Goal: Feedback & Contribution: Submit feedback/report problem

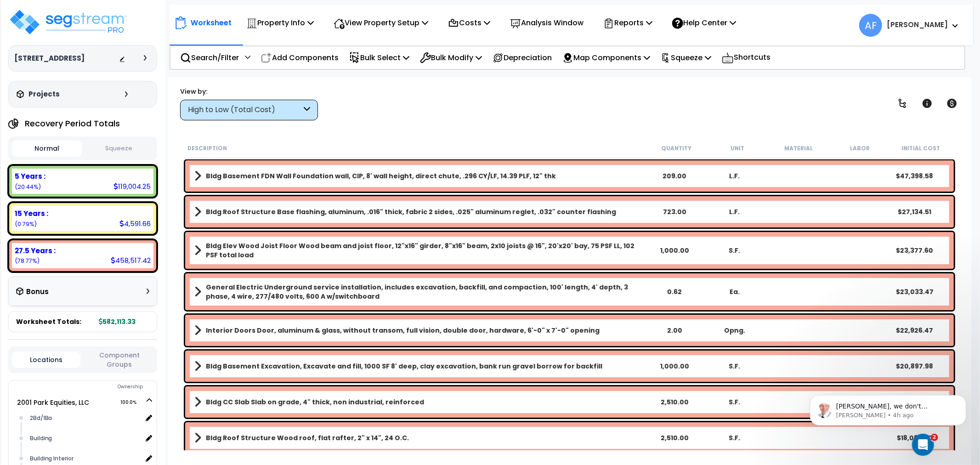
click at [227, 106] on div "High to Low (Total Cost)" at bounding box center [245, 110] width 114 height 11
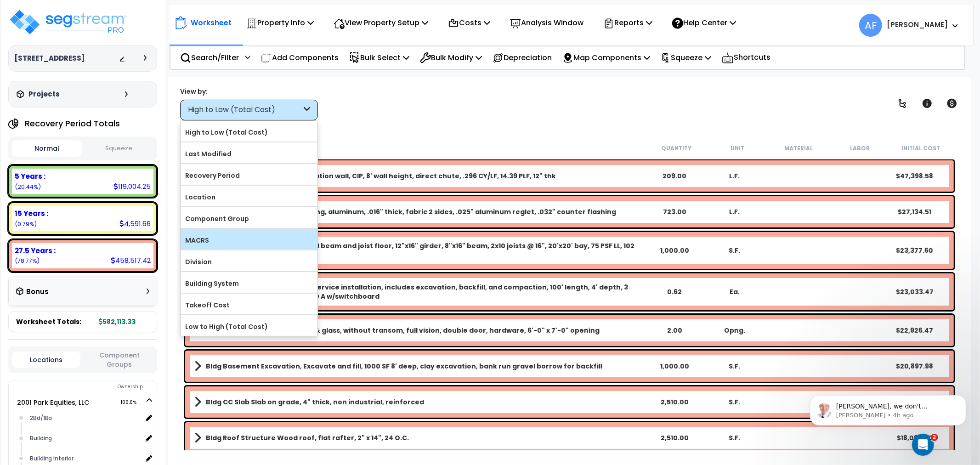
click at [215, 243] on label "MACRS" at bounding box center [249, 240] width 137 height 14
click at [0, 0] on input "MACRS" at bounding box center [0, 0] width 0 height 0
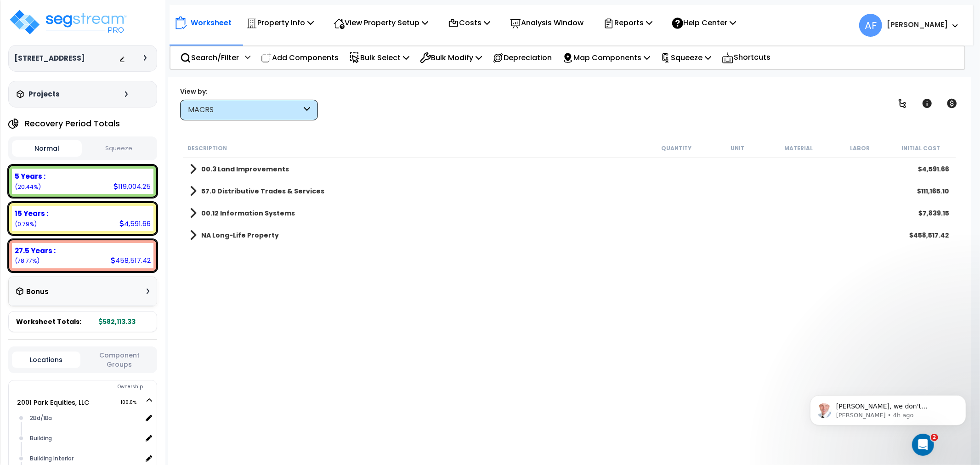
click at [217, 190] on b "57.0 Distributive Trades & Services" at bounding box center [262, 191] width 123 height 9
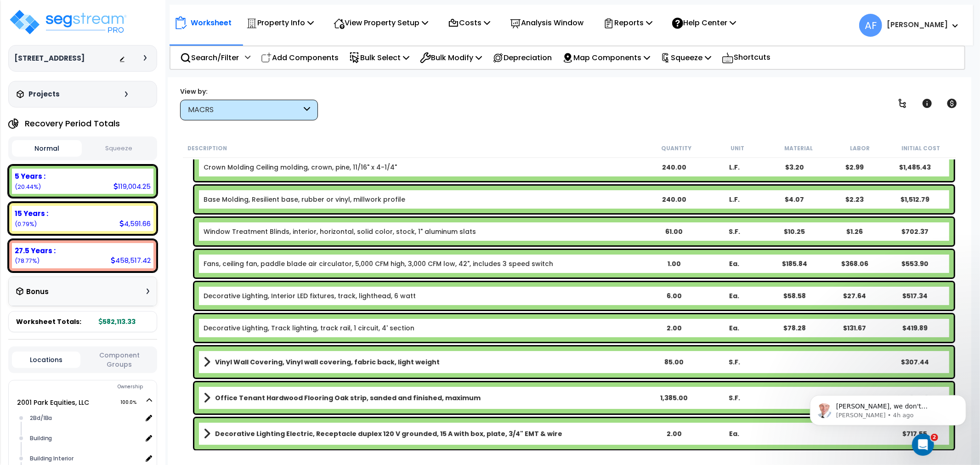
scroll to position [102, 0]
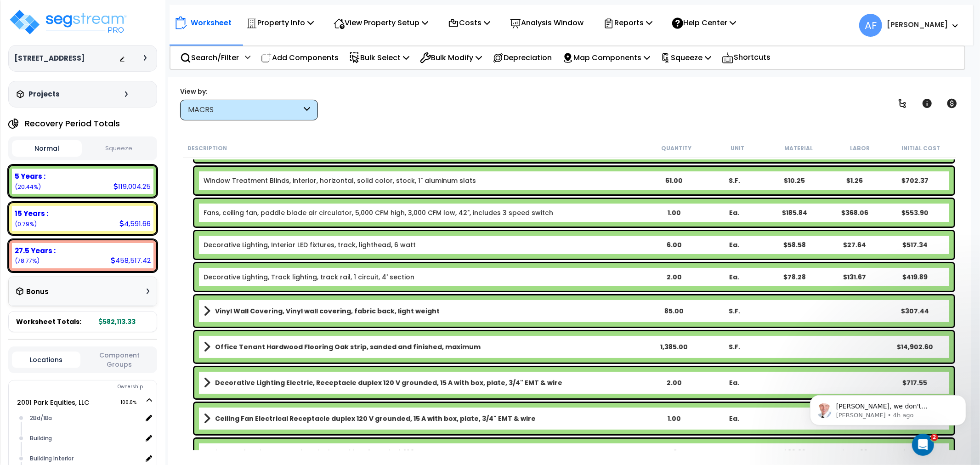
click at [274, 271] on div "Decorative Lighting, Track lighting, track rail, 1 circuit, 4' section 2.00 Ea.…" at bounding box center [574, 277] width 760 height 28
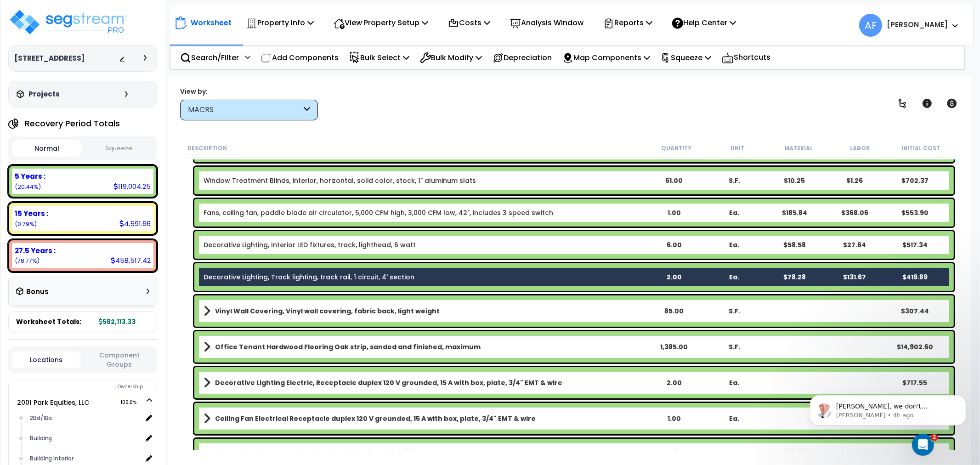
click at [304, 235] on div "Decorative Lighting, Interior LED fixtures, track, lighthead, 6 watt 6.00 Ea. $…" at bounding box center [574, 245] width 760 height 28
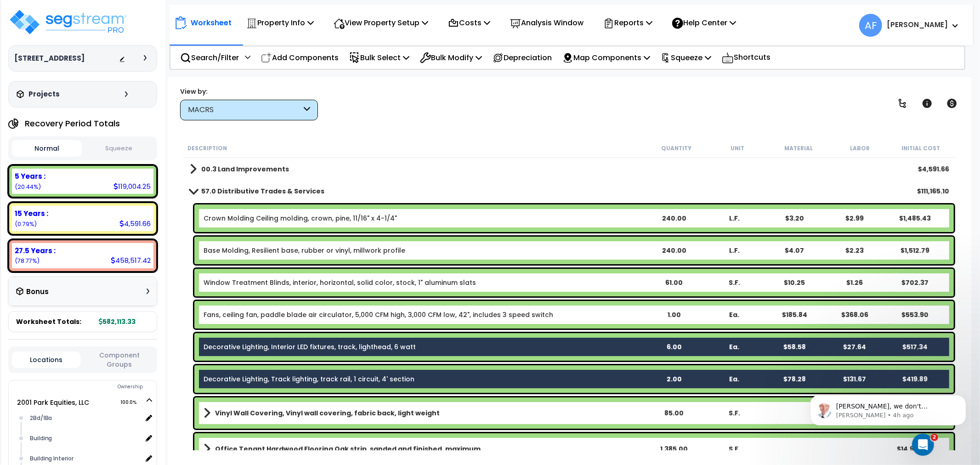
scroll to position [51, 0]
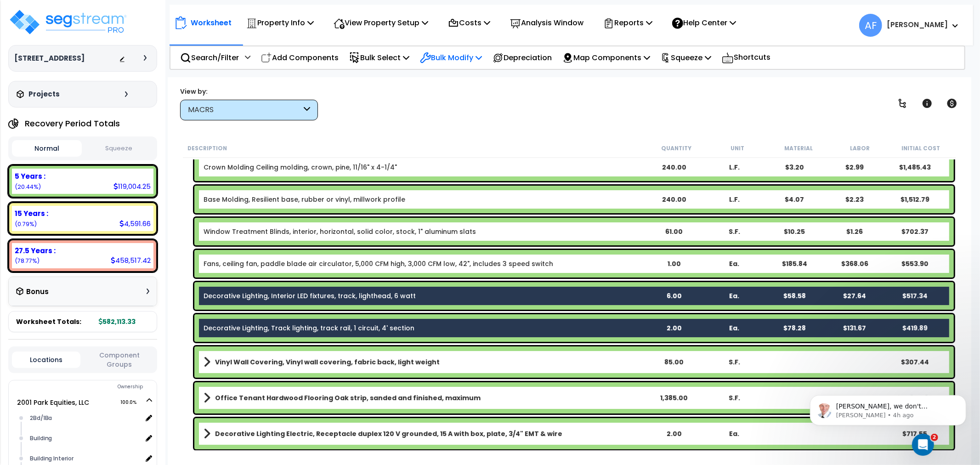
click at [458, 58] on p "Bulk Modify" at bounding box center [451, 57] width 62 height 12
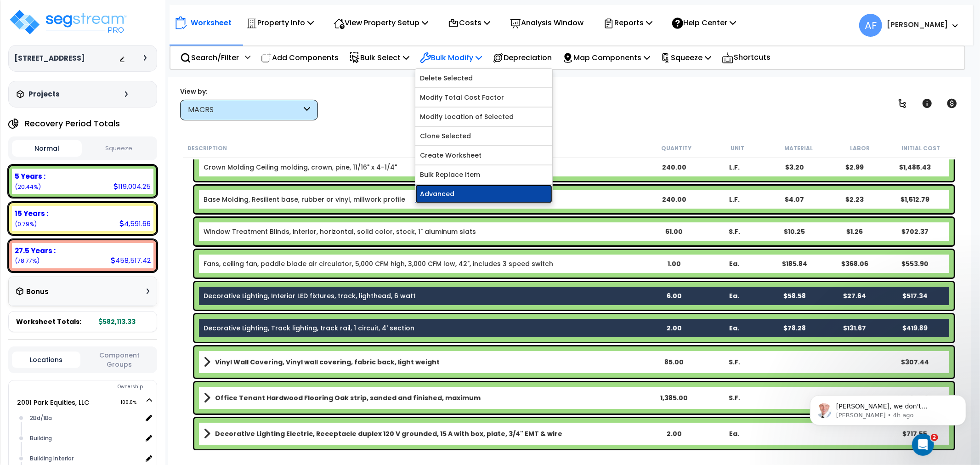
click at [457, 197] on link "Advanced" at bounding box center [483, 194] width 137 height 18
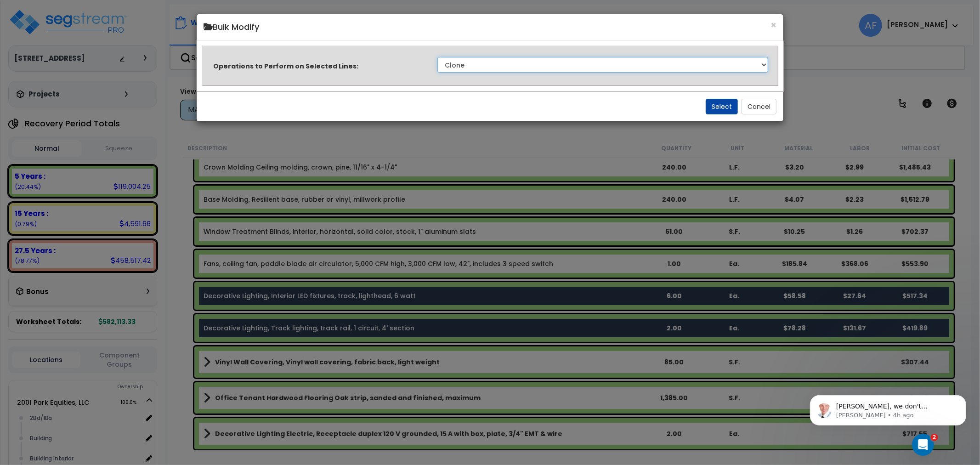
click at [513, 62] on select "Clone Delete Delete Zero Quantities Modify Component Group Modify Recovery Peri…" at bounding box center [602, 65] width 331 height 16
click at [773, 24] on button "×" at bounding box center [774, 25] width 6 height 10
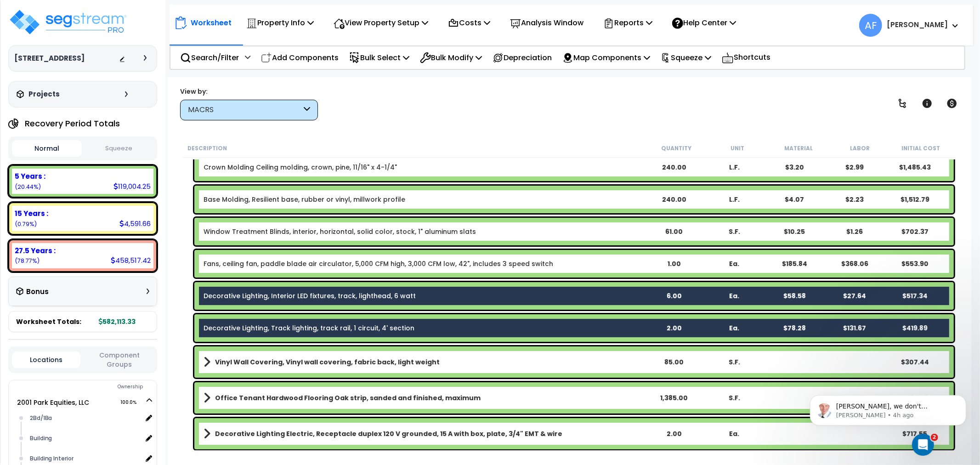
click at [392, 106] on div "View by: MACRS High to Low (Total Cost)" at bounding box center [569, 103] width 785 height 34
click at [465, 60] on p "Bulk Modify" at bounding box center [451, 57] width 62 height 12
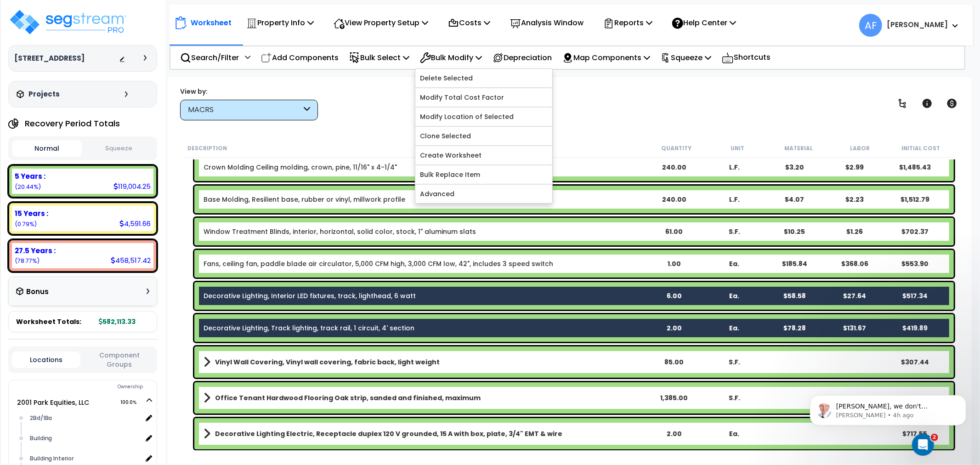
scroll to position [0, 0]
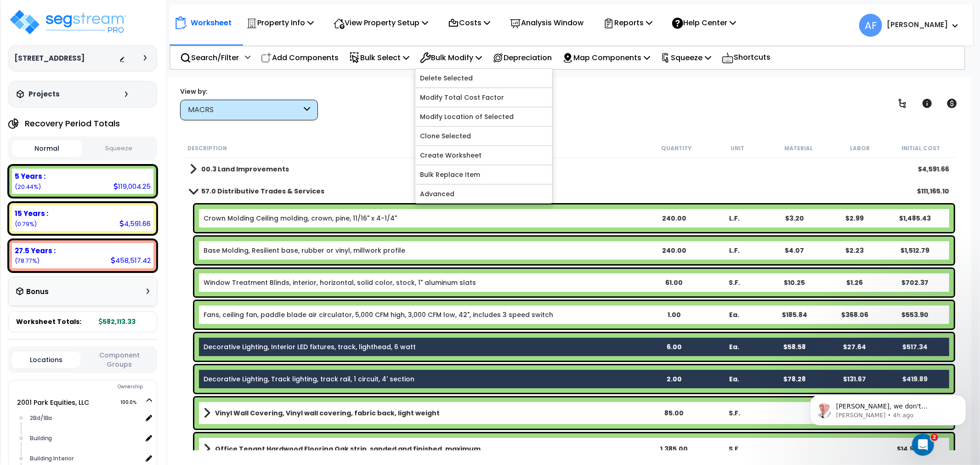
click at [191, 189] on span at bounding box center [193, 190] width 13 height 7
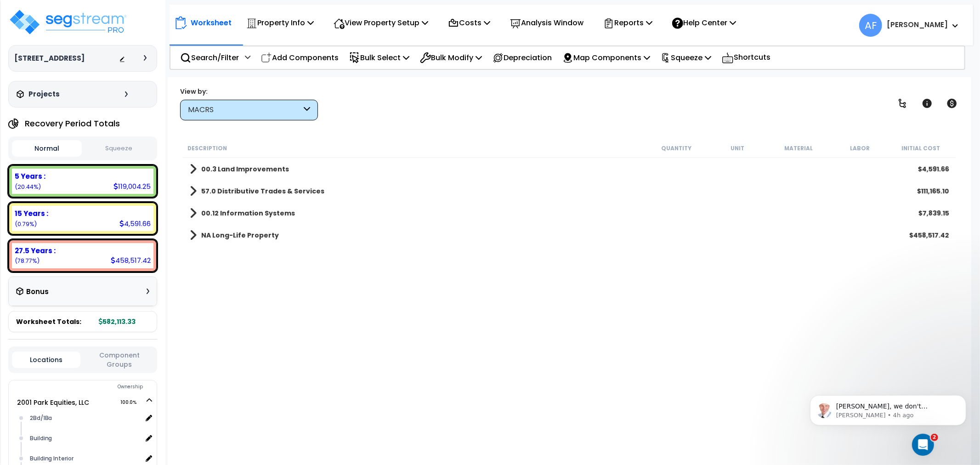
click at [199, 189] on link "57.0 Distributive Trades & Services" at bounding box center [257, 191] width 135 height 13
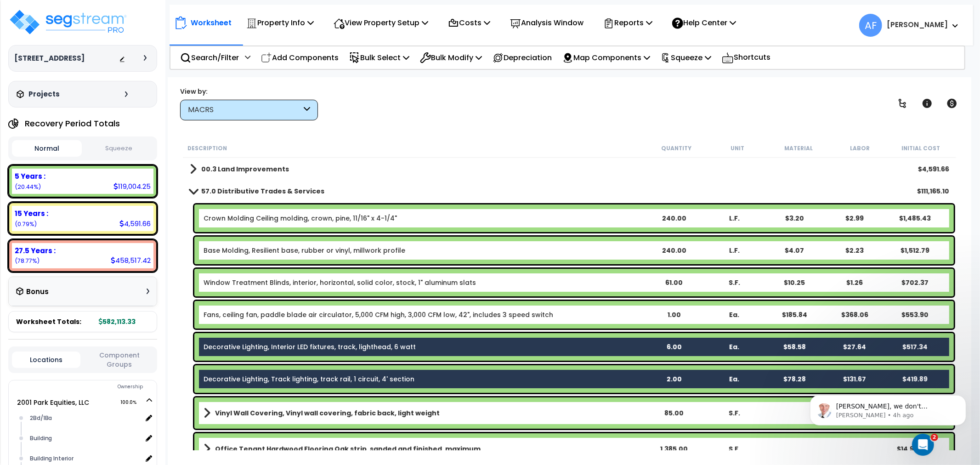
drag, startPoint x: 190, startPoint y: 183, endPoint x: 667, endPoint y: 433, distance: 538.5
click at [190, 184] on div "57.0 Distributive Trades & Services $111,165.10" at bounding box center [569, 191] width 769 height 22
click at [928, 445] on div "Open Intercom Messenger" at bounding box center [922, 443] width 30 height 30
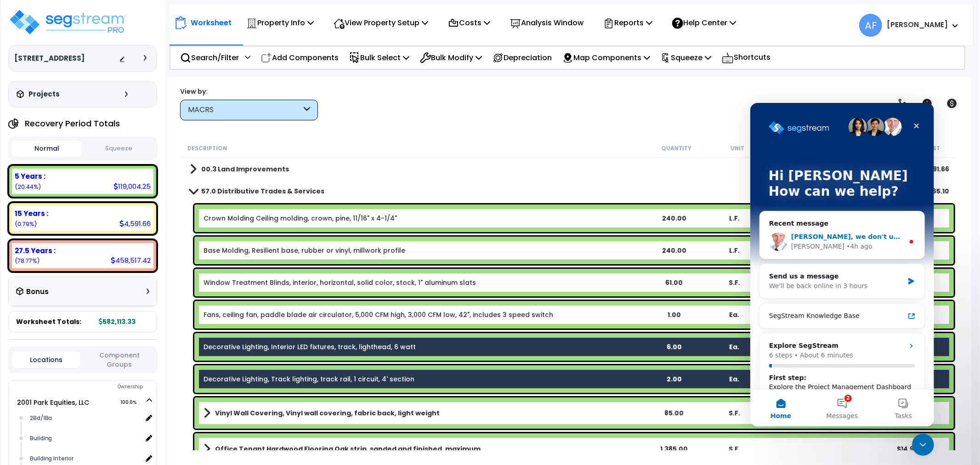
click at [846, 246] on div "• 4h ago" at bounding box center [859, 246] width 26 height 10
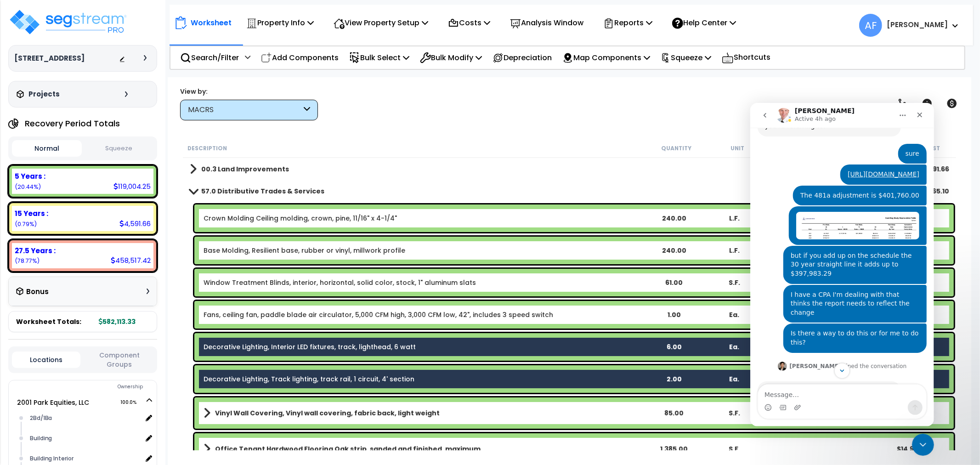
scroll to position [687, 0]
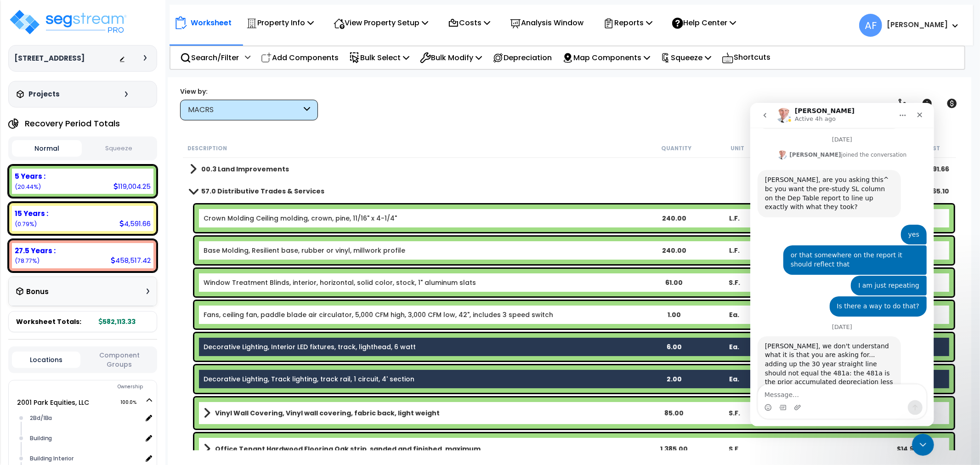
click at [764, 119] on button "go back" at bounding box center [764, 114] width 17 height 17
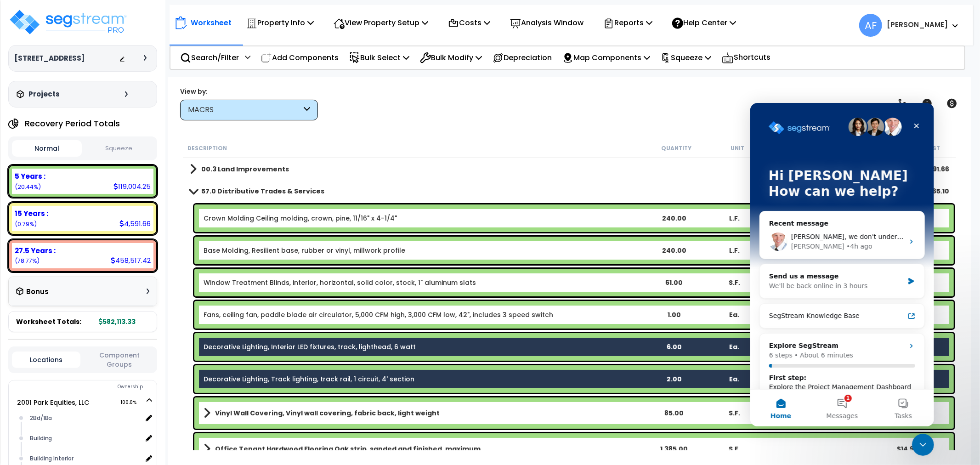
scroll to position [0, 0]
click at [836, 284] on div "We'll be back online in 3 hours" at bounding box center [836, 286] width 135 height 10
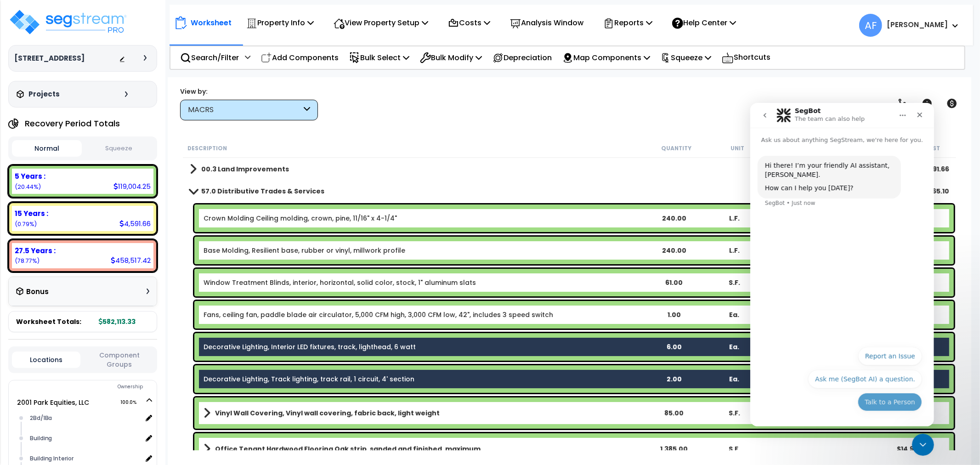
click at [885, 399] on button "Talk to a Person" at bounding box center [889, 401] width 64 height 18
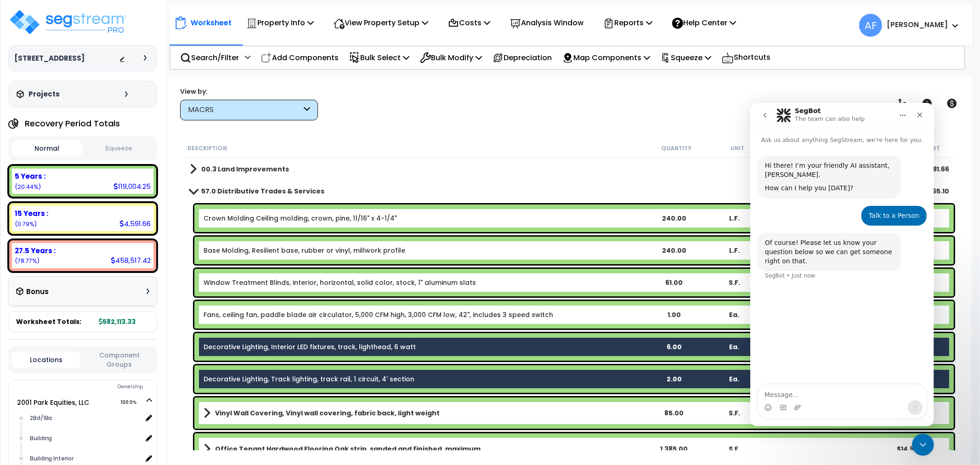
click at [789, 392] on textarea "Message…" at bounding box center [842, 392] width 168 height 16
click at [797, 394] on textarea "how do we MACRS of a specific asset." at bounding box center [842, 392] width 168 height 16
click at [899, 396] on textarea "how do we change a MACRS of a specific asset." at bounding box center [842, 392] width 168 height 16
type textarea "how do we change a MACRS of a specific asset. We have track lights which are ad…"
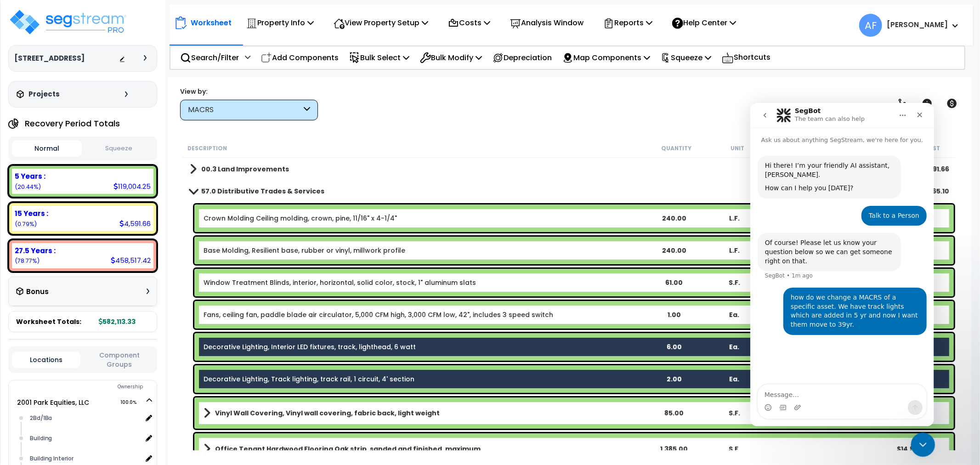
click at [921, 440] on icon "Close Intercom Messenger" at bounding box center [921, 443] width 11 height 11
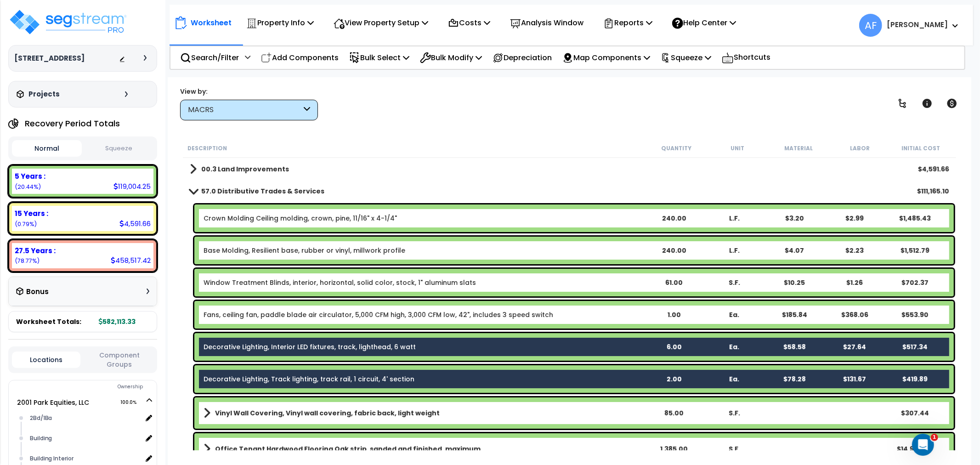
scroll to position [0, 0]
click at [300, 26] on p "Property Info" at bounding box center [280, 23] width 68 height 12
click at [278, 42] on link "Property Setup" at bounding box center [287, 43] width 91 height 18
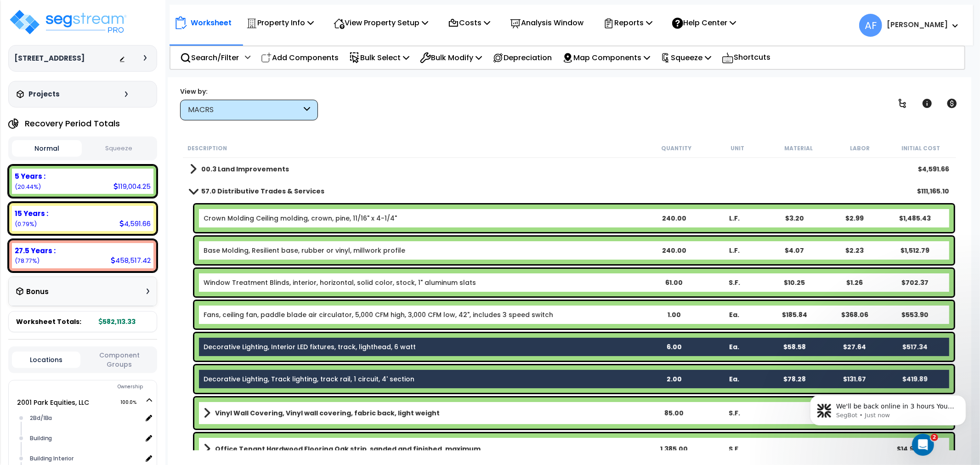
scroll to position [13, 0]
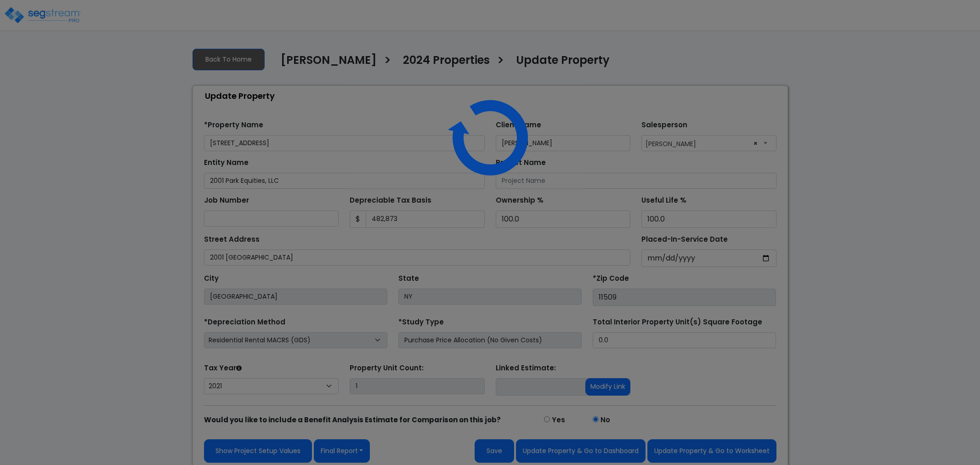
select select "2021"
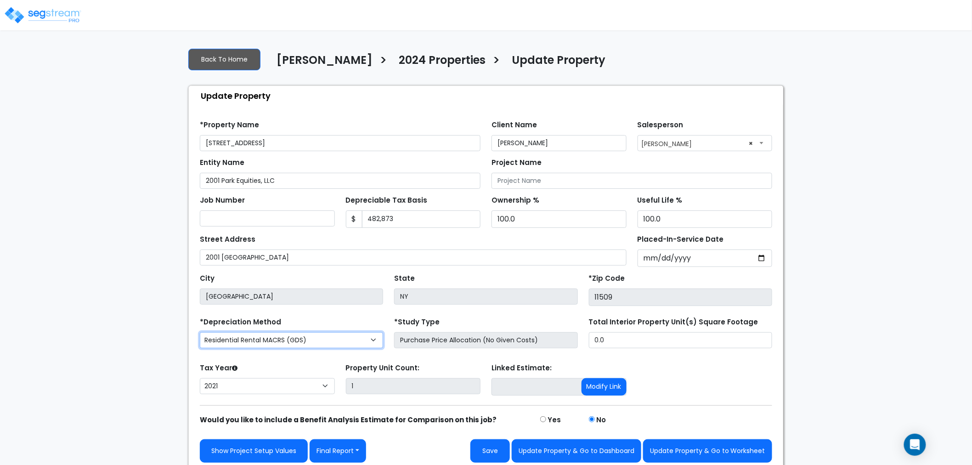
click at [296, 343] on select "Commercial MACRS (GDS) Residential Rental MACRS (GDS) Commercial MACRS (GDS) +Q…" at bounding box center [291, 340] width 183 height 16
select select "CM(_46"
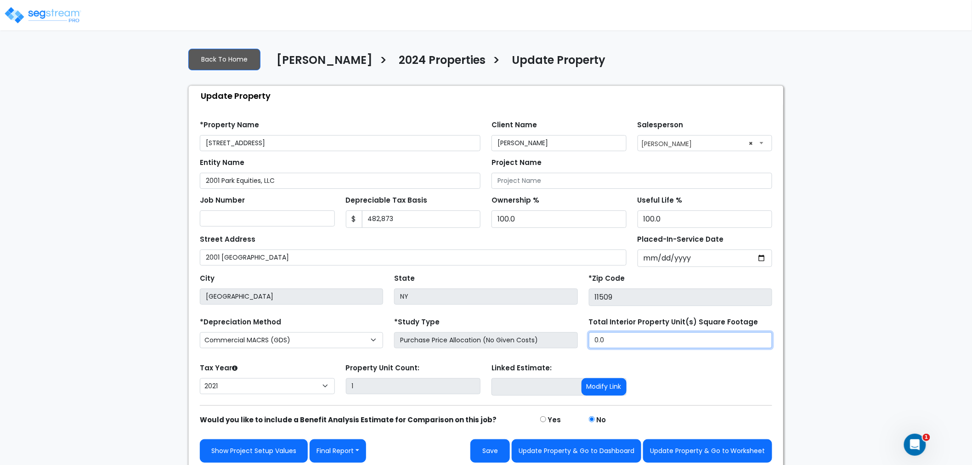
drag, startPoint x: 604, startPoint y: 341, endPoint x: 574, endPoint y: 345, distance: 30.2
click at [574, 345] on div "*Depreciation Method Commercial MACRS (GDS) Residential Rental MACRS (GDS) Comm…" at bounding box center [486, 333] width 584 height 37
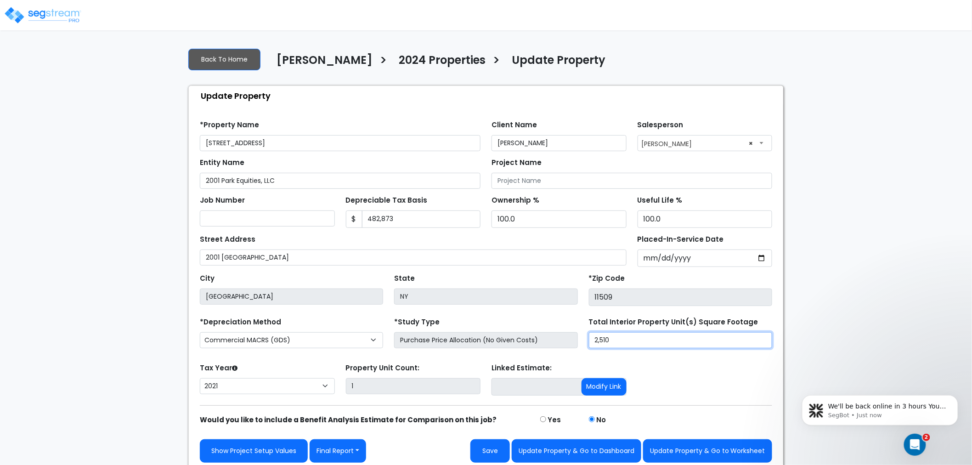
scroll to position [6, 0]
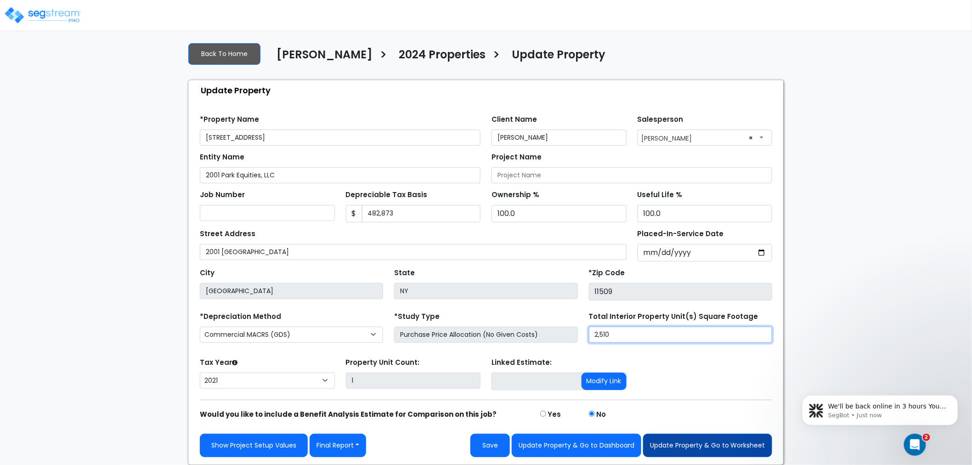
type input "2,510"
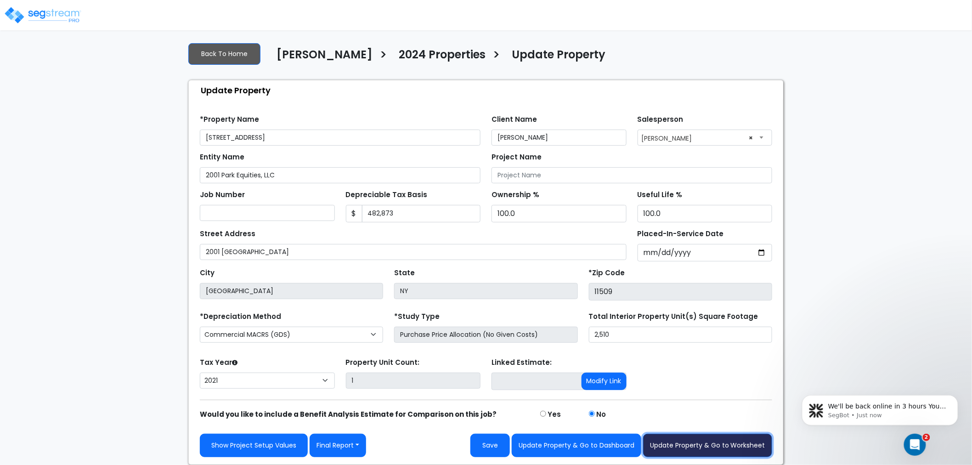
click at [713, 445] on button "Update Property & Go to Worksheet" at bounding box center [707, 445] width 129 height 23
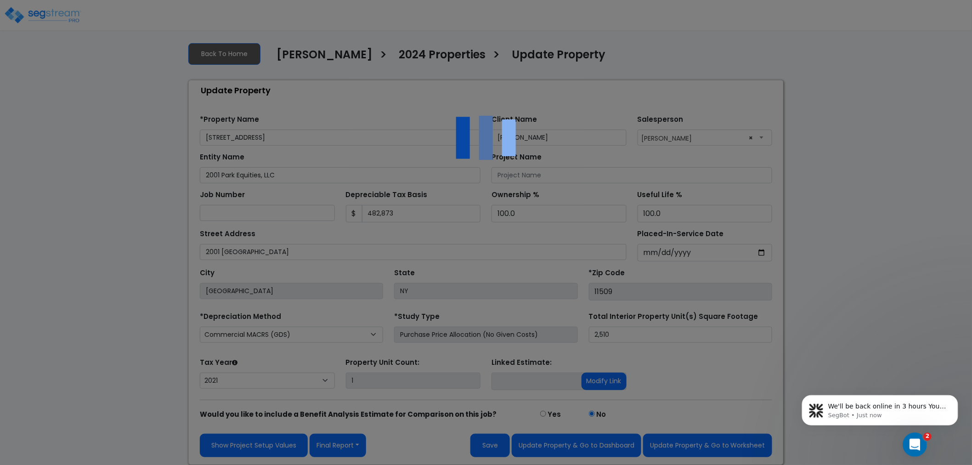
click at [909, 440] on icon "Open Intercom Messenger" at bounding box center [913, 443] width 15 height 15
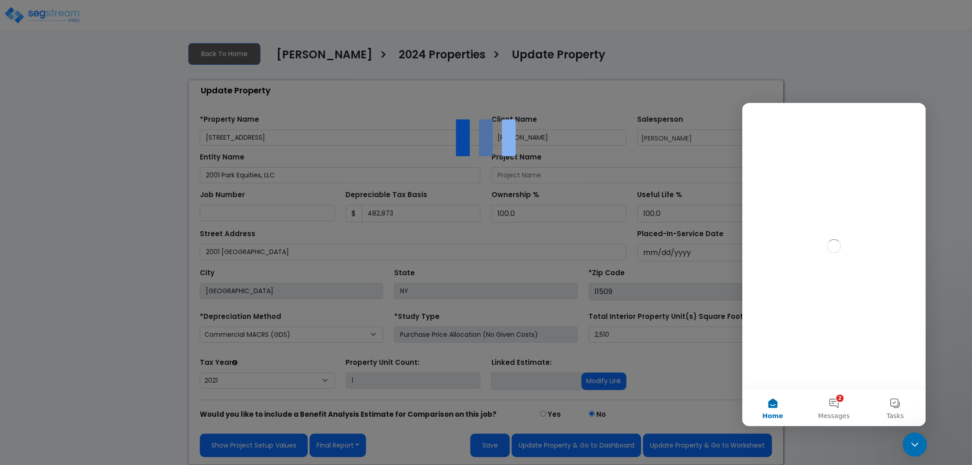
scroll to position [0, 0]
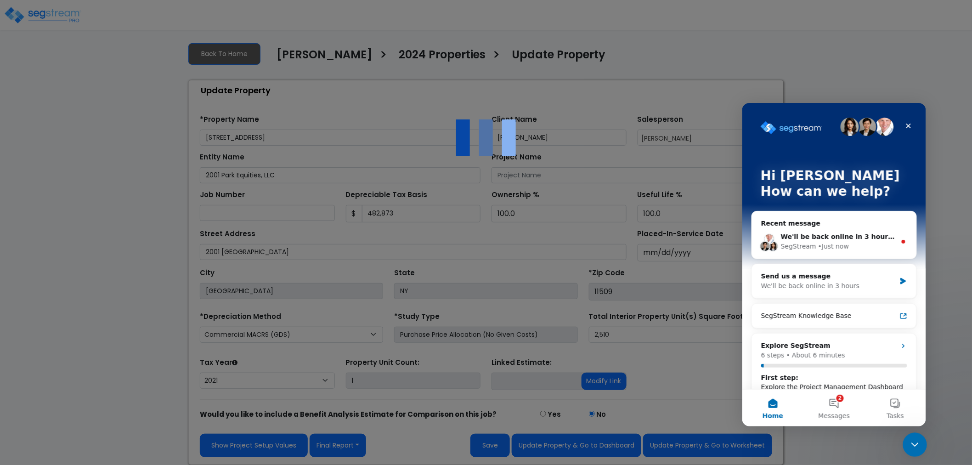
click at [916, 439] on icon "Close Intercom Messenger" at bounding box center [913, 443] width 11 height 11
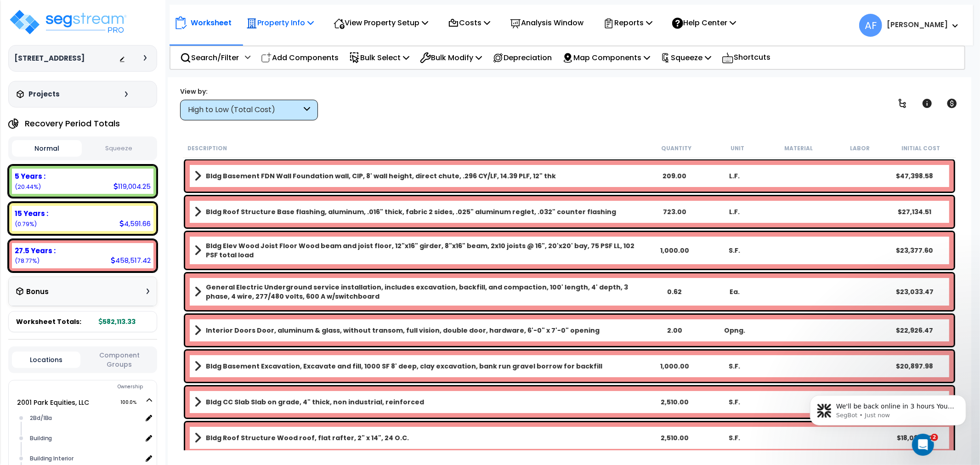
click at [297, 28] on p "Property Info" at bounding box center [280, 23] width 68 height 12
click at [286, 47] on link "Property Setup" at bounding box center [287, 43] width 91 height 18
click at [389, 114] on div "View by: High to Low (Total Cost) High to Low (Total Cost)" at bounding box center [569, 103] width 785 height 34
click at [302, 53] on p "Add Components" at bounding box center [300, 57] width 78 height 12
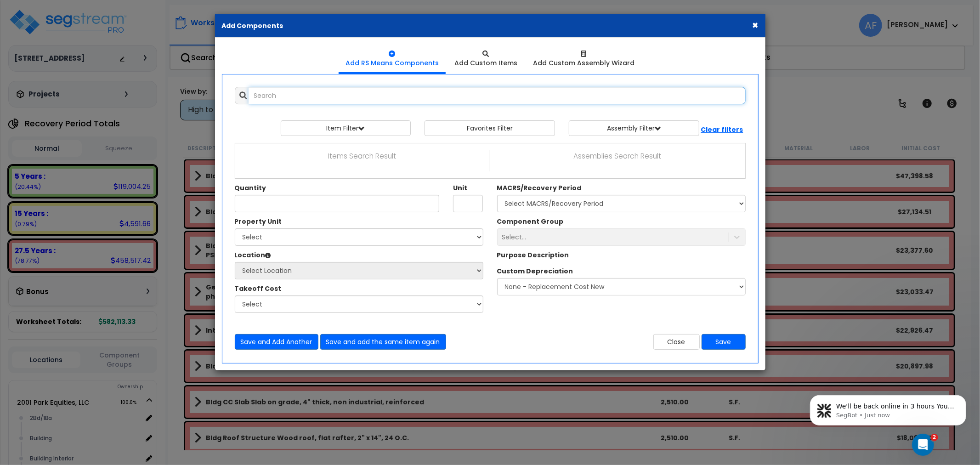
click at [273, 95] on input "text" at bounding box center [497, 95] width 497 height 17
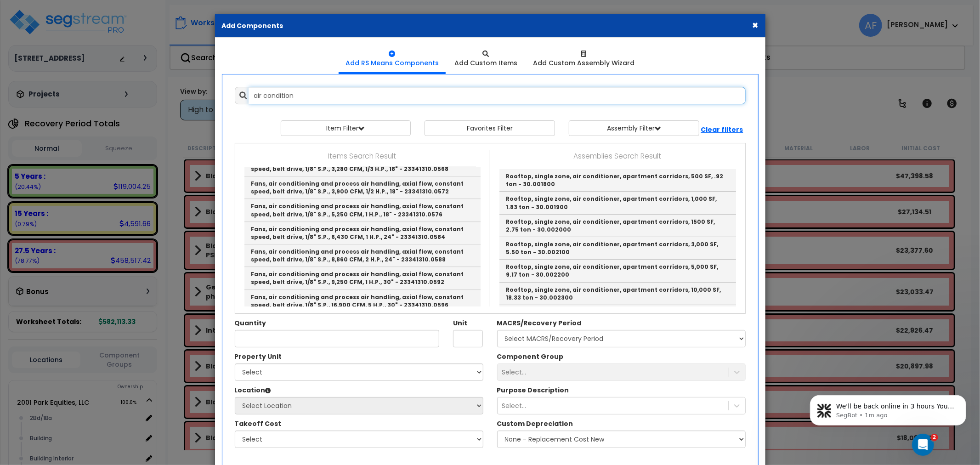
scroll to position [2299, 0]
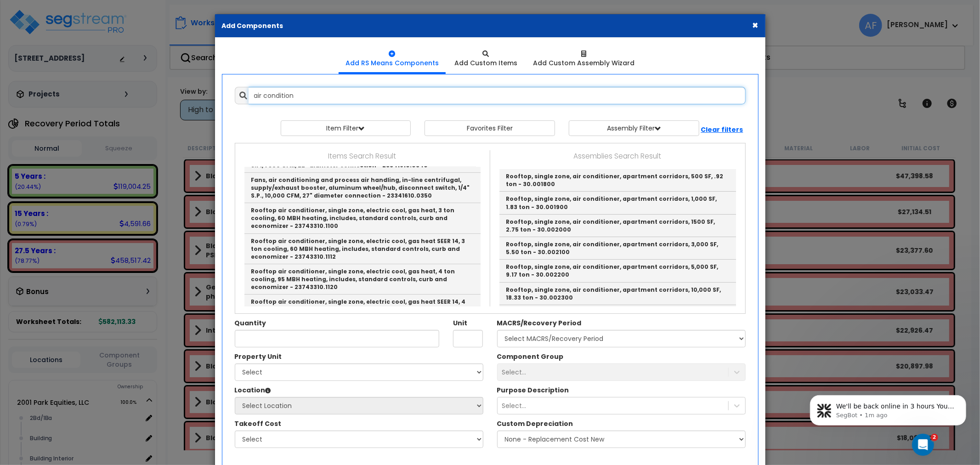
drag, startPoint x: 305, startPoint y: 95, endPoint x: 156, endPoint y: 88, distance: 148.6
click at [156, 88] on div "× Add Components Add RS Means Components Add Custom Items Add Items" at bounding box center [490, 232] width 980 height 465
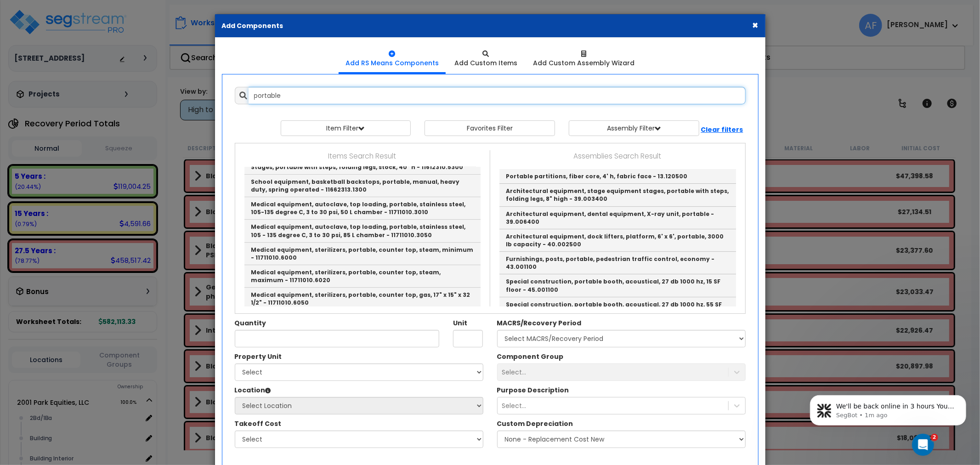
drag, startPoint x: 264, startPoint y: 96, endPoint x: 300, endPoint y: 130, distance: 50.1
click at [264, 96] on input "portable" at bounding box center [497, 95] width 497 height 17
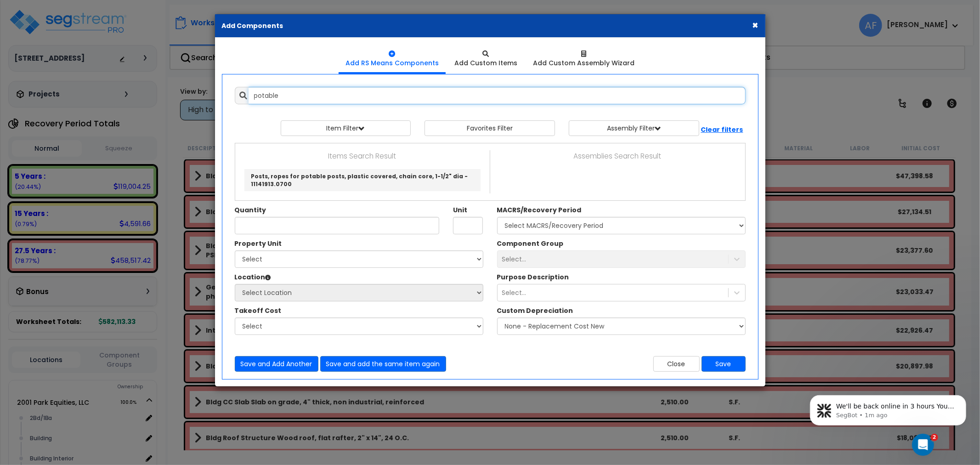
scroll to position [0, 0]
drag, startPoint x: 308, startPoint y: 92, endPoint x: 242, endPoint y: 99, distance: 66.1
click at [242, 99] on div "potable" at bounding box center [490, 95] width 511 height 17
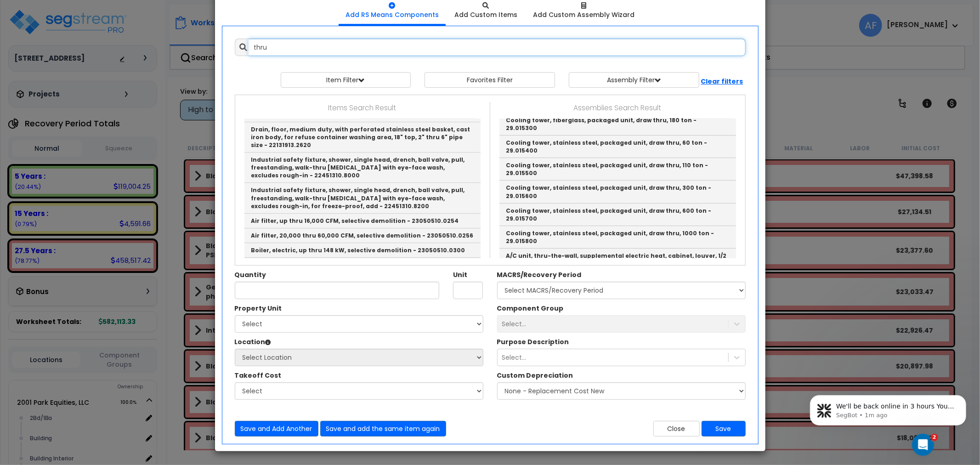
scroll to position [255, 0]
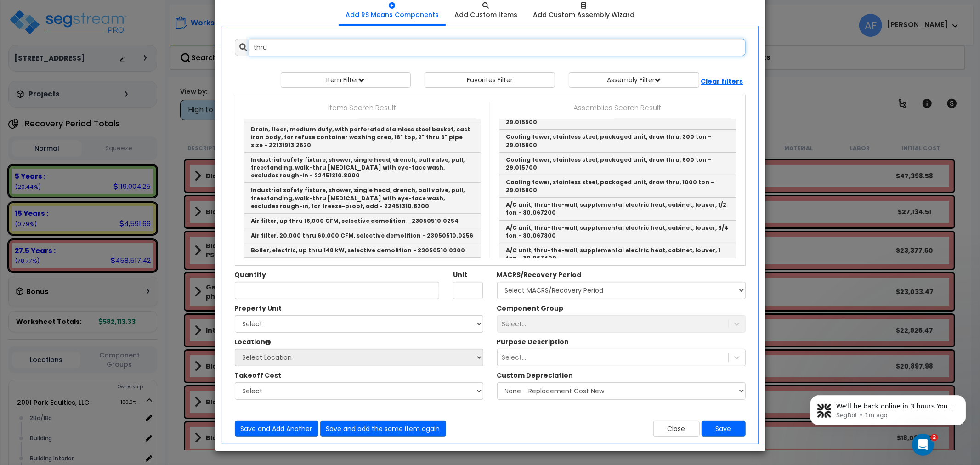
drag, startPoint x: 273, startPoint y: 46, endPoint x: 247, endPoint y: 48, distance: 26.2
click at [247, 48] on div "thru" at bounding box center [490, 47] width 511 height 17
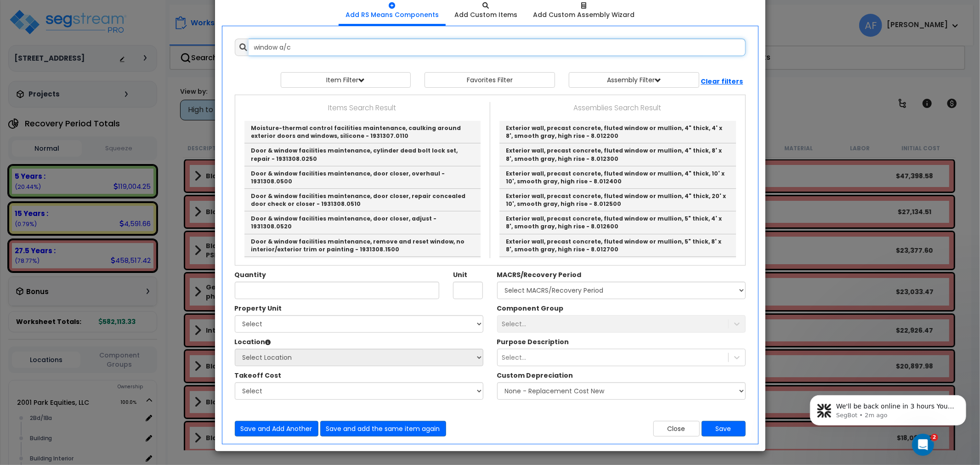
scroll to position [0, 0]
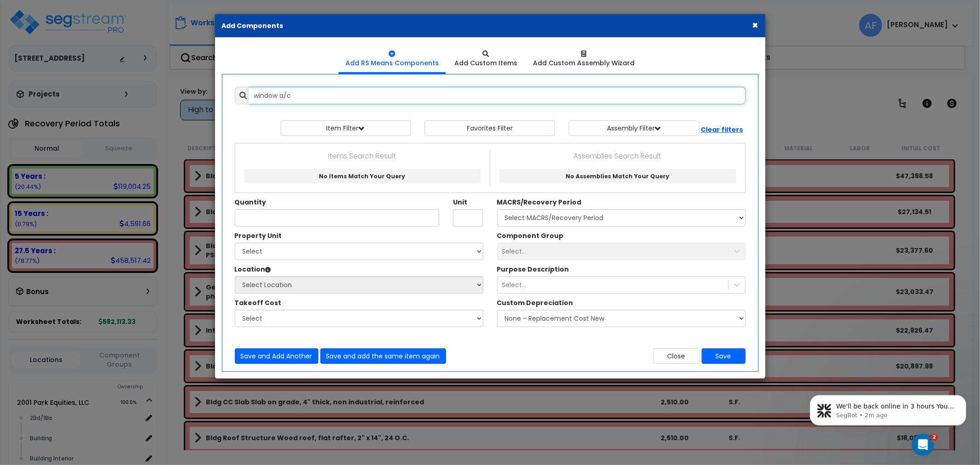
drag, startPoint x: 282, startPoint y: 95, endPoint x: 236, endPoint y: 96, distance: 46.0
click at [236, 96] on div "window a/c" at bounding box center [490, 95] width 511 height 17
type input "a/c"
drag, startPoint x: 279, startPoint y: 94, endPoint x: 245, endPoint y: 94, distance: 34.5
click at [245, 94] on div "a/c" at bounding box center [490, 95] width 511 height 17
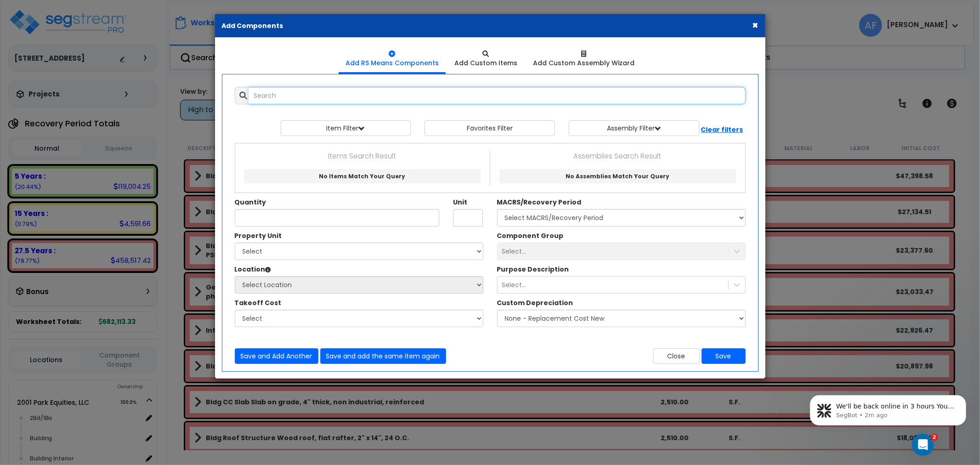
drag, startPoint x: 193, startPoint y: 25, endPoint x: 327, endPoint y: 98, distance: 151.8
click at [327, 98] on input "text" at bounding box center [497, 95] width 497 height 17
click at [925, 437] on div "Open Intercom Messenger" at bounding box center [922, 443] width 30 height 30
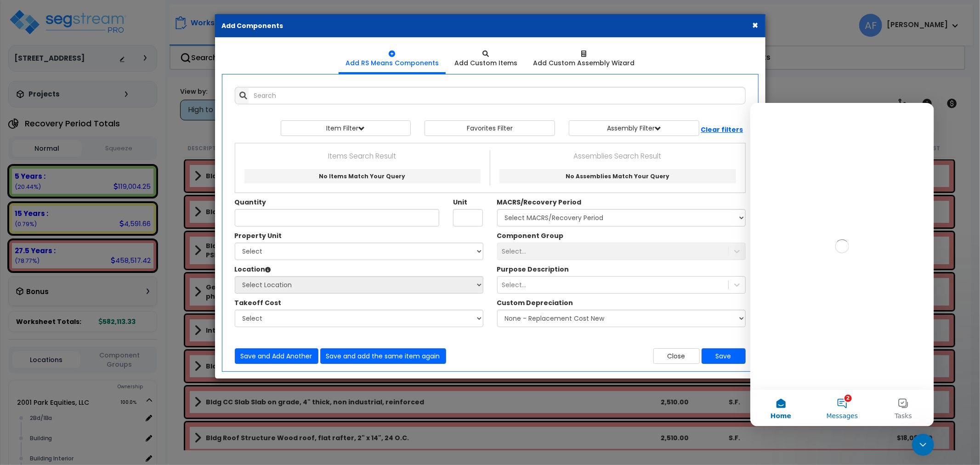
click at [847, 408] on button "2 Messages" at bounding box center [841, 407] width 61 height 37
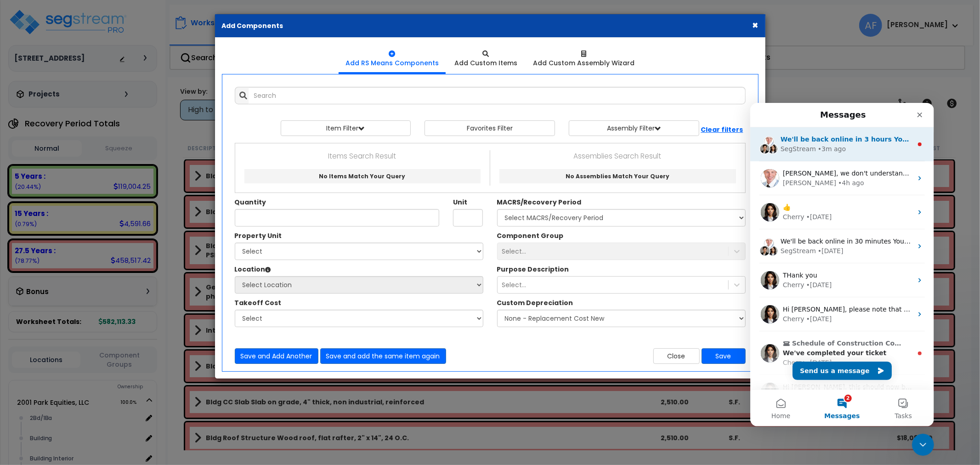
click at [854, 131] on div "We'll be back online in 3 hours You'll get replies here and to asher@landmarkre…" at bounding box center [842, 144] width 184 height 34
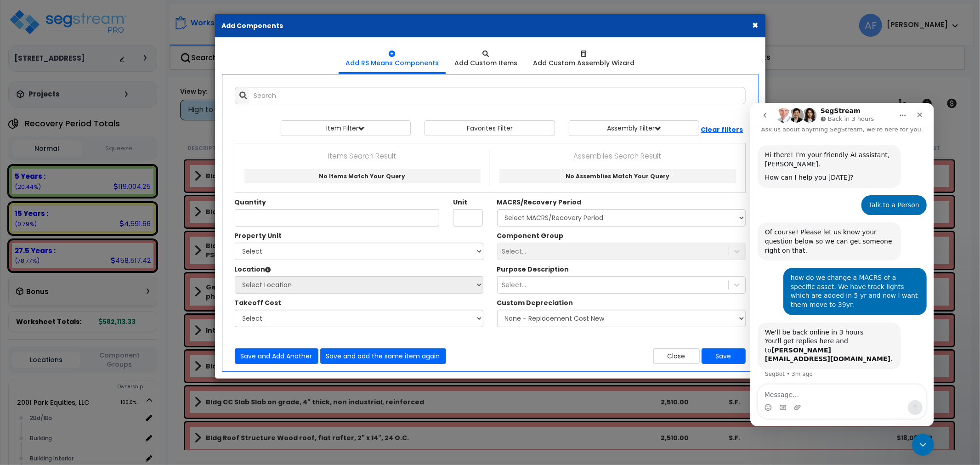
scroll to position [13, 0]
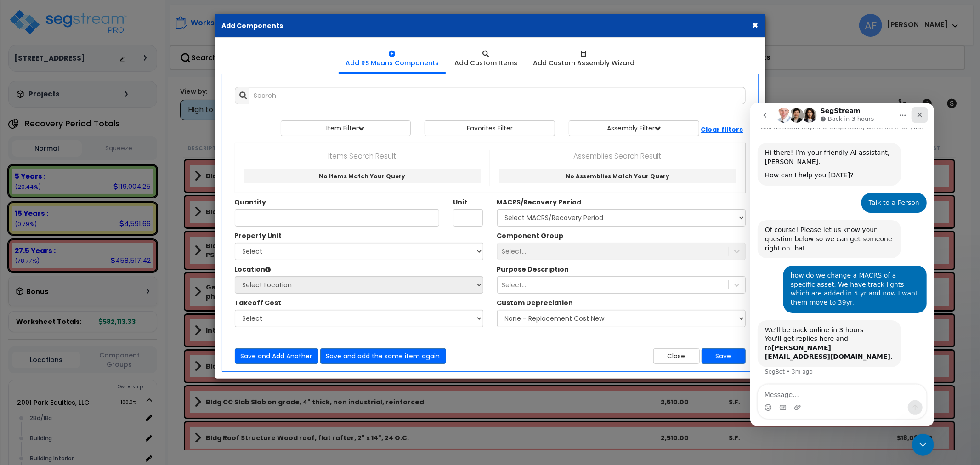
click at [918, 112] on icon "Close" at bounding box center [919, 114] width 5 height 5
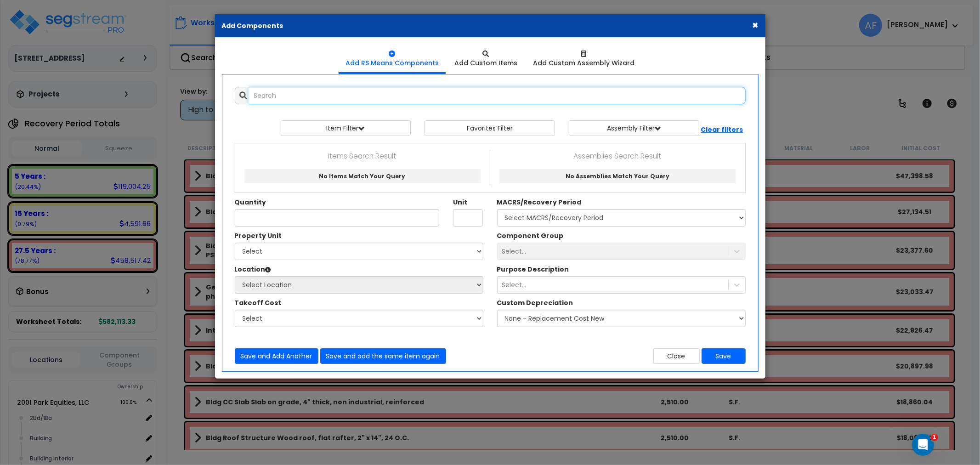
click at [274, 97] on input "text" at bounding box center [497, 95] width 497 height 17
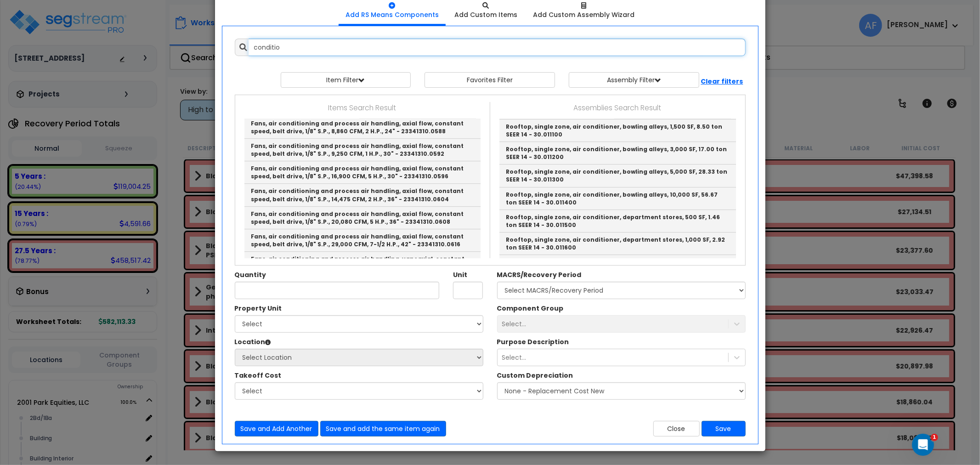
scroll to position [1875, 0]
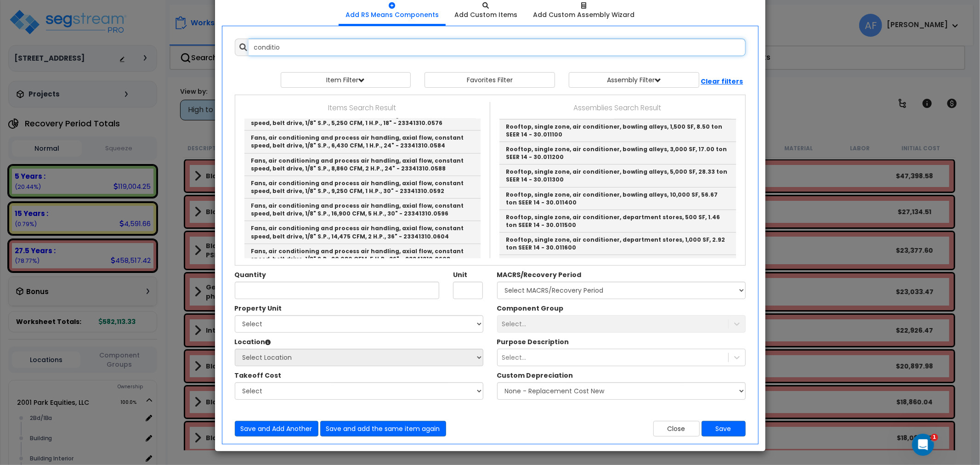
click at [251, 45] on input "conditio" at bounding box center [497, 47] width 497 height 17
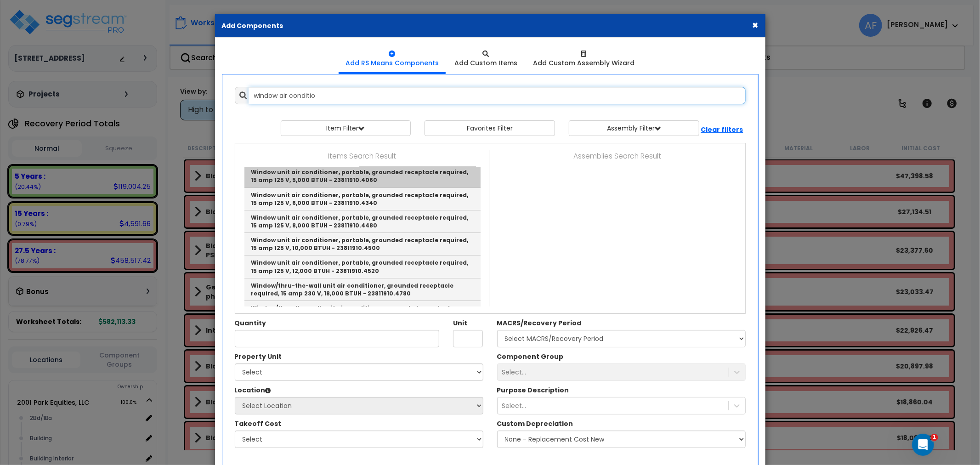
scroll to position [0, 0]
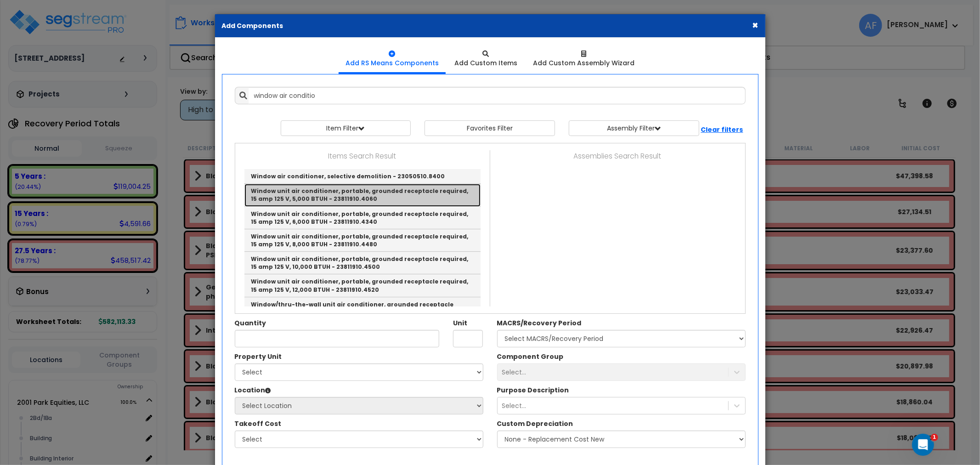
click at [318, 194] on link "Window unit air conditioner, portable, grounded receptacle required, 15 amp 125…" at bounding box center [362, 195] width 236 height 23
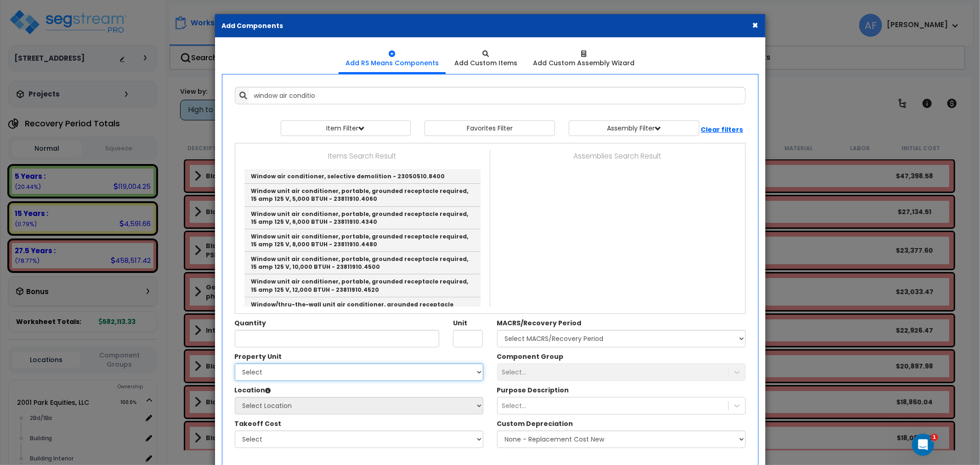
click at [332, 363] on select "Select 2001 Park Equities, LLC Site Improvements" at bounding box center [359, 371] width 249 height 17
type input "Window unit air conditioner, portable, grounded receptacle required, 15 amp 125…"
type input "Ea."
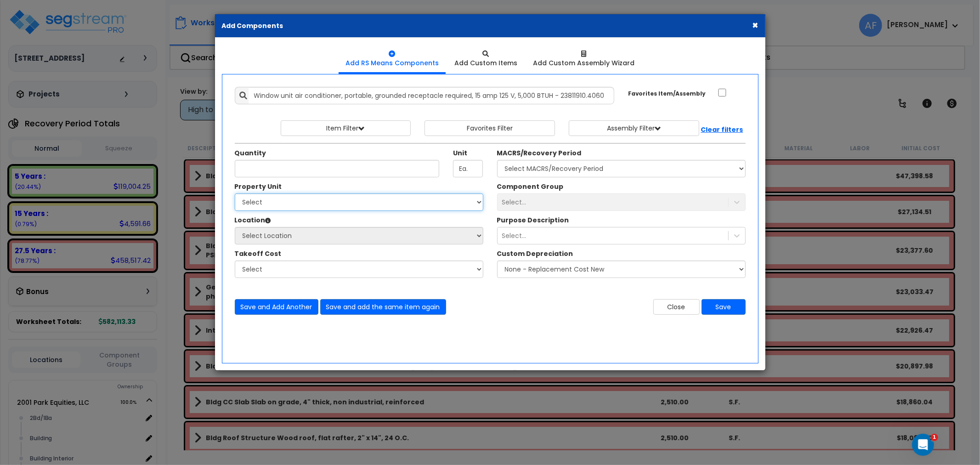
select select "165872"
click at [235, 193] on select "Select 2001 Park Equities, LLC Site Improvements" at bounding box center [359, 201] width 249 height 17
click at [301, 157] on div "Quantity" at bounding box center [337, 162] width 219 height 29
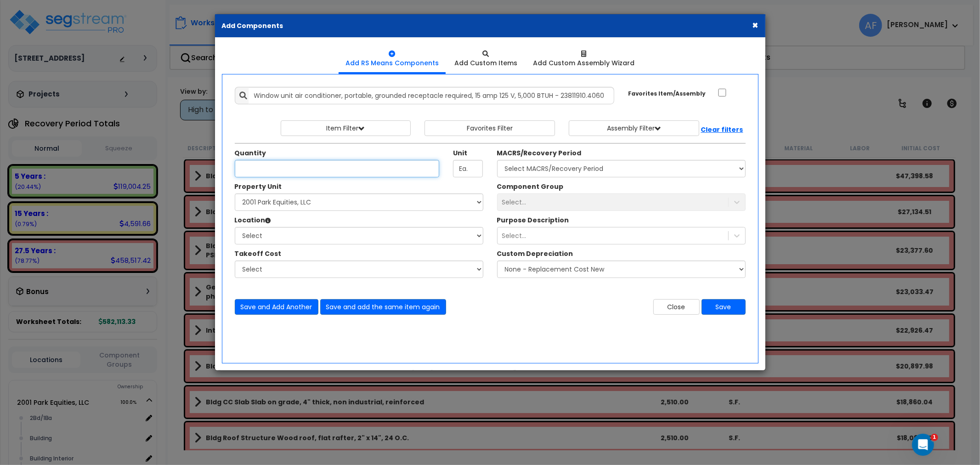
click at [296, 167] on input "Quantity" at bounding box center [337, 168] width 205 height 17
type input "2"
click at [314, 236] on select "Select 2Bd/1Ba Building Building Interior Office Add Additional Location" at bounding box center [359, 235] width 249 height 17
select select "1074"
click at [235, 227] on select "Select 2Bd/1Ba Building Building Interior Office Add Additional Location" at bounding box center [359, 235] width 249 height 17
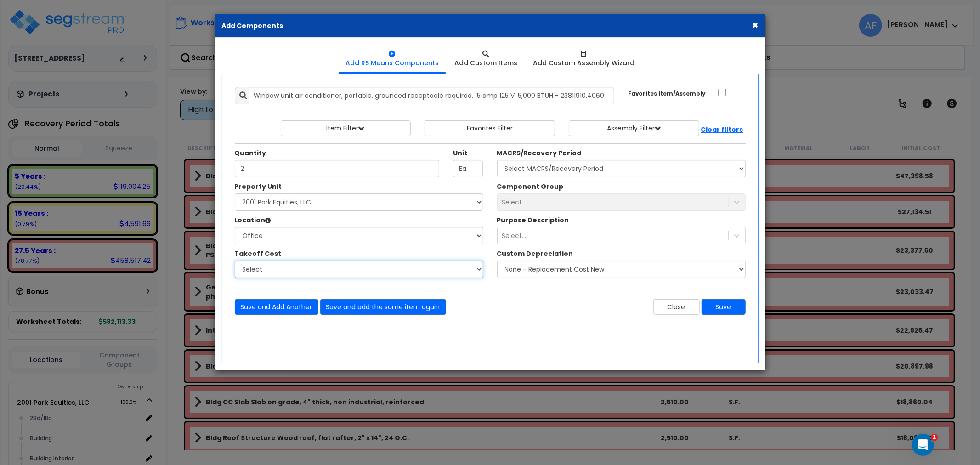
click at [306, 267] on select "Select" at bounding box center [359, 269] width 249 height 17
click at [522, 316] on div "Add Items Add Assemblies Both 3484345 Select 2" at bounding box center [490, 201] width 525 height 242
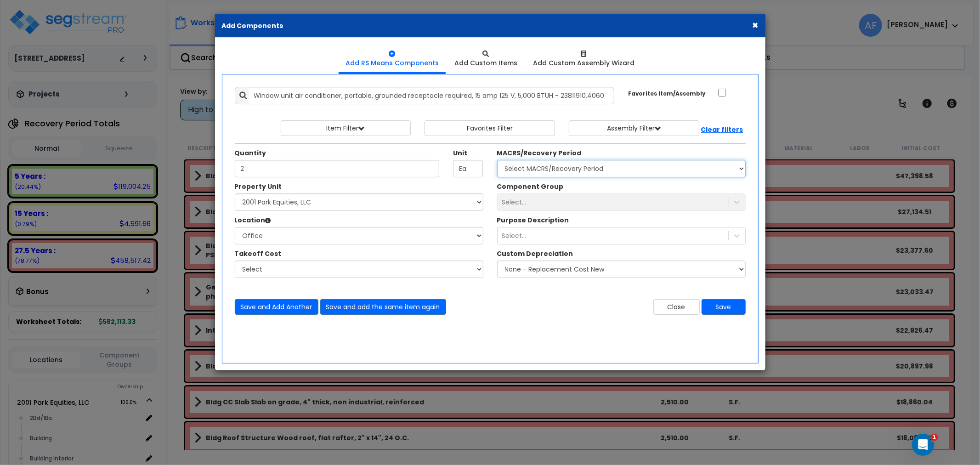
click at [553, 168] on select "Select MACRS/Recovery Period 5 Years - 57.0 - Distributive Trades & Services 5 …" at bounding box center [621, 168] width 249 height 17
select select "3667"
click at [497, 160] on select "Select MACRS/Recovery Period 5 Years - 57.0 - Distributive Trades & Services 5 …" at bounding box center [621, 168] width 249 height 17
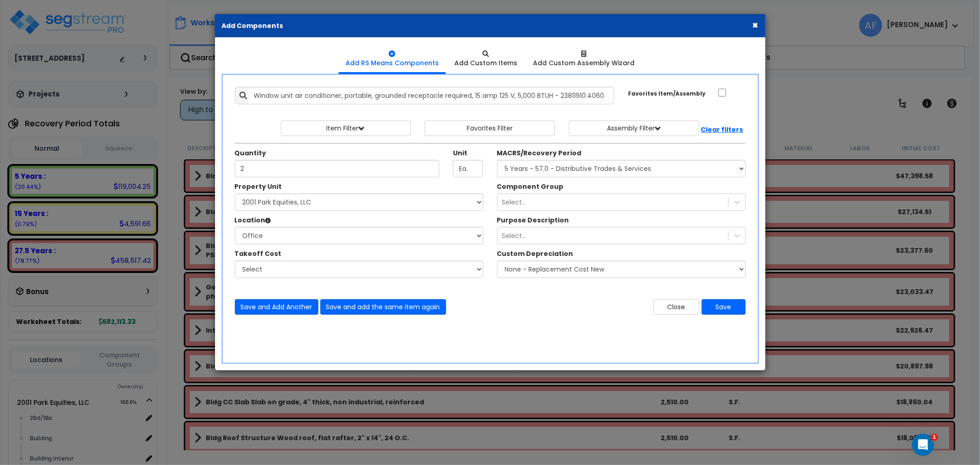
click at [549, 224] on label "Purpose Description" at bounding box center [533, 220] width 72 height 9
click at [548, 232] on div "Select..." at bounding box center [613, 235] width 231 height 15
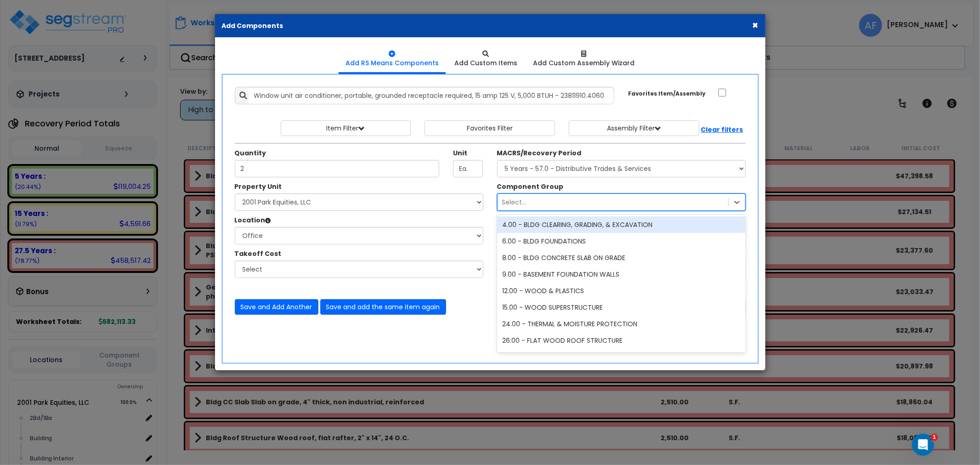
click at [545, 208] on div "Select..." at bounding box center [613, 202] width 231 height 15
type input "a"
type input "windo"
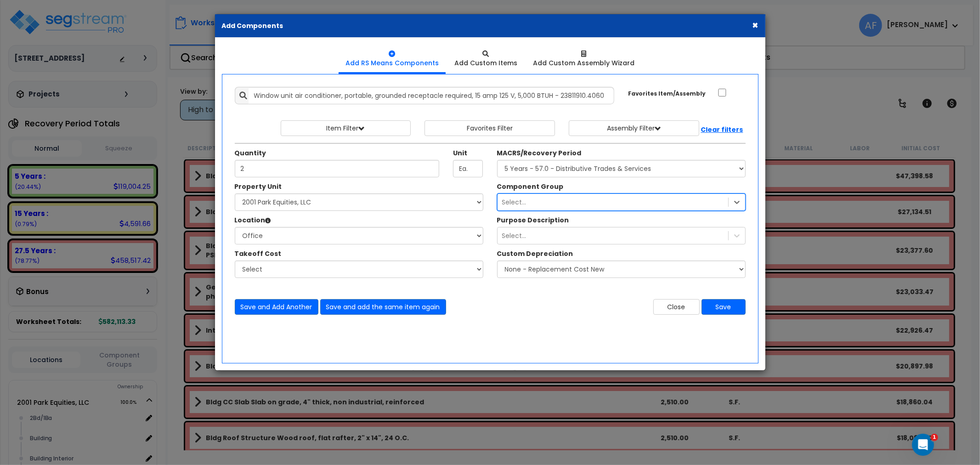
drag, startPoint x: 528, startPoint y: 202, endPoint x: 498, endPoint y: 206, distance: 30.1
click at [498, 206] on div "Select..." at bounding box center [613, 202] width 231 height 15
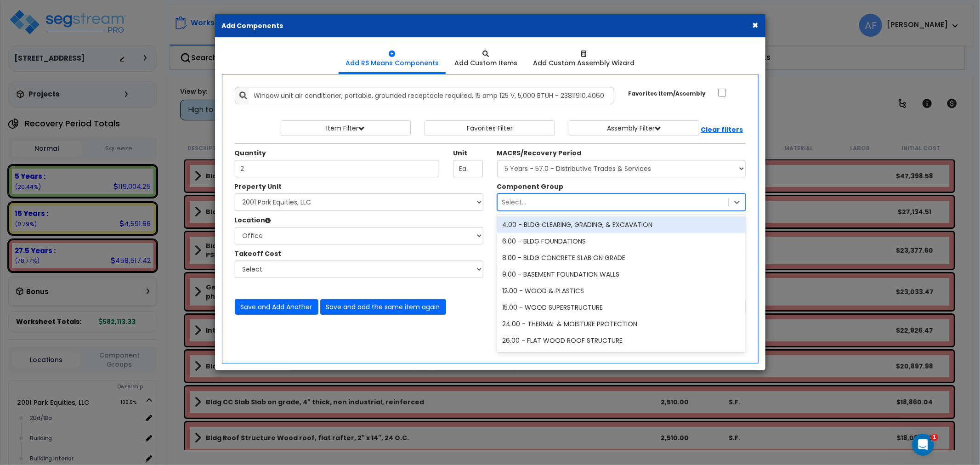
click at [531, 202] on div "Select..." at bounding box center [613, 202] width 231 height 15
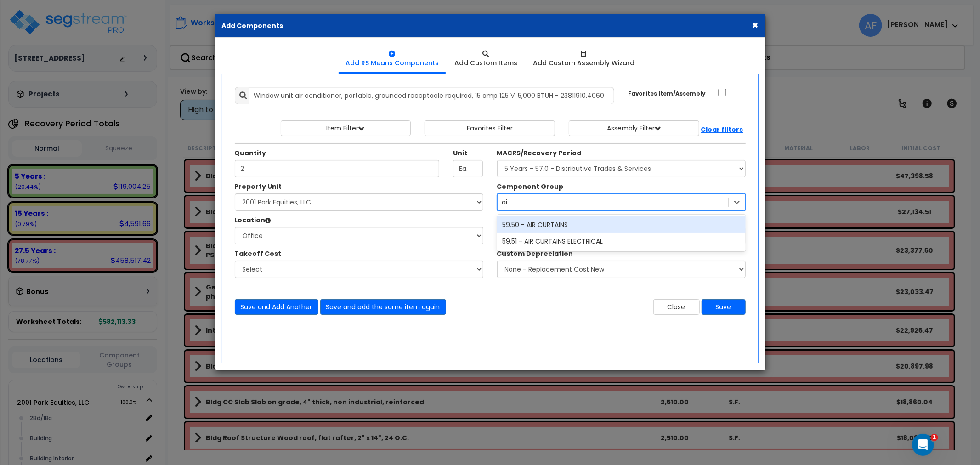
type input "a"
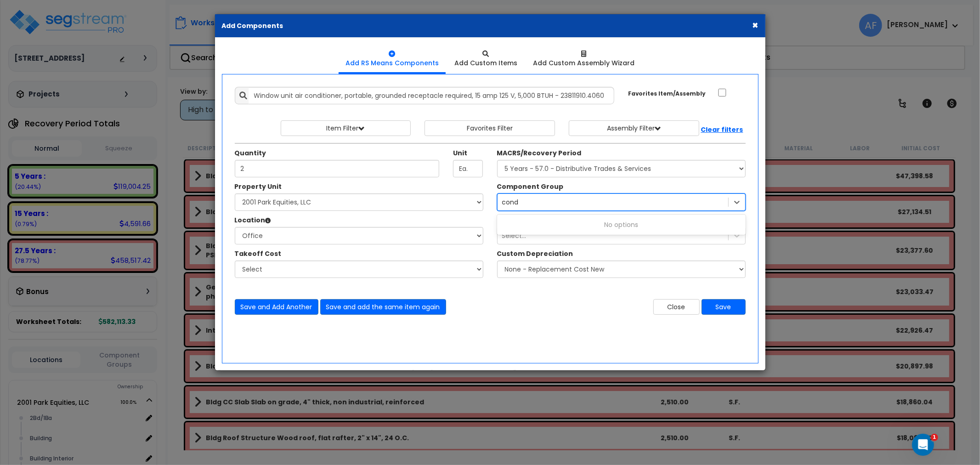
type input "con"
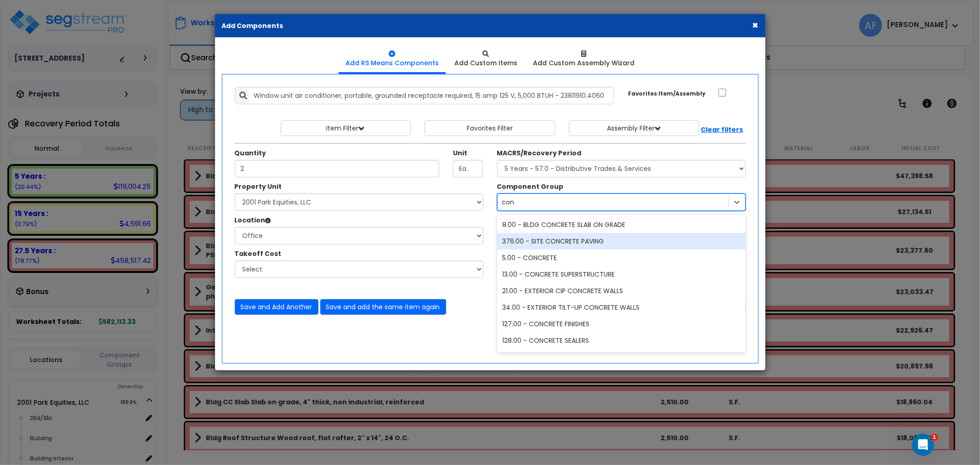
scroll to position [146, 0]
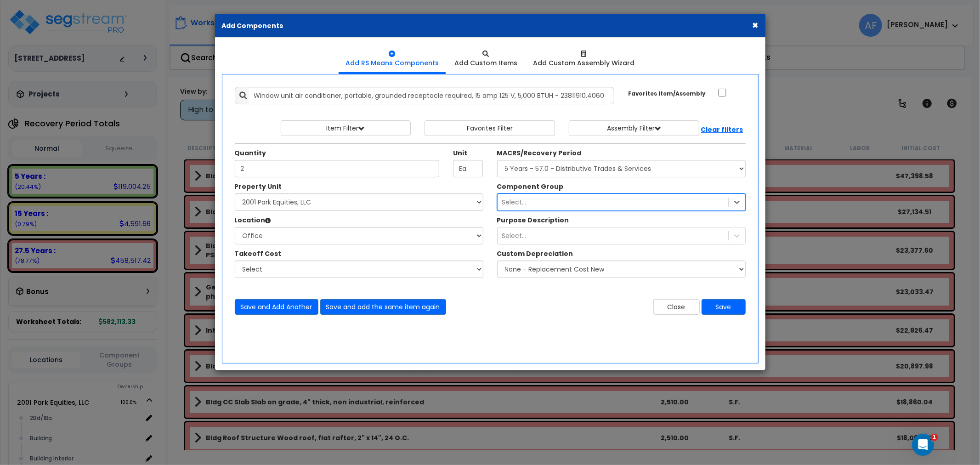
drag, startPoint x: 515, startPoint y: 199, endPoint x: 484, endPoint y: 202, distance: 31.4
click at [484, 202] on div "Property Unit Select 2001 Park Equities, LLC Site Improvements Select 2Bd/1Ba B…" at bounding box center [490, 235] width 525 height 106
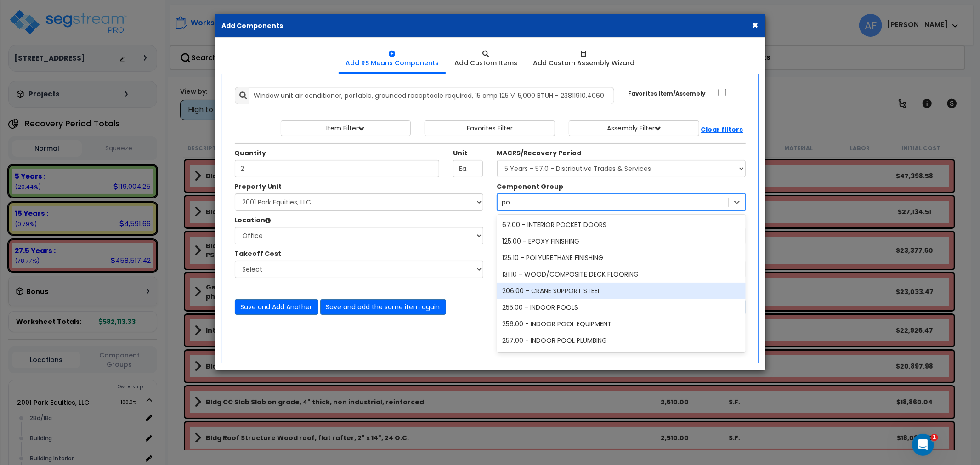
type input "p"
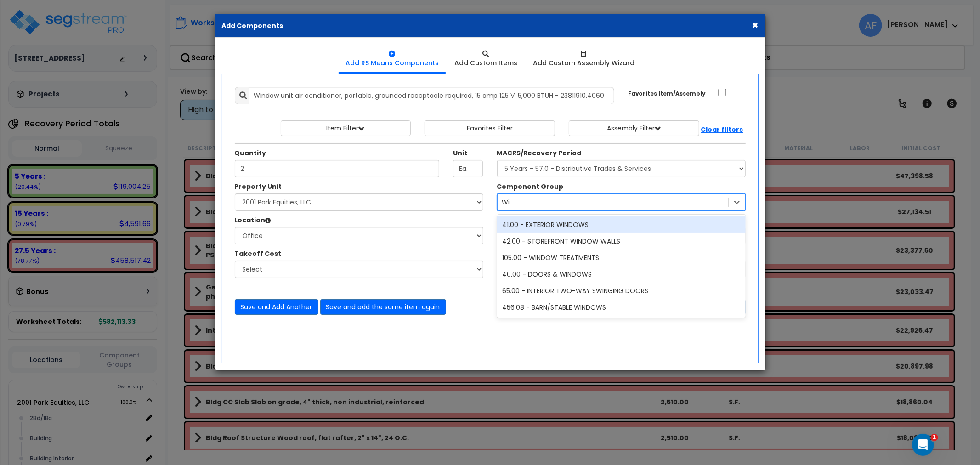
type input "W"
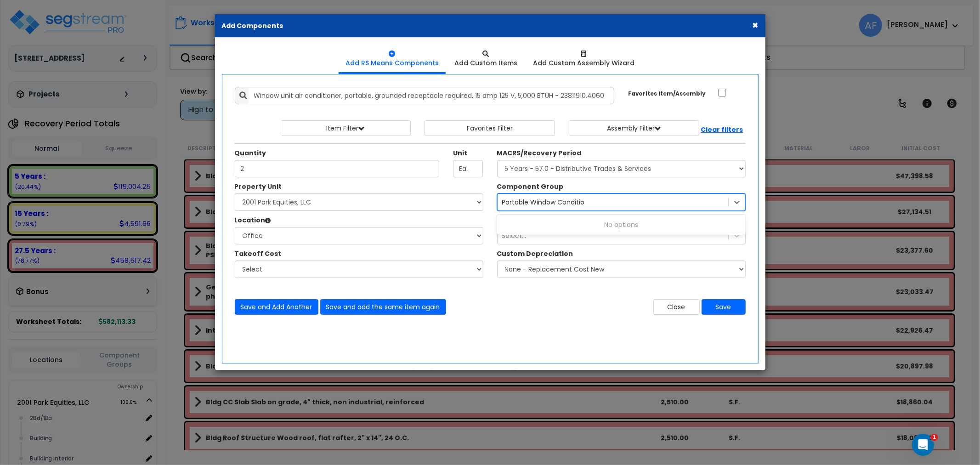
type input "Portable Window Condition"
drag, startPoint x: 604, startPoint y: 200, endPoint x: 472, endPoint y: 195, distance: 131.5
click at [472, 195] on div "Property Unit Select 2001 Park Equities, LLC Site Improvements Select 2Bd/1Ba B…" at bounding box center [490, 235] width 525 height 106
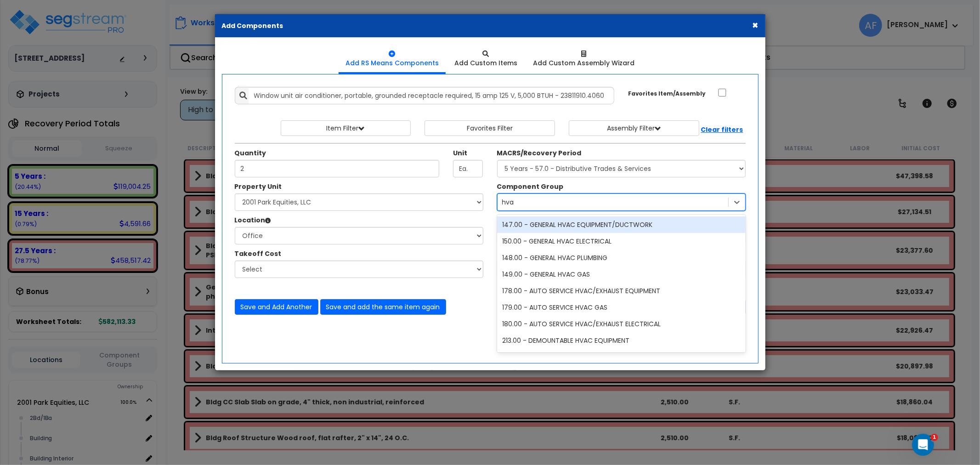
type input "hvac"
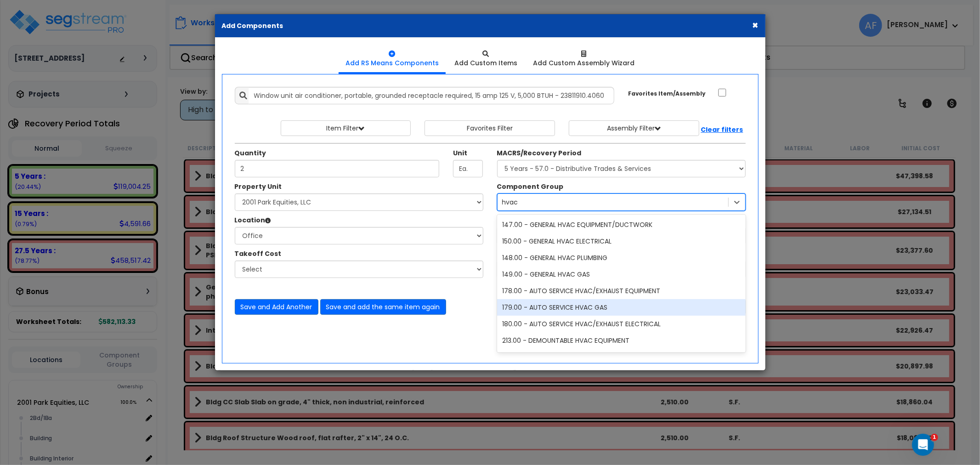
scroll to position [51, 0]
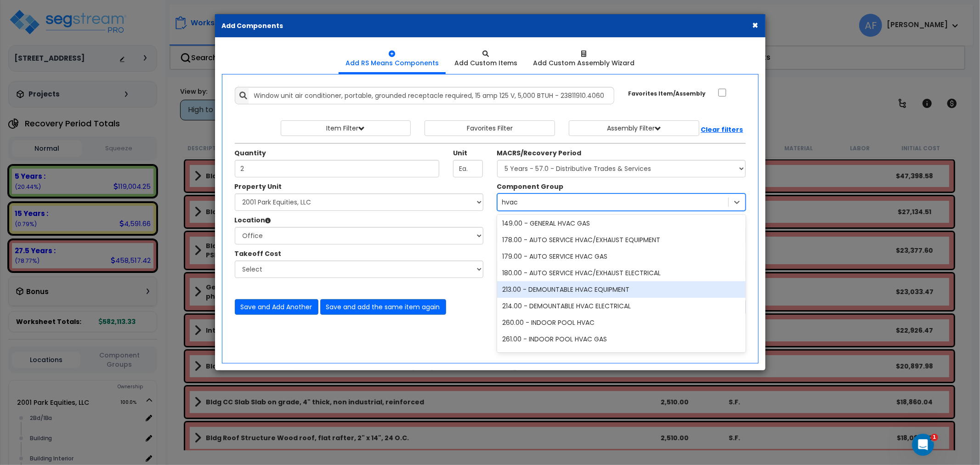
click at [581, 292] on div "213.00 - DEMOUNTABLE HVAC EQUIPMENT" at bounding box center [621, 289] width 249 height 17
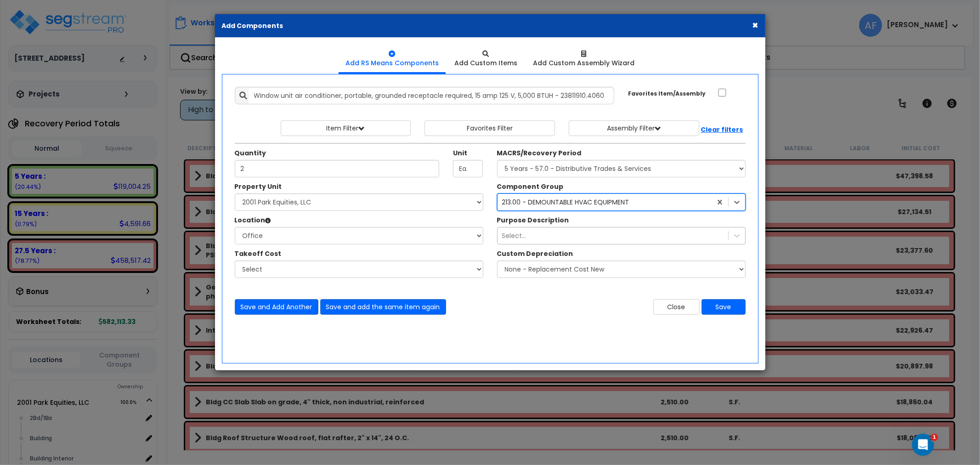
click at [528, 233] on div "Select..." at bounding box center [613, 235] width 231 height 15
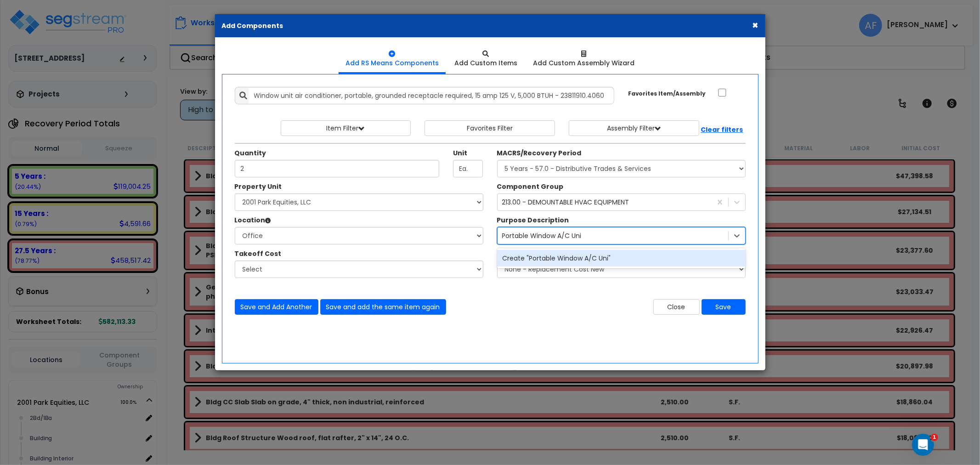
type input "Portable Window A/C Unit"
click at [551, 259] on div "Create "Portable Window A/C Unit"" at bounding box center [621, 258] width 249 height 17
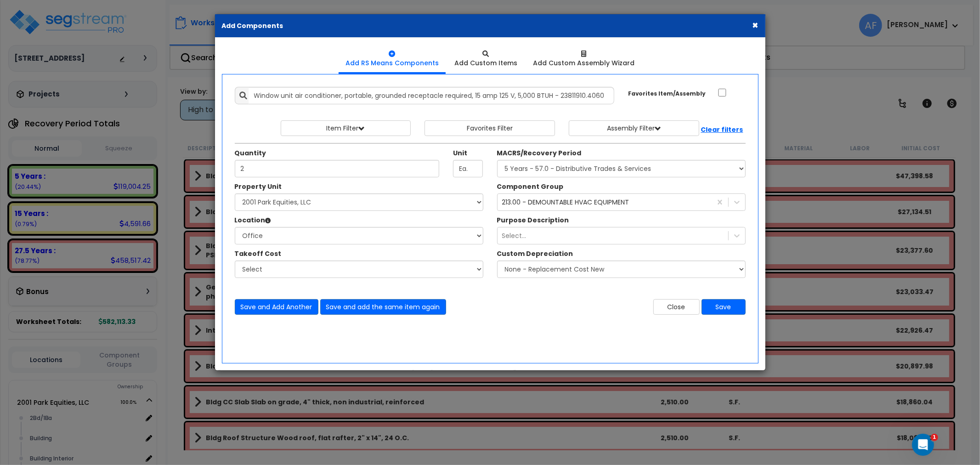
click at [551, 293] on div "Save and Add Another Save and add the same item again Close Save" at bounding box center [490, 301] width 525 height 27
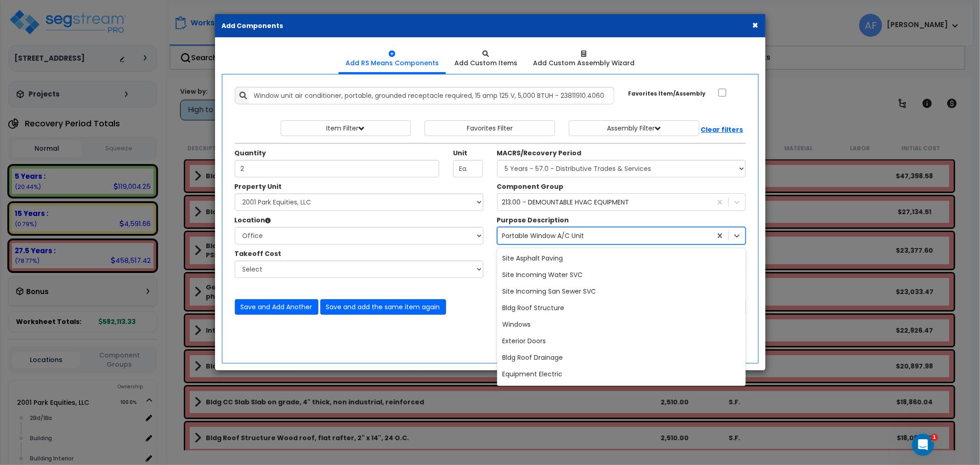
scroll to position [20535, 0]
drag, startPoint x: 591, startPoint y: 235, endPoint x: 513, endPoint y: 236, distance: 78.1
click at [513, 236] on div "Portable Window A/C Unit" at bounding box center [605, 235] width 214 height 15
click at [483, 249] on div "Takeoff Cost" at bounding box center [359, 254] width 249 height 11
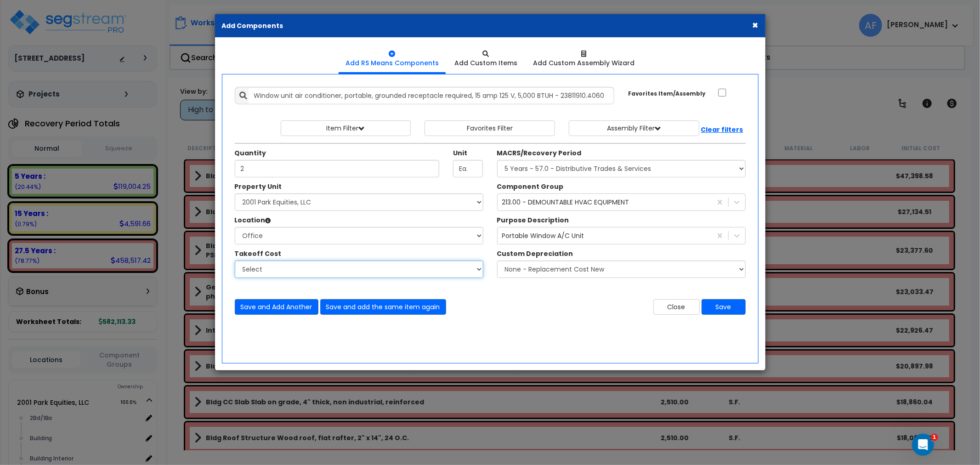
click at [445, 272] on select "Select" at bounding box center [359, 269] width 249 height 17
click at [539, 304] on div "Close Save" at bounding box center [621, 307] width 262 height 16
click at [420, 271] on select "Select" at bounding box center [359, 269] width 249 height 17
click at [470, 304] on div "Save and Add Another Save and add the same item again" at bounding box center [359, 307] width 262 height 16
click at [722, 305] on button "Save" at bounding box center [724, 307] width 44 height 16
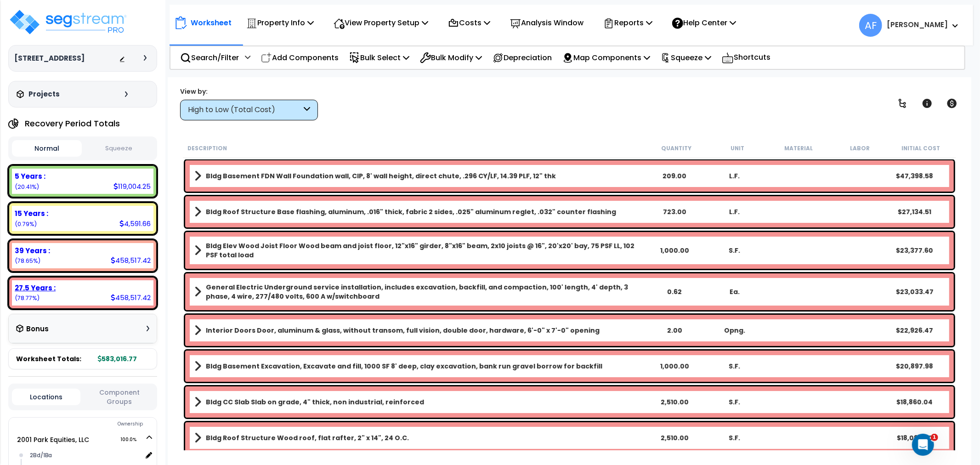
click at [54, 300] on div "27.5 Years : 458,517.42 (78.77%)" at bounding box center [83, 292] width 142 height 25
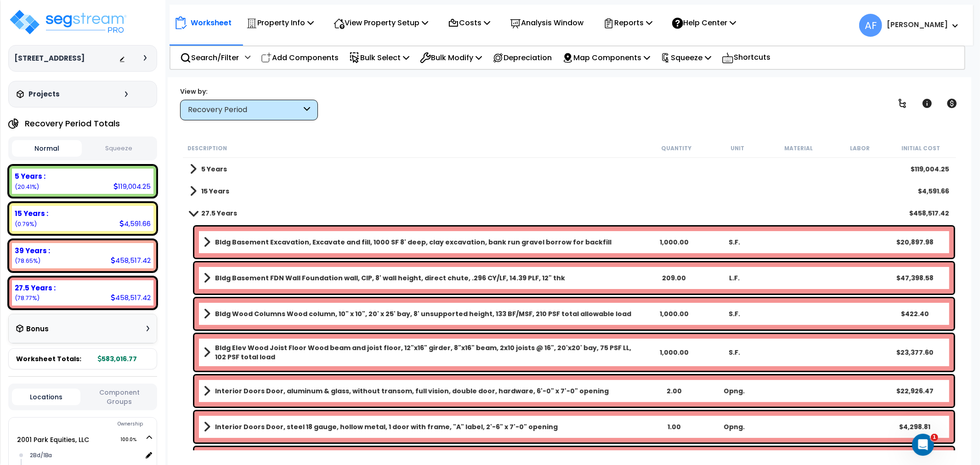
click at [192, 211] on span at bounding box center [193, 213] width 13 height 7
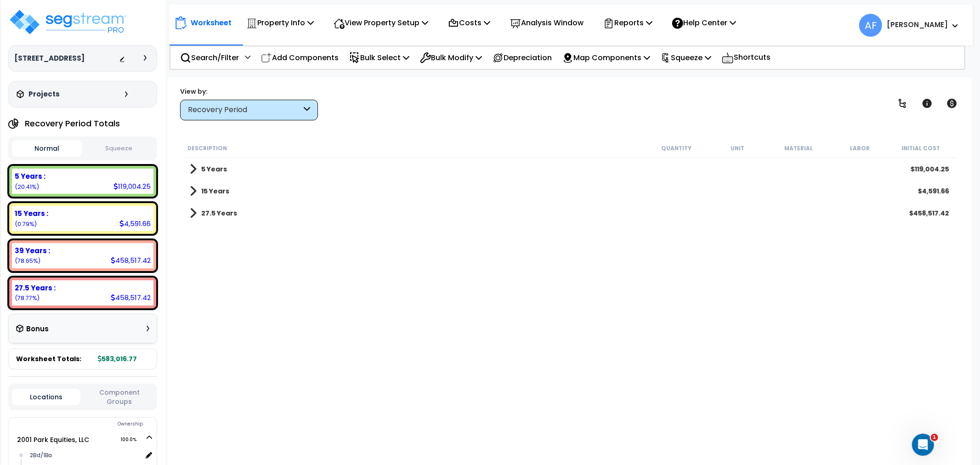
click at [201, 214] on b "27.5 Years" at bounding box center [219, 213] width 36 height 9
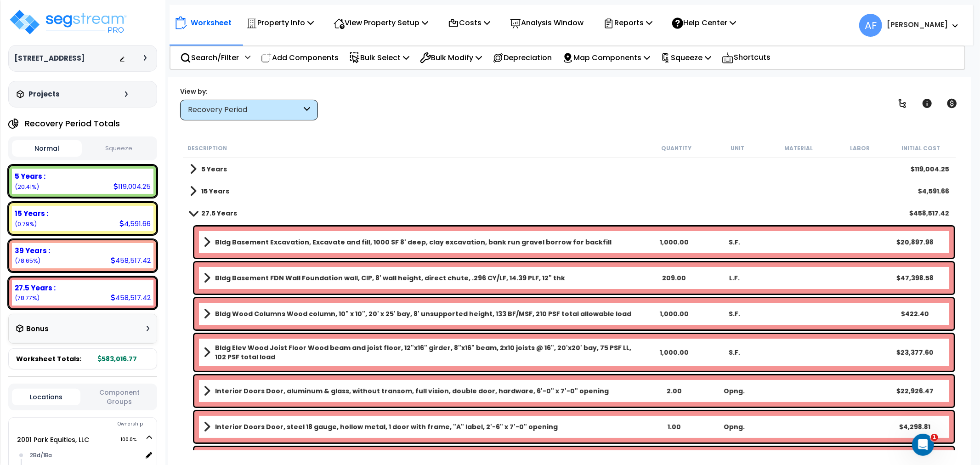
click at [201, 214] on b "27.5 Years" at bounding box center [219, 213] width 36 height 9
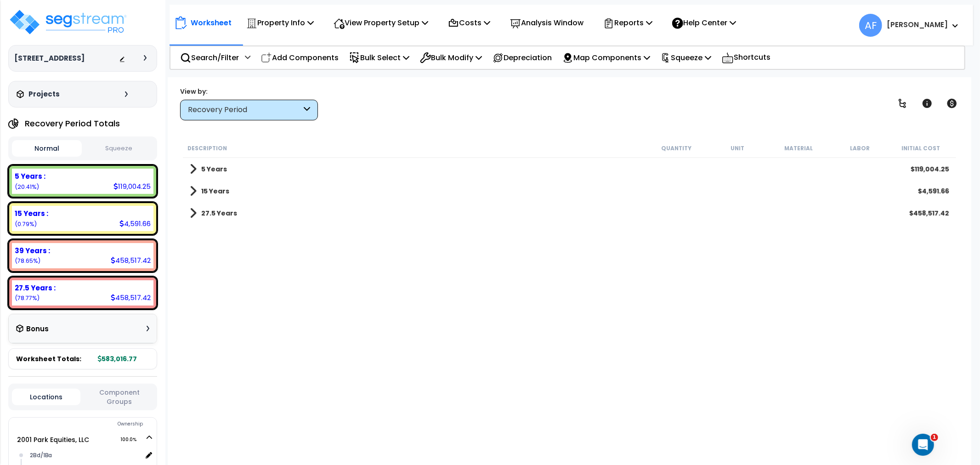
click at [201, 214] on b "27.5 Years" at bounding box center [219, 213] width 36 height 9
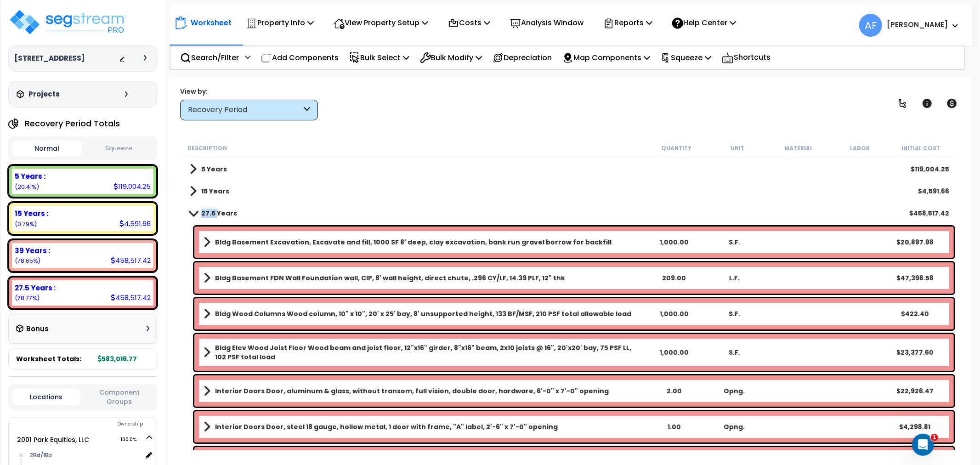
click at [201, 214] on b "27.5 Years" at bounding box center [219, 213] width 36 height 9
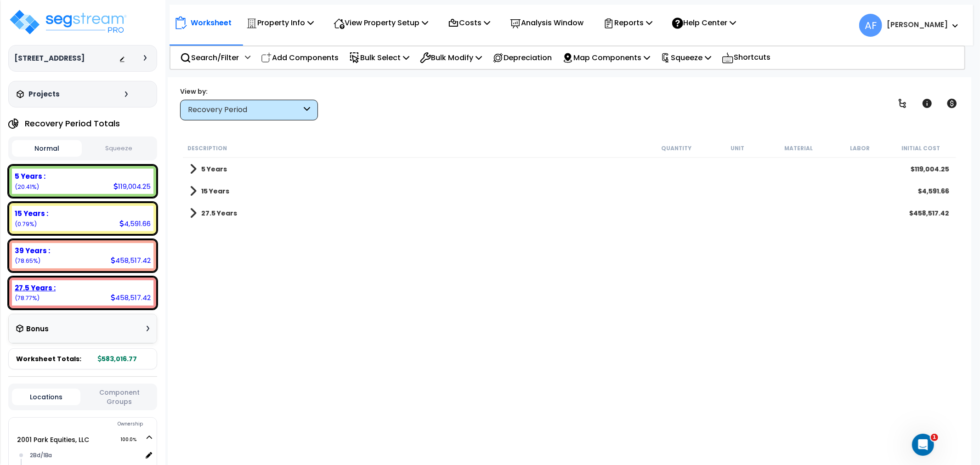
click at [102, 286] on div "27.5 Years : 458,517.42 (78.77%)" at bounding box center [82, 293] width 149 height 33
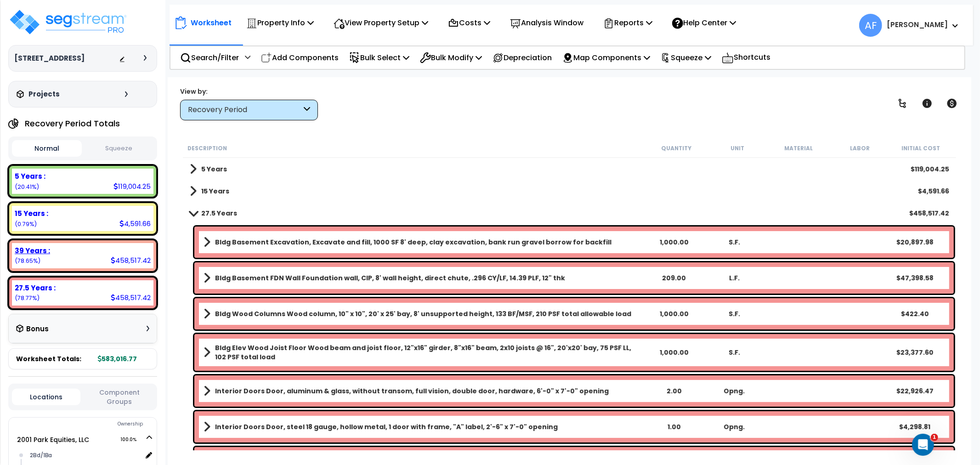
click at [114, 255] on div "39 Years :" at bounding box center [83, 251] width 136 height 10
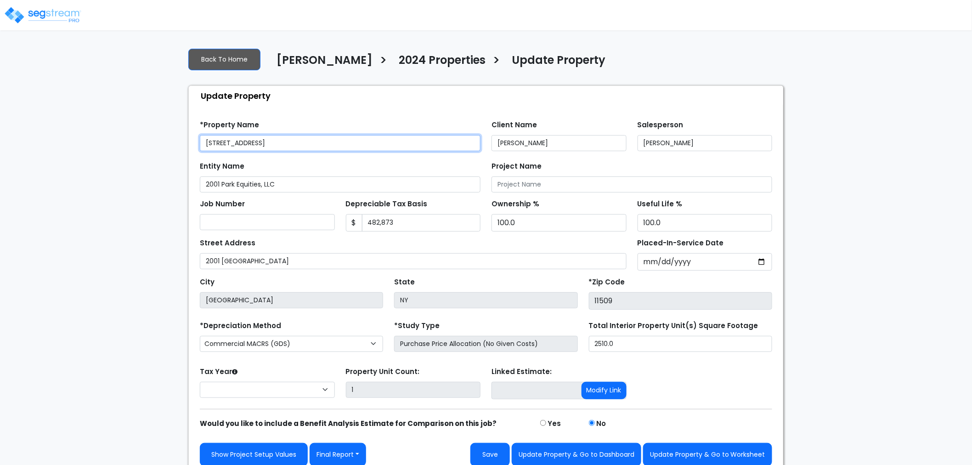
select select "2021"
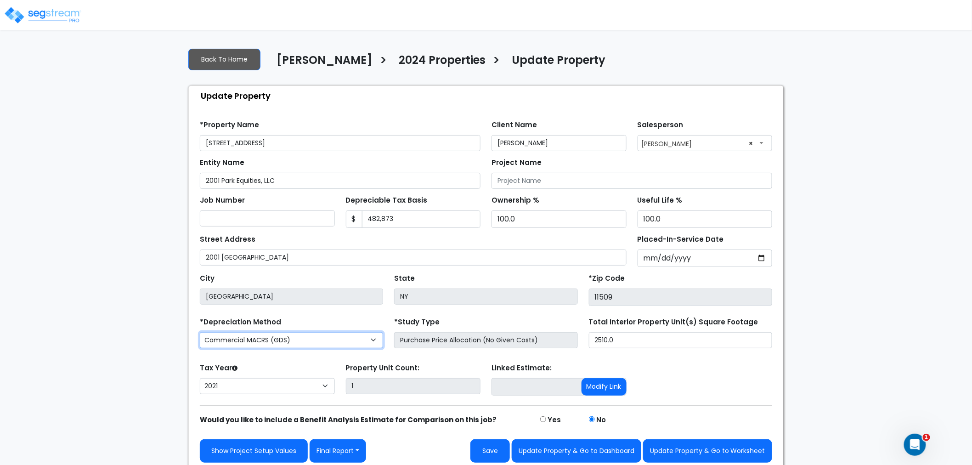
click at [299, 340] on select "Commercial MACRS (GDS) Residential Rental MACRS (GDS) Commercial MACRS (GDS) +Q…" at bounding box center [291, 340] width 183 height 16
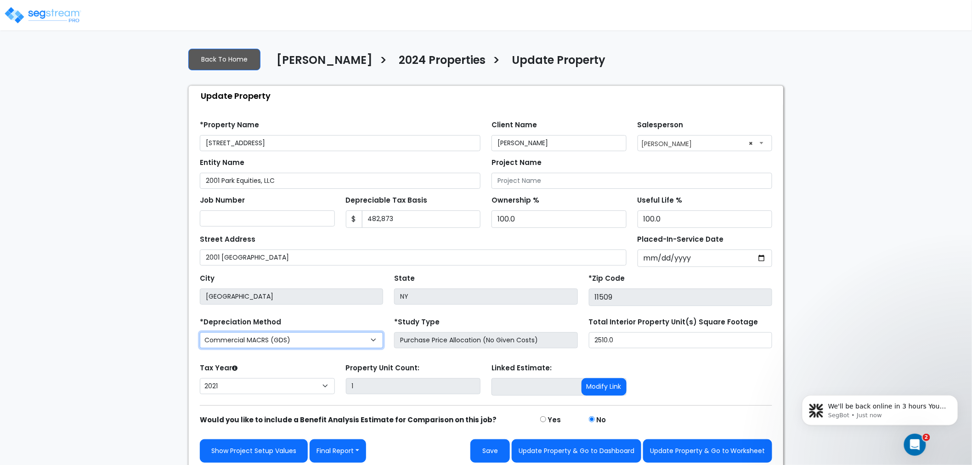
select select "CM(+"
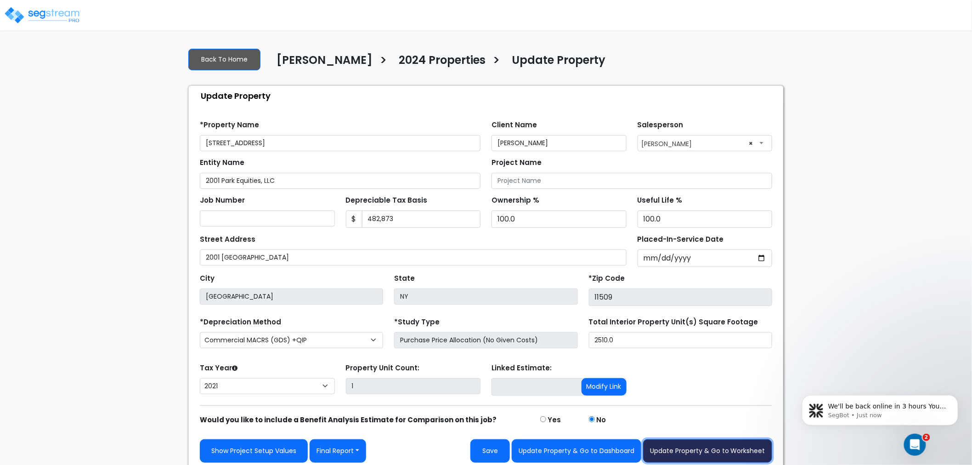
click at [698, 452] on button "Update Property & Go to Worksheet" at bounding box center [707, 450] width 129 height 23
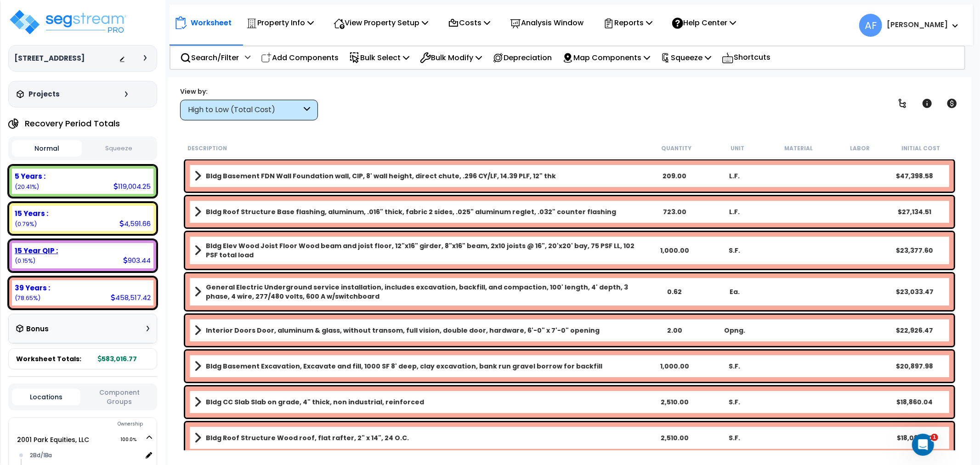
click at [70, 267] on div "15 Year QIP : 903.44 (0.15%)" at bounding box center [83, 255] width 142 height 25
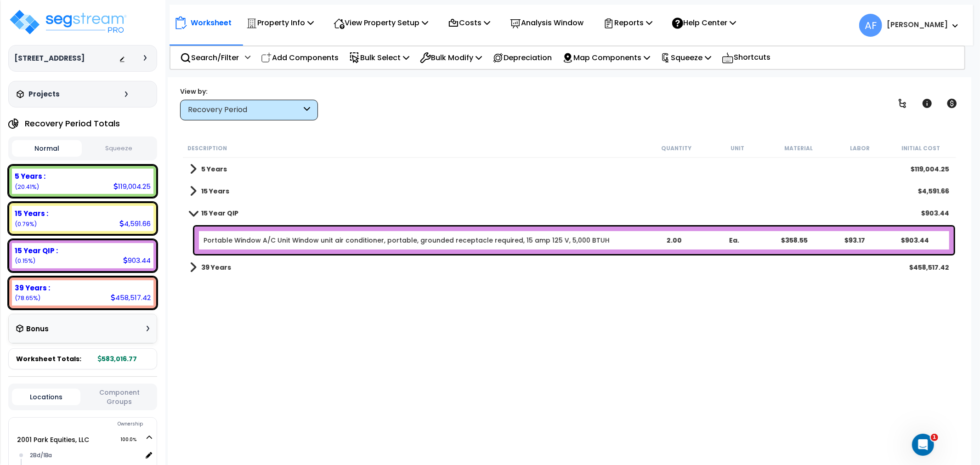
click at [352, 233] on div "Portable Window A/C Unit Window unit air conditioner, portable, grounded recept…" at bounding box center [574, 241] width 760 height 28
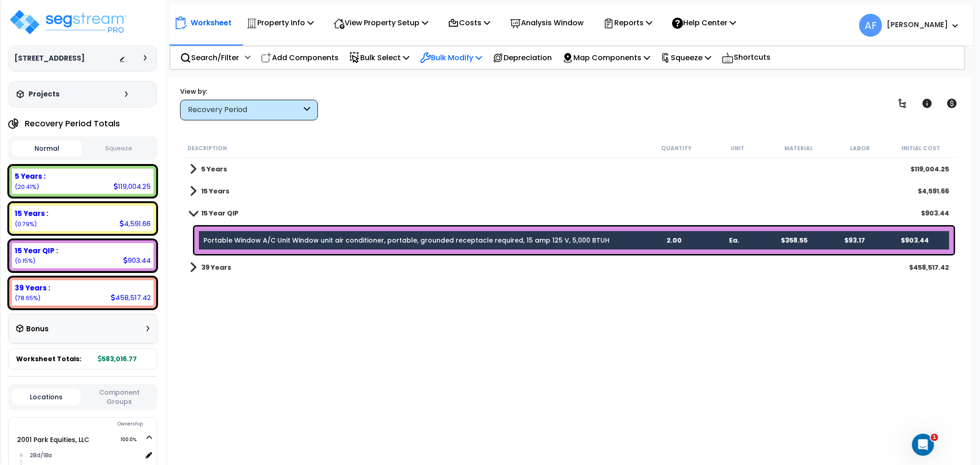
click at [459, 52] on p "Bulk Modify" at bounding box center [451, 57] width 62 height 12
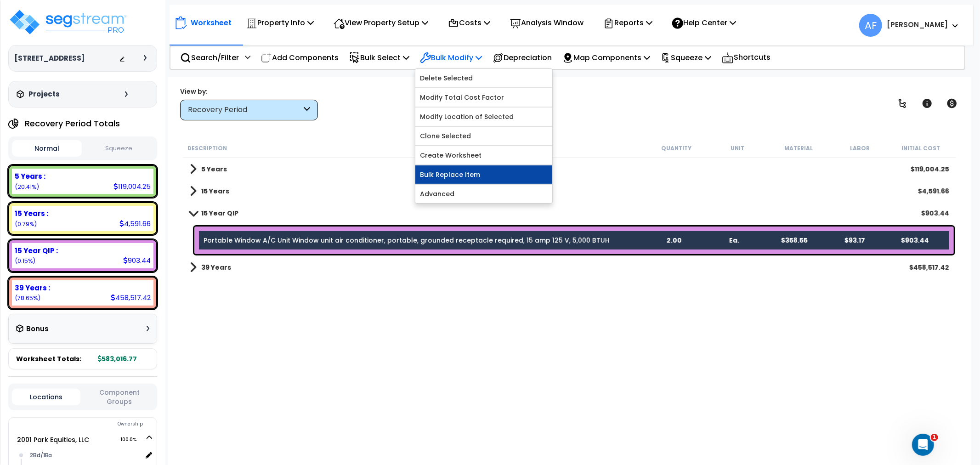
click at [446, 176] on link "Bulk Replace Item" at bounding box center [483, 174] width 137 height 18
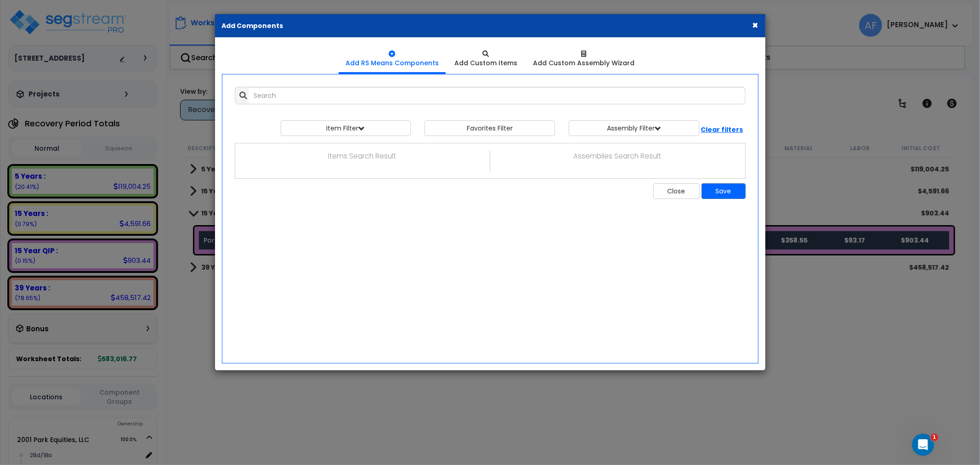
click at [757, 28] on button "×" at bounding box center [756, 25] width 6 height 10
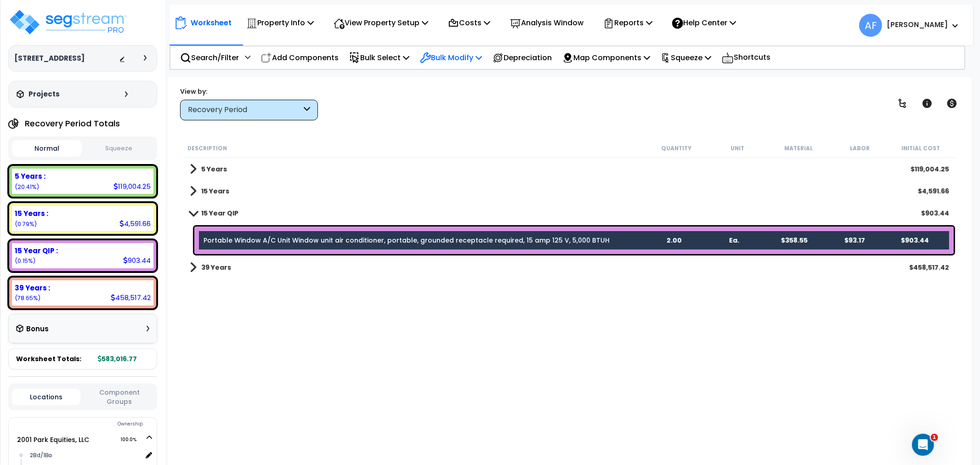
click at [431, 53] on icon at bounding box center [425, 57] width 11 height 11
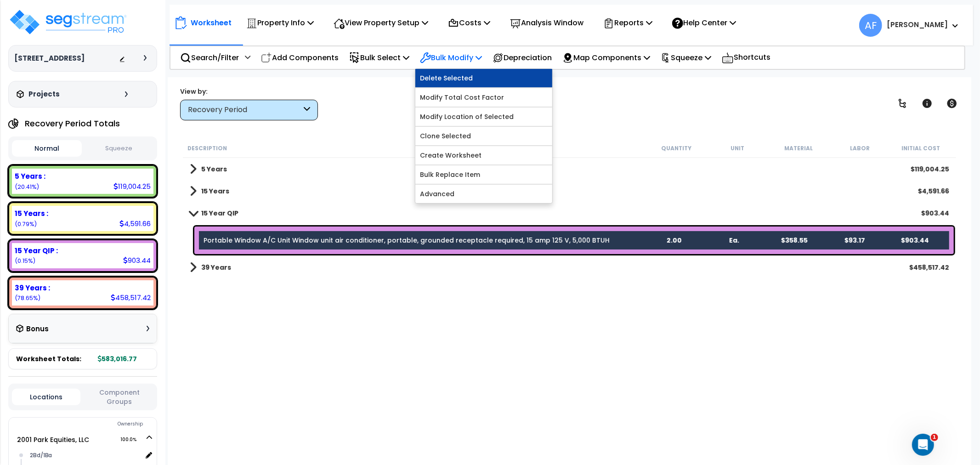
click at [552, 86] on link "Delete Selected" at bounding box center [483, 78] width 137 height 18
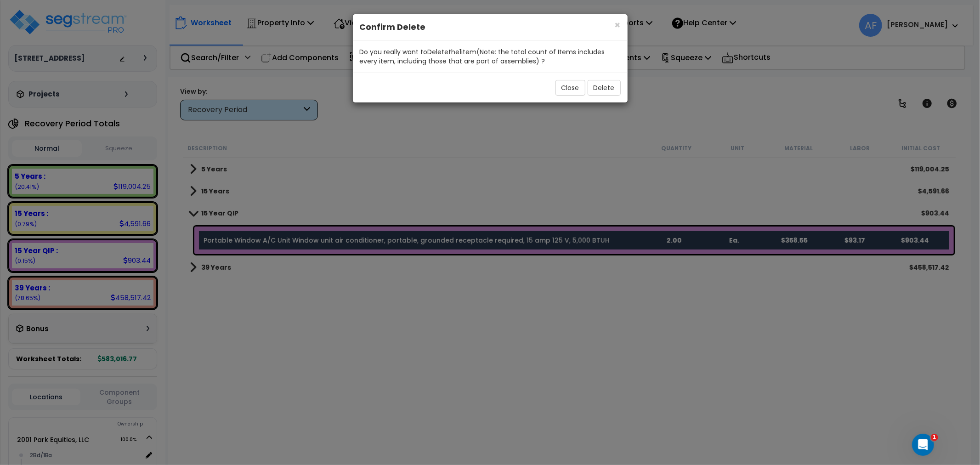
click at [610, 30] on h4 "Confirm Delete" at bounding box center [490, 27] width 261 height 12
click at [616, 25] on span "×" at bounding box center [618, 24] width 6 height 13
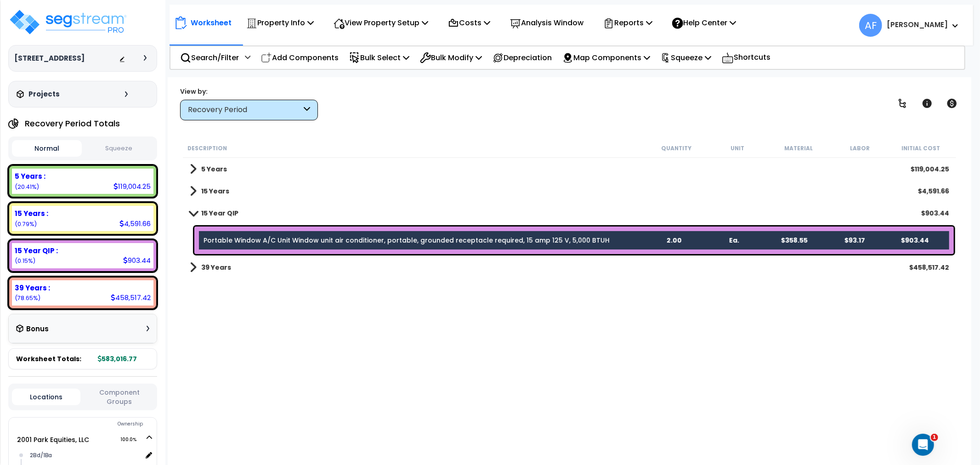
click at [492, 241] on link "Portable Window A/C Unit Window unit air conditioner, portable, grounded recept…" at bounding box center [407, 240] width 406 height 9
click at [461, 53] on p "Bulk Modify" at bounding box center [451, 57] width 62 height 12
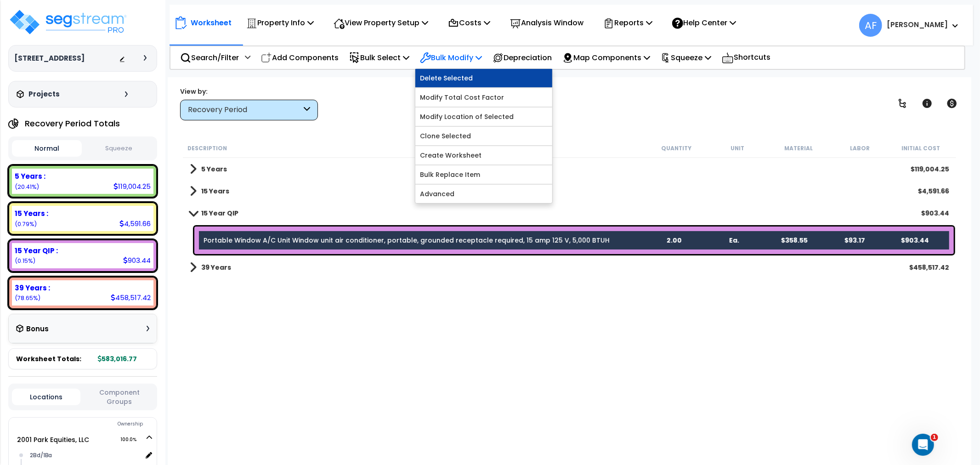
click at [460, 78] on link "Delete Selected" at bounding box center [483, 78] width 137 height 18
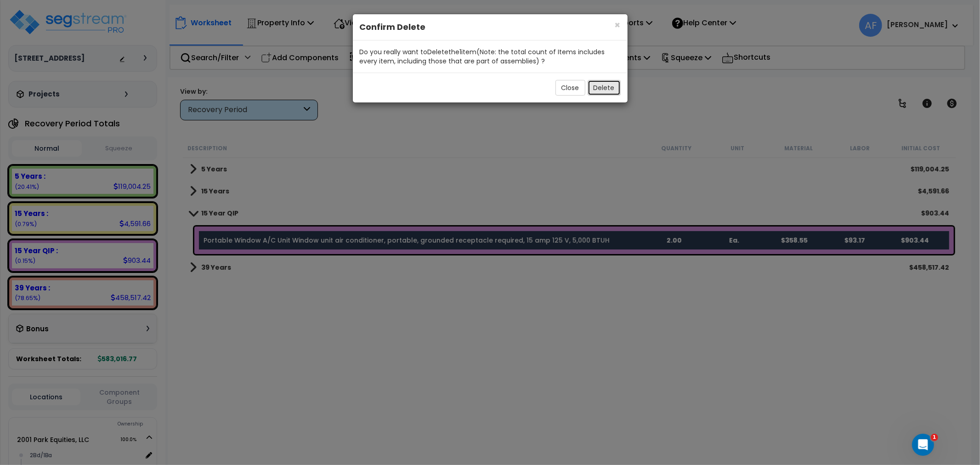
click at [603, 85] on button "Delete" at bounding box center [604, 88] width 33 height 16
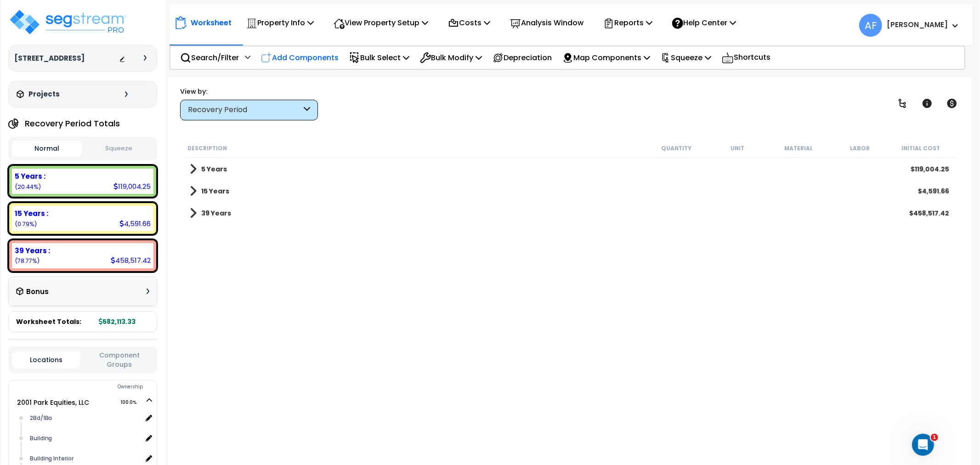
click at [301, 51] on p "Add Components" at bounding box center [300, 57] width 78 height 12
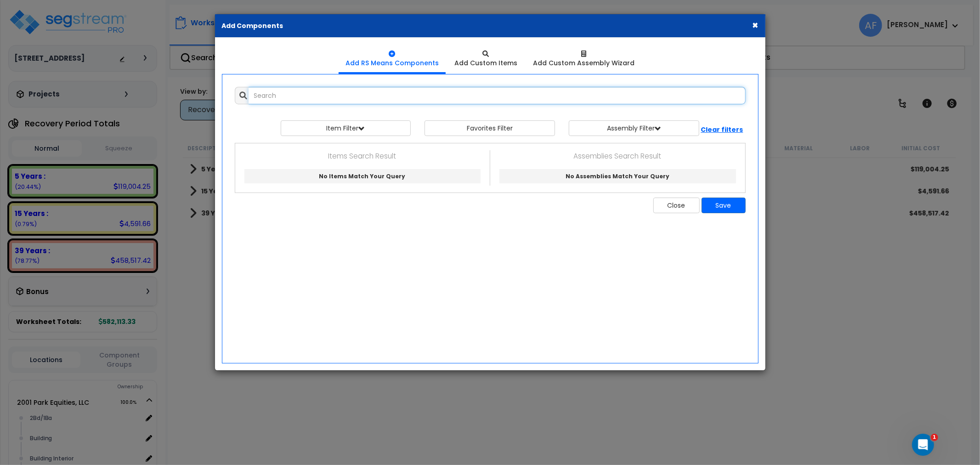
click at [278, 93] on input "text" at bounding box center [497, 95] width 497 height 17
type input "p"
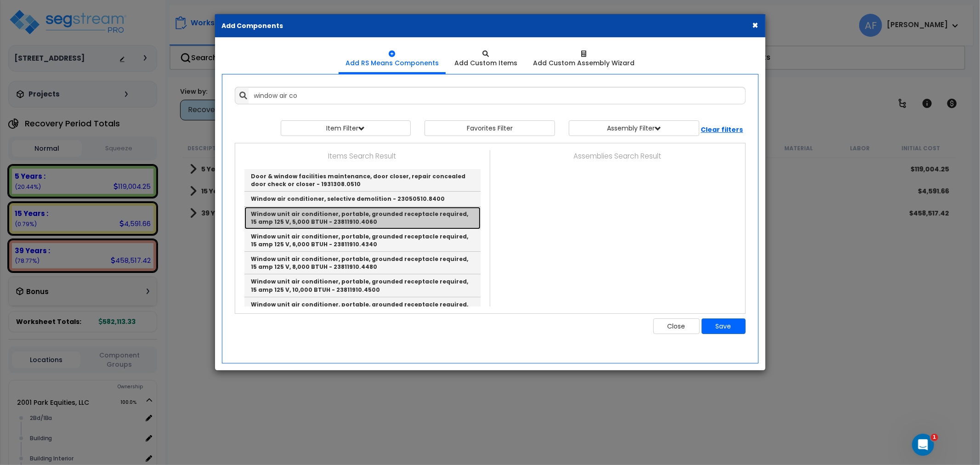
click at [314, 214] on link "Window unit air conditioner, portable, grounded receptacle required, 15 amp 125…" at bounding box center [362, 218] width 236 height 23
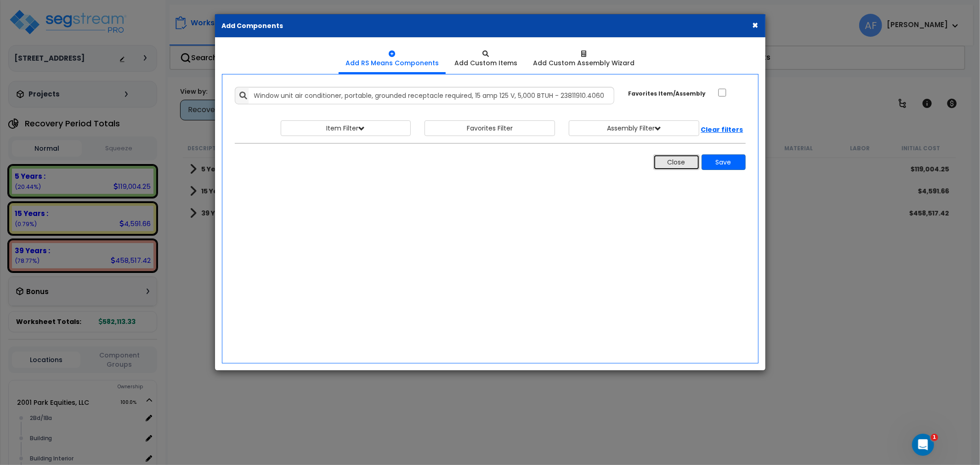
click at [663, 161] on button "Close" at bounding box center [676, 162] width 46 height 16
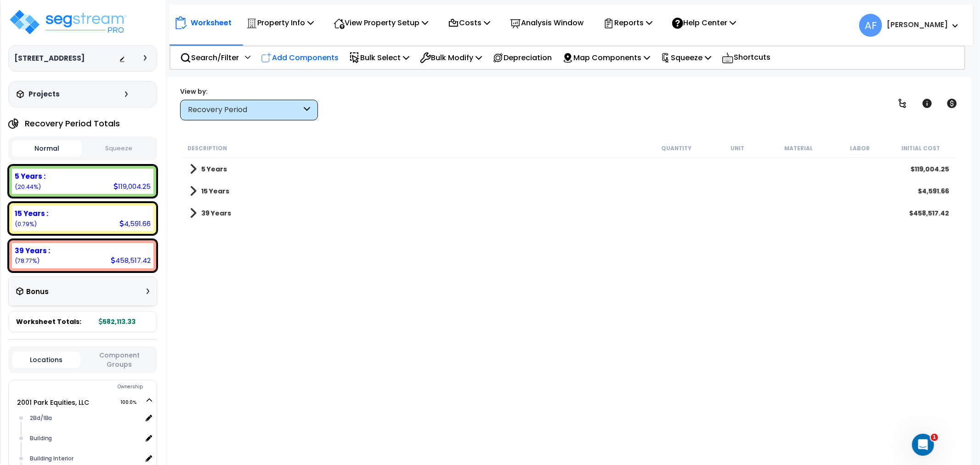
click at [302, 51] on p "Add Components" at bounding box center [300, 57] width 78 height 12
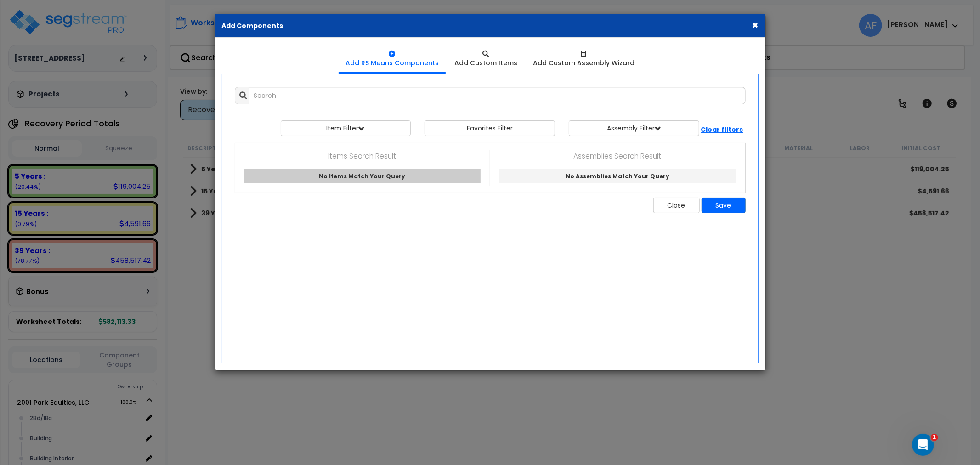
click at [351, 178] on span "No Items Match Your Query" at bounding box center [362, 176] width 86 height 8
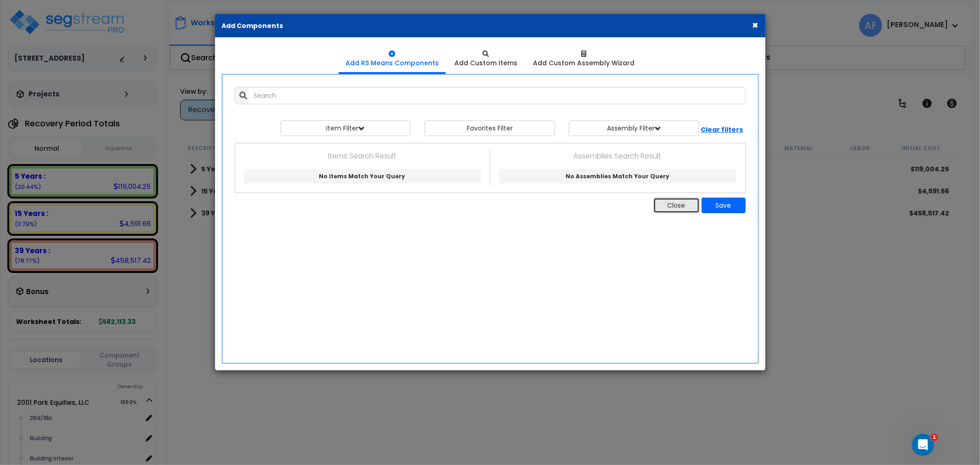
click at [674, 204] on button "Close" at bounding box center [676, 206] width 46 height 16
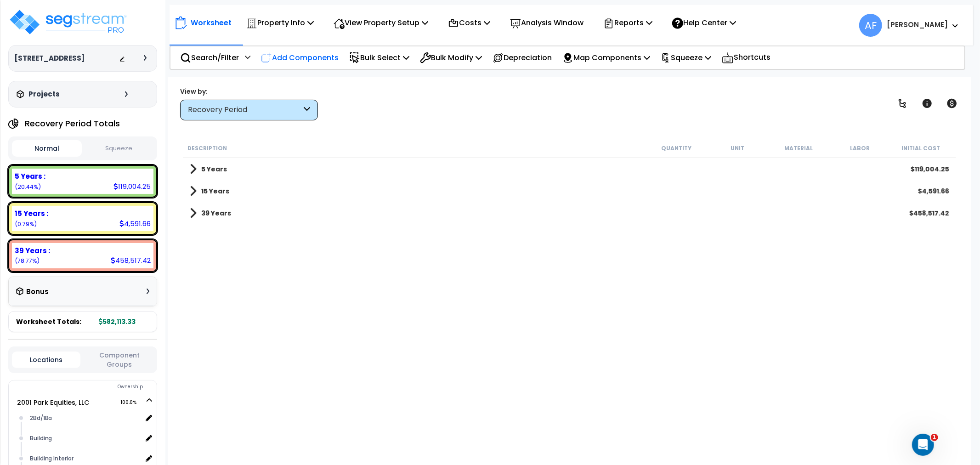
click at [283, 51] on p "Add Components" at bounding box center [300, 57] width 78 height 12
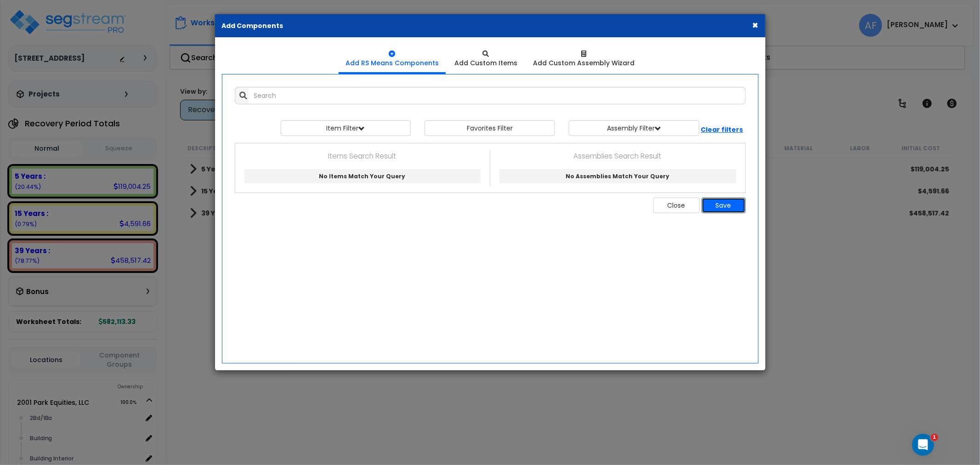
click at [729, 200] on button "Save" at bounding box center [724, 206] width 44 height 16
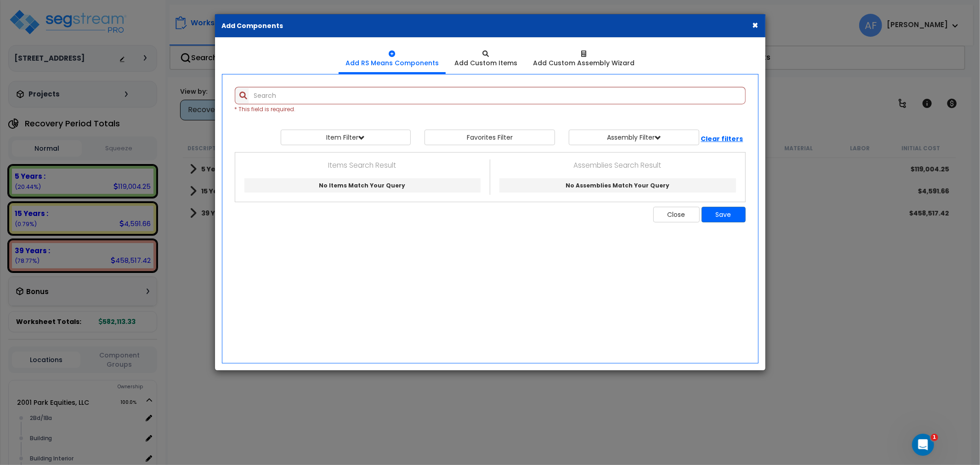
click at [727, 203] on div "Save and Add Another Save and add the same item again Close Save" at bounding box center [490, 187] width 525 height 70
click at [300, 95] on input "text" at bounding box center [497, 95] width 497 height 17
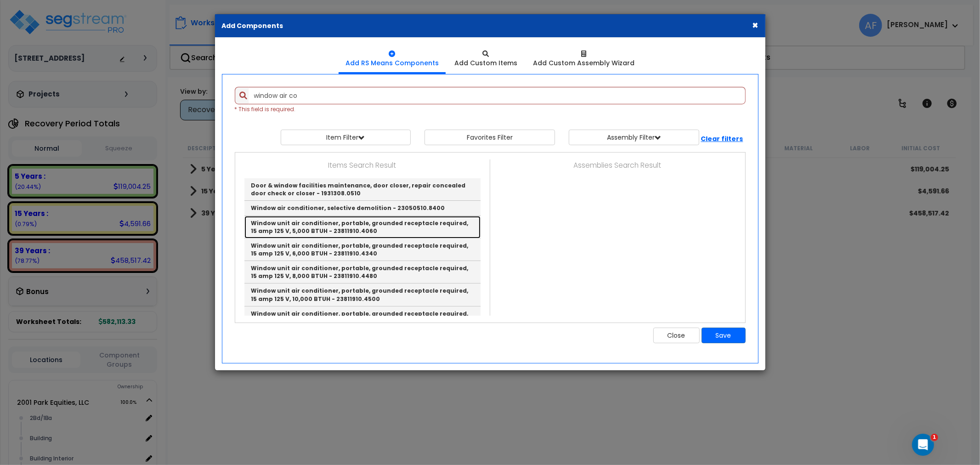
drag, startPoint x: 321, startPoint y: 228, endPoint x: 369, endPoint y: 159, distance: 83.9
click at [321, 228] on link "Window unit air conditioner, portable, grounded receptacle required, 15 amp 125…" at bounding box center [362, 227] width 236 height 23
type input "Window unit air conditioner, portable, grounded receptacle required, 15 amp 125…"
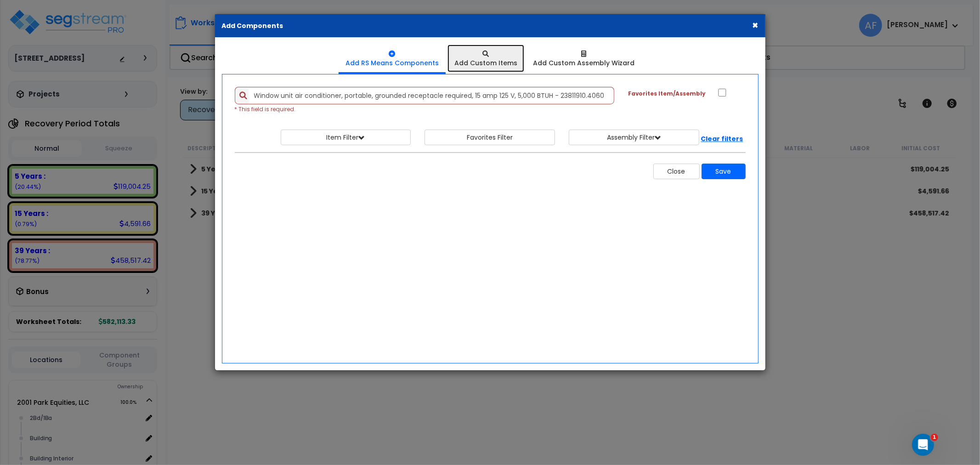
click at [494, 54] on div at bounding box center [485, 53] width 63 height 9
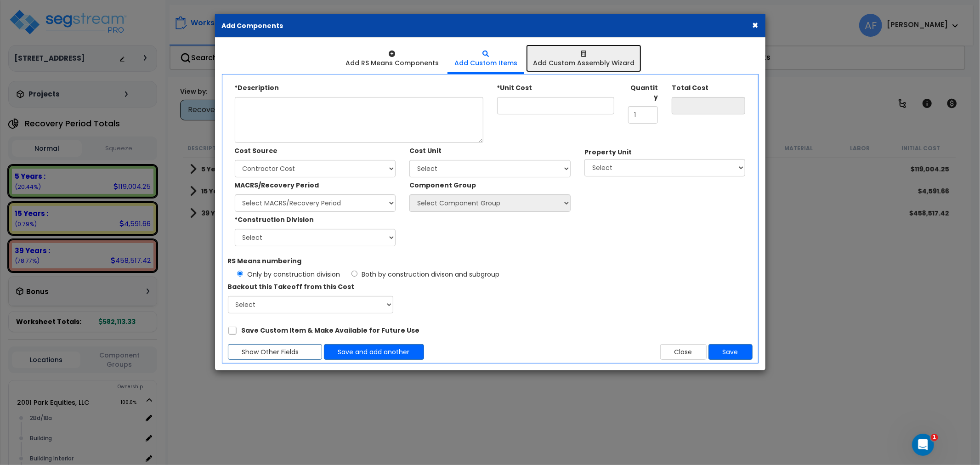
click at [581, 52] on icon at bounding box center [583, 54] width 5 height 6
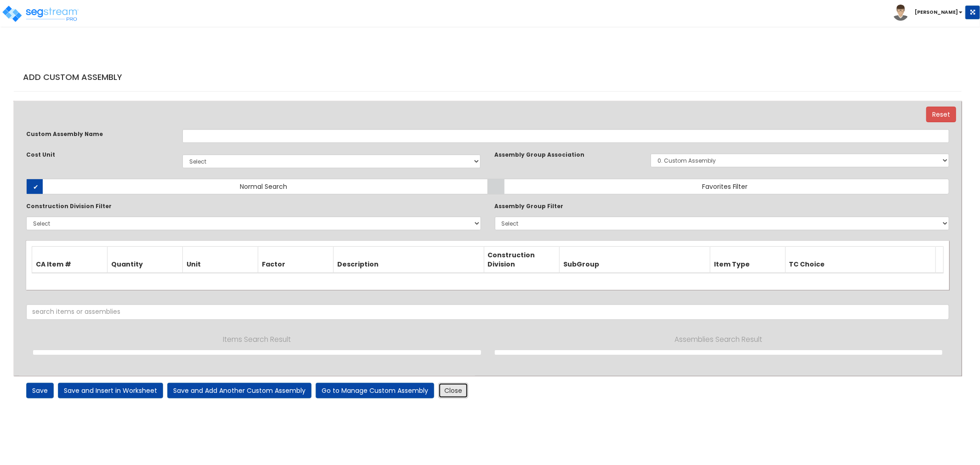
click at [453, 385] on link "Close" at bounding box center [453, 391] width 30 height 16
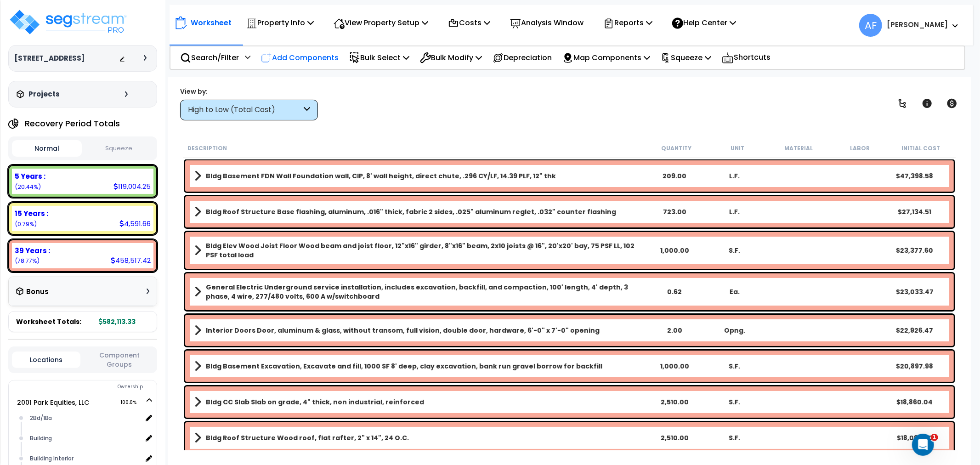
click at [305, 51] on p "Add Components" at bounding box center [300, 57] width 78 height 12
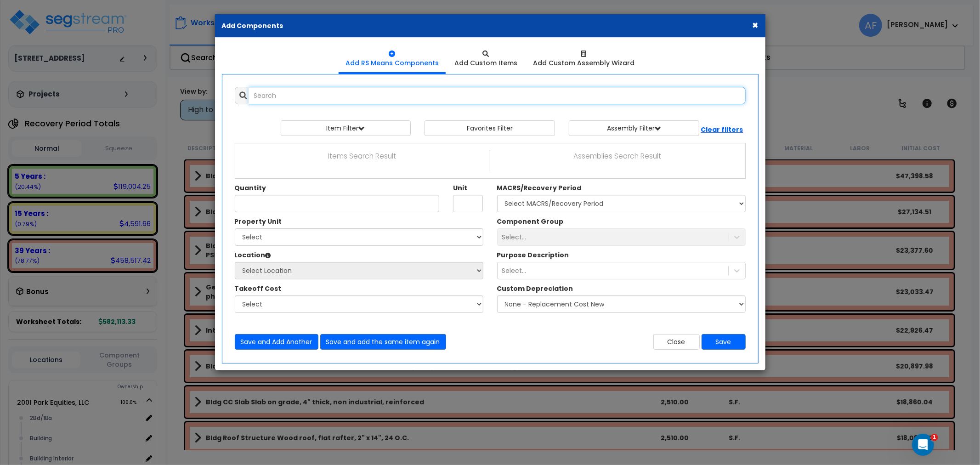
click at [284, 99] on input "text" at bounding box center [497, 95] width 497 height 17
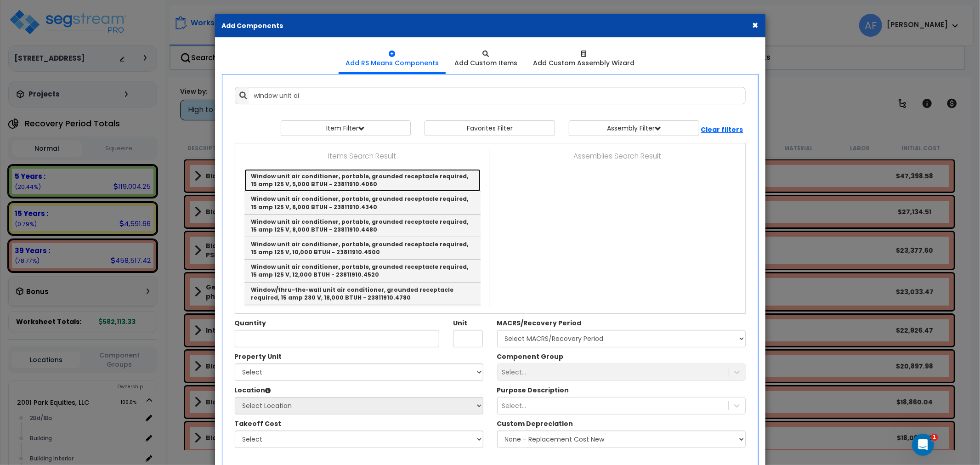
drag, startPoint x: 309, startPoint y: 176, endPoint x: 425, endPoint y: 117, distance: 130.3
click at [309, 176] on link "Window unit air conditioner, portable, grounded receptacle required, 15 amp 125…" at bounding box center [362, 180] width 236 height 23
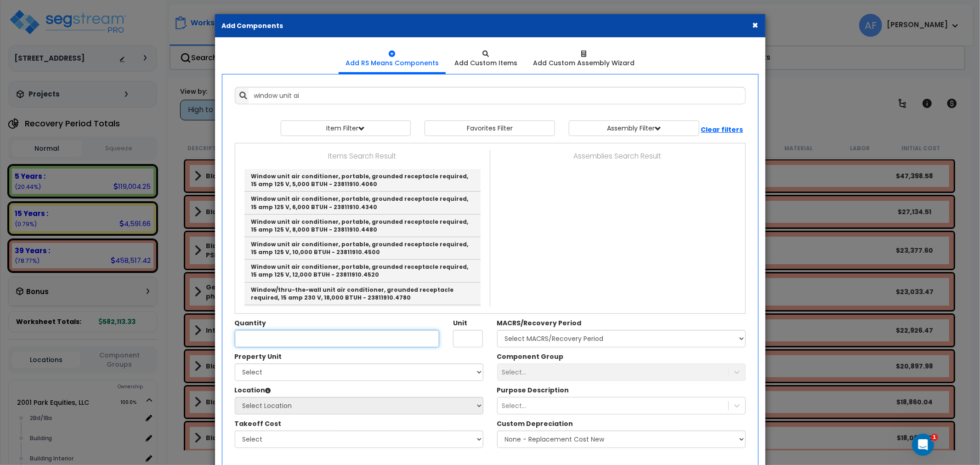
type input "Window unit air conditioner, portable, grounded receptacle required, 15 amp 125…"
type input "Ea."
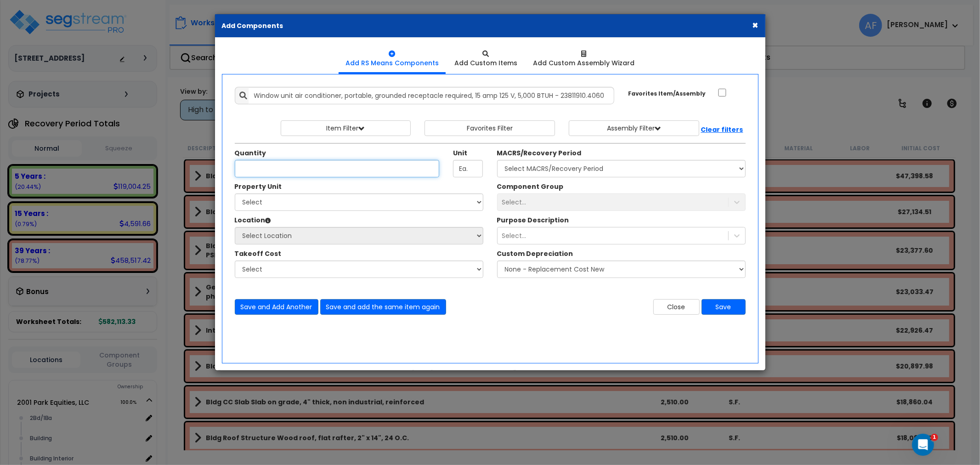
click at [277, 167] on input "Quantity" at bounding box center [337, 168] width 205 height 17
type input "2"
click at [254, 202] on select "Select 2001 Park Equities, LLC Site Improvements" at bounding box center [359, 201] width 249 height 17
select select "165872"
click at [235, 193] on select "Select 2001 Park Equities, LLC Site Improvements" at bounding box center [359, 201] width 249 height 17
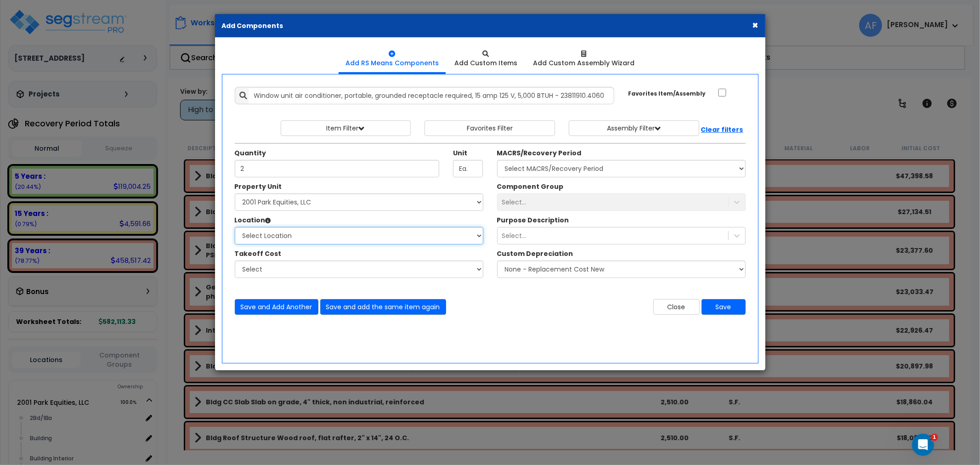
click at [267, 238] on select "Select Location 2Bd/1Ba Building Building Interior Office Site Exterior Add Add…" at bounding box center [359, 235] width 249 height 17
select select "1074"
click at [235, 227] on select "Select 2Bd/1Ba Building Building Interior Office Add Additional Location" at bounding box center [359, 235] width 249 height 17
click at [281, 265] on select "Select" at bounding box center [359, 269] width 249 height 17
click at [599, 164] on select "Select MACRS/Recovery Period 5 Years - 57.0 - Distributive Trades & Services 5 …" at bounding box center [621, 168] width 249 height 17
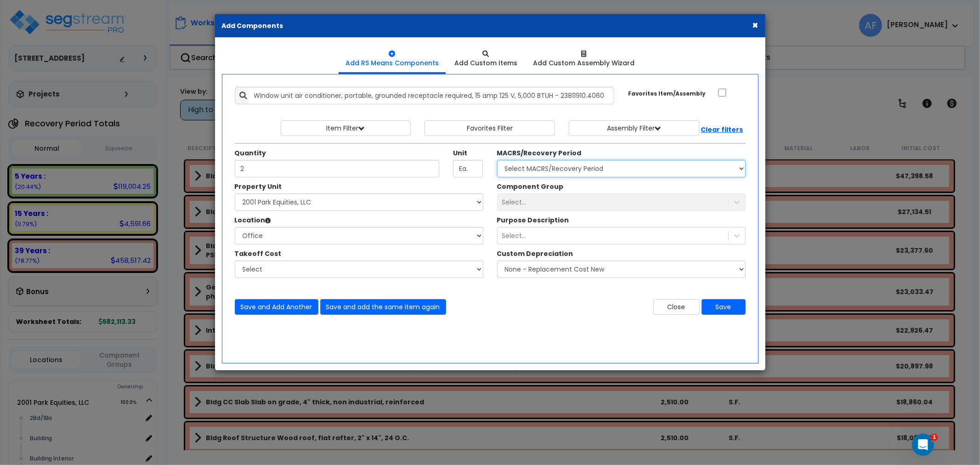
select select "3667"
click at [497, 160] on select "Select MACRS/Recovery Period 5 Years - 57.0 - Distributive Trades & Services 5 …" at bounding box center [621, 168] width 249 height 17
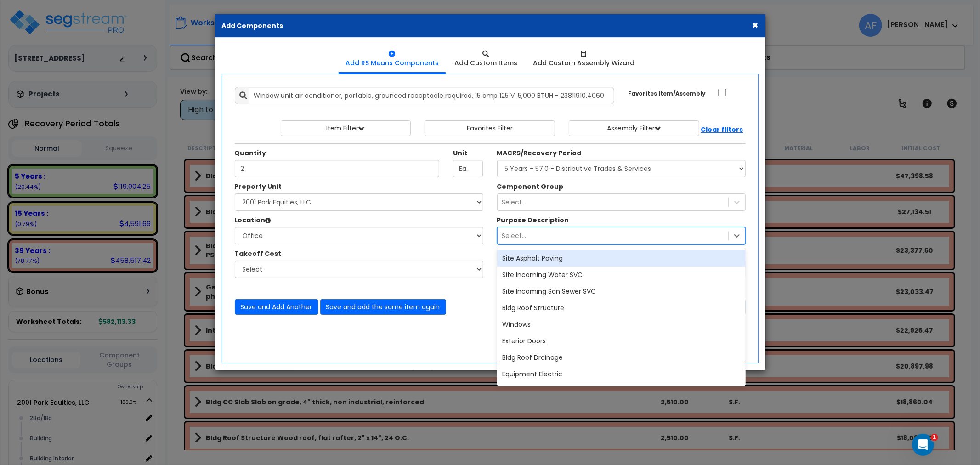
click at [570, 233] on div "Select..." at bounding box center [613, 235] width 231 height 15
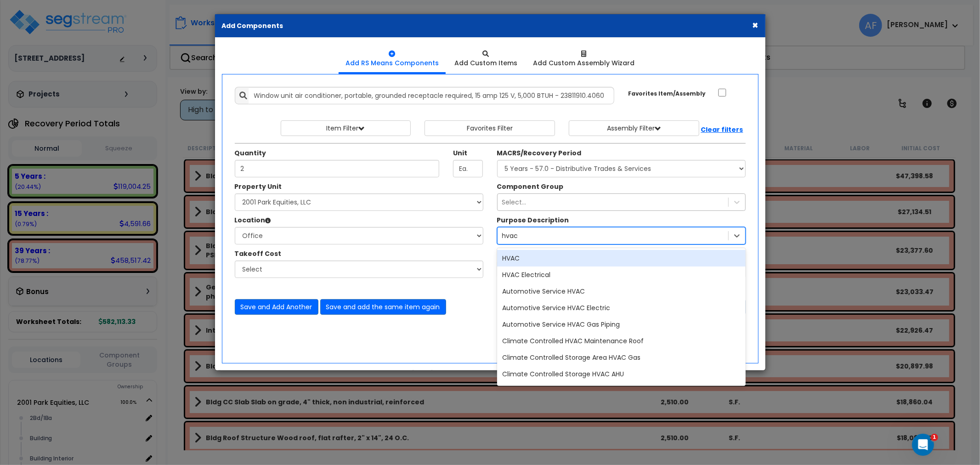
type input "hvac"
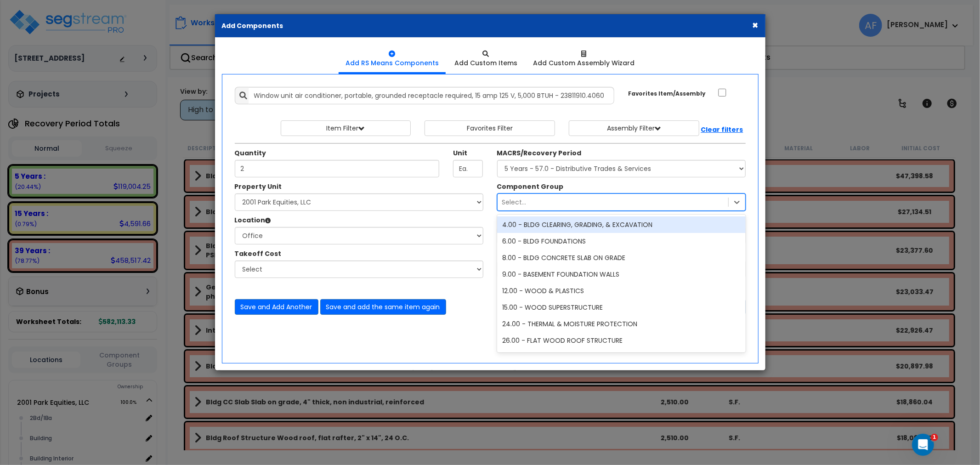
click at [535, 200] on div "Select..." at bounding box center [613, 202] width 231 height 15
type input "hvac"
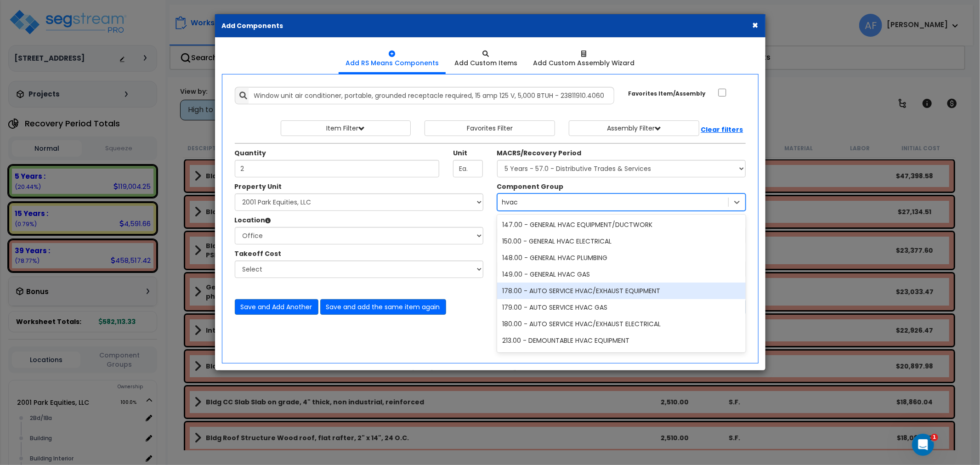
scroll to position [51, 0]
click at [573, 288] on div "213.00 - DEMOUNTABLE HVAC EQUIPMENT" at bounding box center [621, 289] width 249 height 17
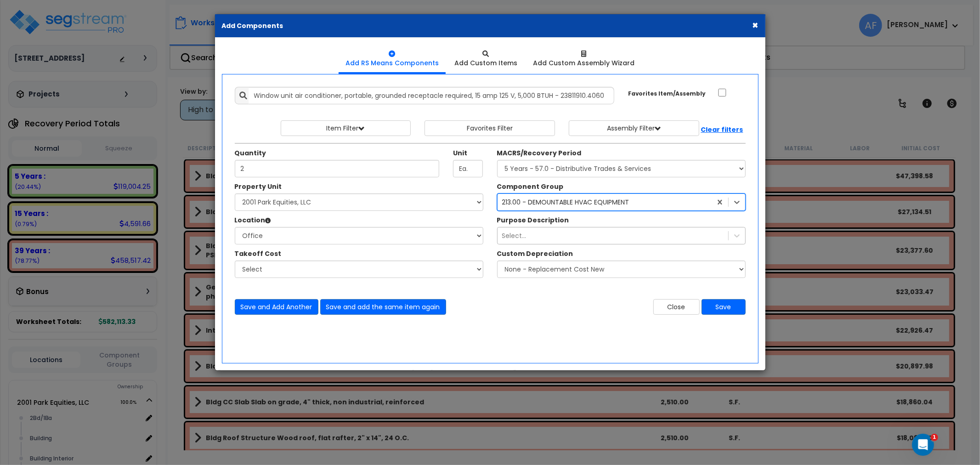
click at [588, 237] on div "Select..." at bounding box center [613, 235] width 231 height 15
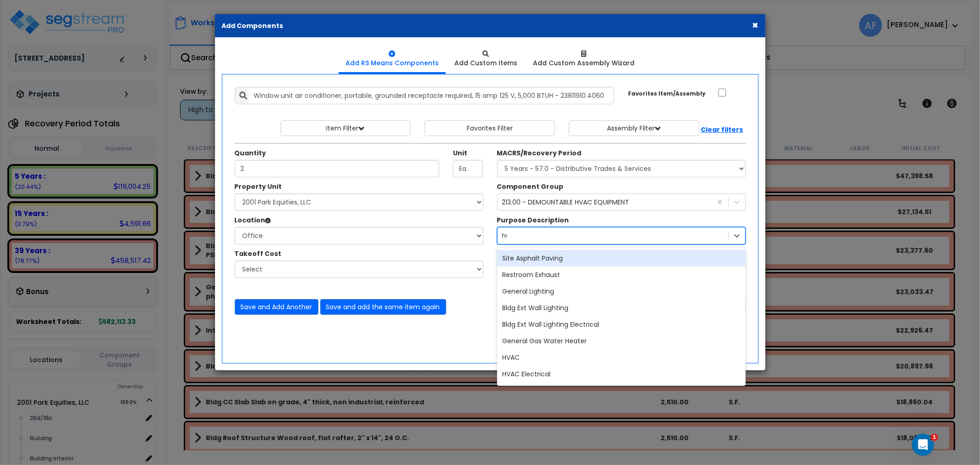
type input "hvac"
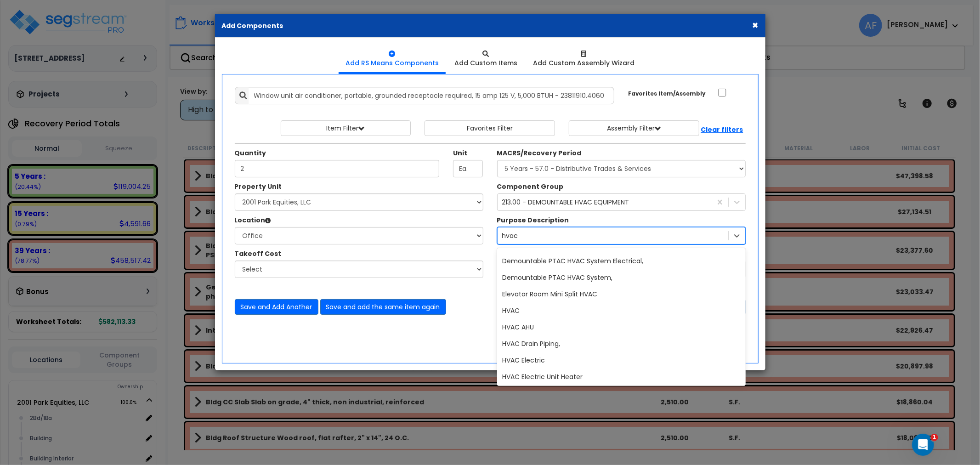
scroll to position [0, 0]
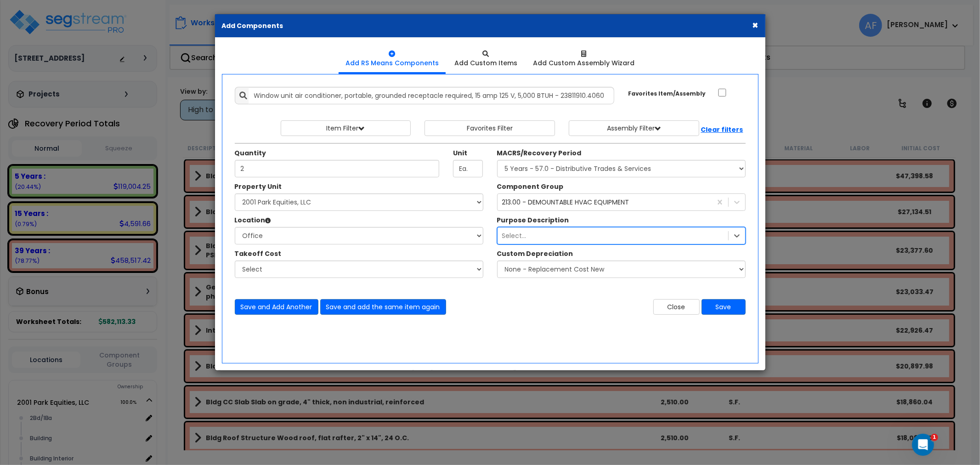
drag, startPoint x: 525, startPoint y: 234, endPoint x: 493, endPoint y: 239, distance: 32.0
click at [493, 239] on div "Purpose Description 1251 results available. Select is focused ,type to refine l…" at bounding box center [621, 230] width 262 height 29
click at [516, 235] on div "Select..." at bounding box center [514, 235] width 24 height 9
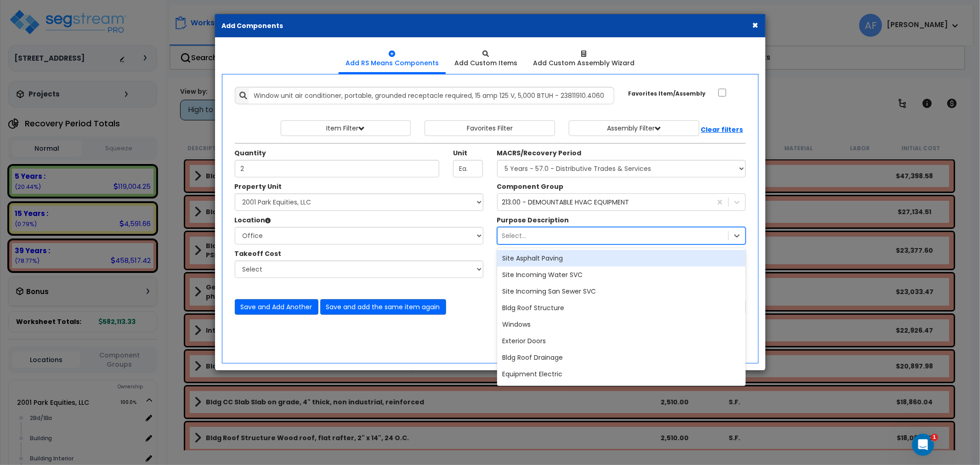
paste input "Portable Window A/C Unit"
type input "Portable Window A/C Unit"
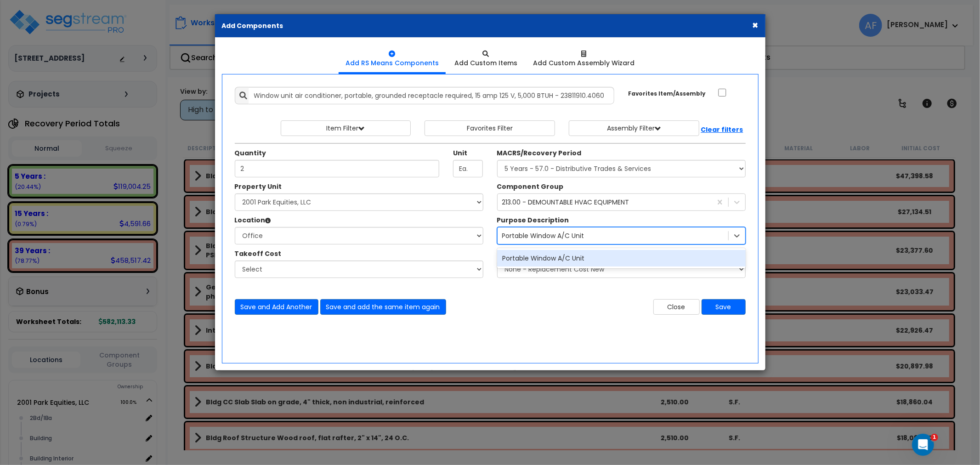
click at [535, 255] on div "Portable Window A/C Unit" at bounding box center [621, 258] width 249 height 17
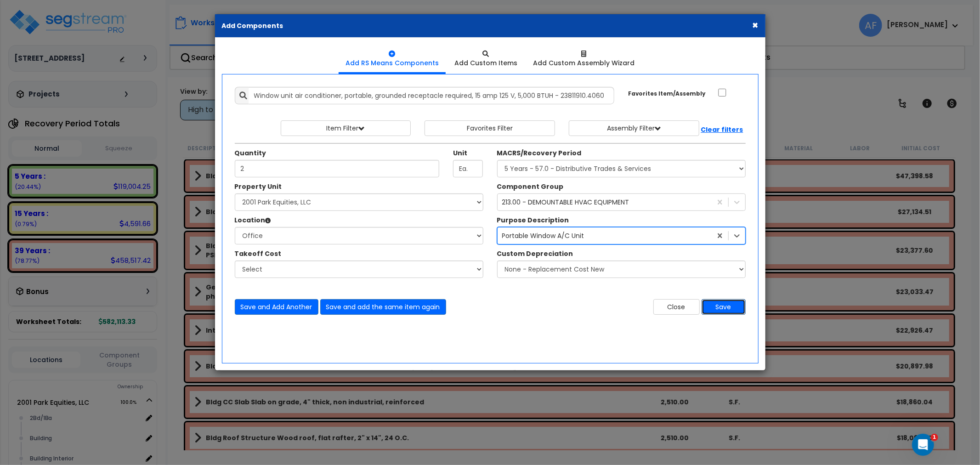
click at [727, 304] on button "Save" at bounding box center [724, 307] width 44 height 16
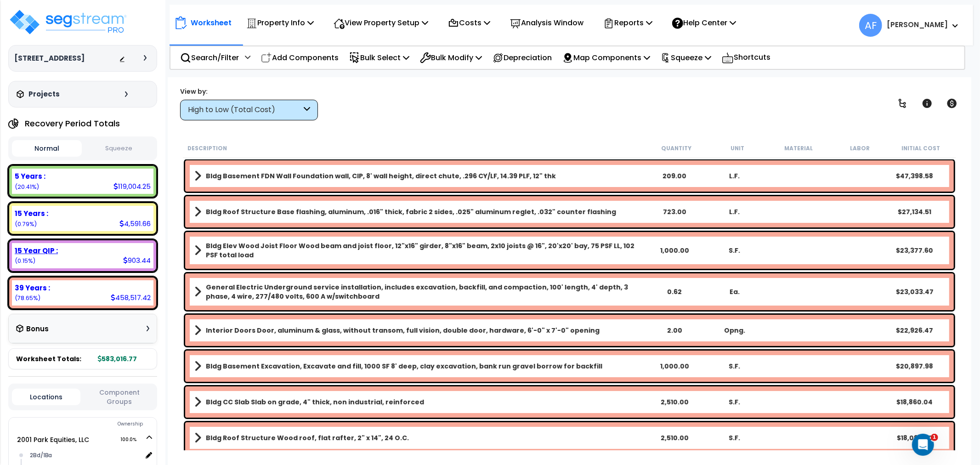
click at [118, 267] on div "15 Year QIP : 903.44 (0.15%)" at bounding box center [83, 255] width 142 height 25
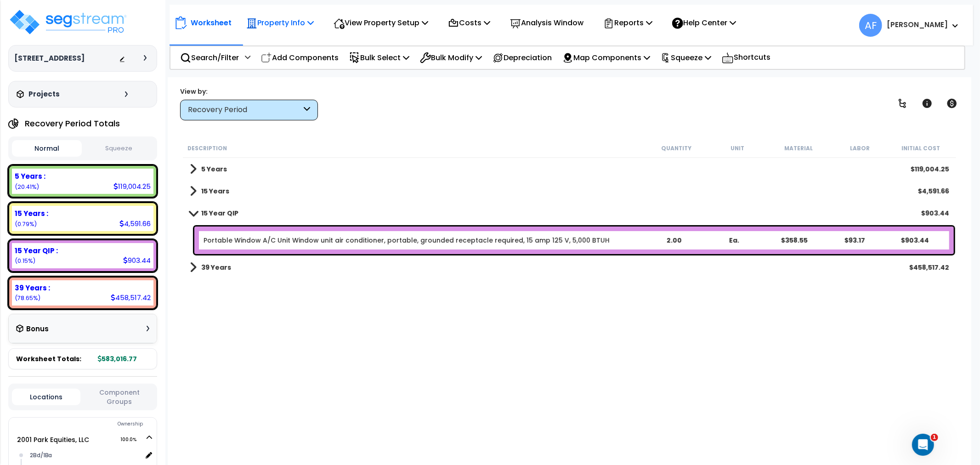
click at [284, 22] on p "Property Info" at bounding box center [280, 23] width 68 height 12
click at [278, 49] on link "Property Setup" at bounding box center [287, 43] width 91 height 18
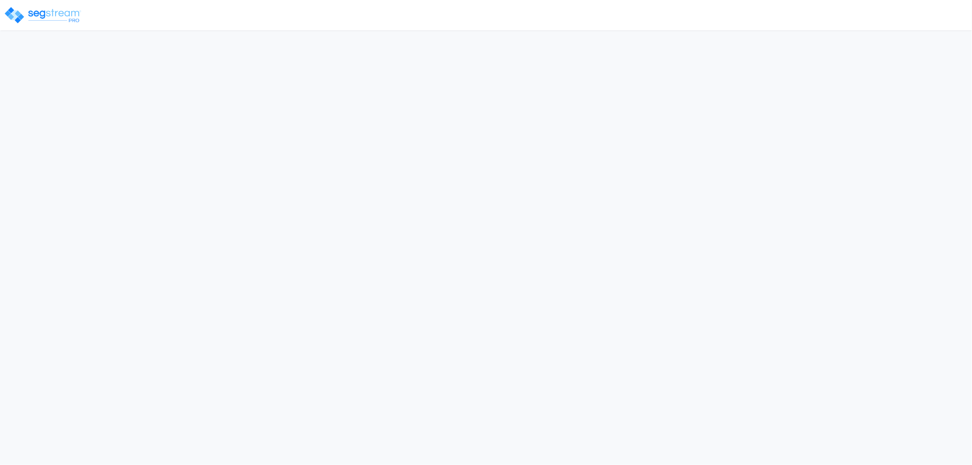
select select "2021"
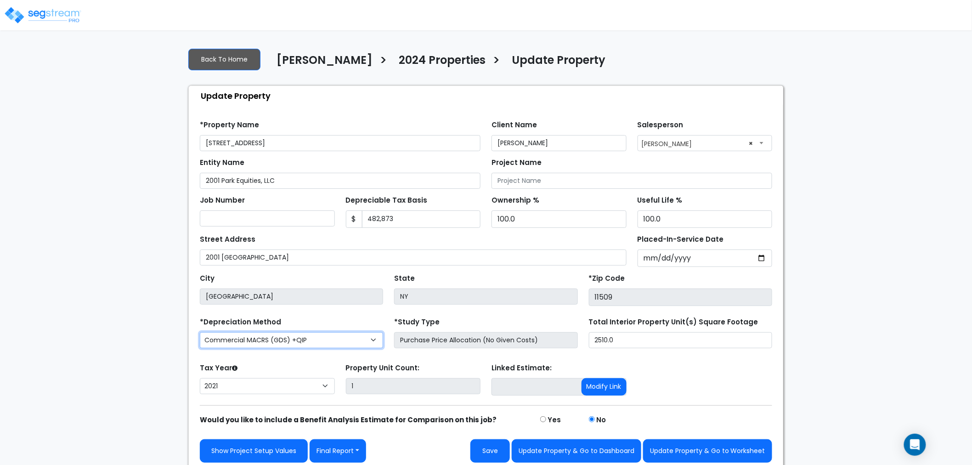
click at [263, 336] on select "Commercial MACRS (GDS) Residential Rental MACRS (GDS) Commercial MACRS (GDS) +Q…" at bounding box center [291, 340] width 183 height 16
select select "CM(_46"
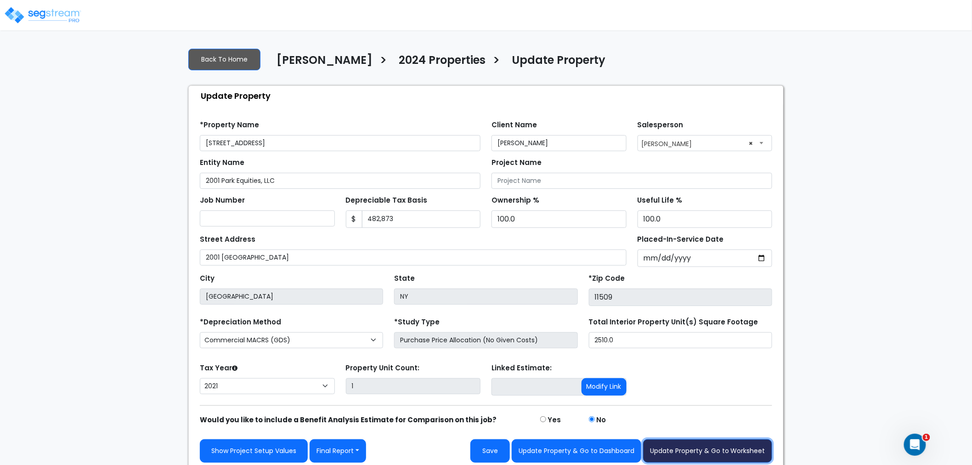
click at [681, 451] on button "Update Property & Go to Worksheet" at bounding box center [707, 450] width 129 height 23
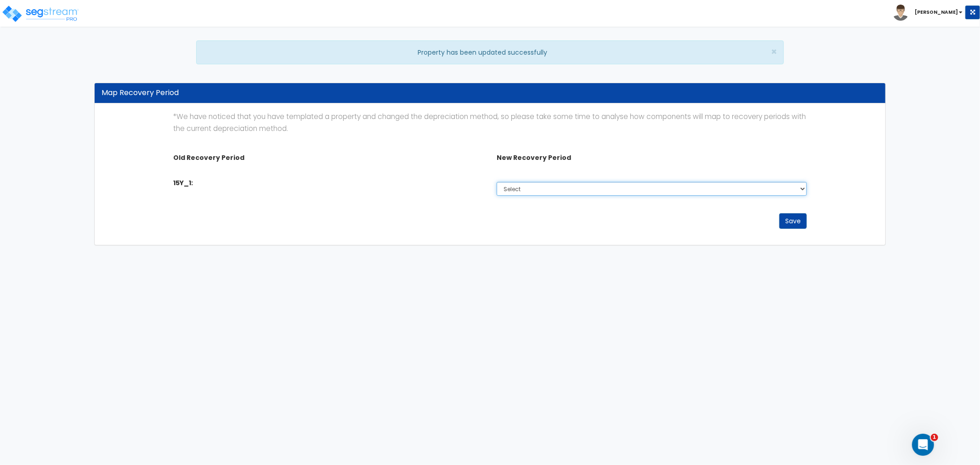
click at [664, 189] on select "Select 1 Year - PAD 5 Years 7 years 15 Years 39 Years 27.5 Years" at bounding box center [652, 189] width 310 height 14
select select "5Y"
click at [497, 182] on select "Select 1 Year - PAD 5 Years 7 years 15 Years 39 Years 27.5 Years" at bounding box center [652, 189] width 310 height 14
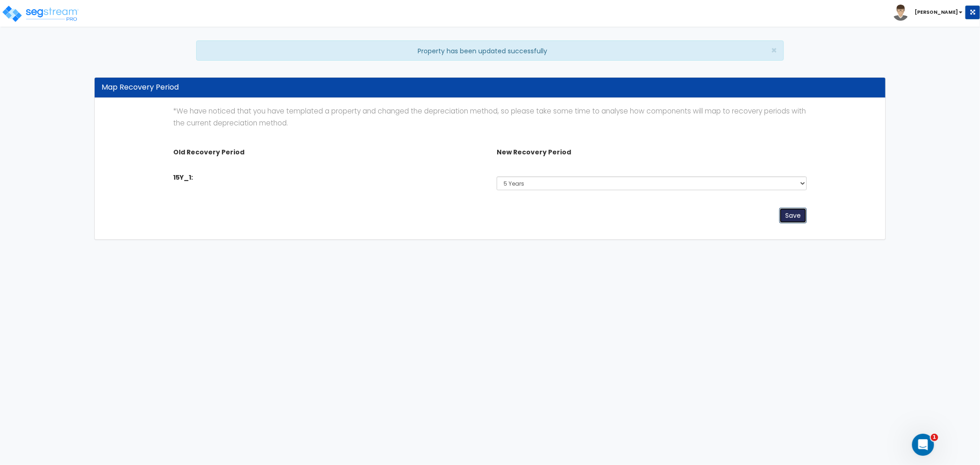
click at [792, 219] on div "Save" at bounding box center [489, 217] width 647 height 29
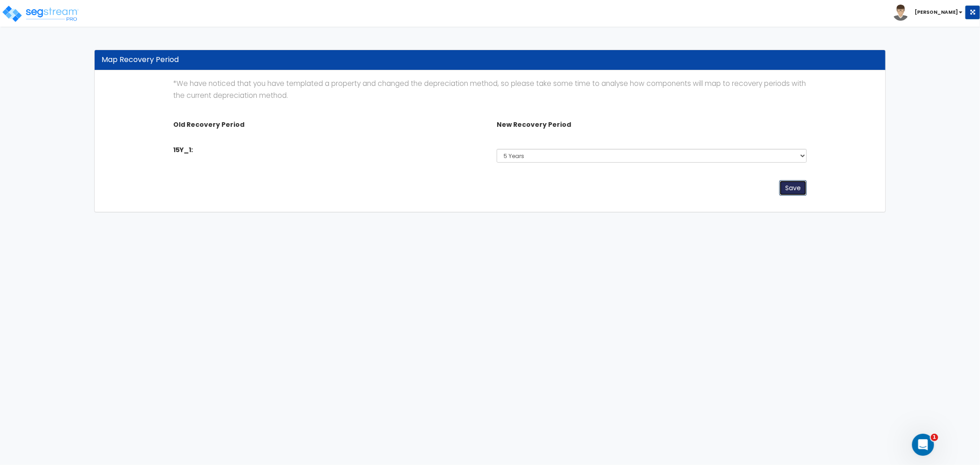
click at [794, 187] on button "Save" at bounding box center [793, 188] width 28 height 16
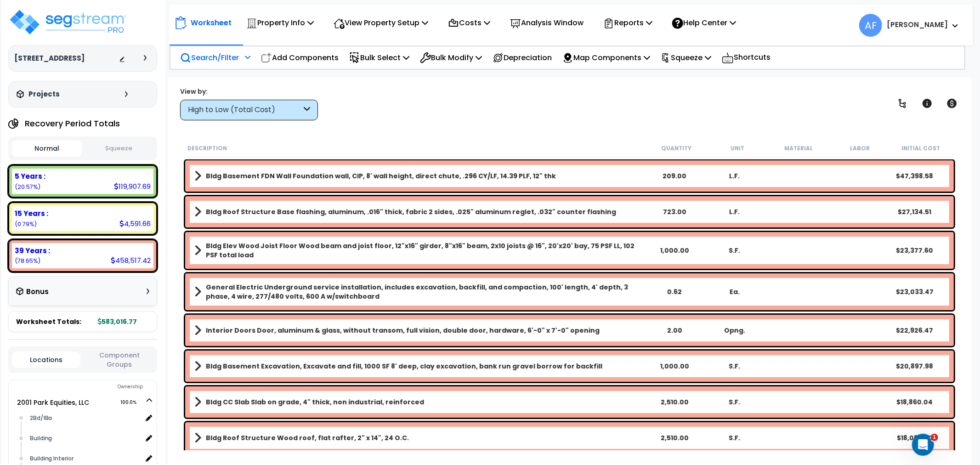
click at [227, 52] on p "Search/Filter" at bounding box center [209, 57] width 59 height 12
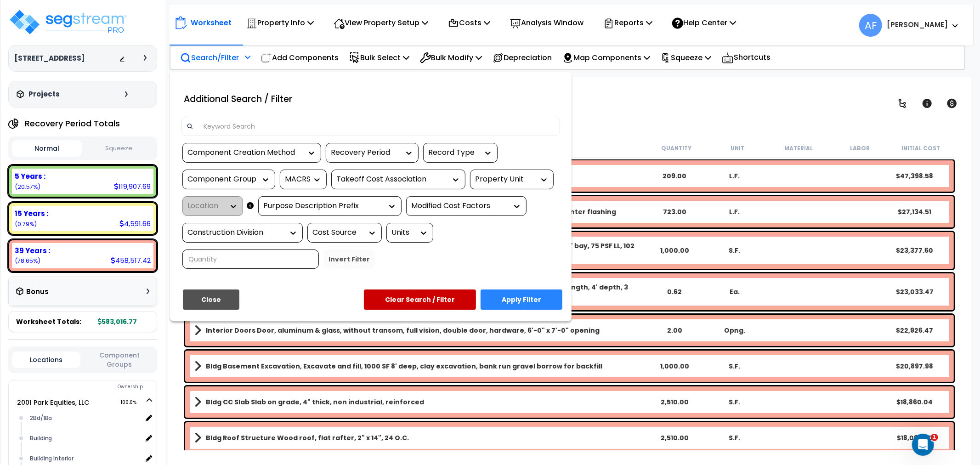
click at [619, 95] on div at bounding box center [490, 232] width 980 height 465
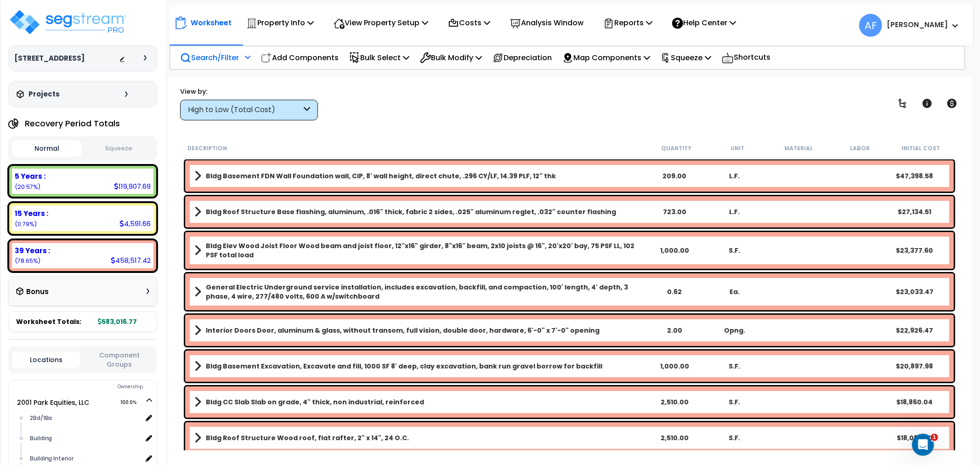
click at [232, 114] on div "High to Low (Total Cost)" at bounding box center [245, 110] width 114 height 11
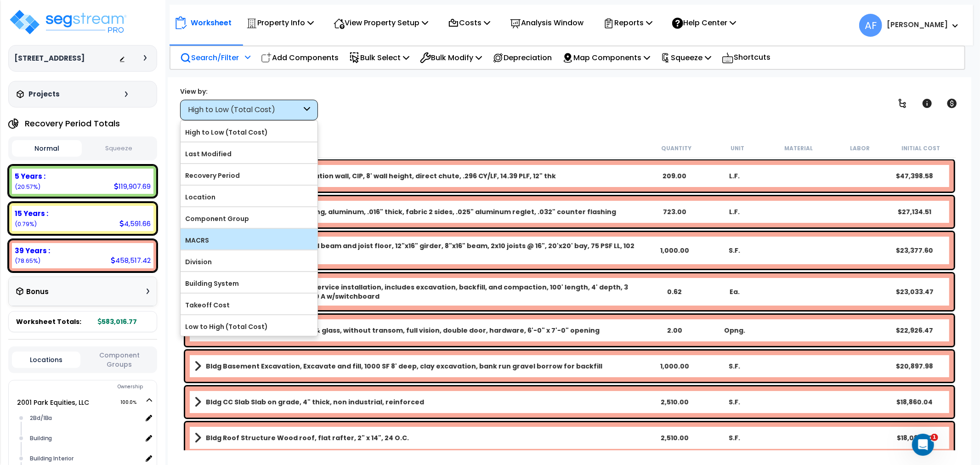
click at [215, 233] on div "MACRS" at bounding box center [249, 239] width 137 height 21
click at [204, 237] on label "MACRS" at bounding box center [249, 240] width 137 height 14
click at [0, 0] on input "MACRS" at bounding box center [0, 0] width 0 height 0
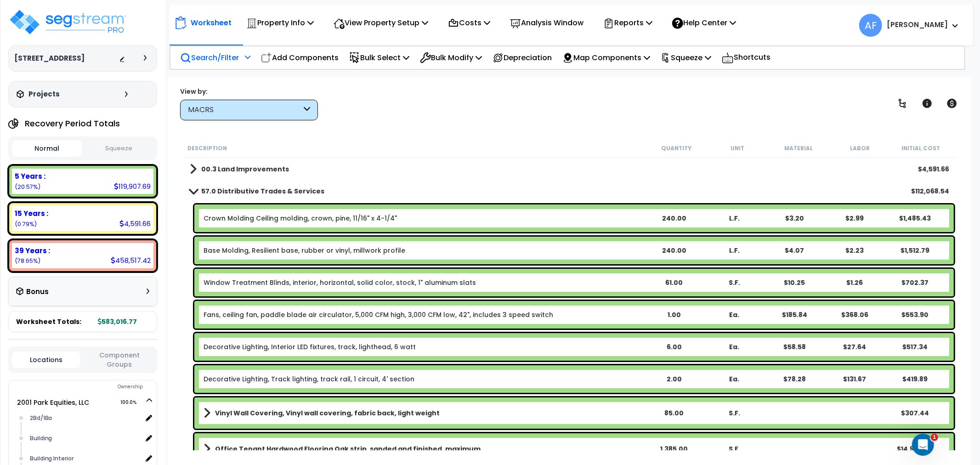
click at [190, 189] on span at bounding box center [193, 190] width 13 height 7
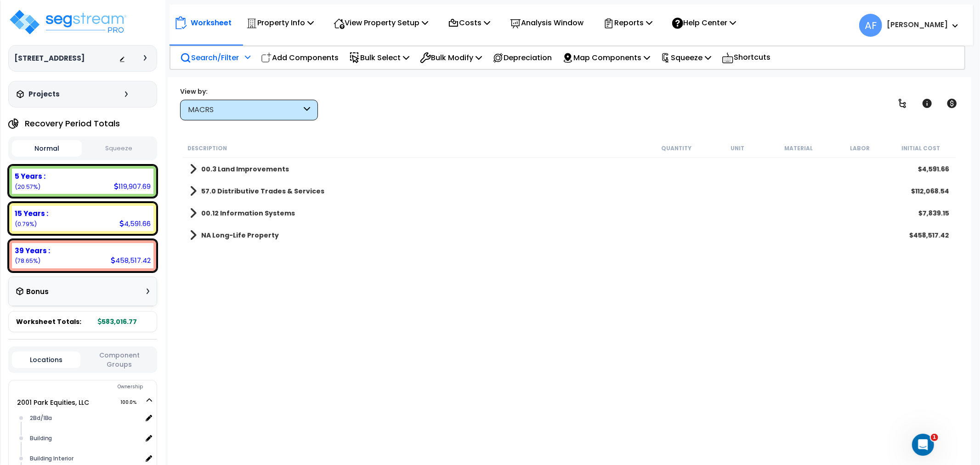
click at [192, 228] on div "NA Long-Life Property $458,517.42" at bounding box center [569, 235] width 769 height 22
click at [190, 233] on span at bounding box center [193, 235] width 7 height 13
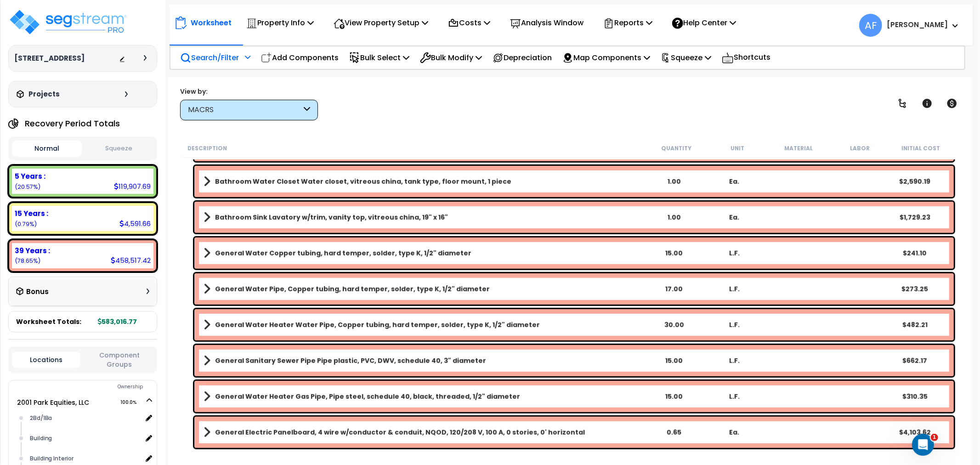
scroll to position [3574, 0]
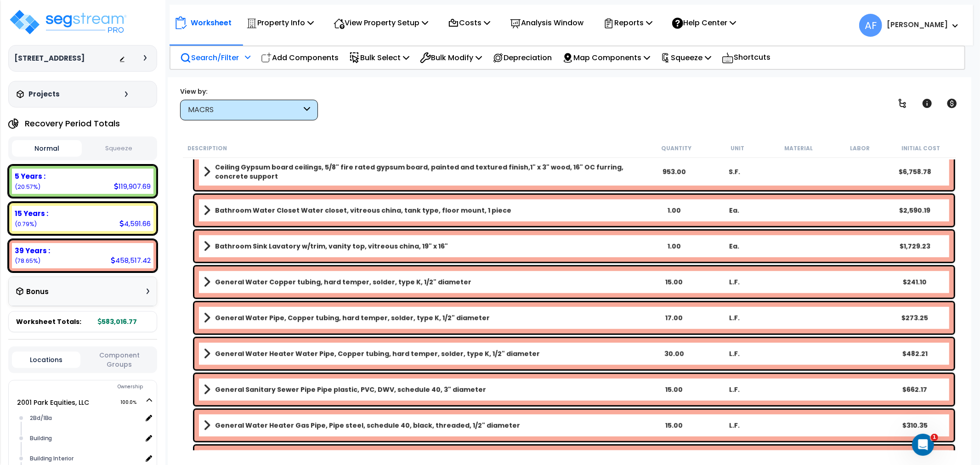
click at [261, 242] on b "Bathroom Sink Lavatory w/trim, vanity top, vitreous china, 19" x 16"" at bounding box center [331, 246] width 233 height 9
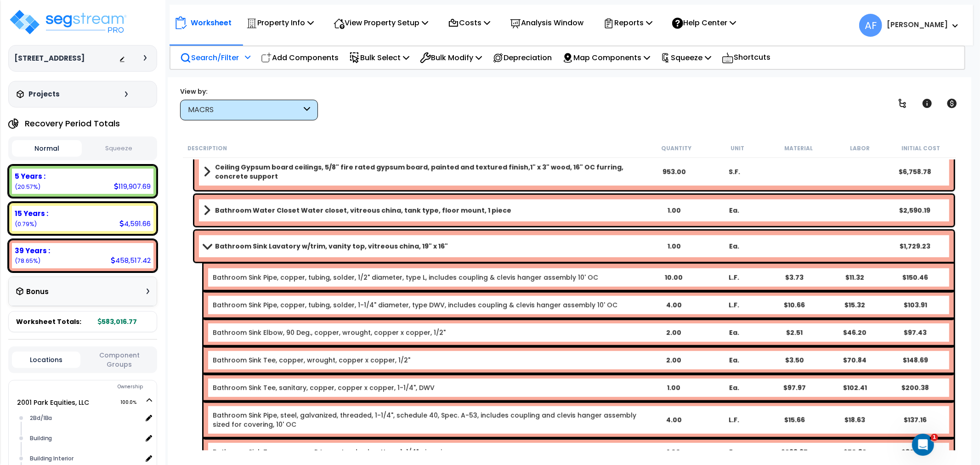
click at [297, 238] on div "Bathroom Sink Lavatory w/trim, vanity top, vitreous china, 19" x 16" 1.00 Ea. $…" at bounding box center [574, 246] width 760 height 31
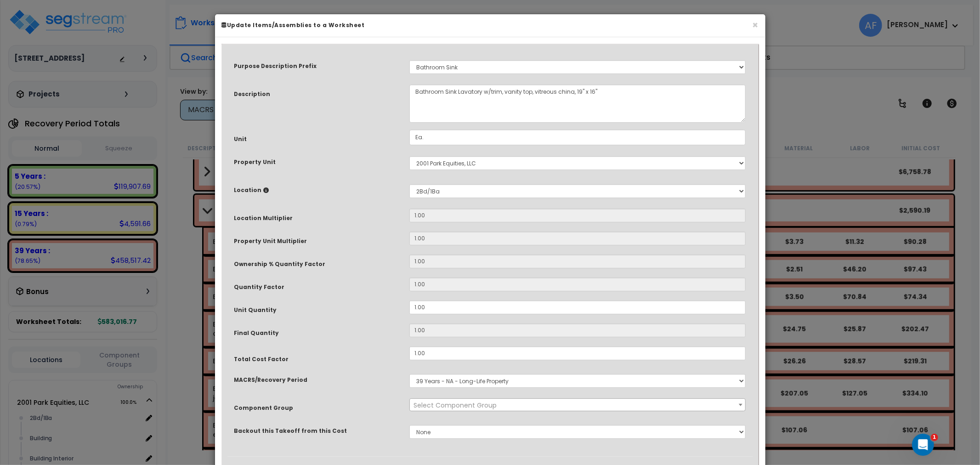
select select "16085"
click at [755, 22] on button "×" at bounding box center [756, 25] width 6 height 10
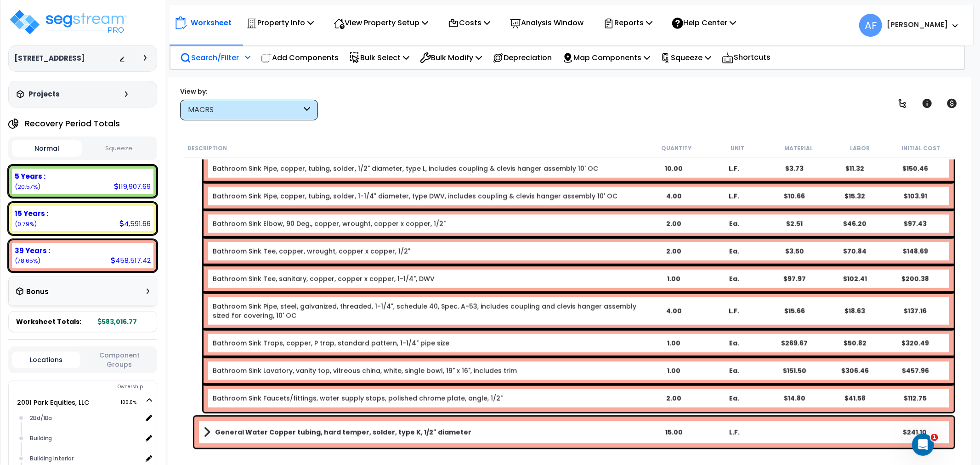
scroll to position [3982, 0]
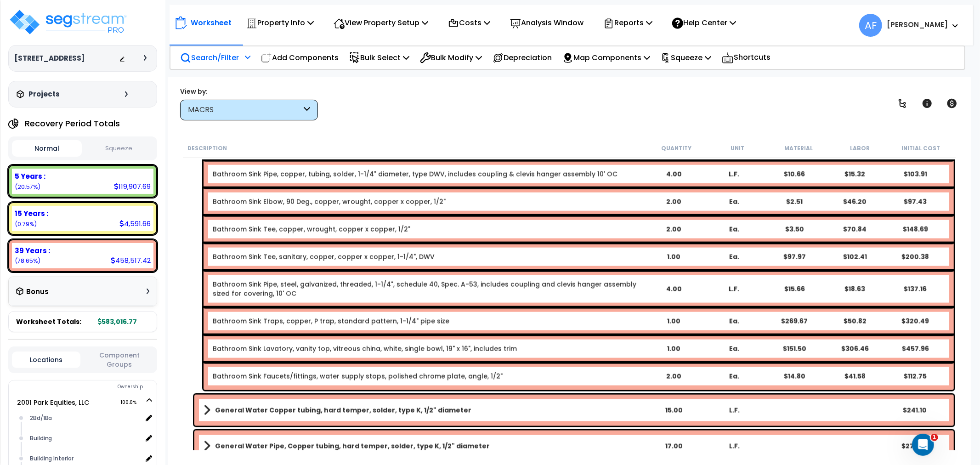
click at [339, 342] on div "Bathroom Sink Lavatory, vanity top, vitreous china, white, single bowl, 19" x 1…" at bounding box center [579, 349] width 750 height 28
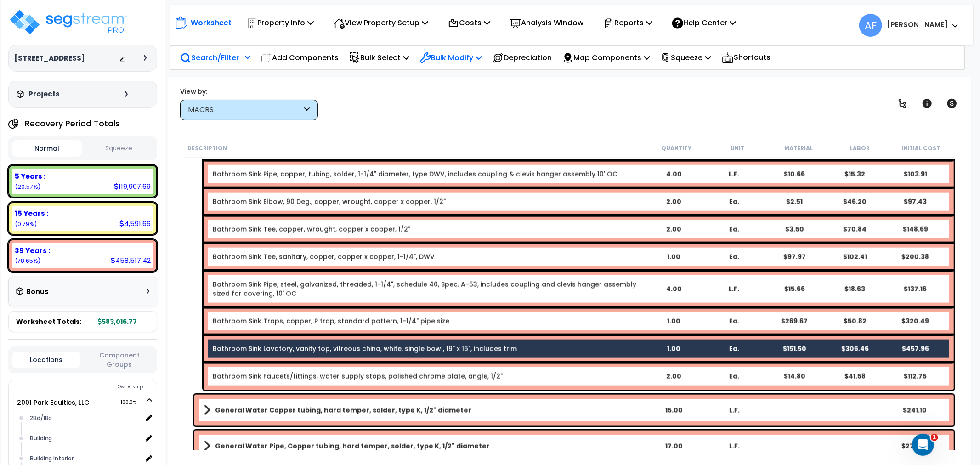
click at [476, 57] on p "Bulk Modify" at bounding box center [451, 57] width 62 height 12
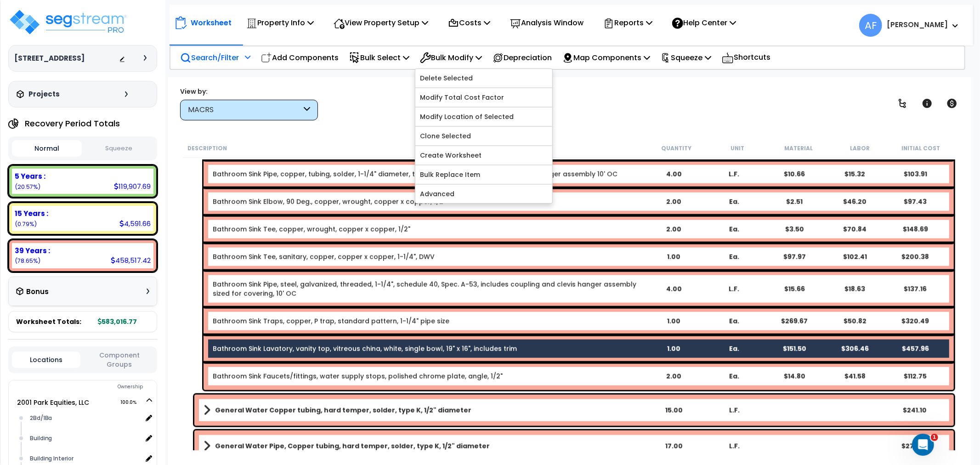
click at [465, 343] on div "Bathroom Sink Lavatory, vanity top, vitreous china, white, single bowl, 19" x 1…" at bounding box center [579, 349] width 750 height 28
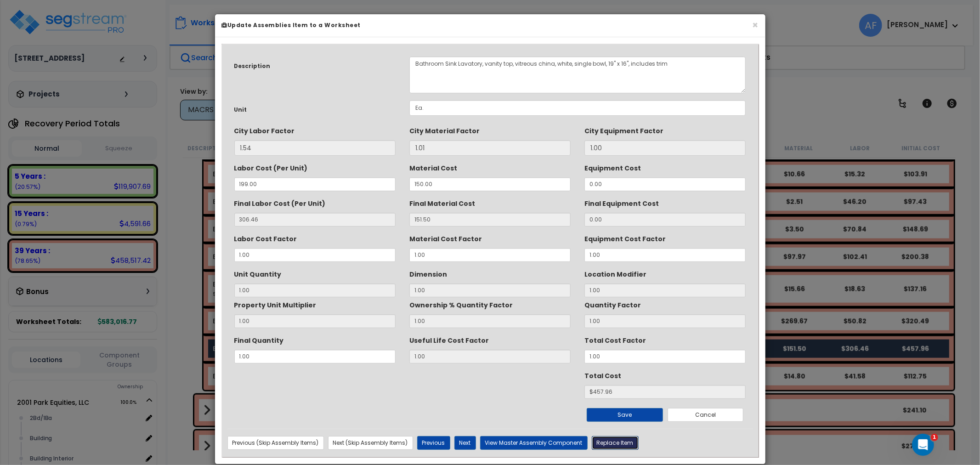
click at [612, 446] on button "Replace Item" at bounding box center [615, 443] width 47 height 14
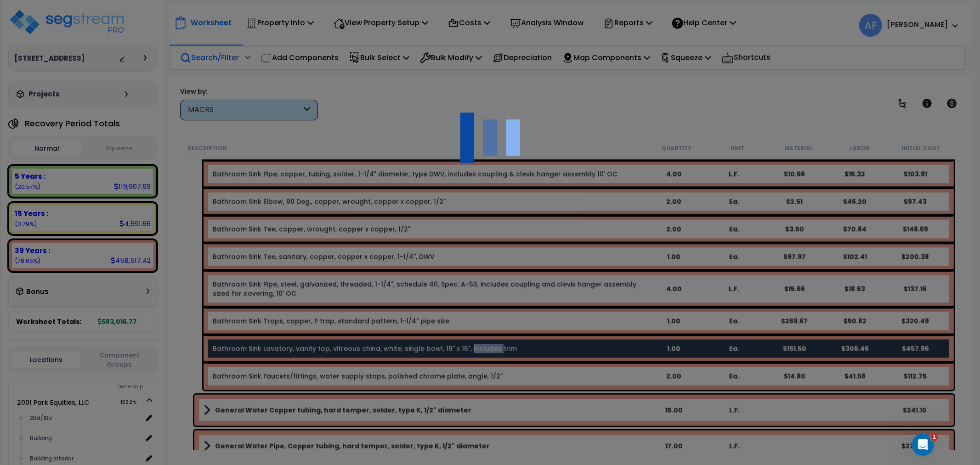
type input "1"
type input "Ea."
select select "165872"
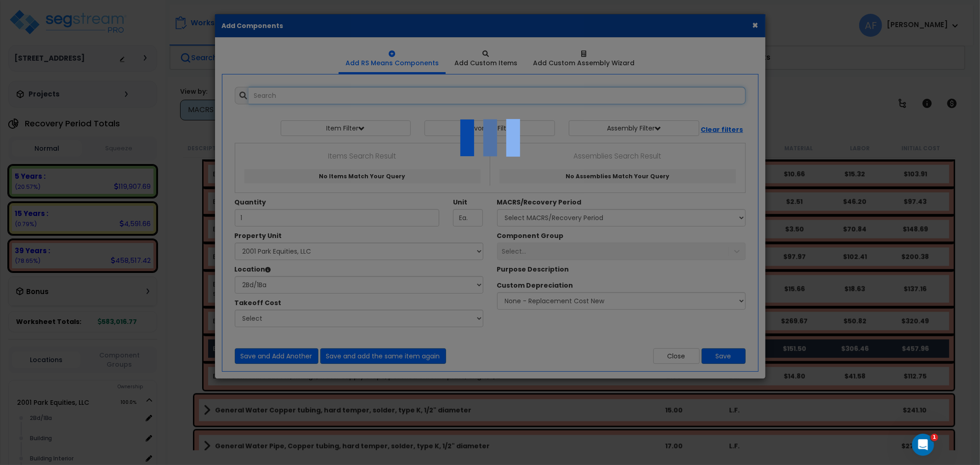
select select "21385"
click at [285, 93] on div at bounding box center [490, 232] width 980 height 465
click at [920, 445] on icon "Open Intercom Messenger" at bounding box center [921, 443] width 15 height 15
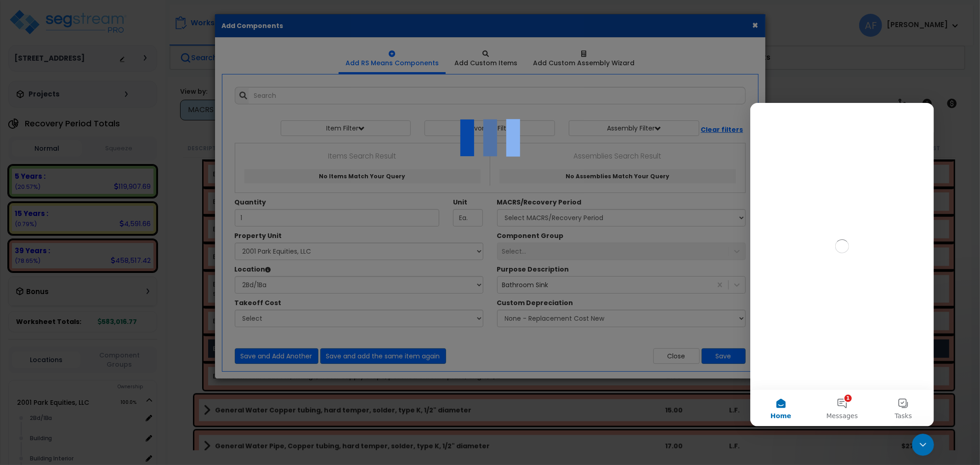
scroll to position [0, 0]
click at [848, 407] on button "1 Messages" at bounding box center [841, 407] width 61 height 37
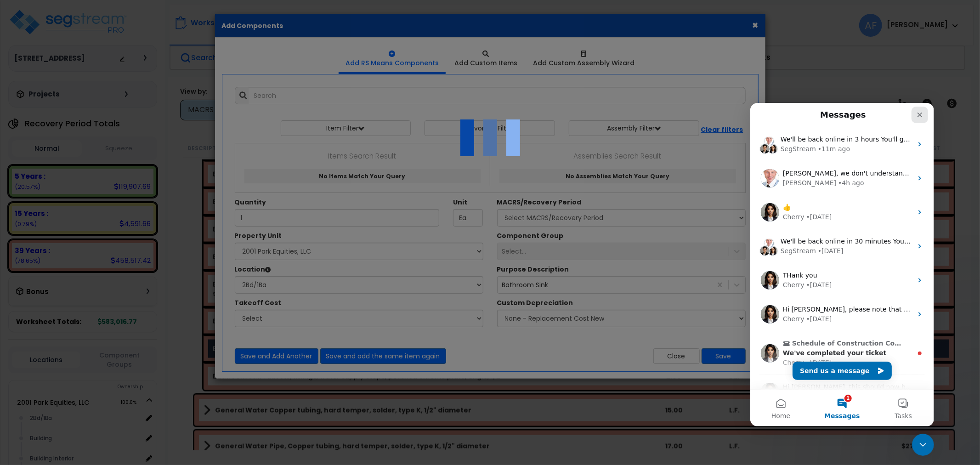
click at [916, 112] on icon "Close" at bounding box center [919, 114] width 7 height 7
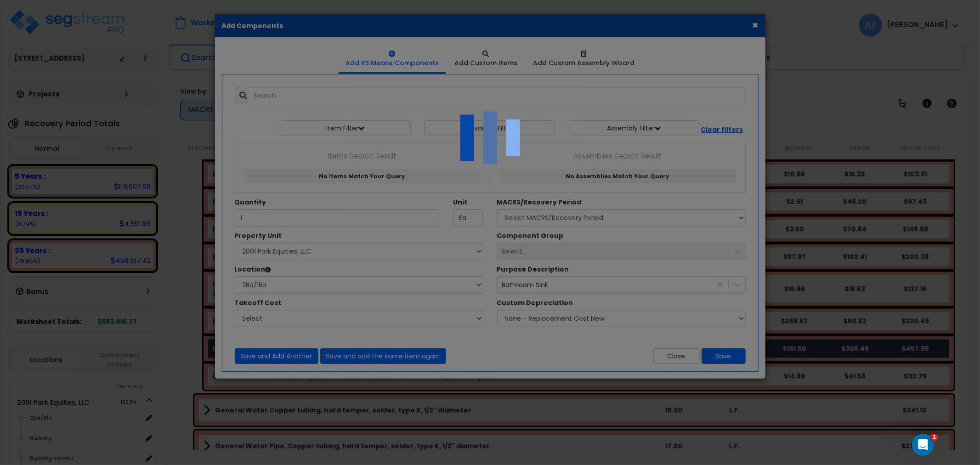
click at [492, 132] on img at bounding box center [490, 138] width 92 height 92
click at [646, 167] on div at bounding box center [490, 232] width 980 height 465
click at [756, 23] on div at bounding box center [490, 232] width 980 height 465
click at [755, 23] on div at bounding box center [490, 232] width 980 height 465
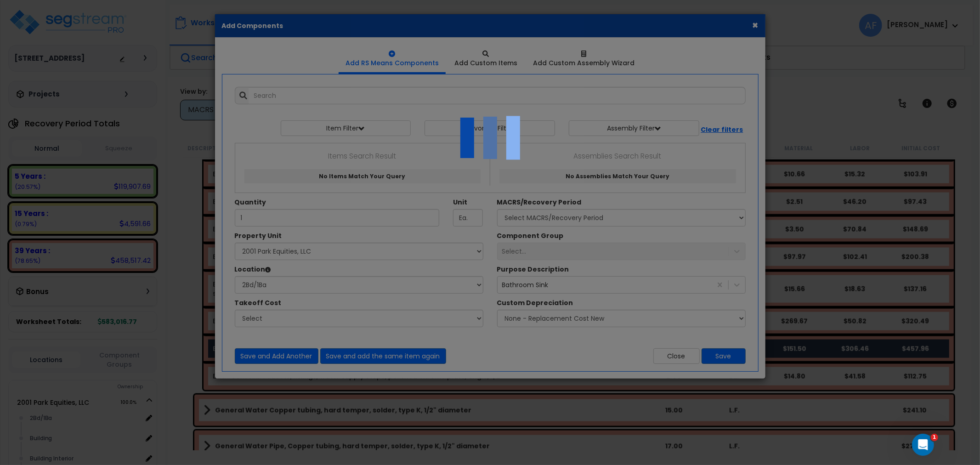
click at [387, 140] on div at bounding box center [490, 232] width 980 height 465
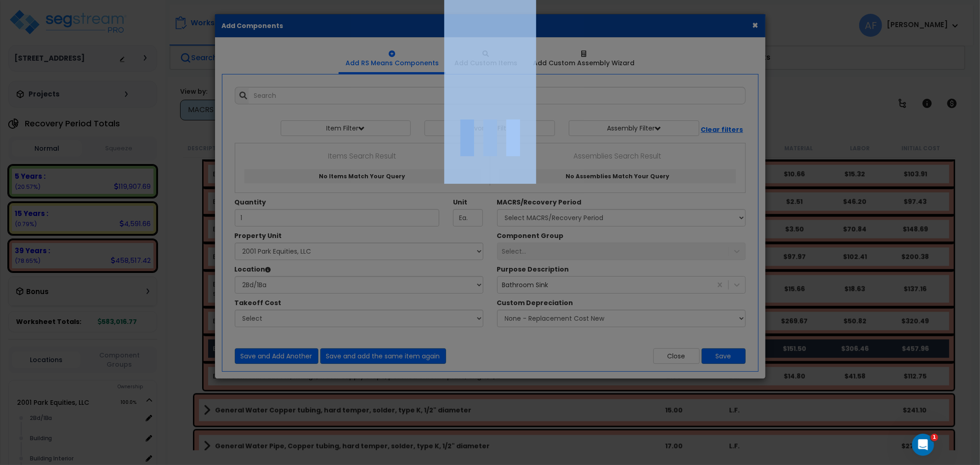
click at [387, 140] on div at bounding box center [490, 232] width 980 height 465
click at [739, 86] on div at bounding box center [490, 232] width 980 height 465
click at [851, 111] on div at bounding box center [490, 232] width 980 height 465
click at [849, 115] on div at bounding box center [490, 232] width 980 height 465
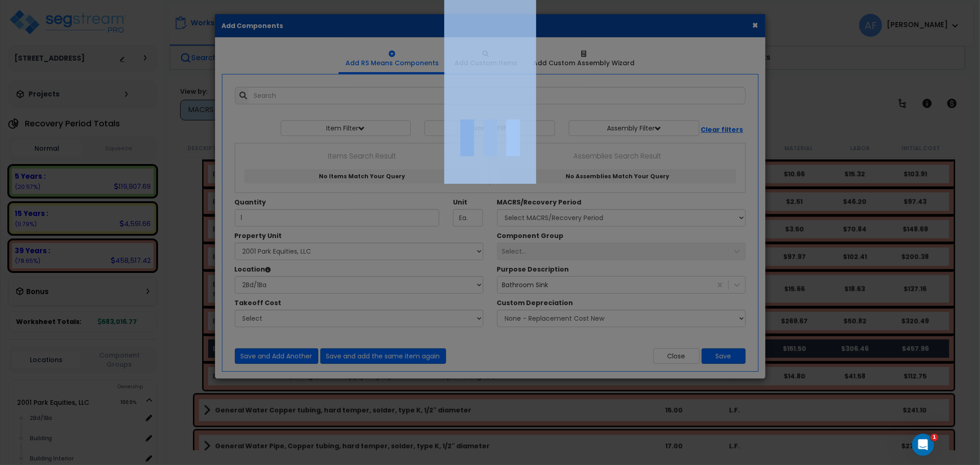
click at [832, 121] on div at bounding box center [490, 232] width 980 height 465
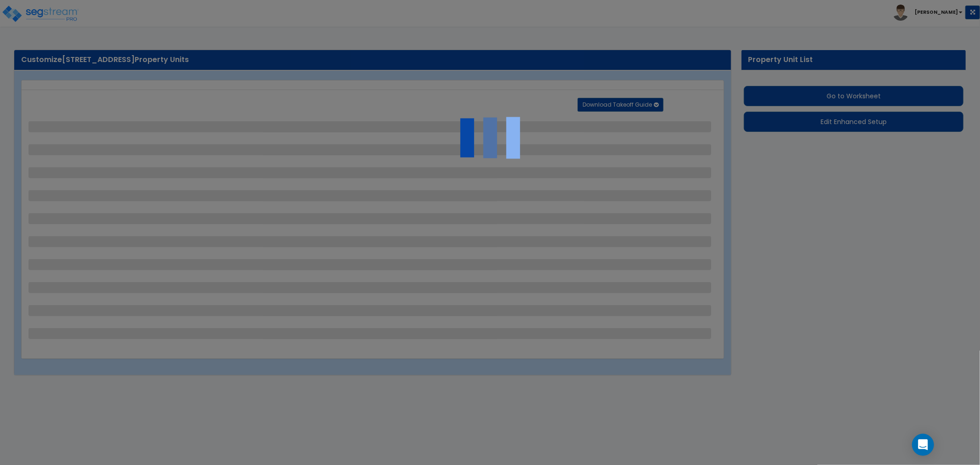
select select "2"
select select "1"
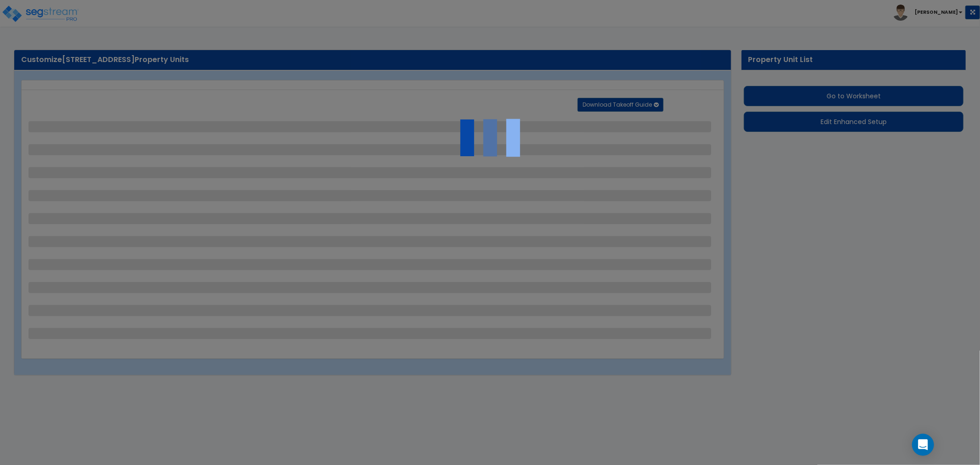
select select "1"
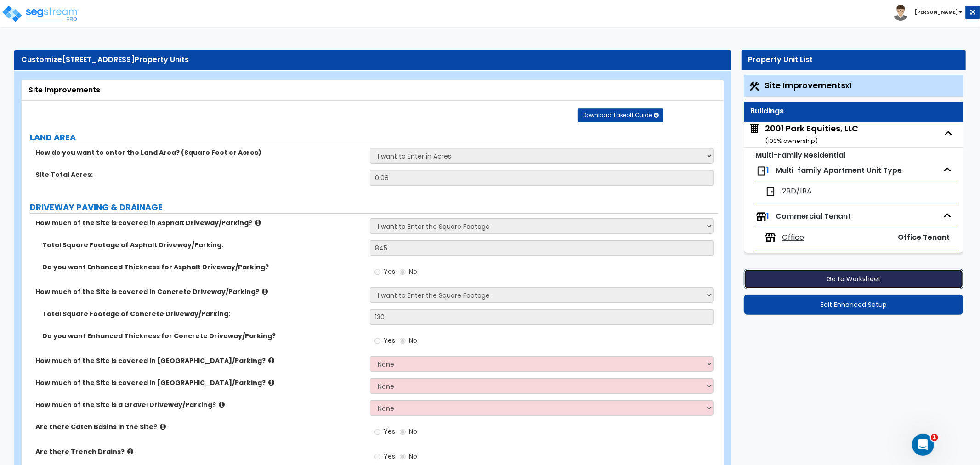
click at [852, 274] on button "Go to Worksheet" at bounding box center [854, 279] width 220 height 20
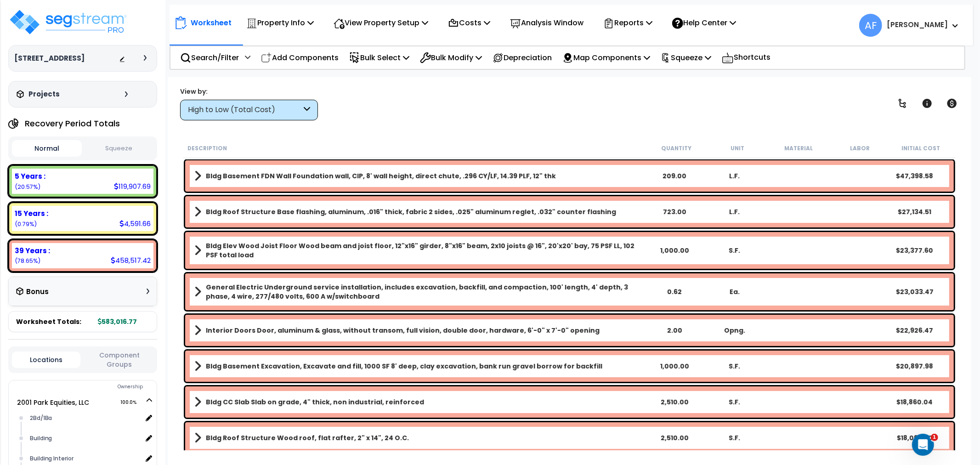
click at [240, 114] on div "High to Low (Total Cost)" at bounding box center [245, 110] width 114 height 11
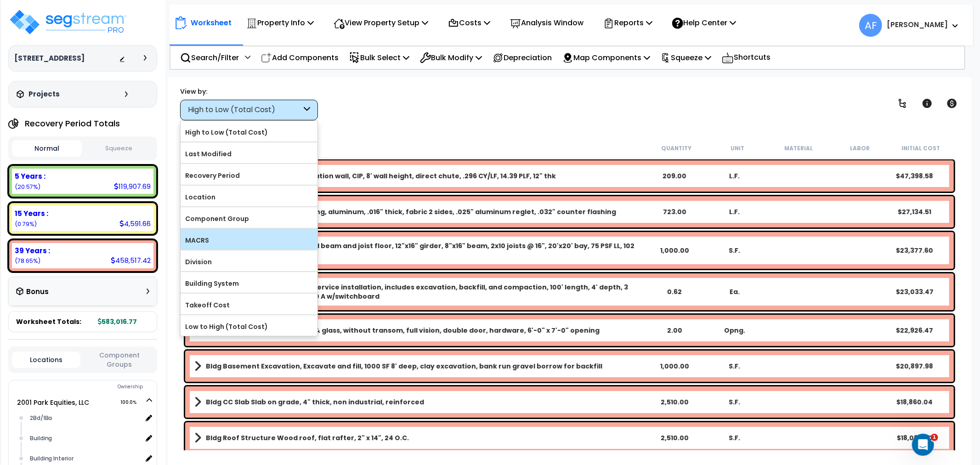
click at [213, 235] on label "MACRS" at bounding box center [249, 240] width 137 height 14
click at [0, 0] on input "MACRS" at bounding box center [0, 0] width 0 height 0
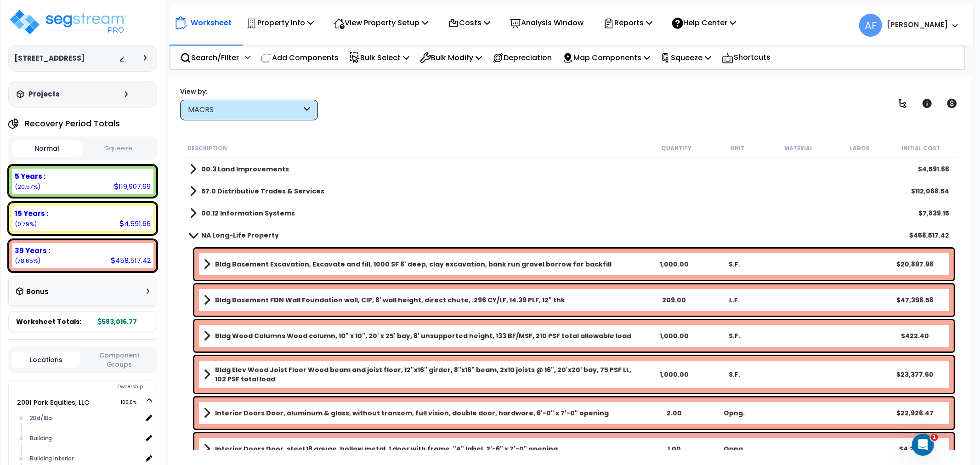
click at [199, 190] on link "57.0 Distributive Trades & Services" at bounding box center [257, 191] width 135 height 13
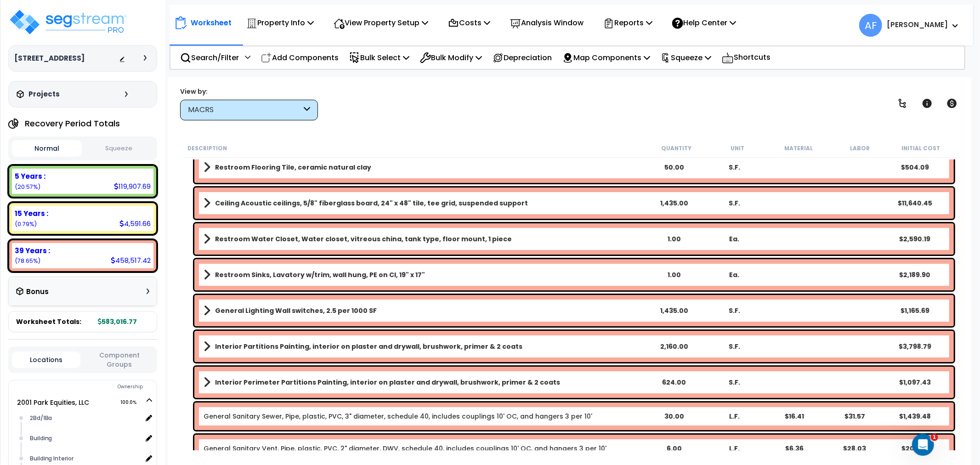
scroll to position [2760, 0]
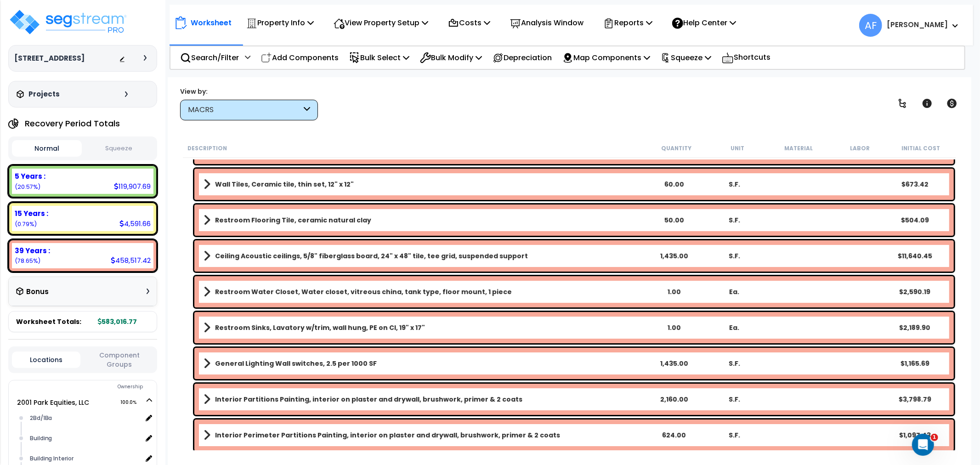
click at [298, 327] on b "Restroom Sinks, Lavatory w/trim, wall hung, PE on CI, 19" x 17"" at bounding box center [320, 327] width 210 height 9
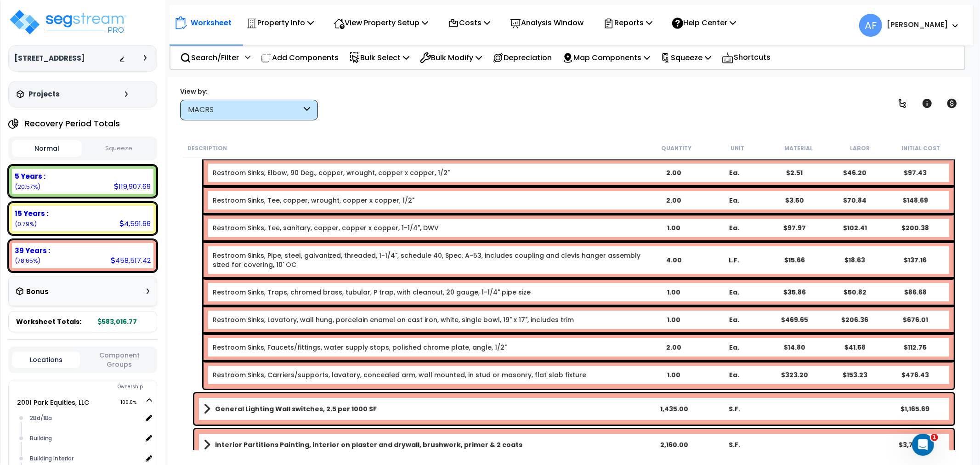
scroll to position [3015, 0]
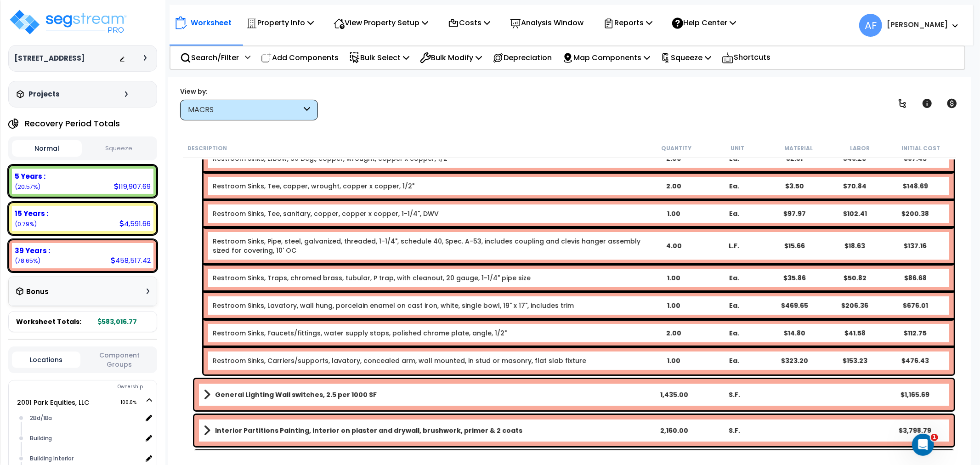
click at [329, 297] on div "Restroom Sinks, Lavatory, wall hung, porcelain enamel on cast iron, white, sing…" at bounding box center [579, 306] width 750 height 28
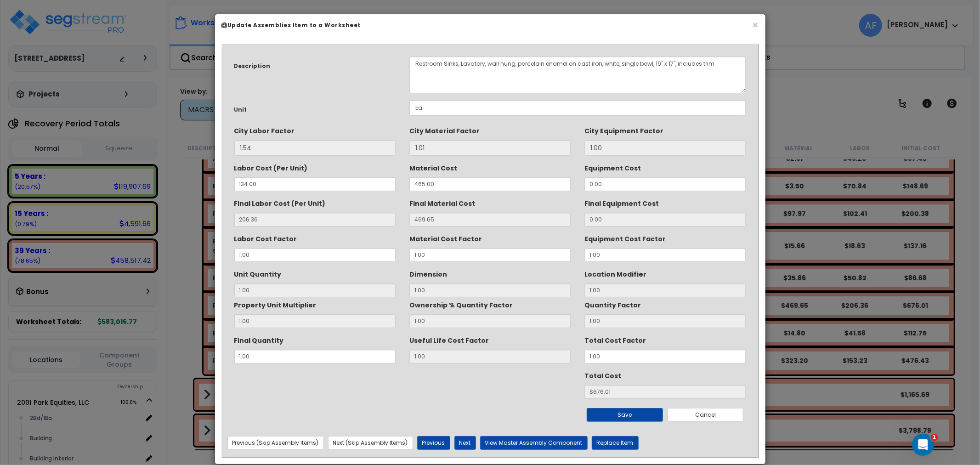
scroll to position [14, 0]
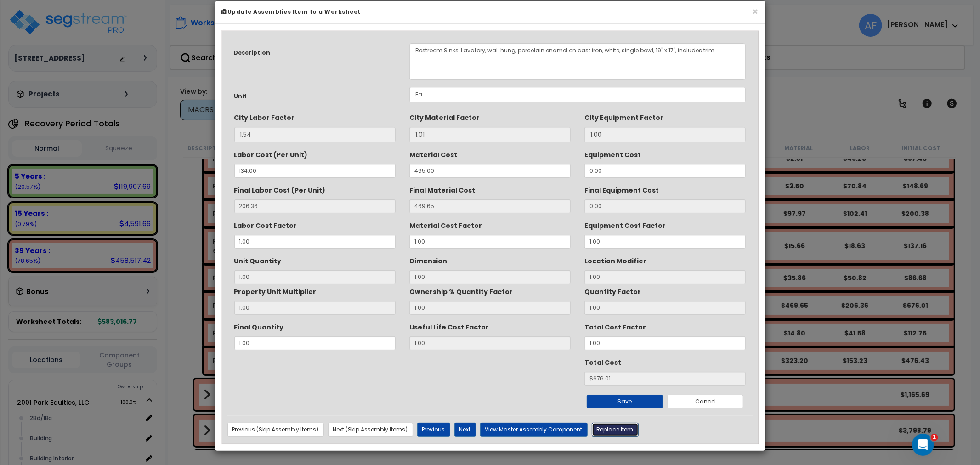
click at [612, 423] on button "Replace Item" at bounding box center [615, 430] width 47 height 14
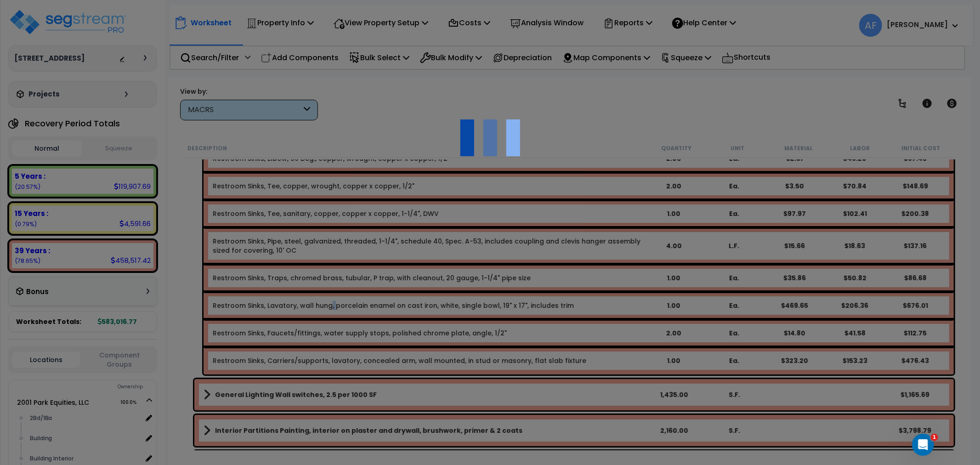
type input "1"
type input "Ea."
select select "165872"
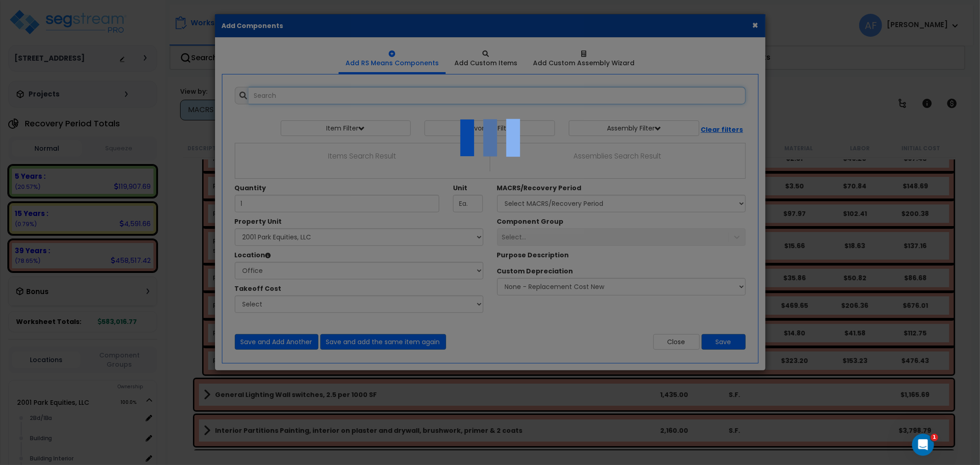
select select "1074"
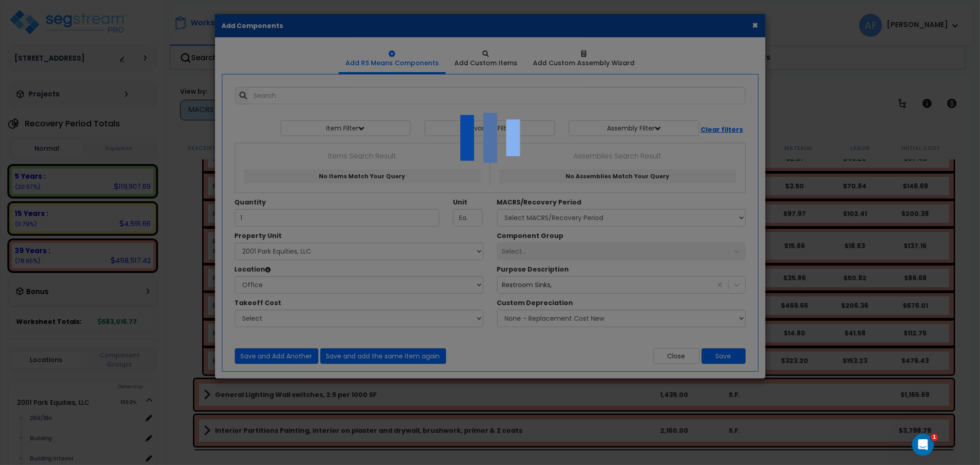
click at [751, 25] on div at bounding box center [490, 232] width 980 height 465
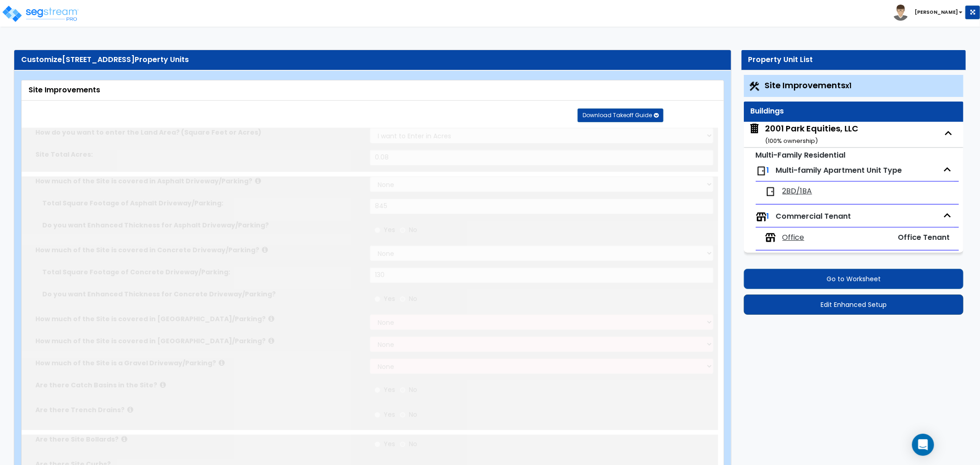
type input "0.08"
select select "2"
type input "845"
select select "2"
type input "130"
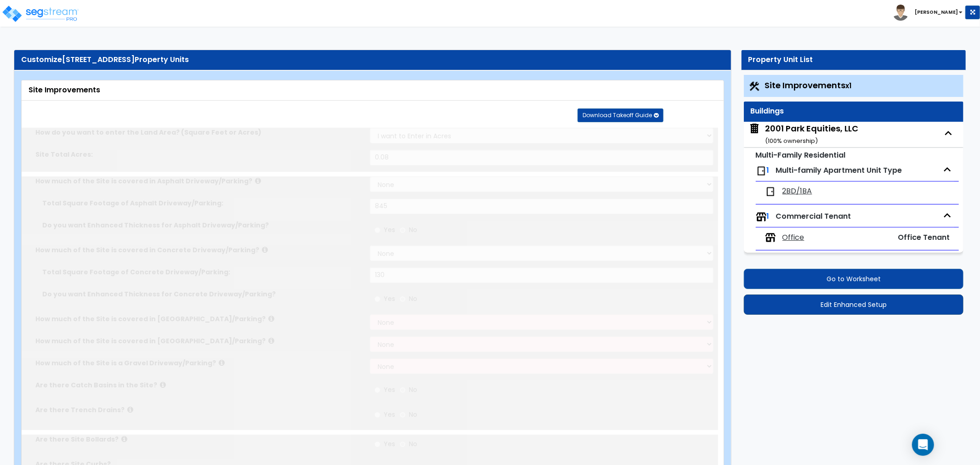
radio input "true"
type input "1"
radio input "true"
select select "1"
type input "8"
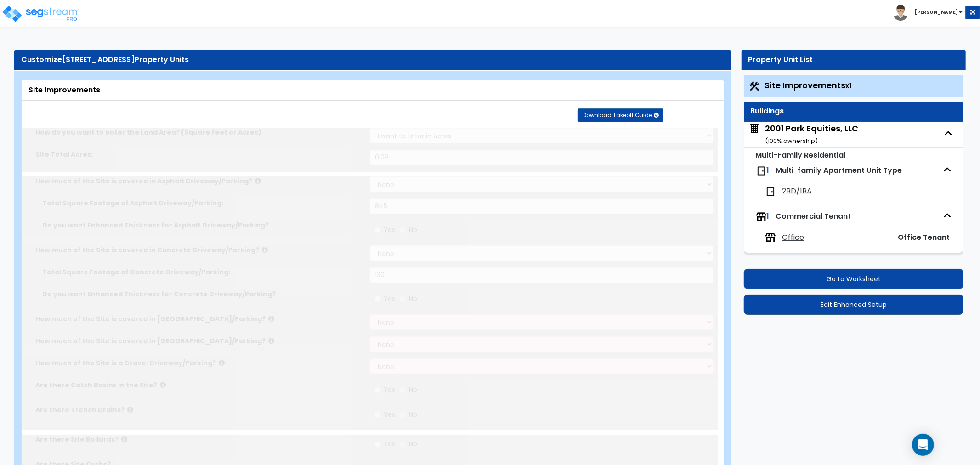
radio input "true"
select select "1"
type input "170"
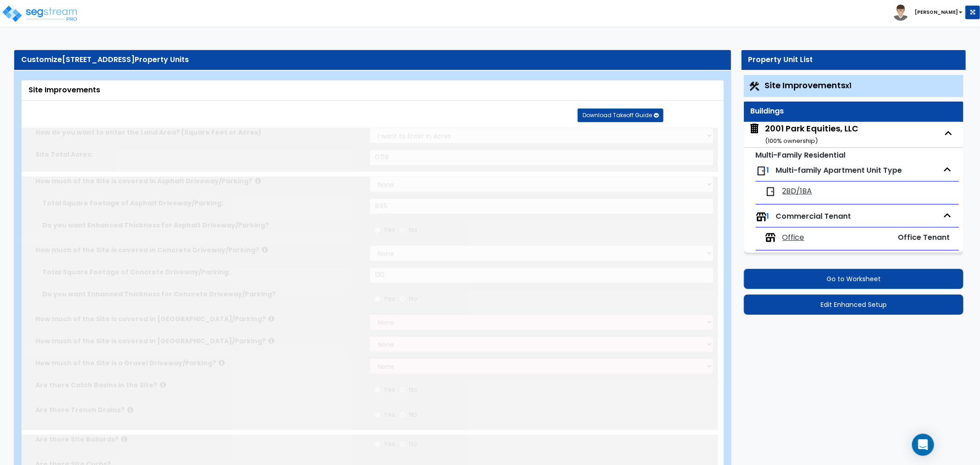
select select "1"
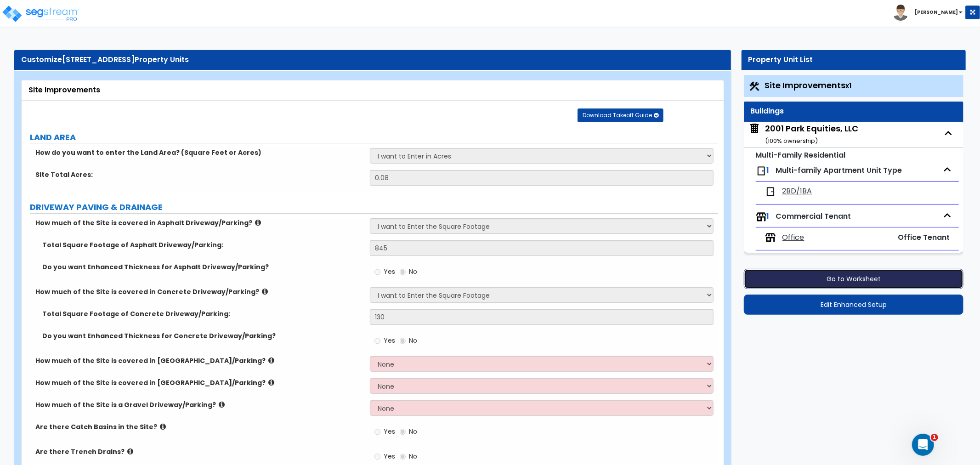
click at [815, 278] on button "Go to Worksheet" at bounding box center [854, 279] width 220 height 20
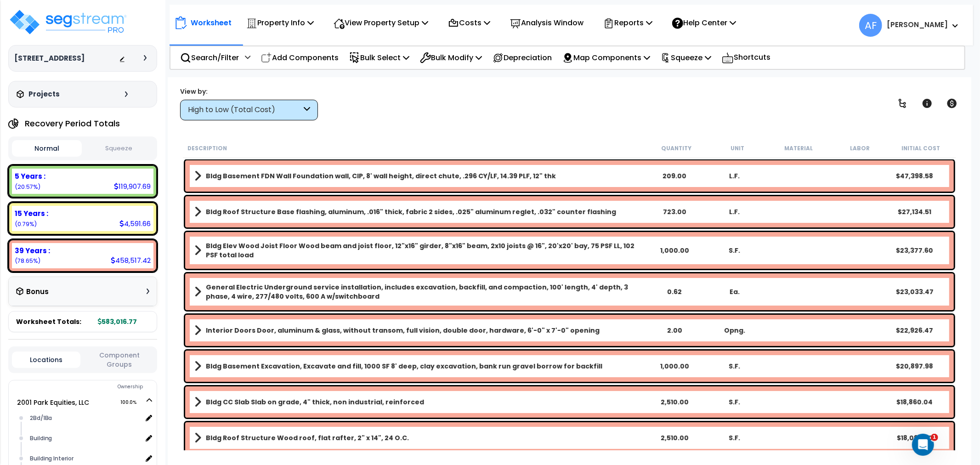
click at [258, 113] on div "High to Low (Total Cost)" at bounding box center [245, 110] width 114 height 11
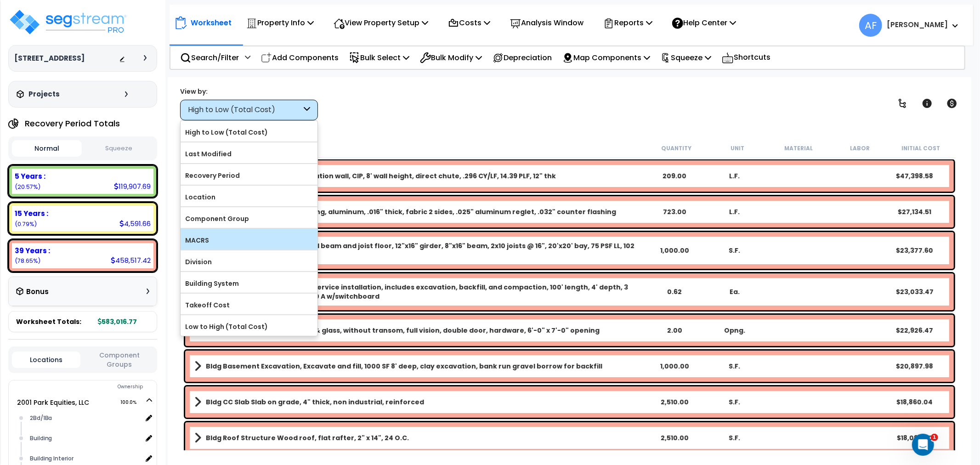
drag, startPoint x: 206, startPoint y: 236, endPoint x: 247, endPoint y: 231, distance: 41.7
click at [207, 237] on label "MACRS" at bounding box center [249, 240] width 137 height 14
click at [193, 243] on label "MACRS" at bounding box center [249, 240] width 137 height 14
click at [0, 0] on input "MACRS" at bounding box center [0, 0] width 0 height 0
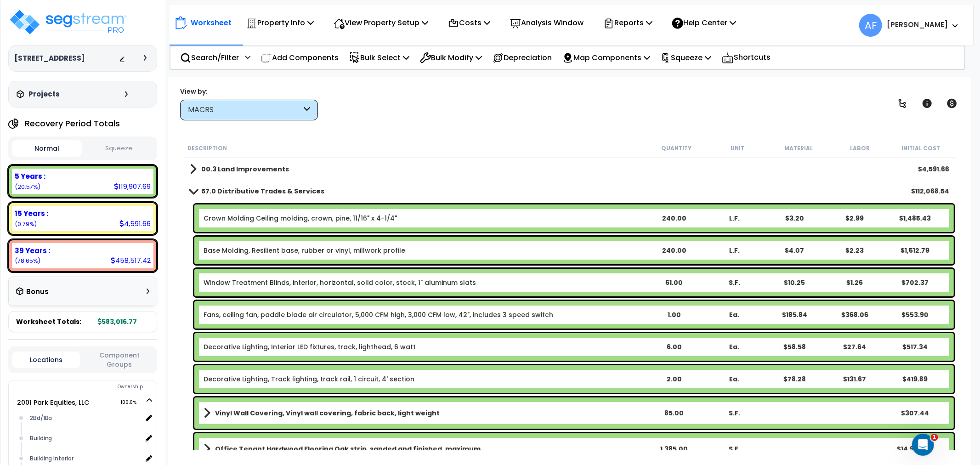
click at [199, 189] on link "57.0 Distributive Trades & Services" at bounding box center [257, 191] width 135 height 13
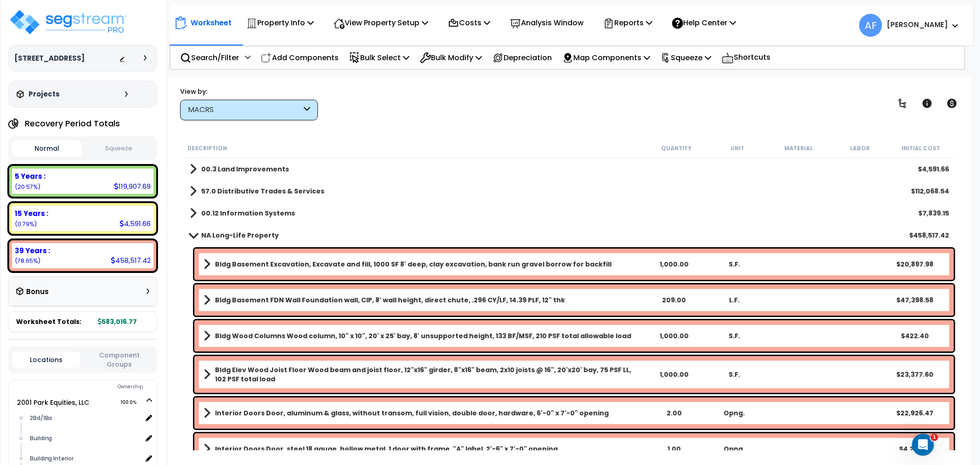
click at [196, 230] on link "NA Long-Life Property" at bounding box center [234, 235] width 89 height 13
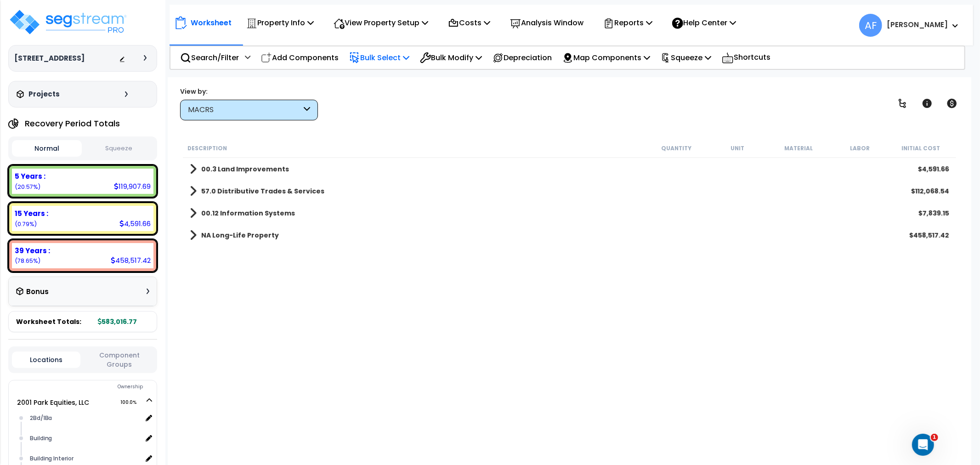
click at [398, 53] on p "Bulk Select" at bounding box center [379, 57] width 60 height 12
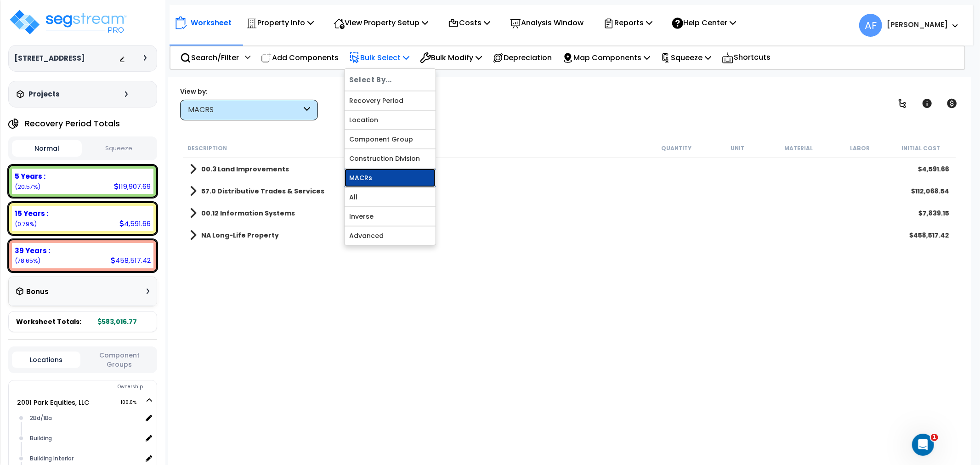
click at [374, 178] on link "MACRs" at bounding box center [390, 178] width 91 height 18
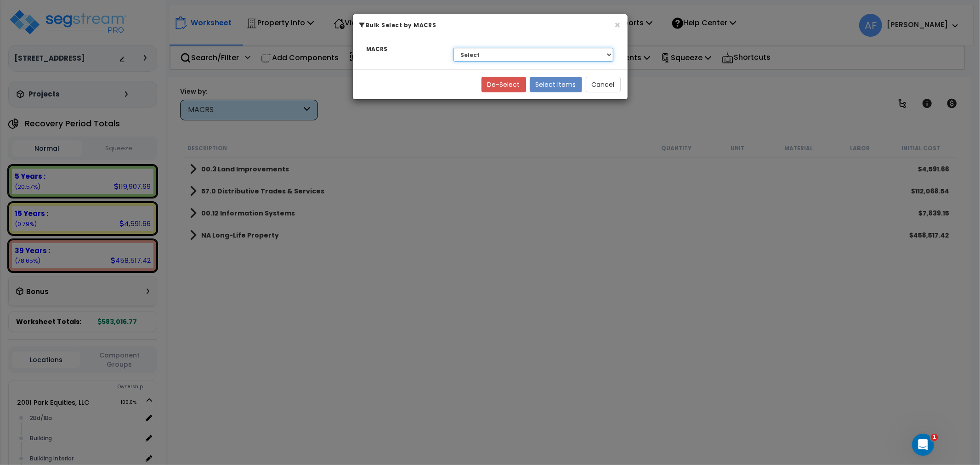
drag, startPoint x: 508, startPoint y: 57, endPoint x: 506, endPoint y: 61, distance: 5.1
click at [508, 57] on select "Select 39 Years - NA - Long-Life Property 5 Years - 00.12 - Information Systems…" at bounding box center [534, 55] width 160 height 14
select select "3669"
click at [454, 48] on select "Select 39 Years - NA - Long-Life Property 5 Years - 00.12 - Information Systems…" at bounding box center [534, 55] width 160 height 14
click at [549, 84] on button "Select Items" at bounding box center [556, 85] width 52 height 16
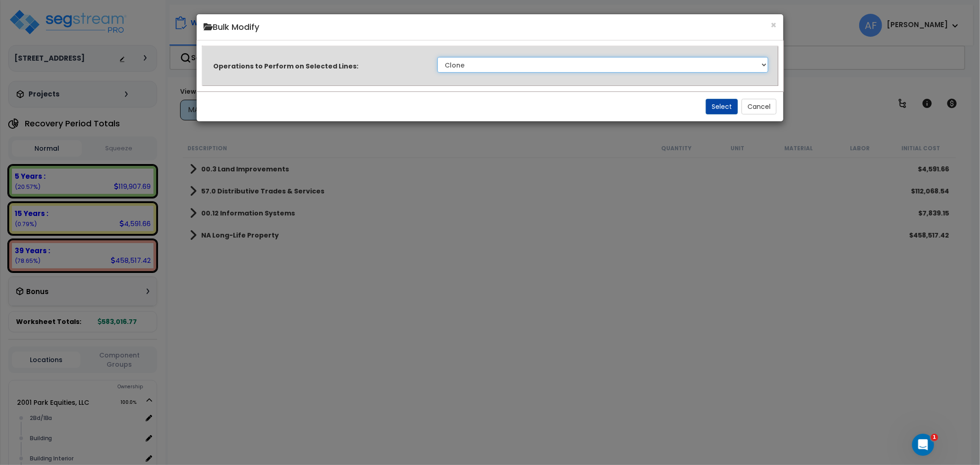
click at [590, 66] on select "Clone Delete Delete Zero Quantities Modify Component Group Modify Recovery Peri…" at bounding box center [602, 65] width 331 height 16
select select "modifyTotalCostFactor"
click at [437, 57] on select "Clone Delete Delete Zero Quantities Modify Component Group Modify Recovery Peri…" at bounding box center [602, 65] width 331 height 16
click at [721, 112] on button "Select" at bounding box center [722, 107] width 32 height 16
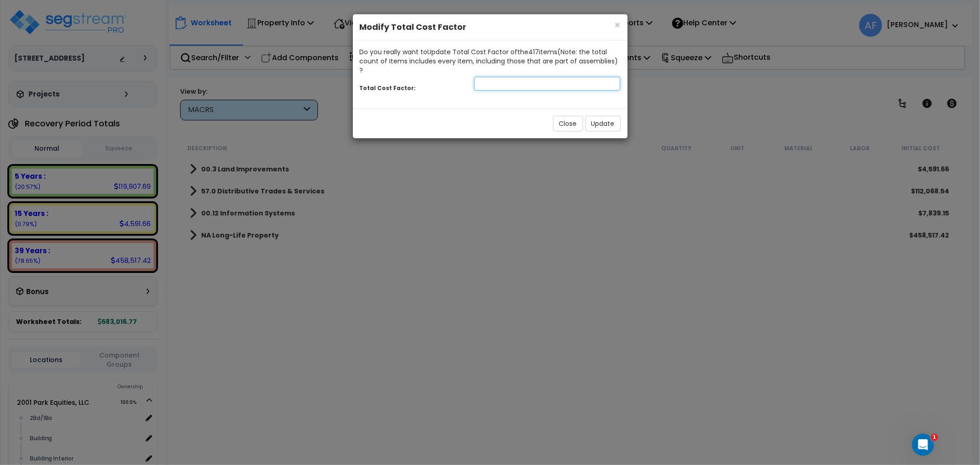
click at [533, 79] on input "number" at bounding box center [547, 84] width 147 height 14
type input "0.7"
click at [599, 118] on button "Update" at bounding box center [602, 124] width 35 height 16
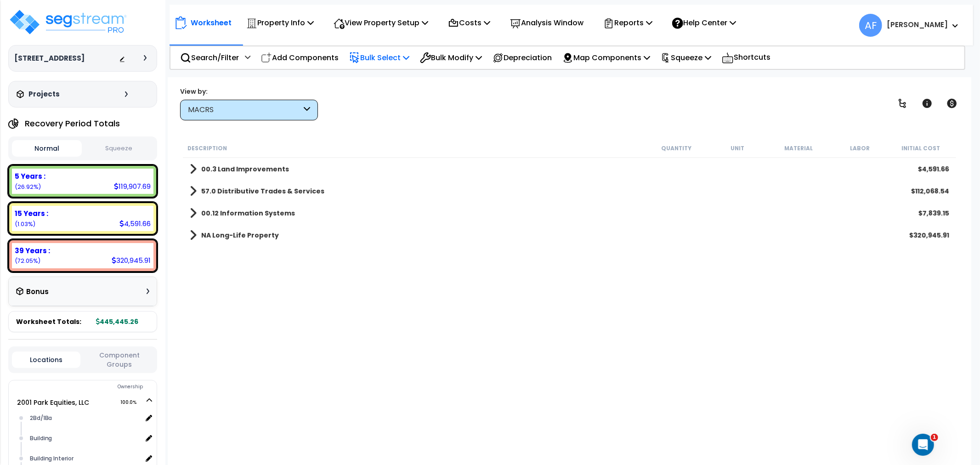
click at [387, 55] on p "Bulk Select" at bounding box center [379, 57] width 60 height 12
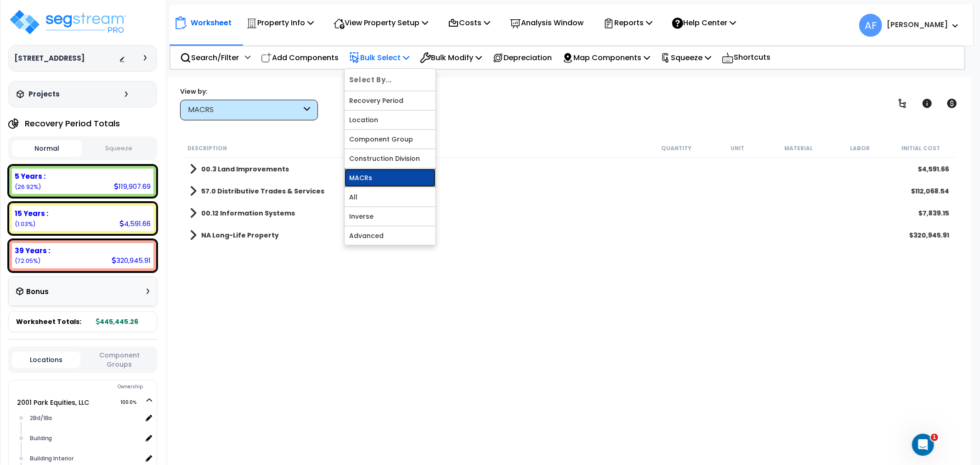
click at [375, 173] on link "MACRs" at bounding box center [390, 178] width 91 height 18
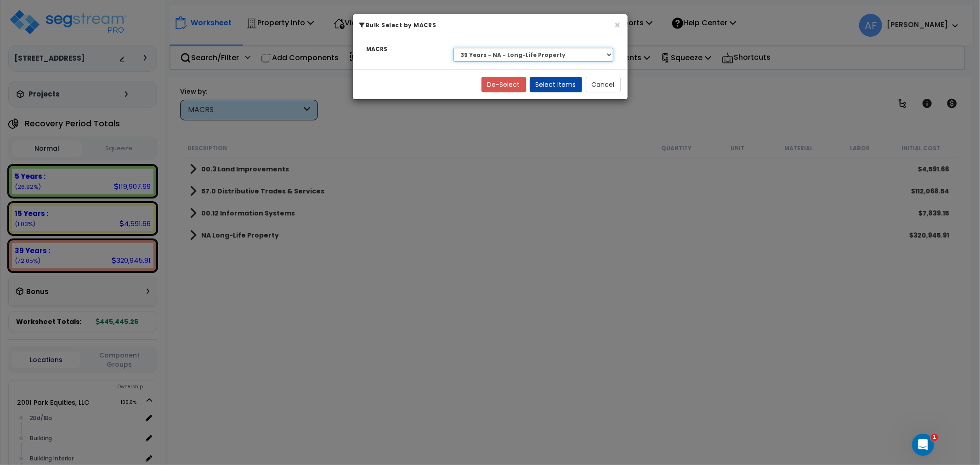
click at [517, 53] on select "Select 39 Years - NA - Long-Life Property 5 Years - 00.12 - Information Systems…" at bounding box center [534, 55] width 160 height 14
select select "3668"
click at [454, 48] on select "Select 39 Years - NA - Long-Life Property 5 Years - 00.12 - Information Systems…" at bounding box center [534, 55] width 160 height 14
click at [554, 80] on button "Select Items" at bounding box center [556, 85] width 52 height 16
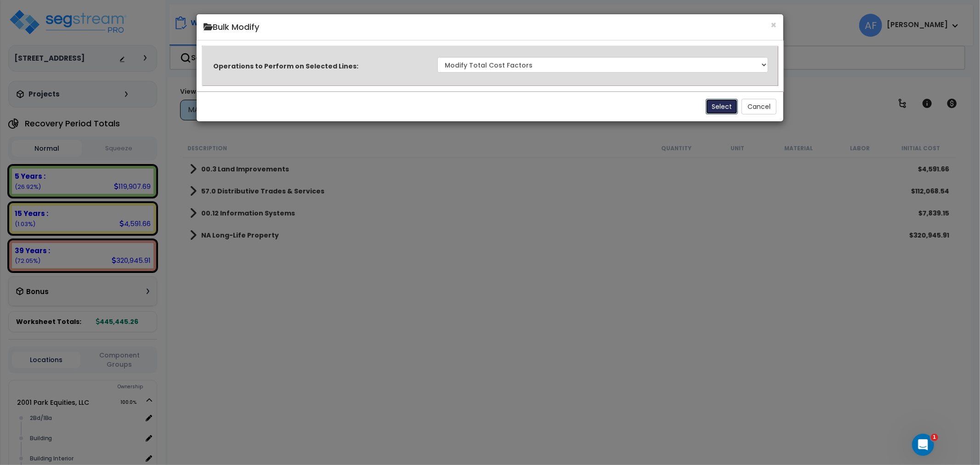
click at [715, 103] on button "Select" at bounding box center [722, 107] width 32 height 16
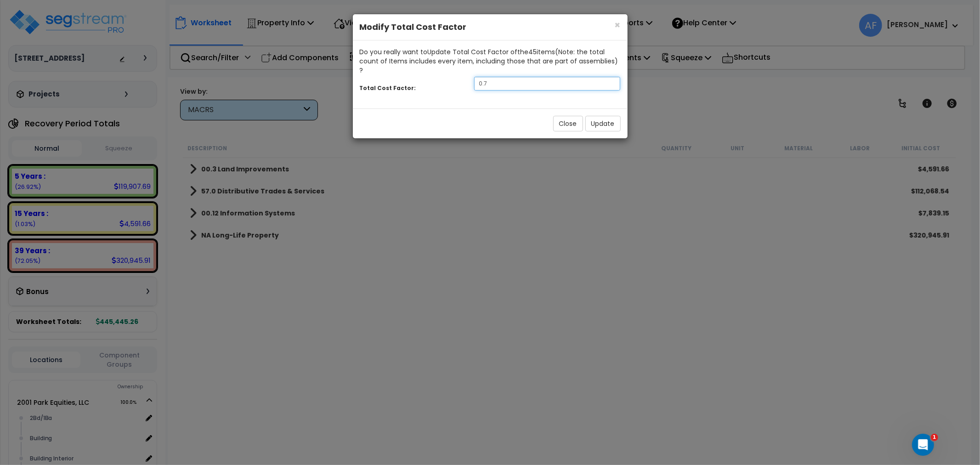
click at [515, 78] on input "0.7" at bounding box center [547, 84] width 147 height 14
type input "0.95"
click at [601, 116] on button "Update" at bounding box center [602, 124] width 35 height 16
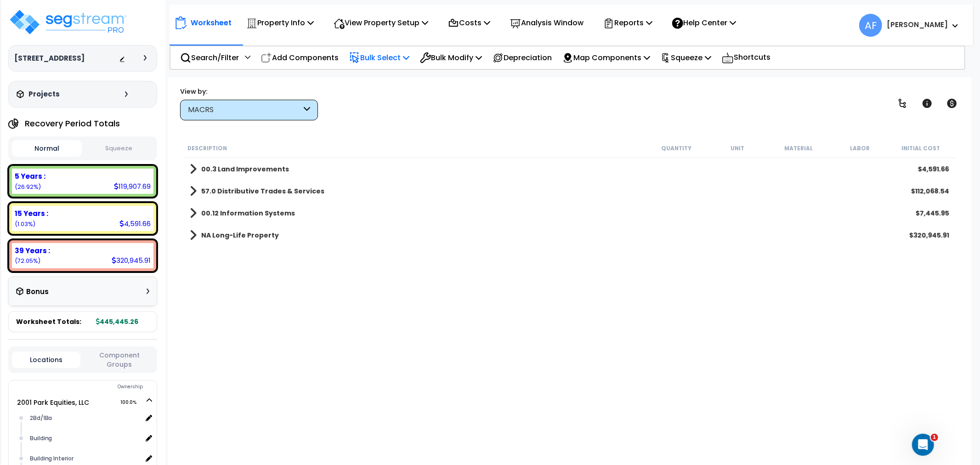
click at [400, 56] on p "Bulk Select" at bounding box center [379, 57] width 60 height 12
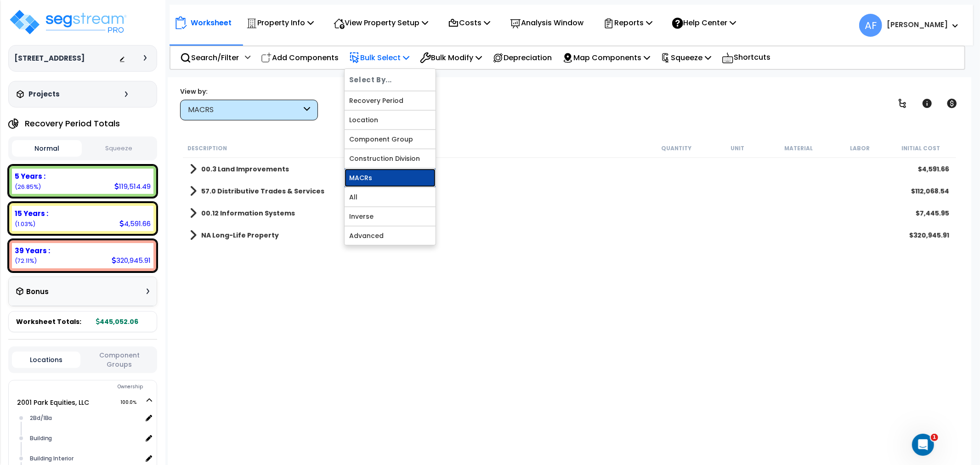
click at [371, 173] on link "MACRs" at bounding box center [390, 178] width 91 height 18
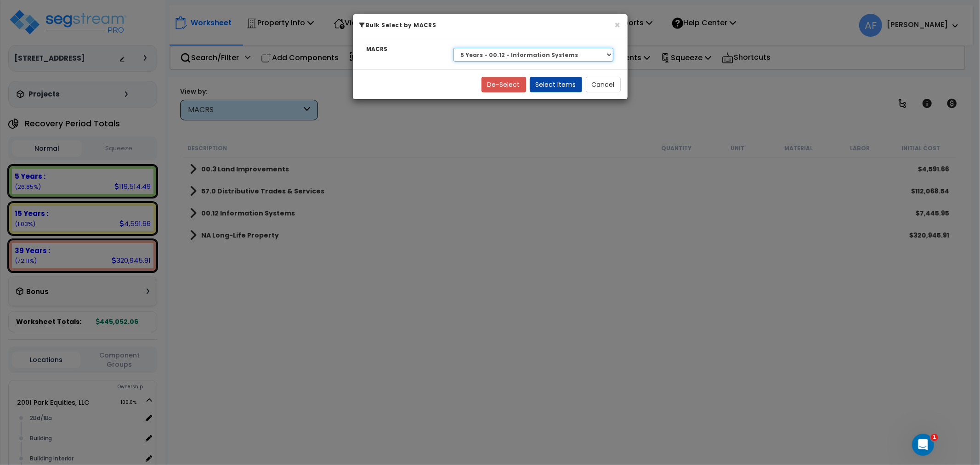
click at [524, 58] on select "Select 39 Years - NA - Long-Life Property 5 Years - 00.12 - Information Systems…" at bounding box center [534, 55] width 160 height 14
click at [454, 48] on select "Select 39 Years - NA - Long-Life Property 5 Years - 00.12 - Information Systems…" at bounding box center [534, 55] width 160 height 14
click at [564, 85] on button "Select Items" at bounding box center [556, 85] width 52 height 16
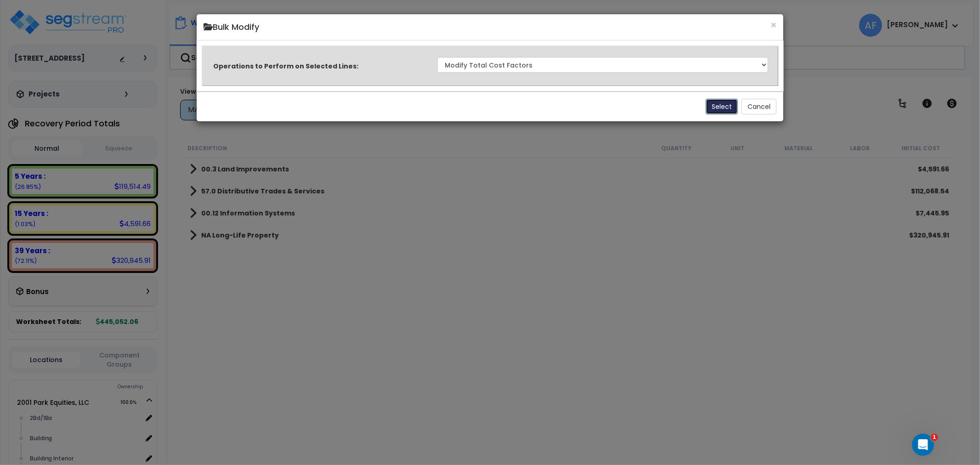
click at [722, 103] on button "Select" at bounding box center [722, 107] width 32 height 16
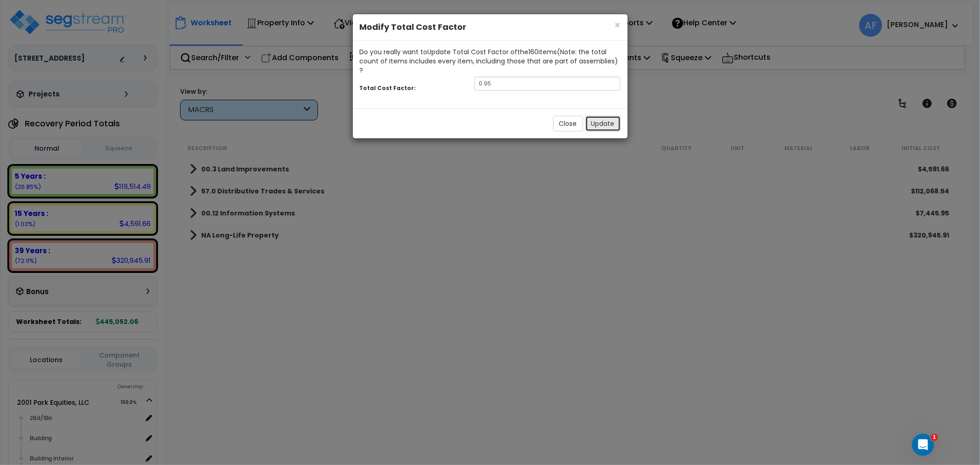
click at [605, 116] on button "Update" at bounding box center [602, 124] width 35 height 16
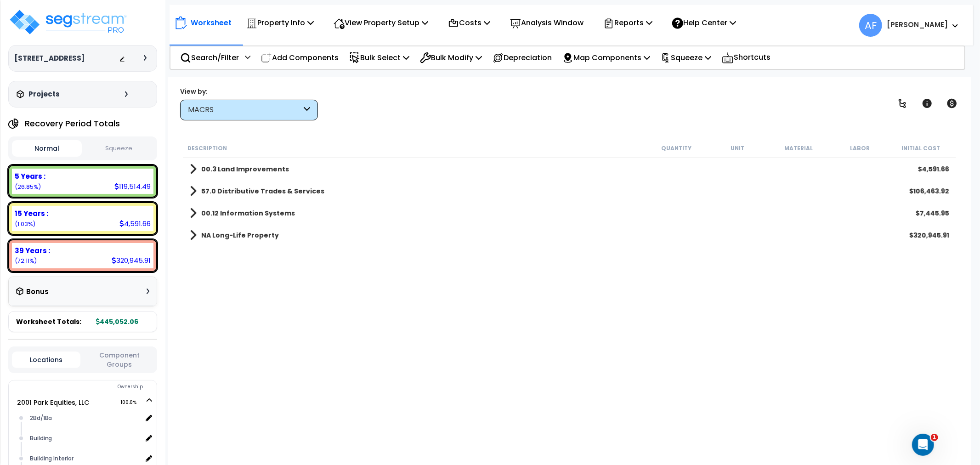
click at [396, 57] on p "Bulk Select" at bounding box center [379, 57] width 60 height 12
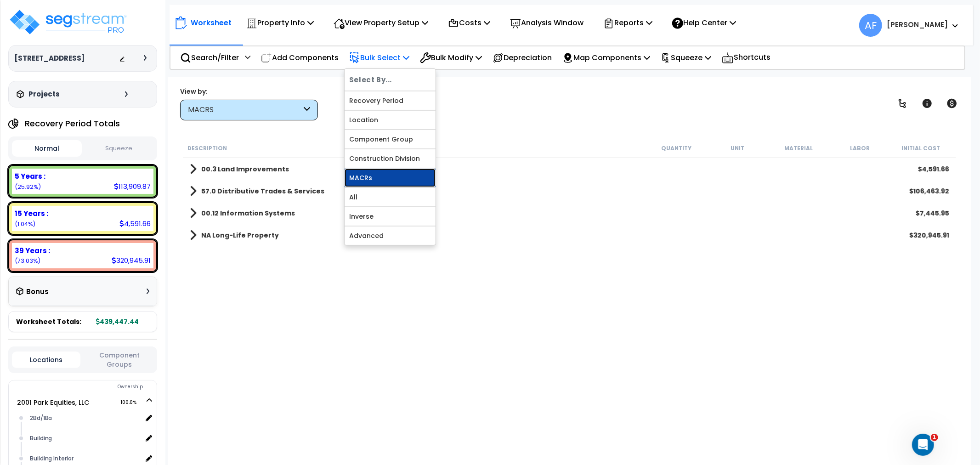
click at [374, 178] on link "MACRs" at bounding box center [390, 178] width 91 height 18
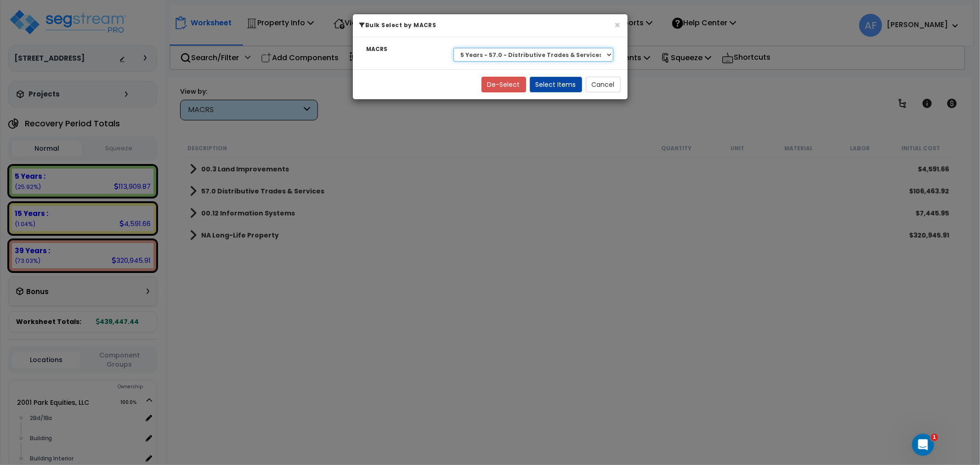
click at [571, 56] on select "Select 39 Years - NA - Long-Life Property 5 Years - 00.12 - Information Systems…" at bounding box center [534, 55] width 160 height 14
select select "3666"
click at [454, 48] on select "Select 39 Years - NA - Long-Life Property 5 Years - 00.12 - Information Systems…" at bounding box center [534, 55] width 160 height 14
click at [545, 83] on button "Select Items" at bounding box center [556, 85] width 52 height 16
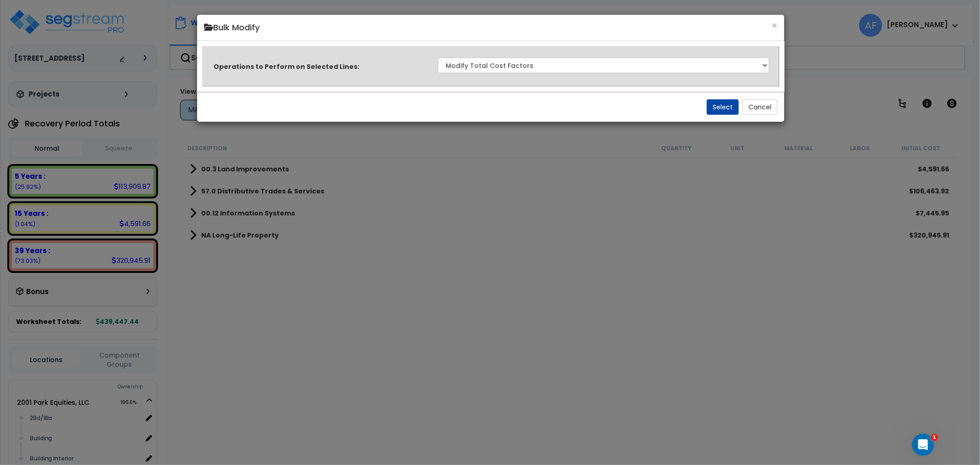
click at [701, 100] on div "Select Cancel" at bounding box center [490, 107] width 587 height 30
click at [713, 102] on button "Select" at bounding box center [723, 107] width 32 height 16
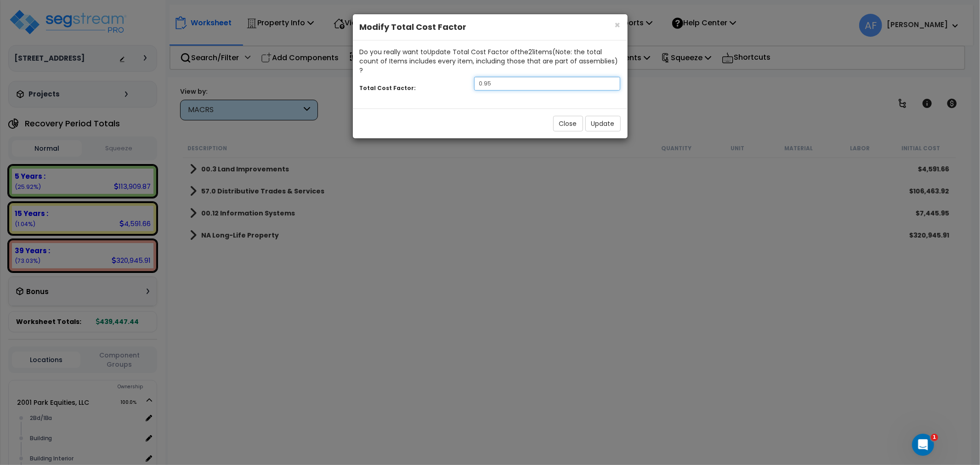
click at [507, 77] on input "0.95" at bounding box center [547, 84] width 147 height 14
type input "0.9"
click at [604, 116] on button "Update" at bounding box center [602, 124] width 35 height 16
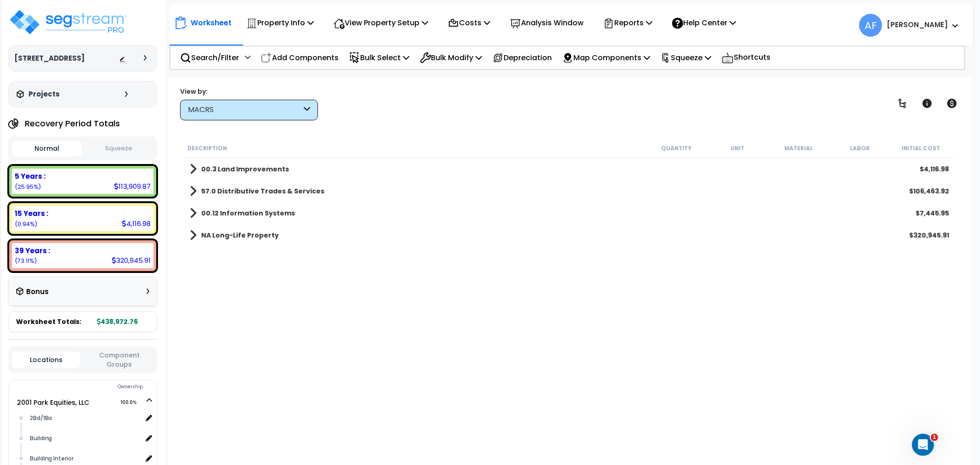
click at [257, 338] on div "Description Quantity Unit Material Labor Initial Cost 00.3 Land Improvements $4…" at bounding box center [570, 295] width 776 height 312
click at [96, 22] on img at bounding box center [67, 22] width 119 height 28
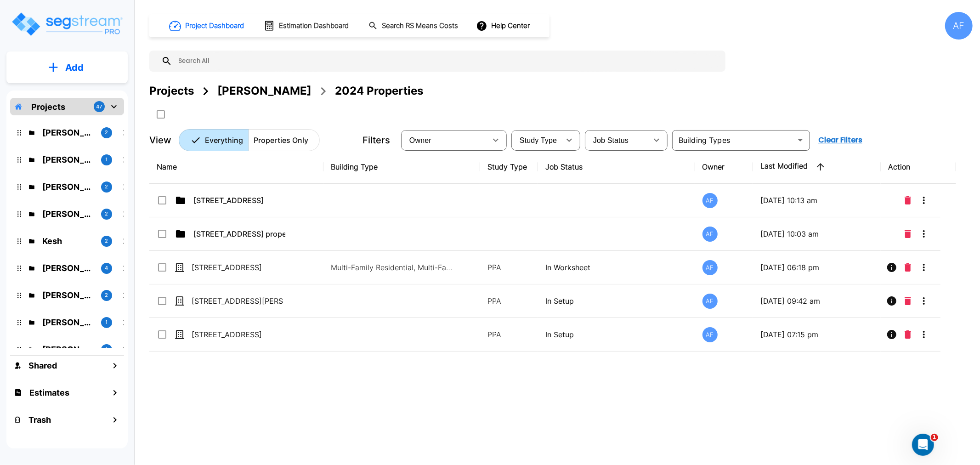
click at [244, 391] on div "Name Building Type Study Type Job Status Owner Last Modified Action [STREET_ADD…" at bounding box center [552, 294] width 807 height 288
click at [292, 93] on div "[PERSON_NAME]" at bounding box center [264, 91] width 94 height 17
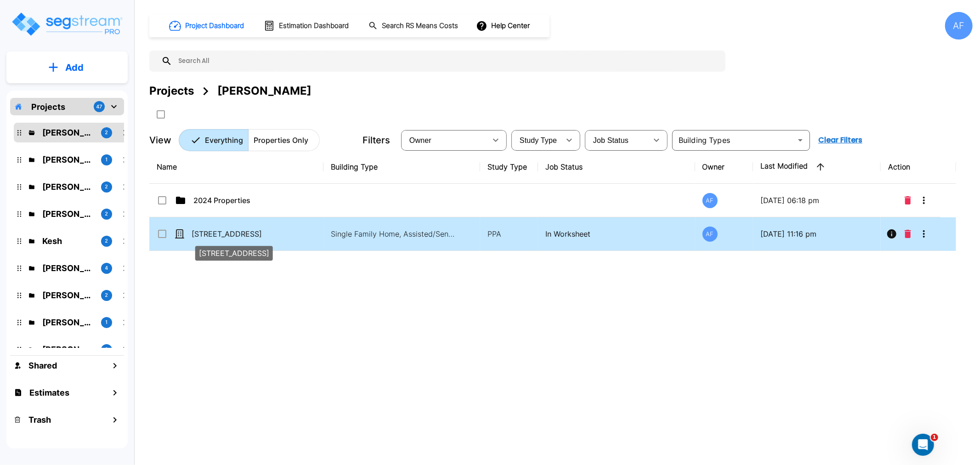
click at [224, 233] on p "[STREET_ADDRESS]" at bounding box center [238, 233] width 92 height 11
checkbox input "true"
click at [224, 233] on p "[STREET_ADDRESS]" at bounding box center [238, 233] width 92 height 11
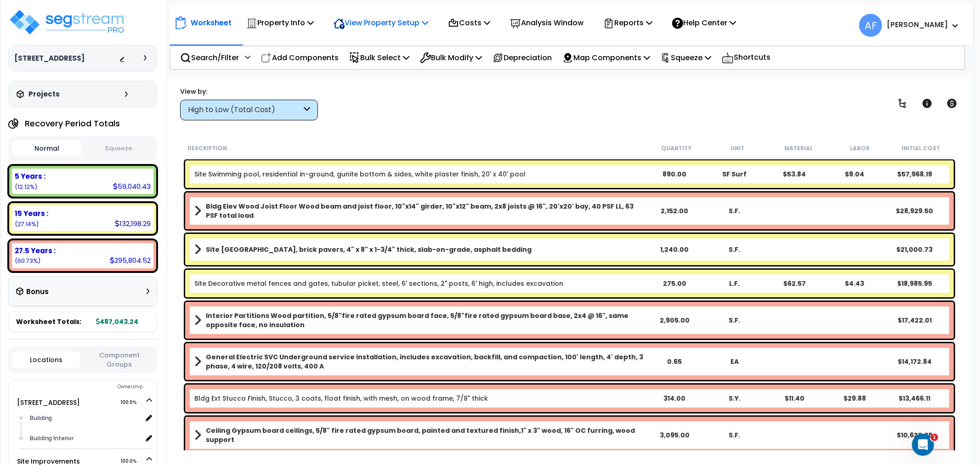
click at [392, 17] on p "View Property Setup" at bounding box center [381, 23] width 95 height 12
click at [375, 56] on link "View Questionnaire" at bounding box center [374, 63] width 91 height 18
click at [72, 20] on img at bounding box center [67, 22] width 119 height 28
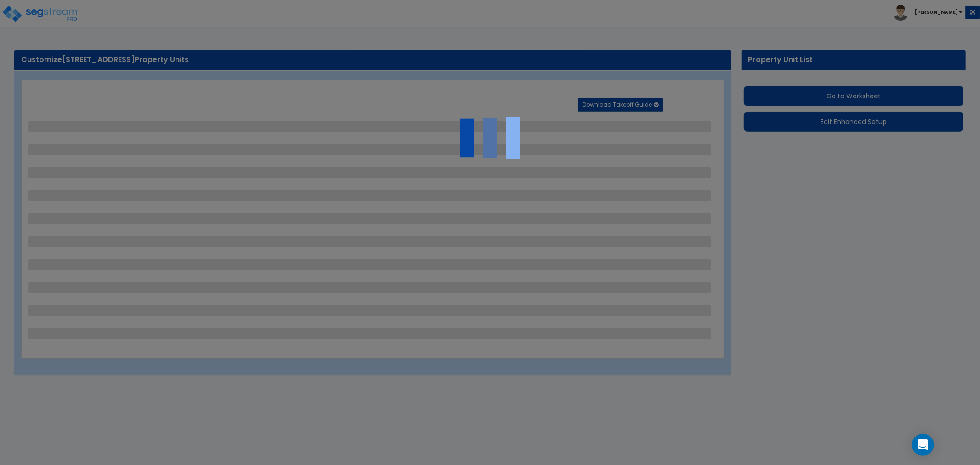
select select "2"
select select "1"
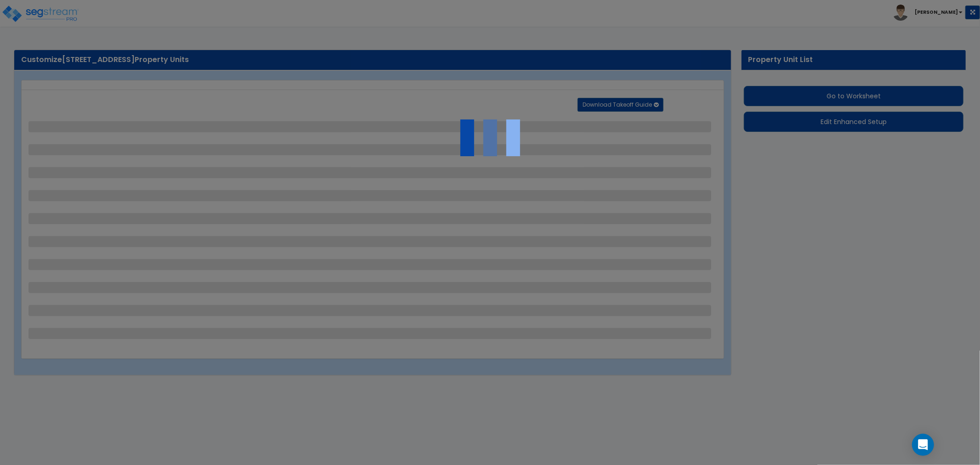
select select "2"
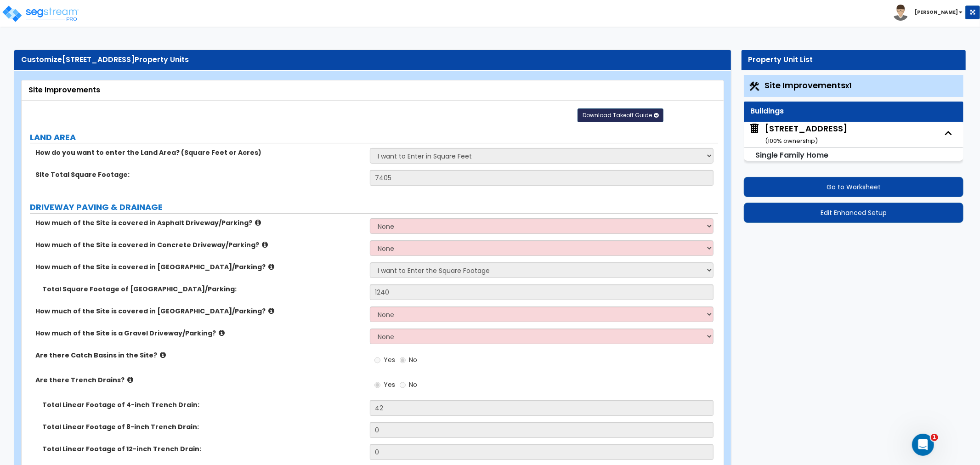
click at [635, 112] on span "Download Takeoff Guide" at bounding box center [617, 115] width 69 height 8
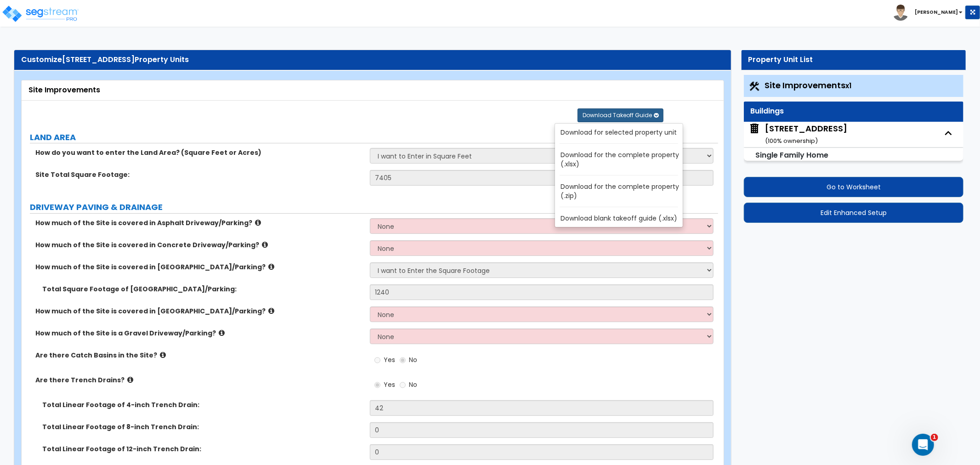
click at [632, 158] on link "Download for the complete property (.xlsx)" at bounding box center [621, 159] width 124 height 22
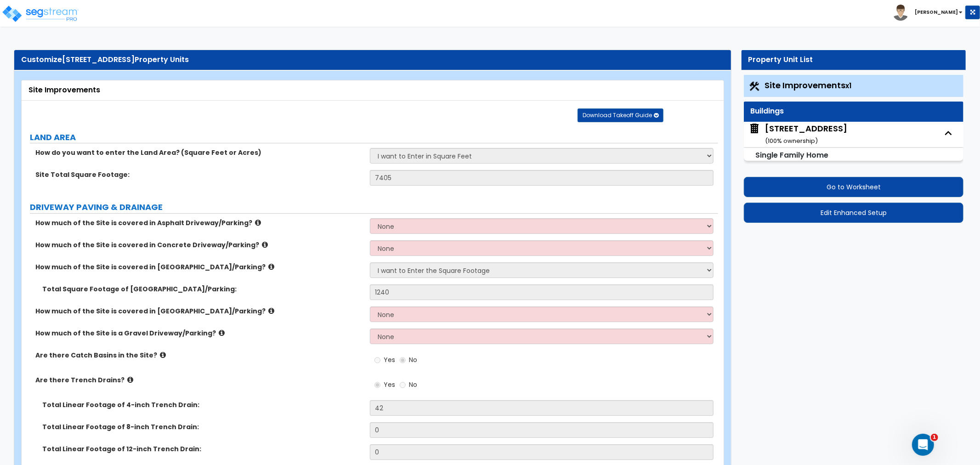
click at [823, 131] on div "[STREET_ADDRESS] ( 100 % ownership)" at bounding box center [806, 134] width 82 height 23
select select "1"
select select "7"
select select "3"
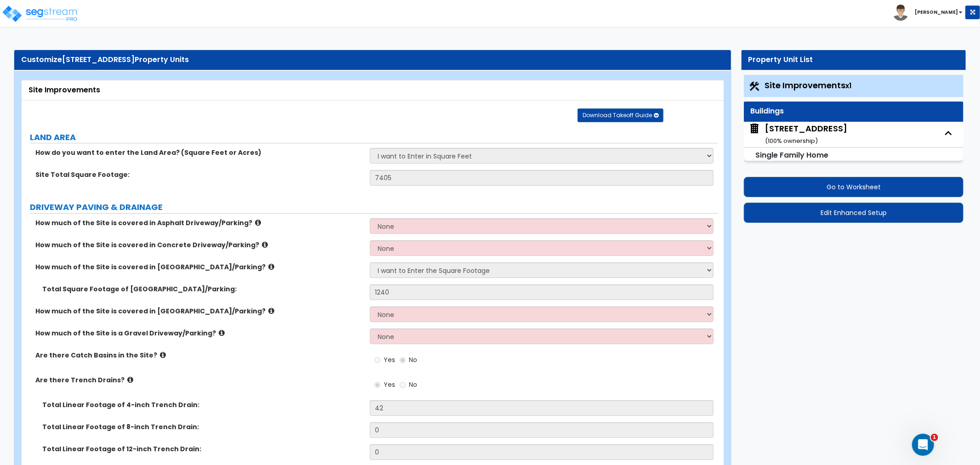
select select "5"
select select "1"
select select "7"
select select "1"
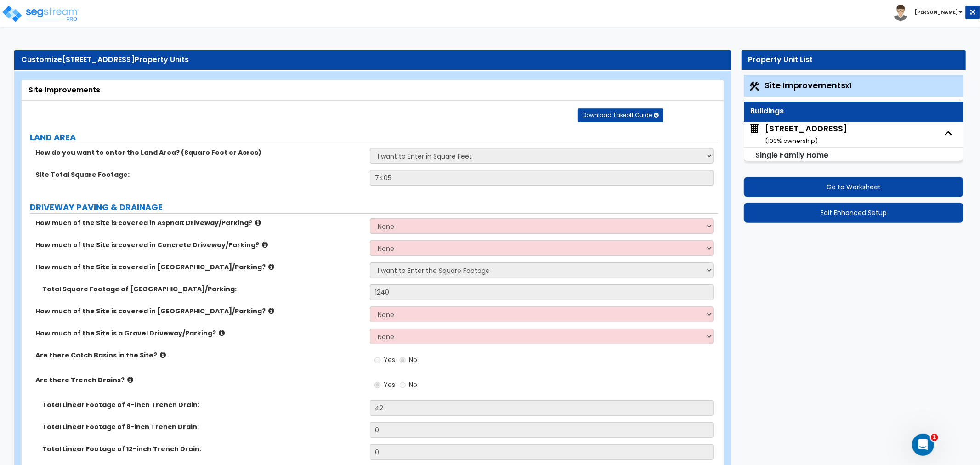
select select "1"
select select "2"
select select "1"
select select "4"
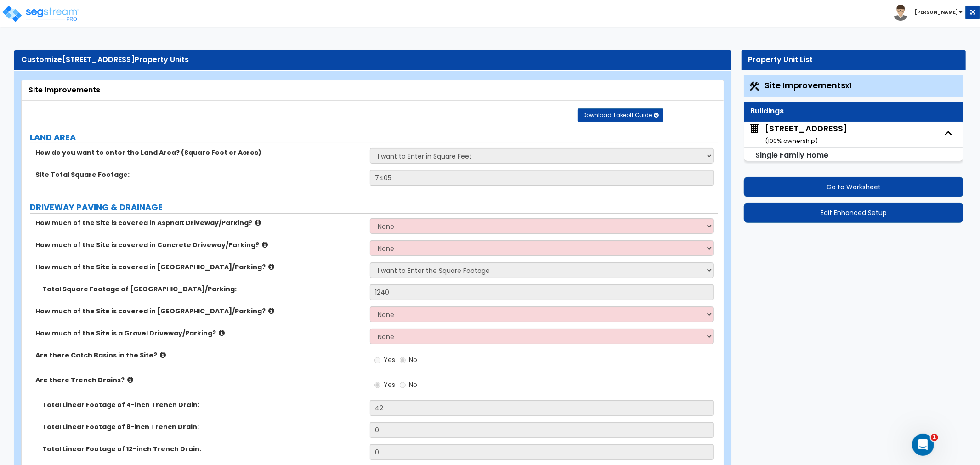
select select "1"
select select "2"
select select "1"
select select "5"
select select "1"
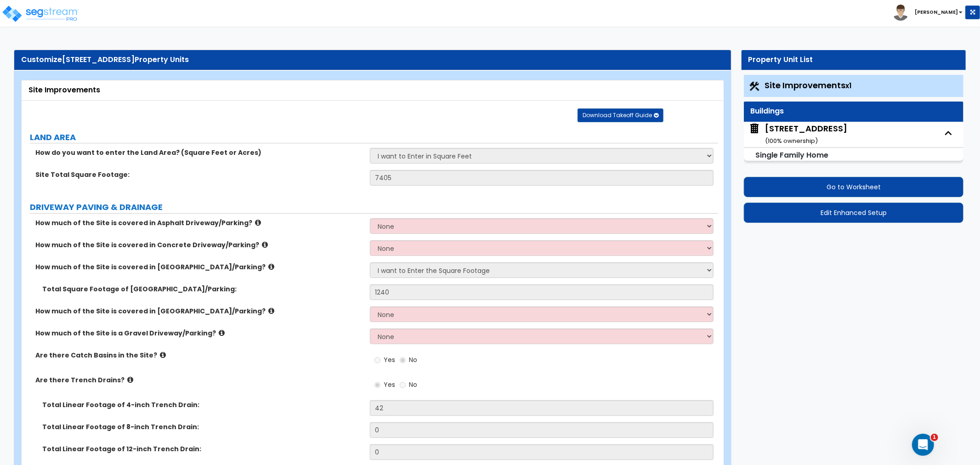
select select "2"
select select "5"
select select "1"
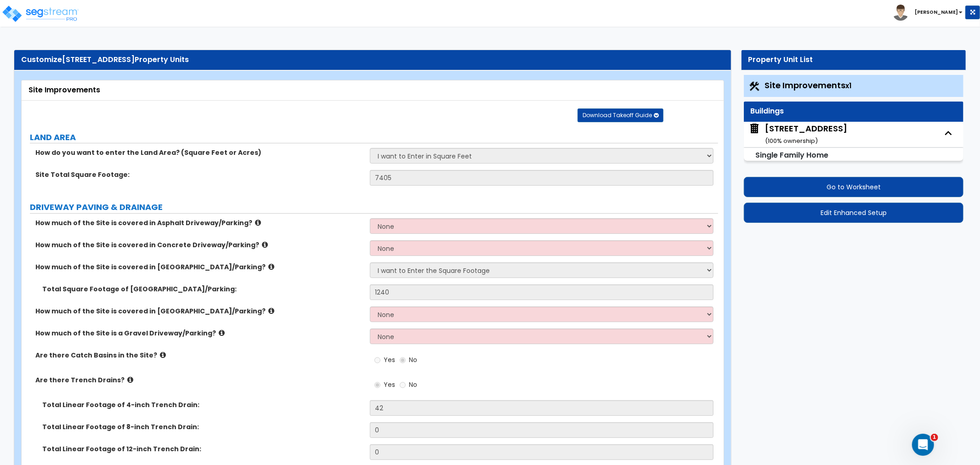
select select "3"
select select "1"
select select "2"
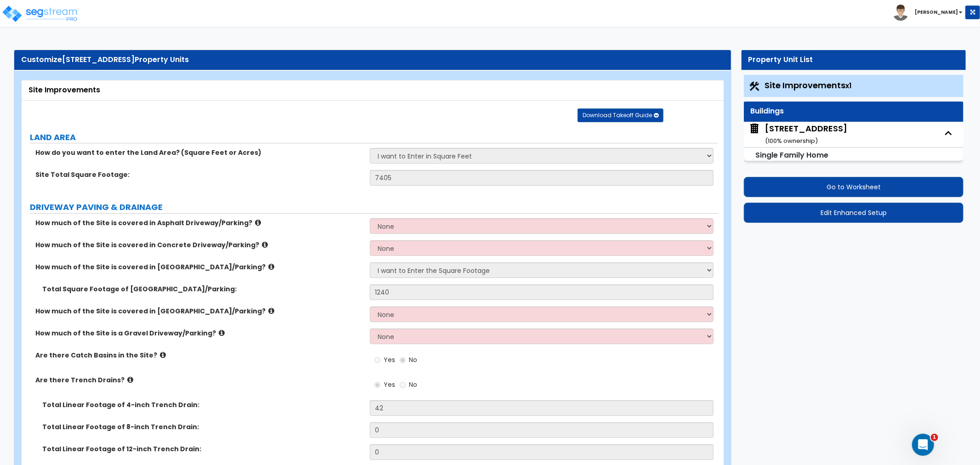
select select "6"
select select "3"
select select "1"
select select "4"
select select "2"
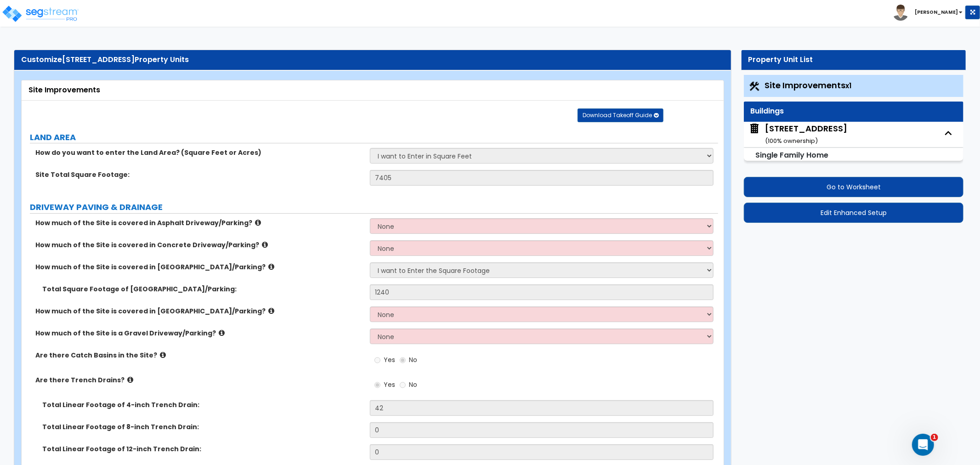
select select "3"
select select "2"
select select "1"
select select "2"
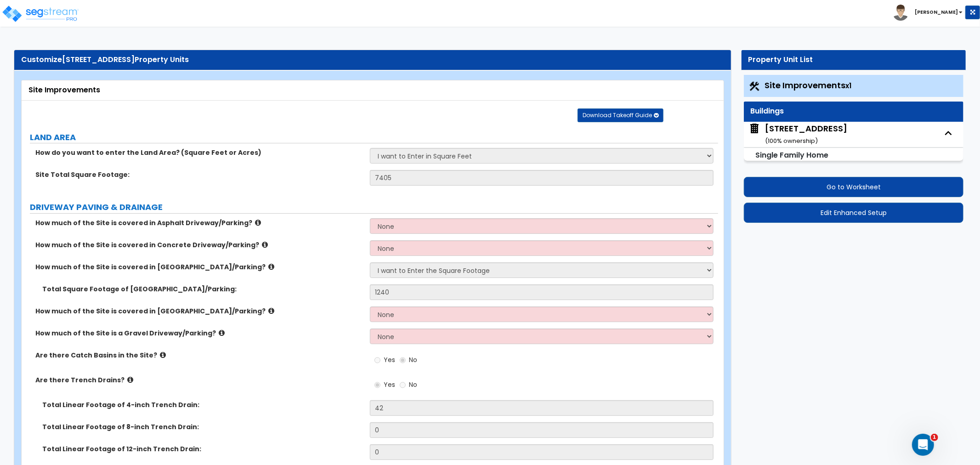
select select "3"
select select "2"
select select "3"
select select "2"
select select "1"
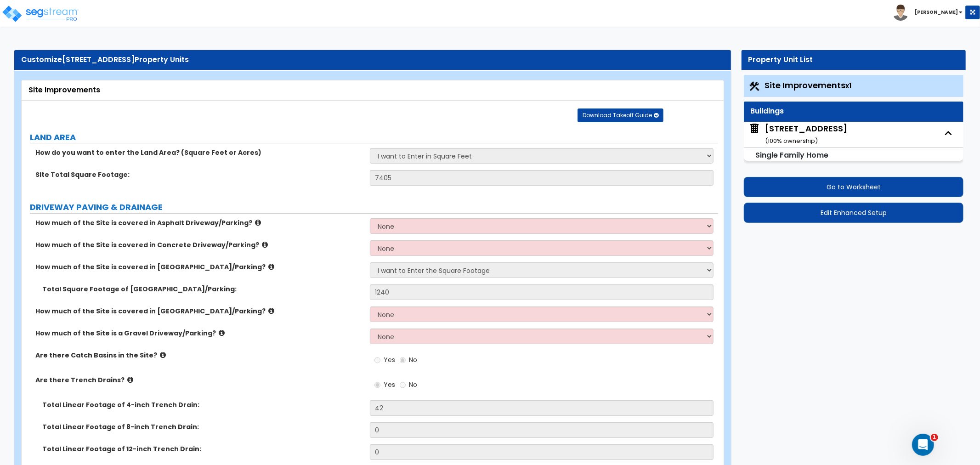
select select "2"
select select "1"
select select "3"
select select "2"
select select "1"
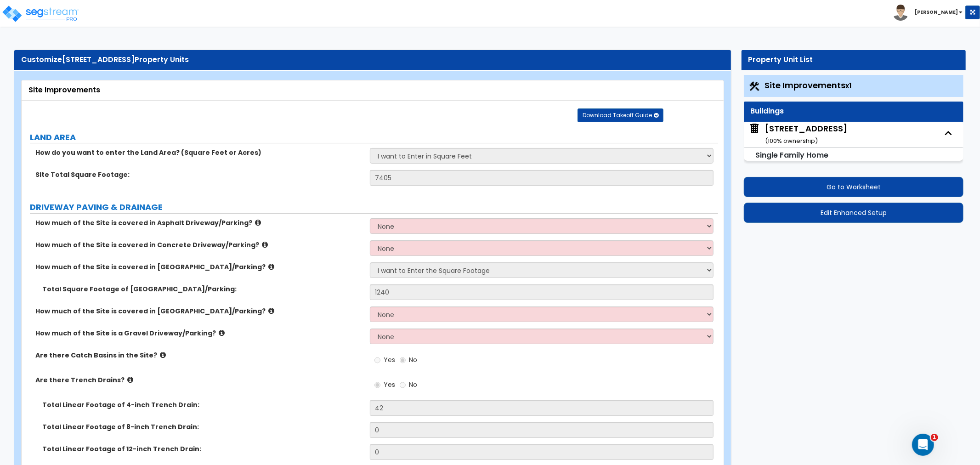
select select "1"
select select "2"
select select "3"
select select "2"
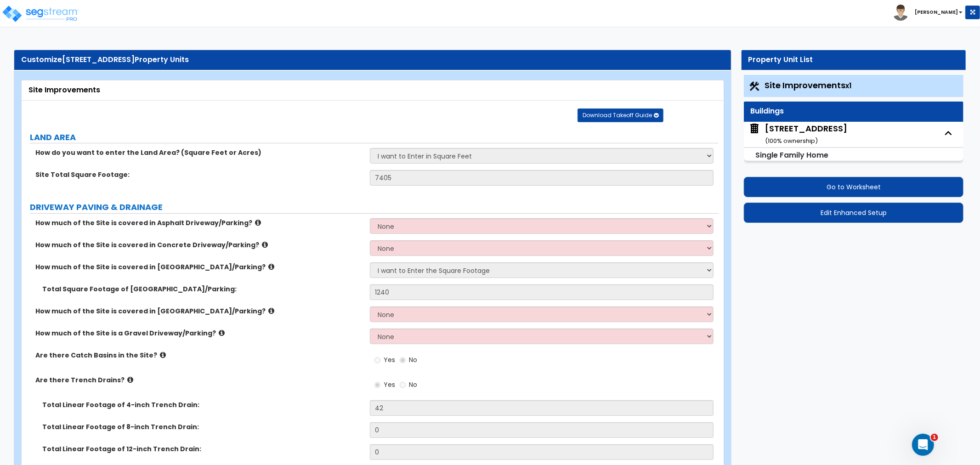
select select "1"
select select "2"
select select "3"
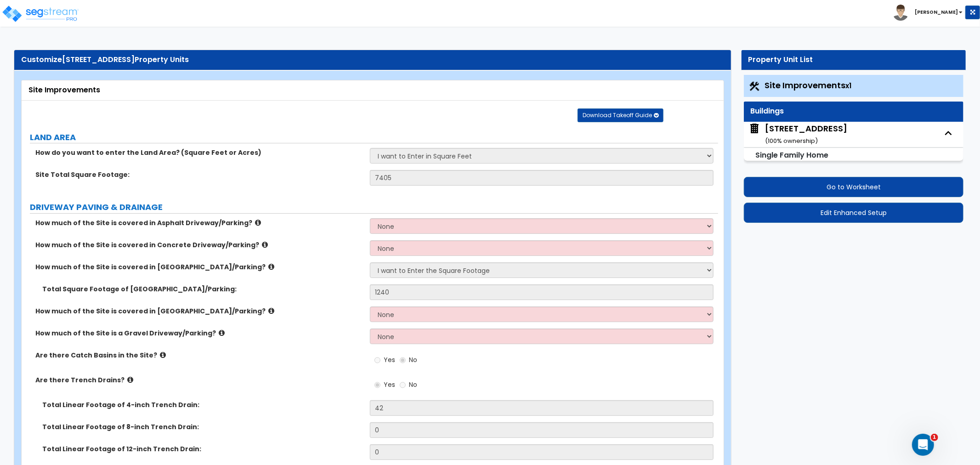
select select "2"
select select "1"
select select "2"
select select "1"
select select "2"
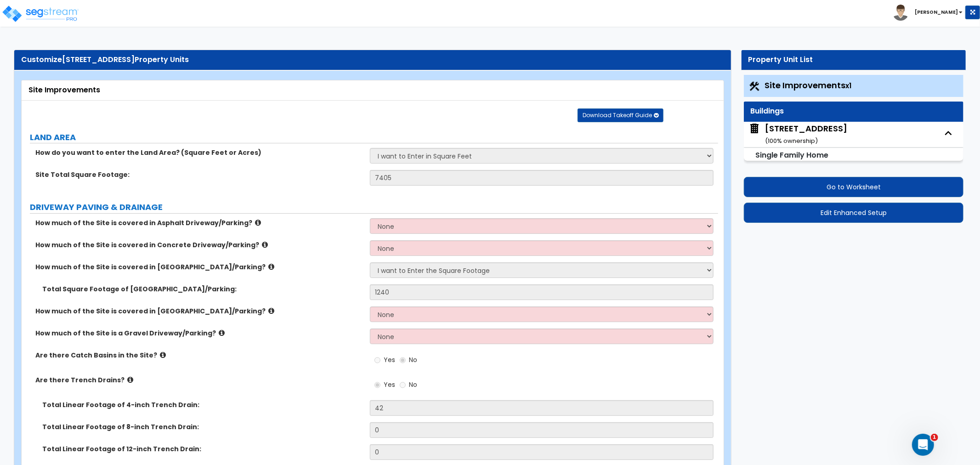
select select "1"
select select "2"
select select "1"
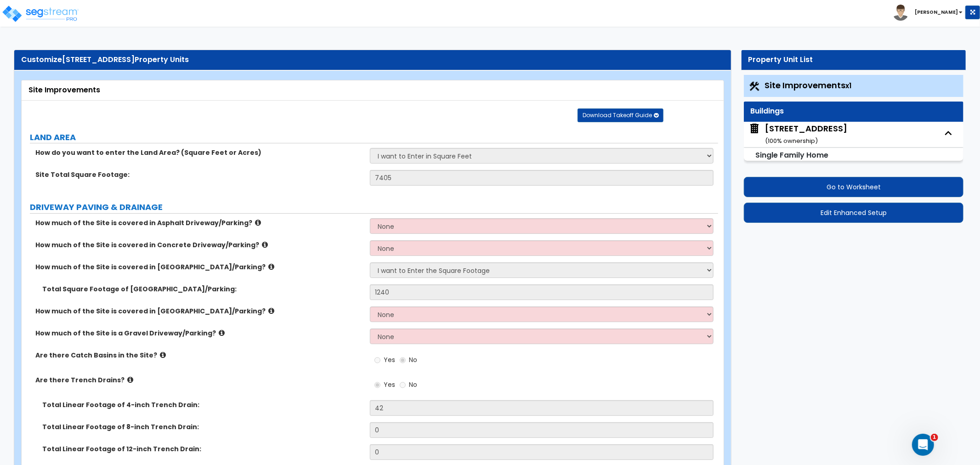
select select "2"
select select "1"
select select "2"
select select "1"
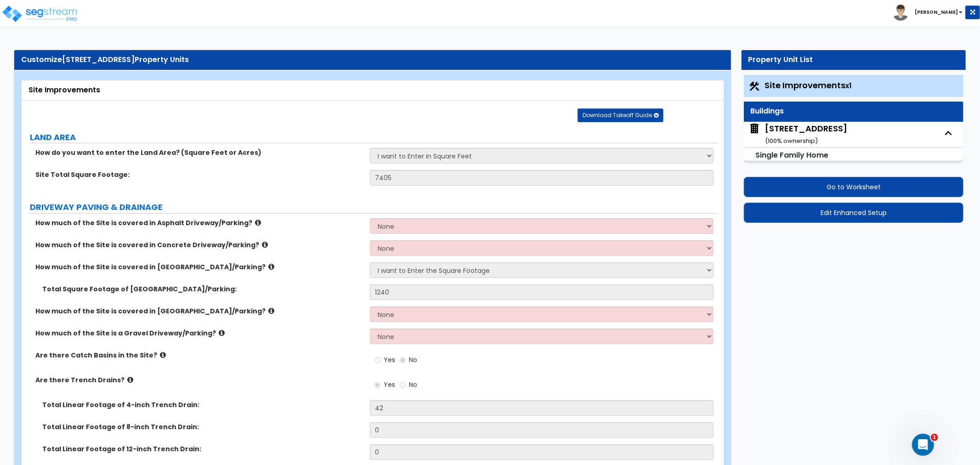
select select "2"
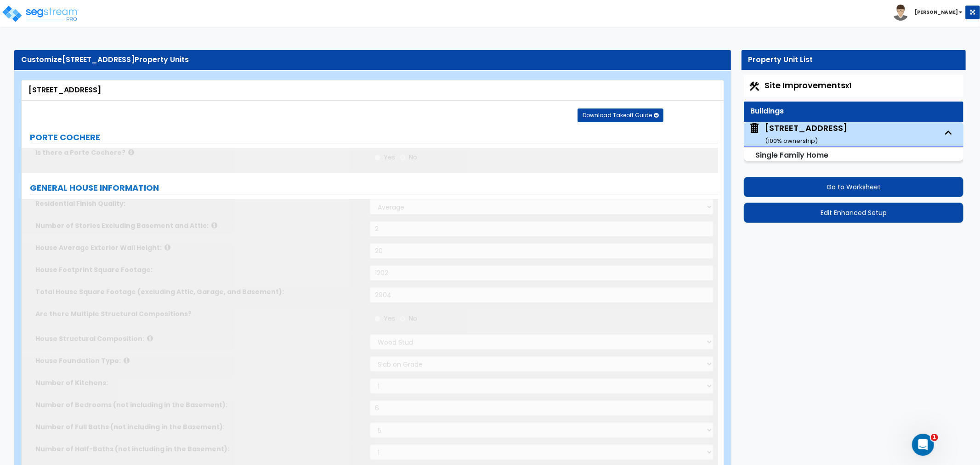
radio input "true"
select select "1"
select select "2"
type input "1"
select select "2"
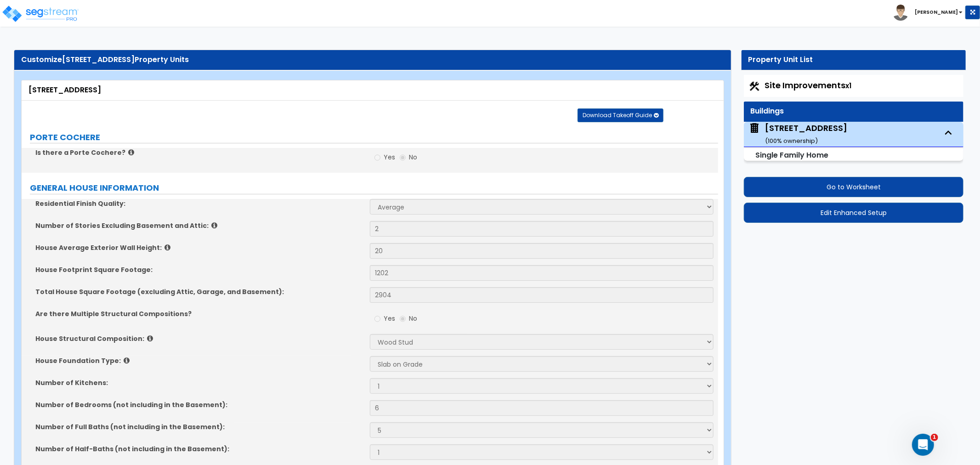
click at [815, 85] on span "Site Improvements x1" at bounding box center [808, 84] width 87 height 11
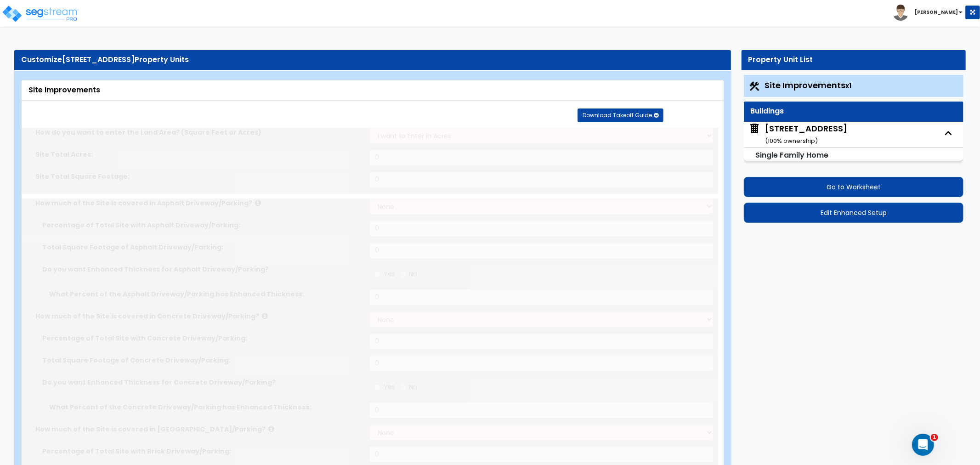
select select "2"
type input "7405"
select select "2"
type input "1240"
type input "42"
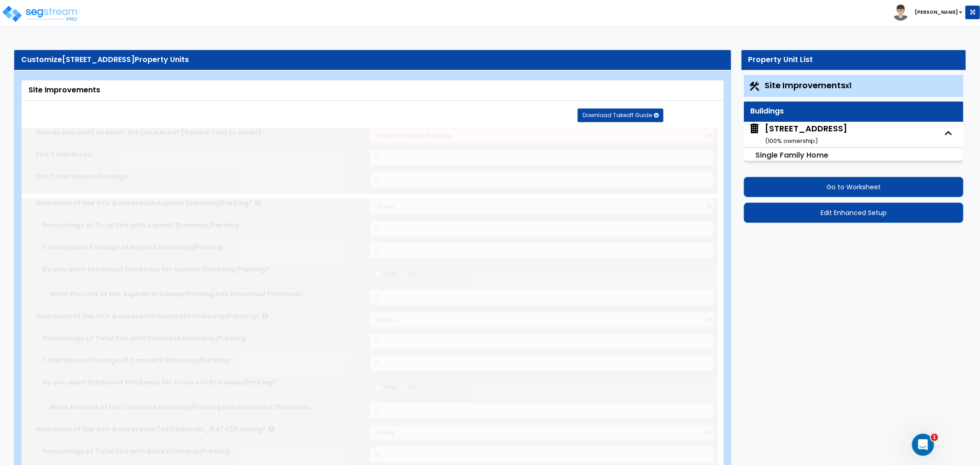
radio input "true"
select select "2"
type input "55"
radio input "true"
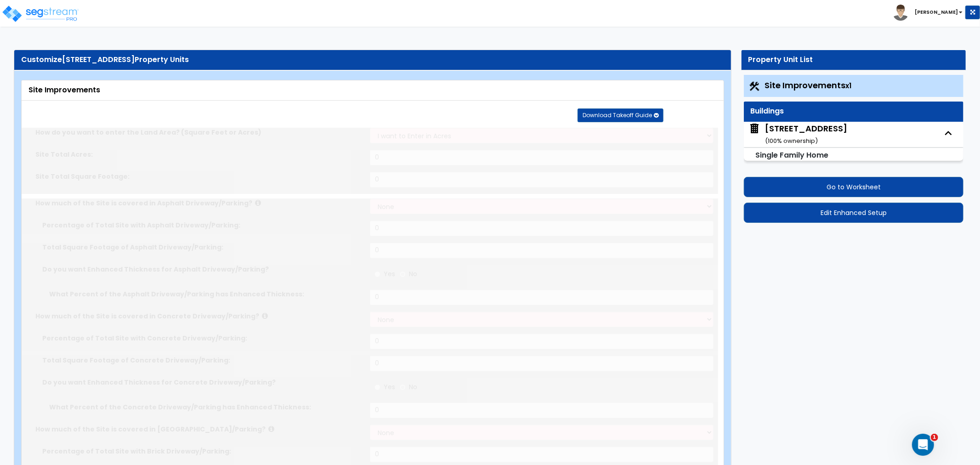
type input "275"
radio input "true"
select select "2"
type input "3640"
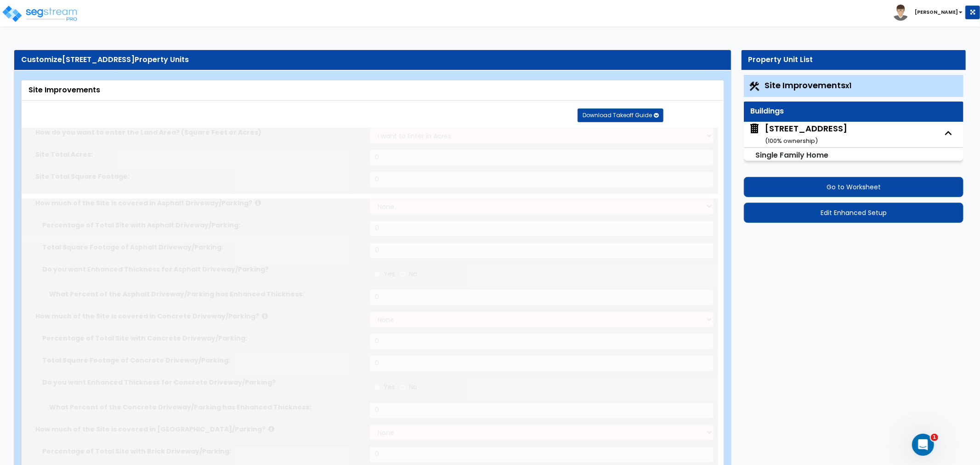
radio input "true"
select select "1"
select select "2"
type input "823"
type input "320"
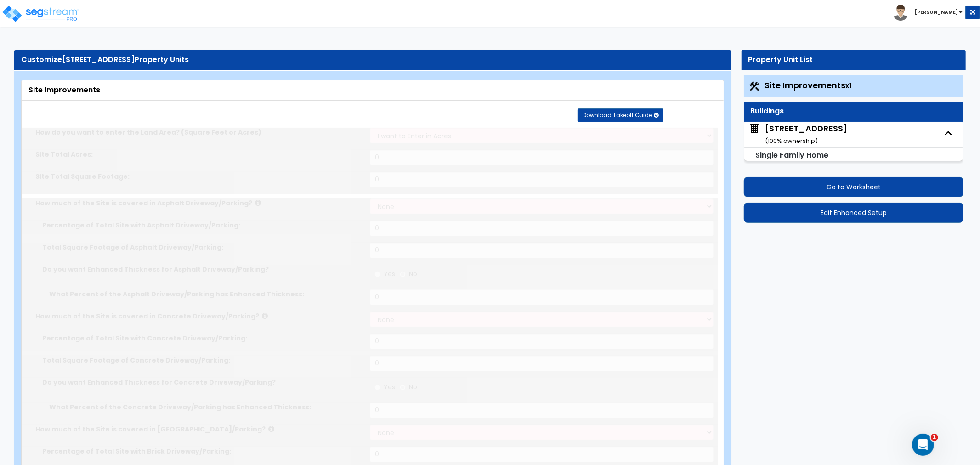
type input "8"
radio input "true"
type input "1"
select select "2"
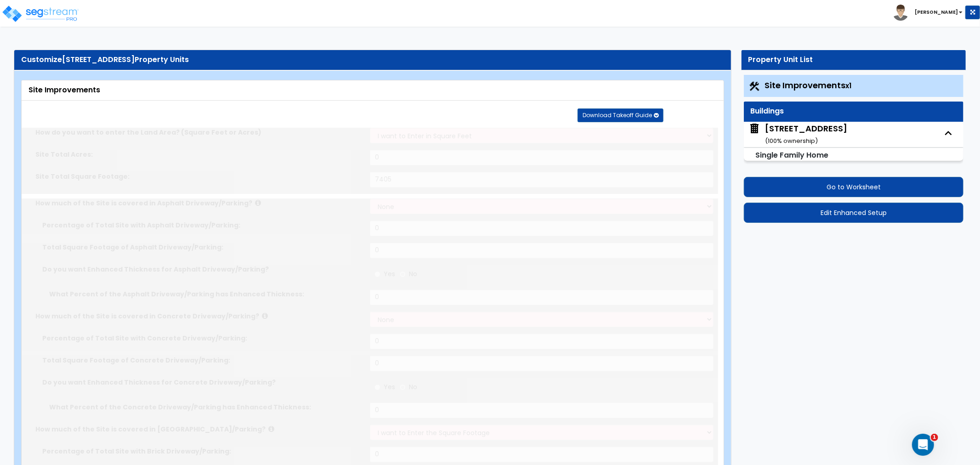
select select "2"
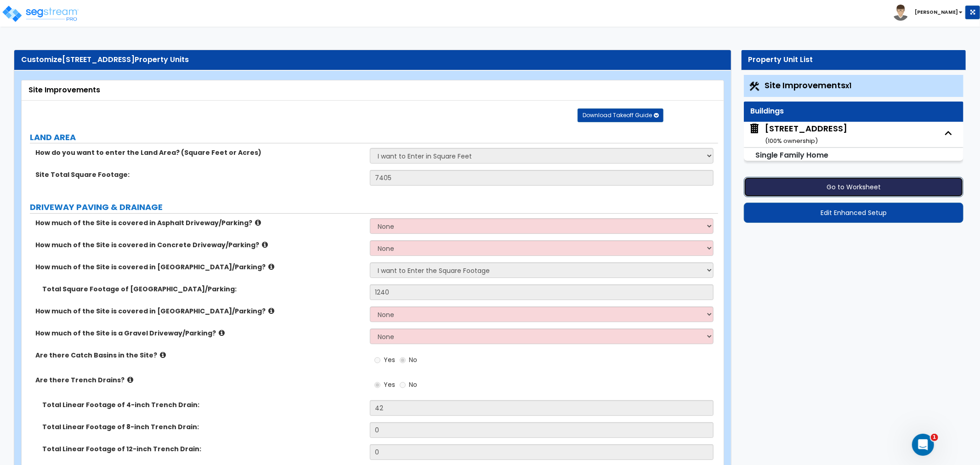
click at [843, 187] on button "Go to Worksheet" at bounding box center [854, 187] width 220 height 20
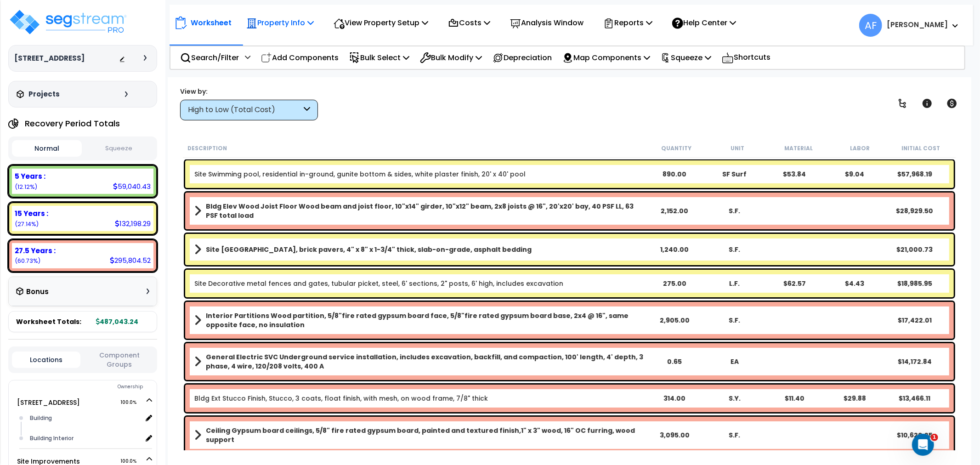
click at [308, 19] on p "Property Info" at bounding box center [280, 23] width 68 height 12
click at [281, 46] on link "Property Setup" at bounding box center [287, 43] width 91 height 18
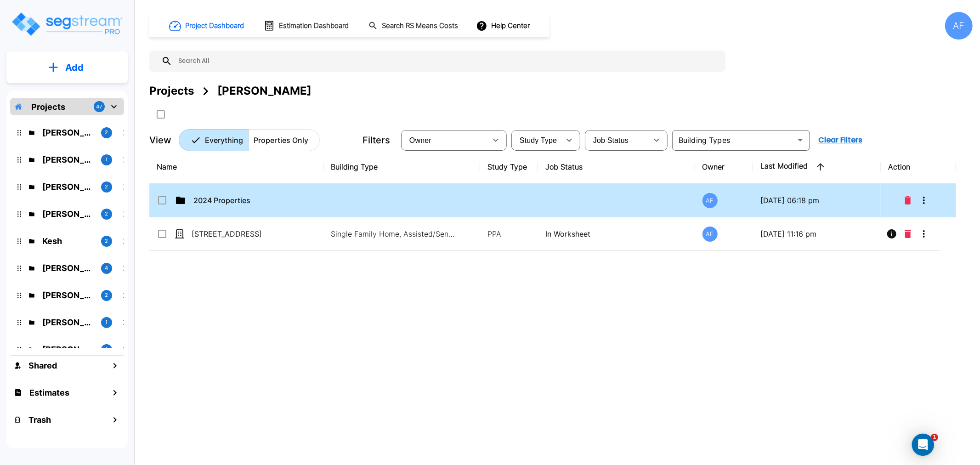
click at [211, 195] on p "2024 Properties" at bounding box center [239, 200] width 92 height 11
checkbox input "true"
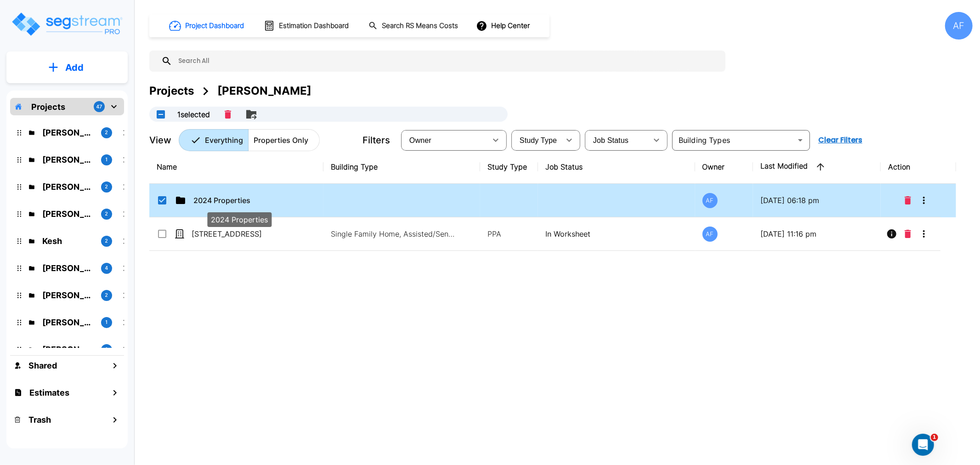
click at [211, 195] on p "2024 Properties" at bounding box center [239, 200] width 92 height 11
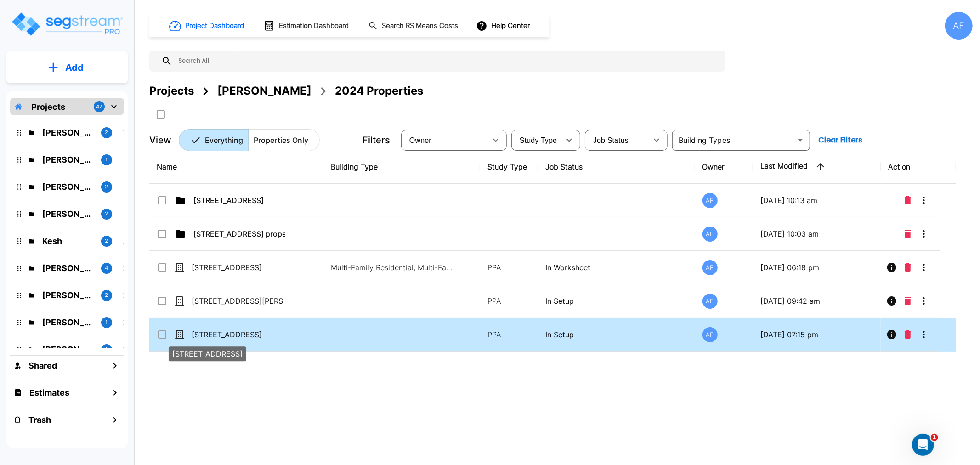
click at [214, 336] on p "[STREET_ADDRESS]" at bounding box center [238, 334] width 92 height 11
checkbox input "true"
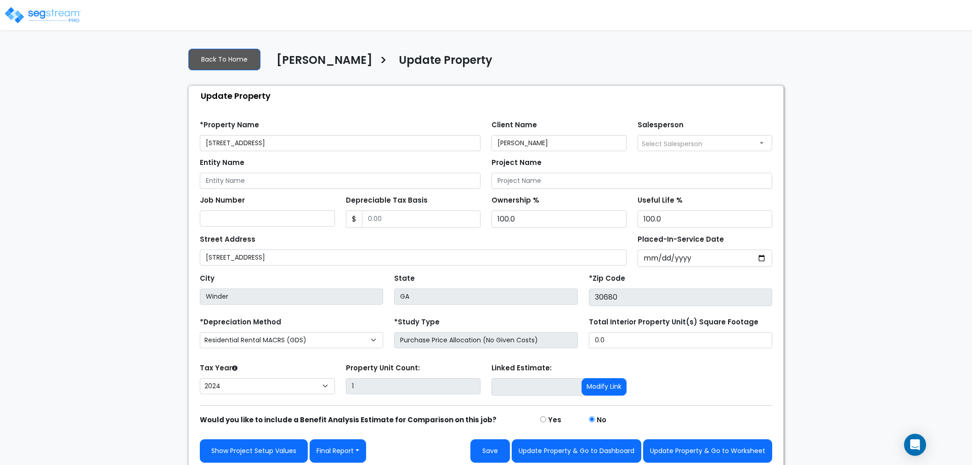
select select "2024"
click at [669, 447] on button "Update Property & Go to Worksheet" at bounding box center [707, 450] width 129 height 23
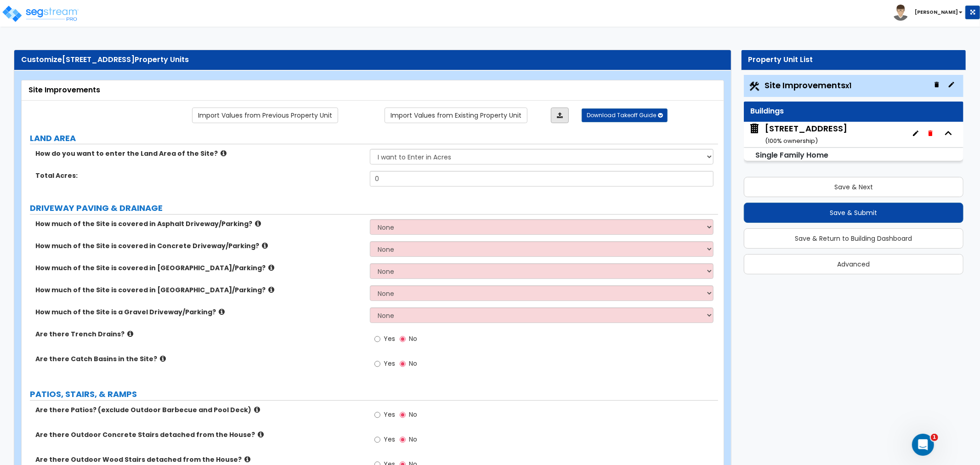
click at [560, 115] on icon at bounding box center [560, 115] width 6 height 6
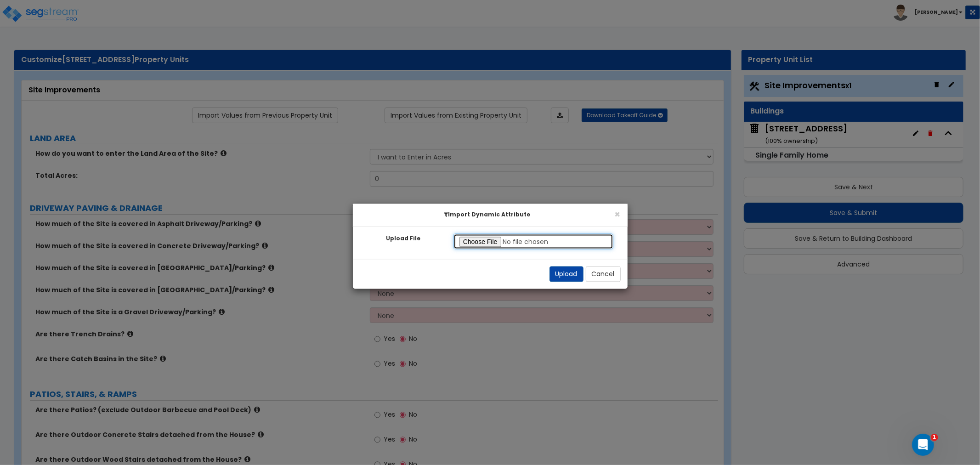
click at [478, 243] on input "Upload File" at bounding box center [534, 242] width 160 height 16
type input "C:\fakepath\Site.xlsx"
click at [564, 276] on button "Upload" at bounding box center [567, 275] width 34 height 16
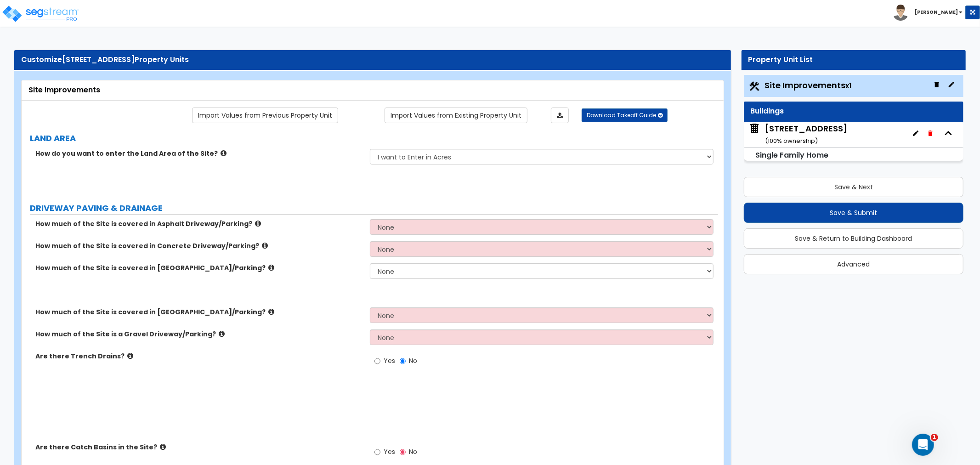
select select "2"
radio input "true"
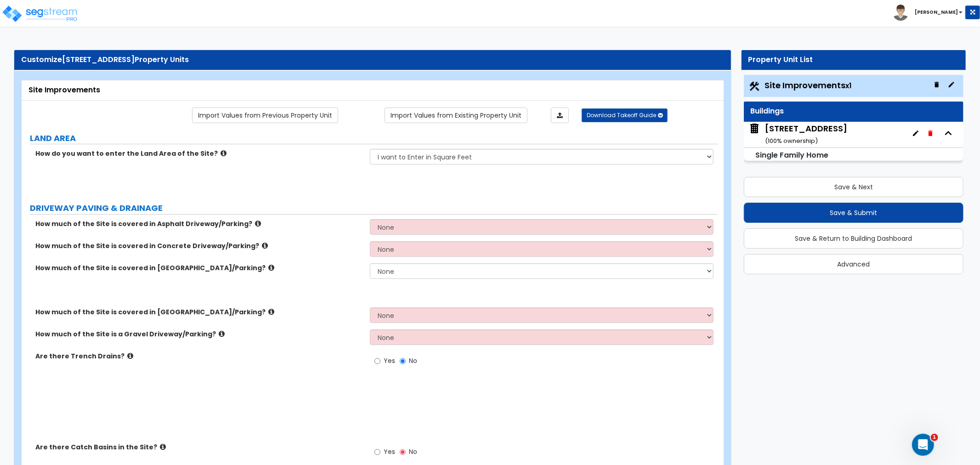
radio input "true"
type input "7405"
type input "1240"
type input "42"
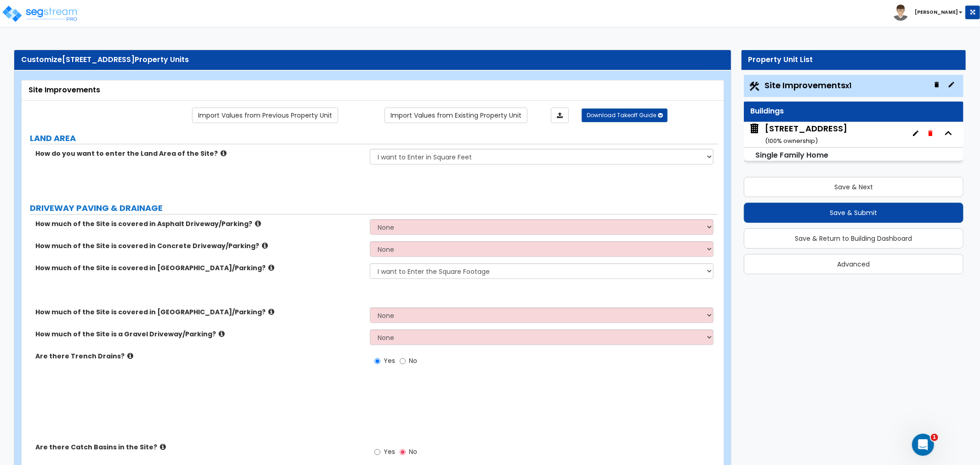
select select "2"
type input "55"
radio input "true"
select select "2"
type input "3640"
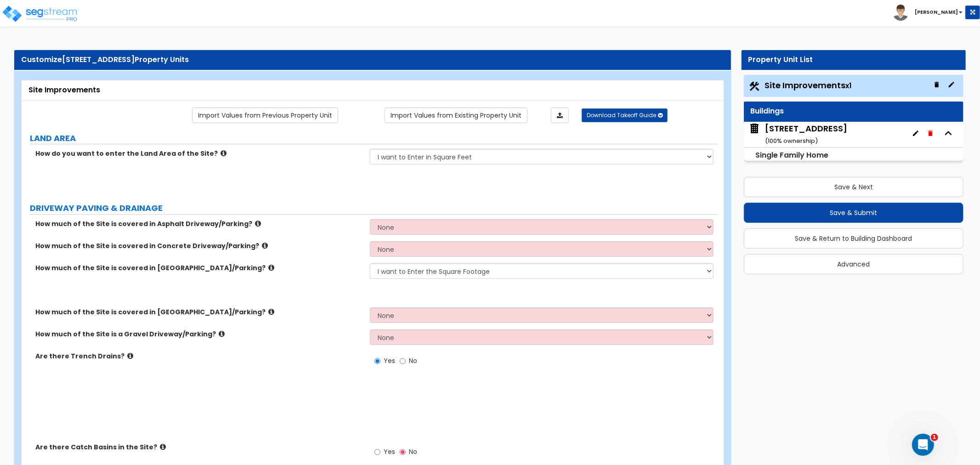
select select "2"
radio input "true"
type input "275"
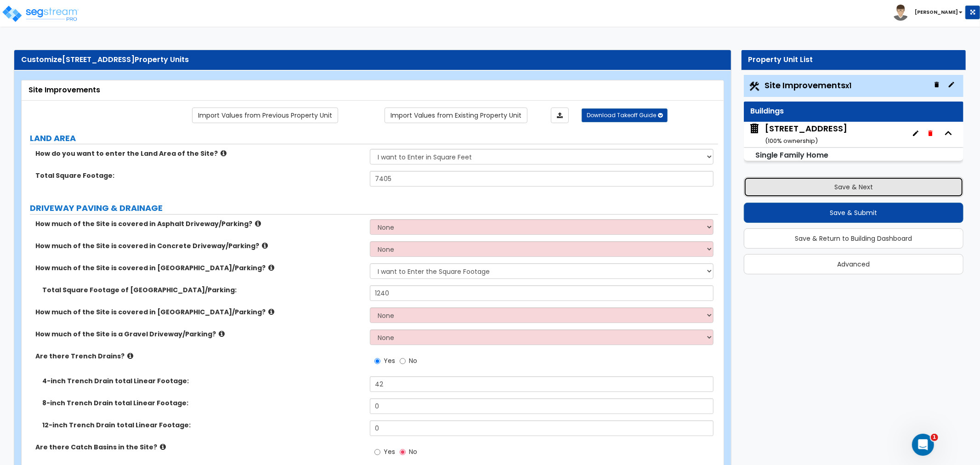
click at [844, 187] on button "Save & Next" at bounding box center [854, 187] width 220 height 20
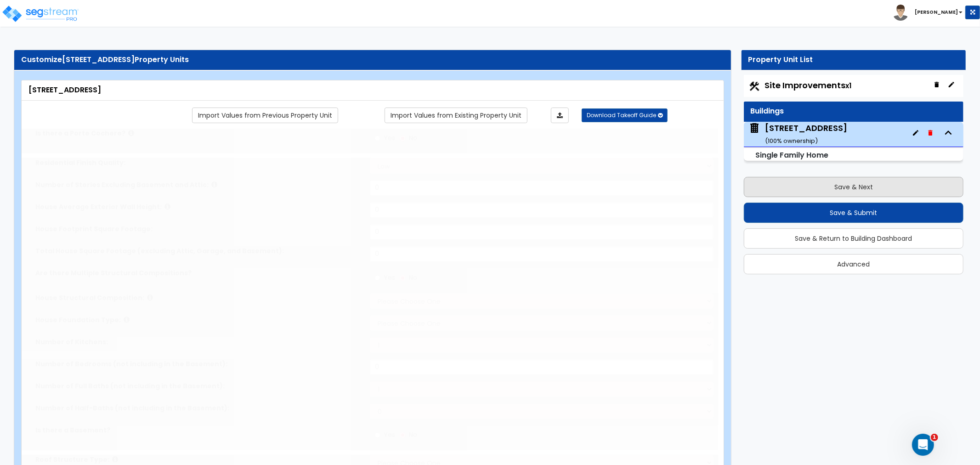
type input "1"
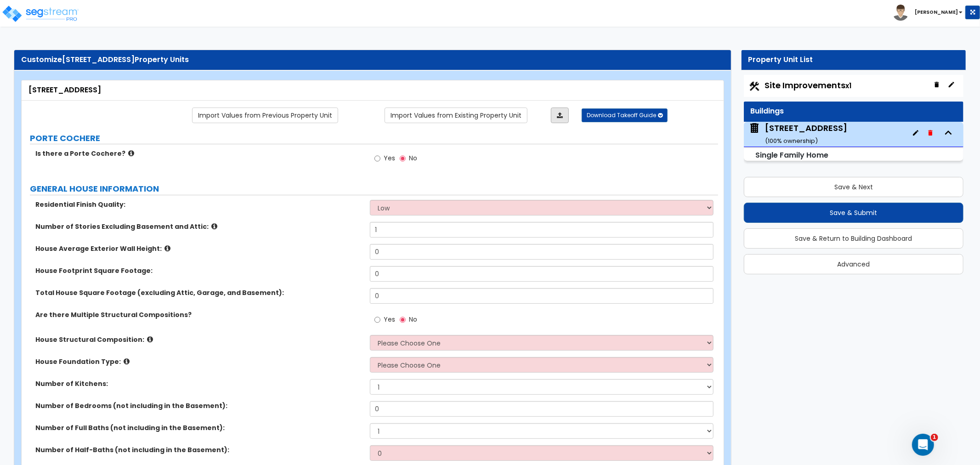
click at [562, 115] on icon at bounding box center [560, 115] width 6 height 6
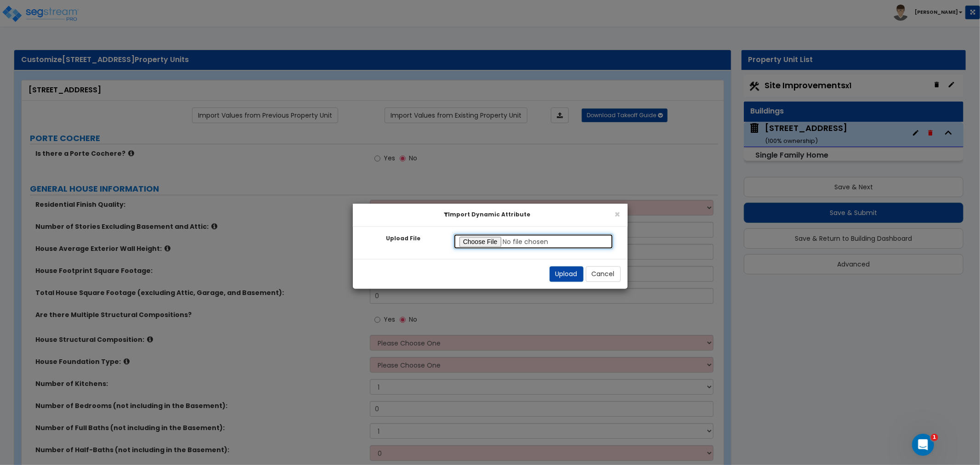
click at [488, 237] on input "Upload File" at bounding box center [534, 242] width 160 height 16
type input "C:\fakepath\Bldg.xlsx"
click at [561, 269] on button "Upload" at bounding box center [567, 275] width 34 height 16
select select "1"
type input "2"
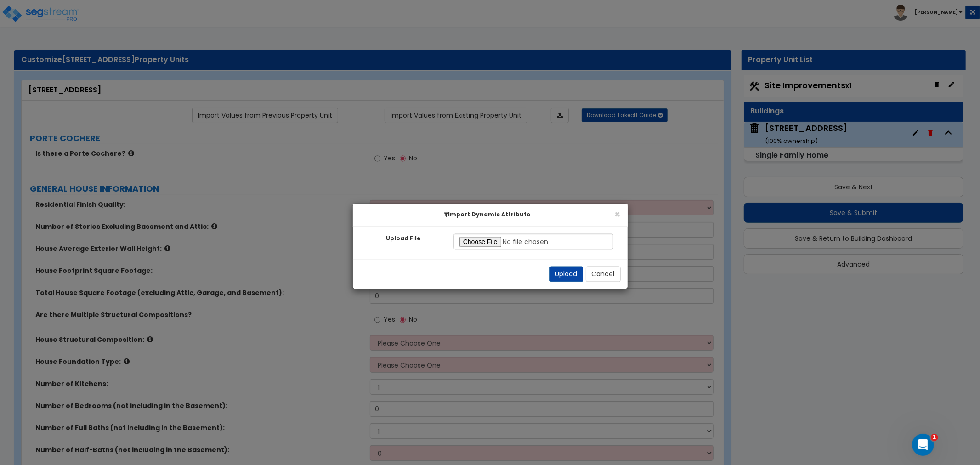
type input "20"
type input "1202"
type input "2904"
select select "7"
select select "3"
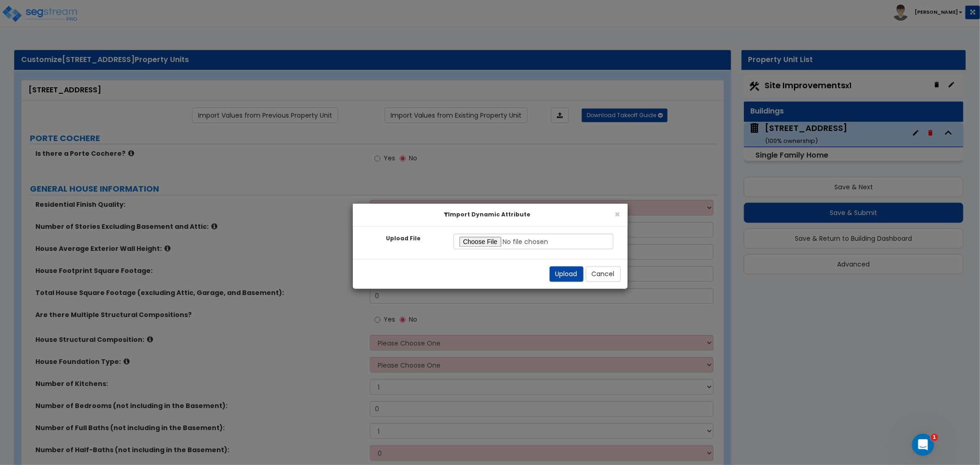
type input "6"
select select "5"
select select "1"
radio input "true"
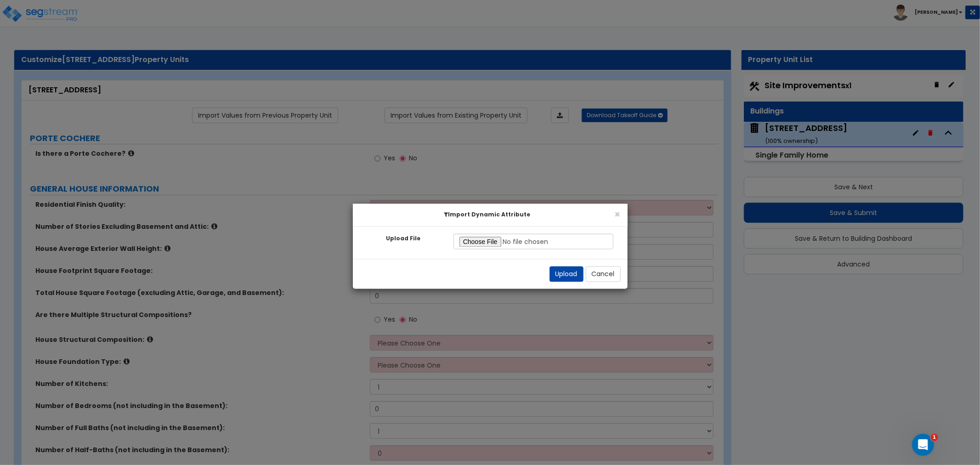
radio input "true"
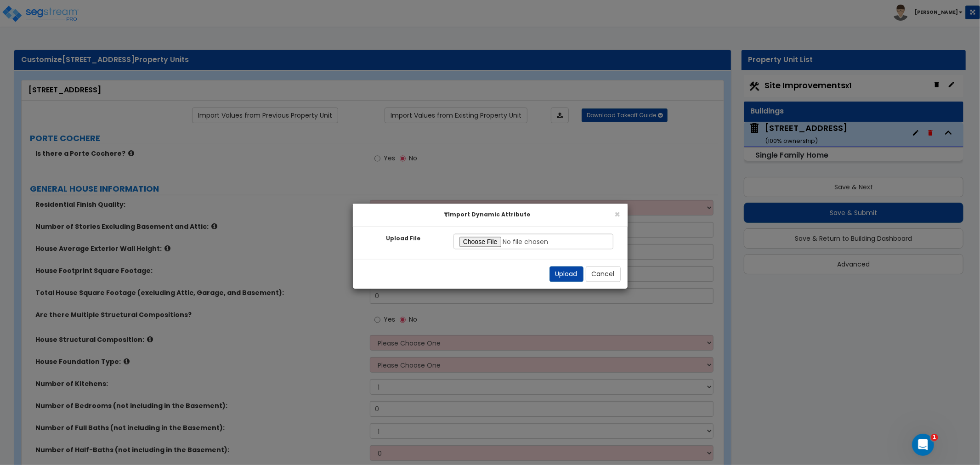
select select "1"
radio input "true"
select select "1"
select select "2"
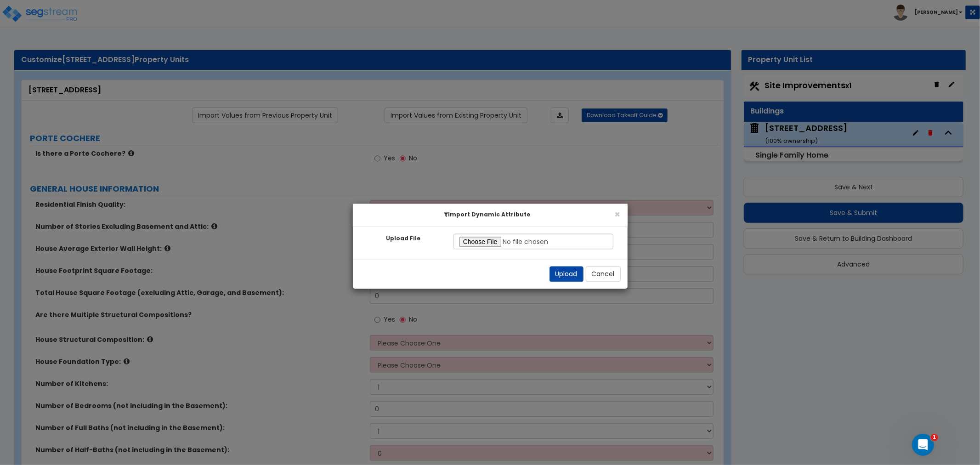
radio input "true"
select select "3"
radio input "true"
select select "2"
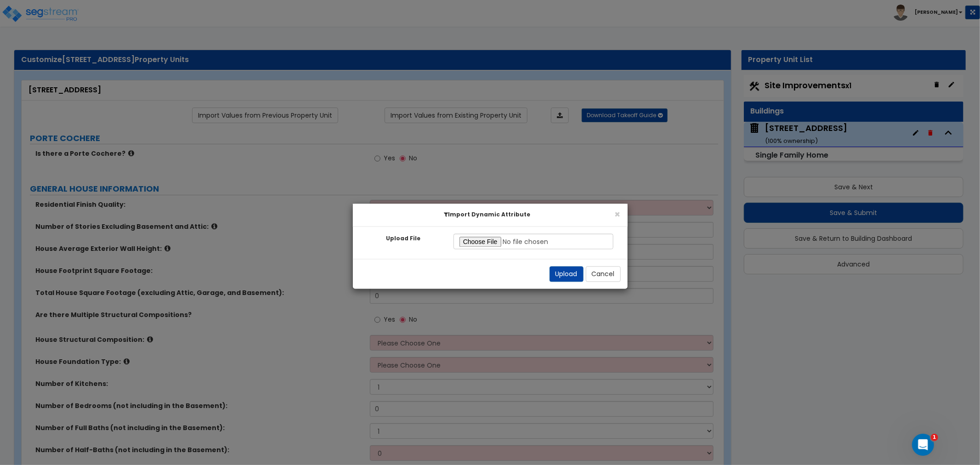
type input "18"
type input "14"
select select "2"
select select "1"
select select "2"
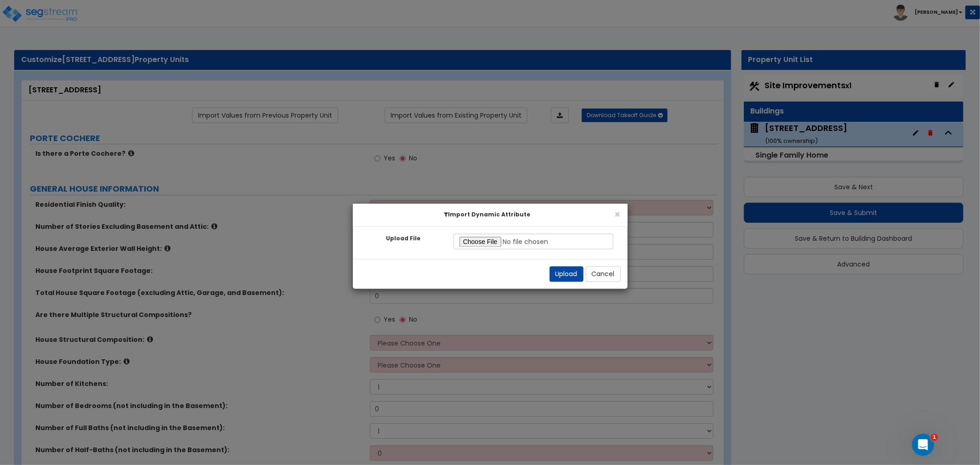
radio input "true"
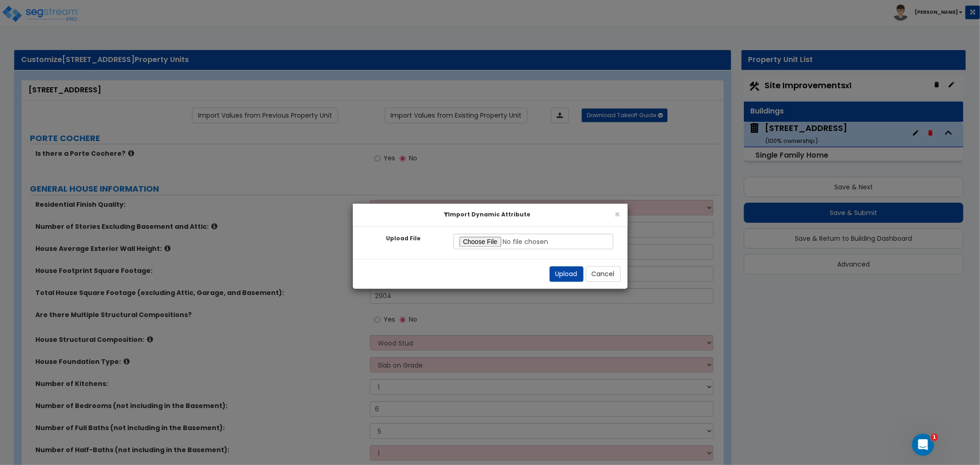
radio input "true"
select select "2"
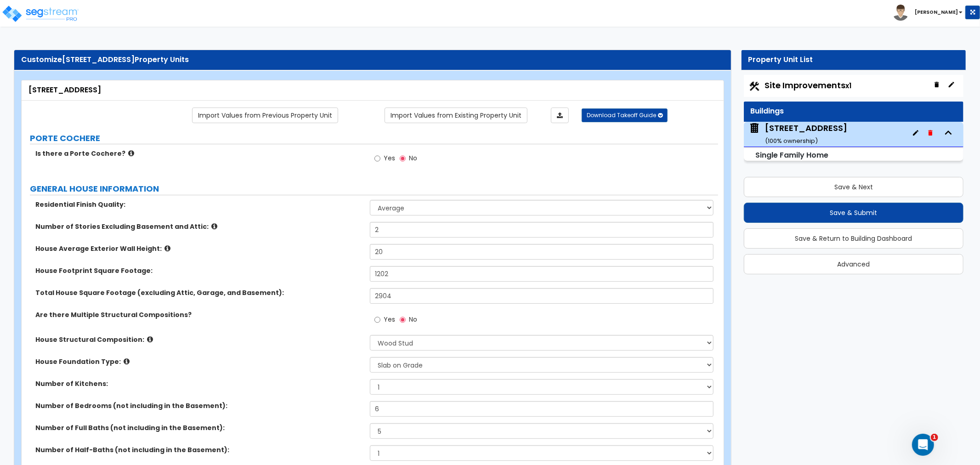
select select "1"
select select "7"
select select "1"
type input "2"
type input "7"
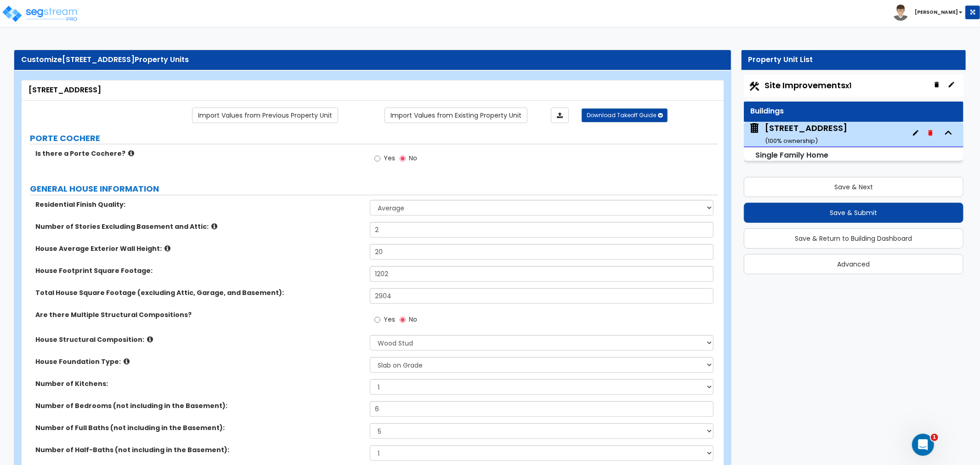
radio input "true"
select select "2"
select select "1"
radio input "true"
select select "1"
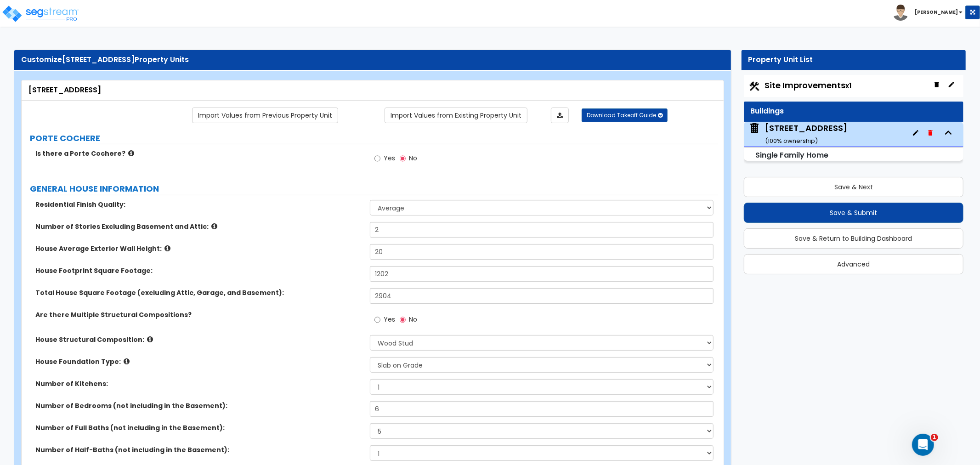
select select "4"
type input "500"
select select "1"
select select "2"
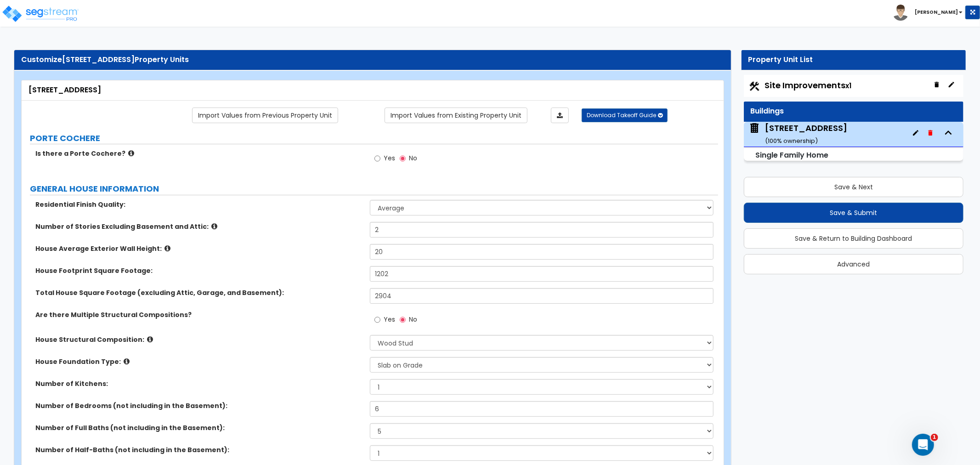
type input "1"
select select "1"
type input "152"
select select "2"
select select "1"
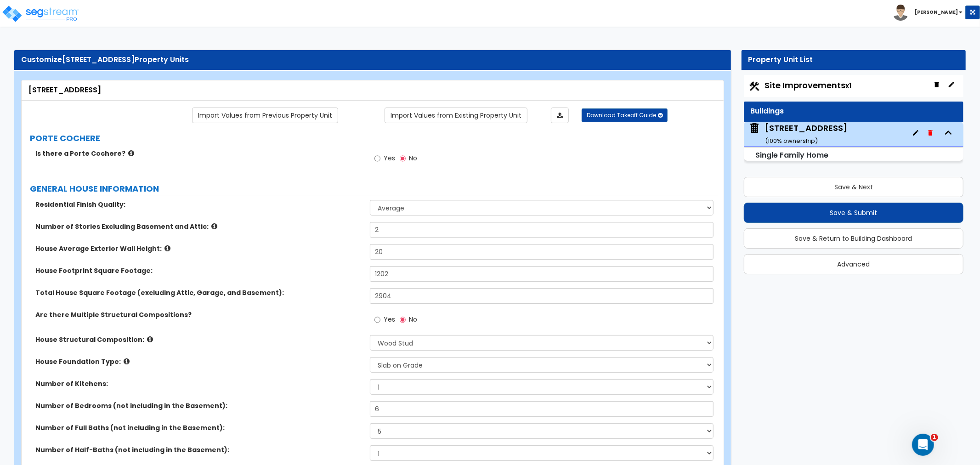
select select "5"
type input "1"
type input "4"
type input "12"
select select "2"
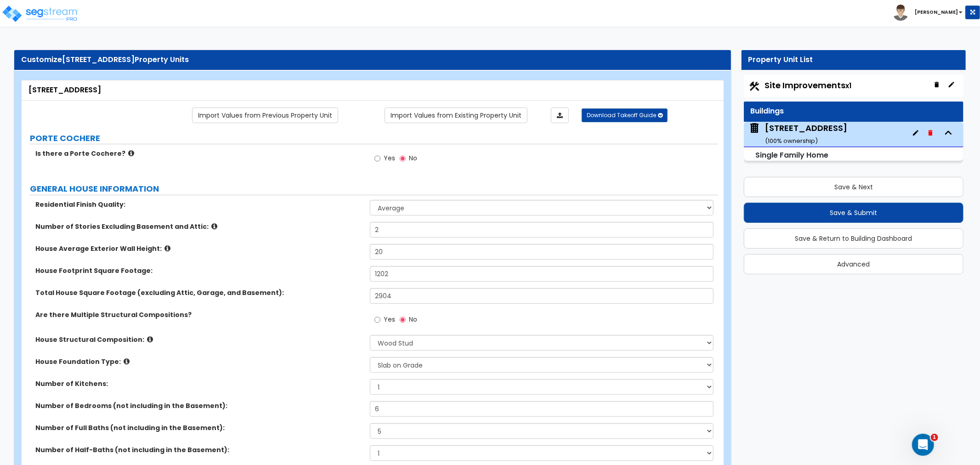
select select "2"
radio input "true"
select select "5"
type input "64"
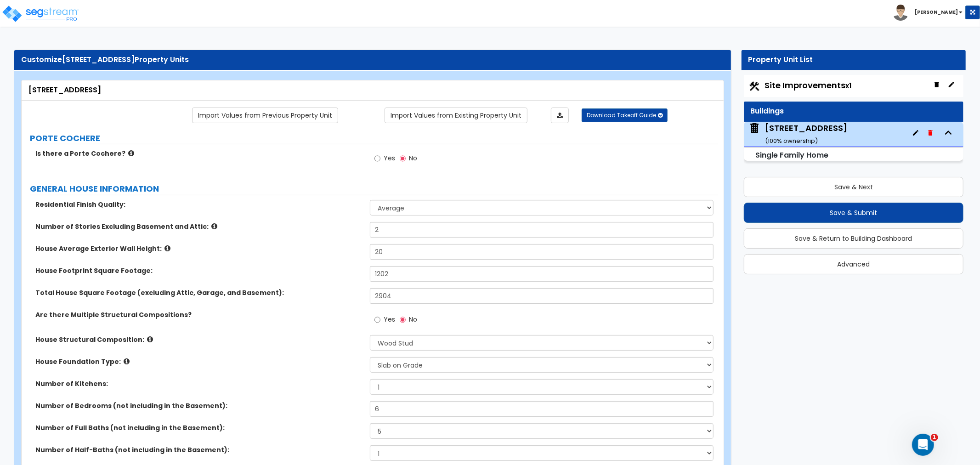
type input "390"
select select "1"
select select "3"
select select "1"
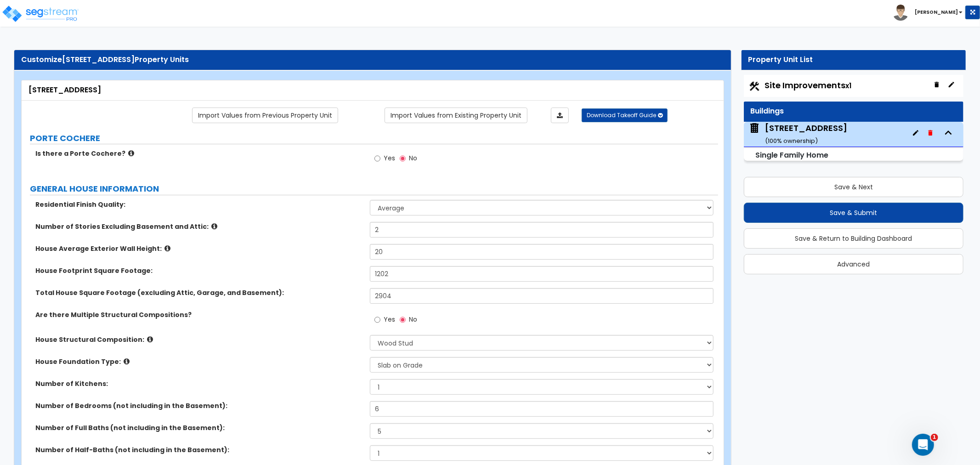
select select "2"
select select "6"
type input "50"
type input "3"
type input "2"
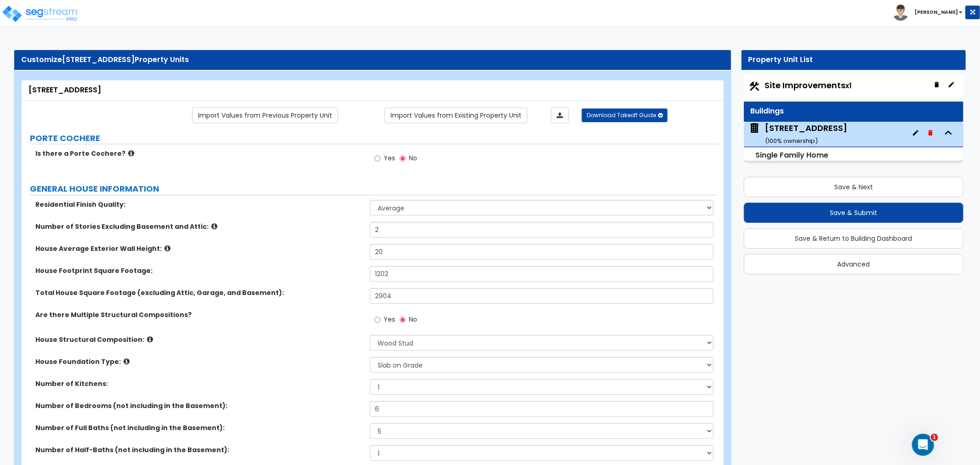
type input "110"
type input "42"
type input "1"
select select "1"
select select "4"
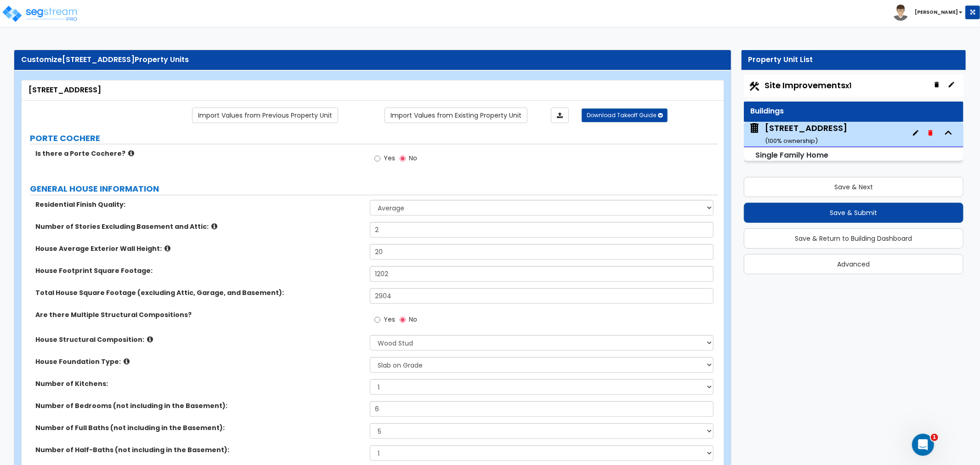
select select "3"
type input "2"
select select "2"
select select "1"
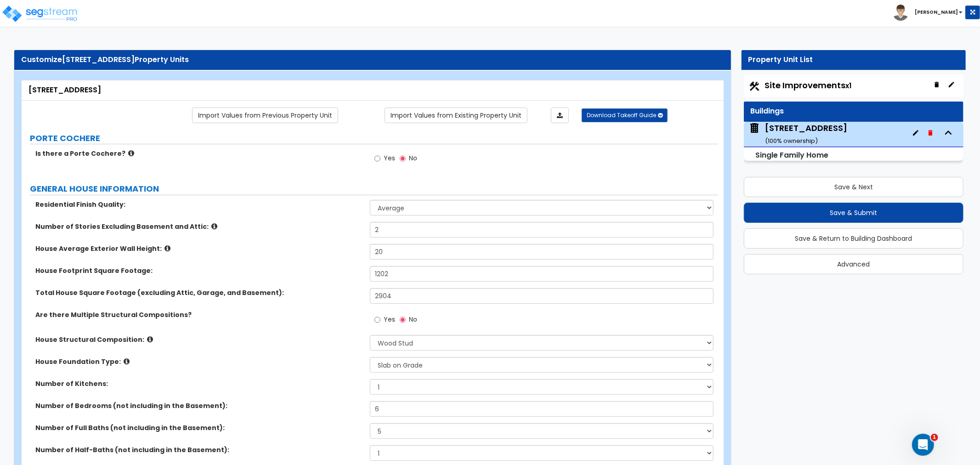
radio input "true"
select select "3"
type input "1"
select select "2"
select select "1"
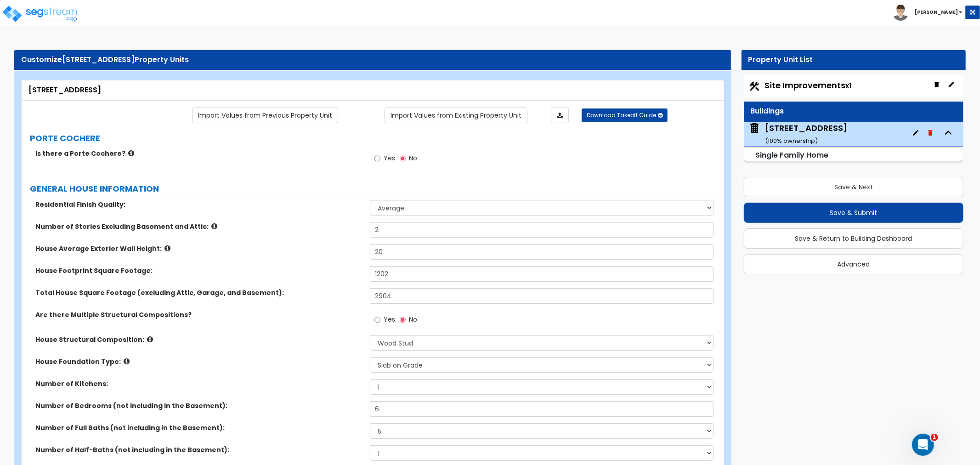
select select "2"
select select "3"
type input "1"
select select "2"
select select "1"
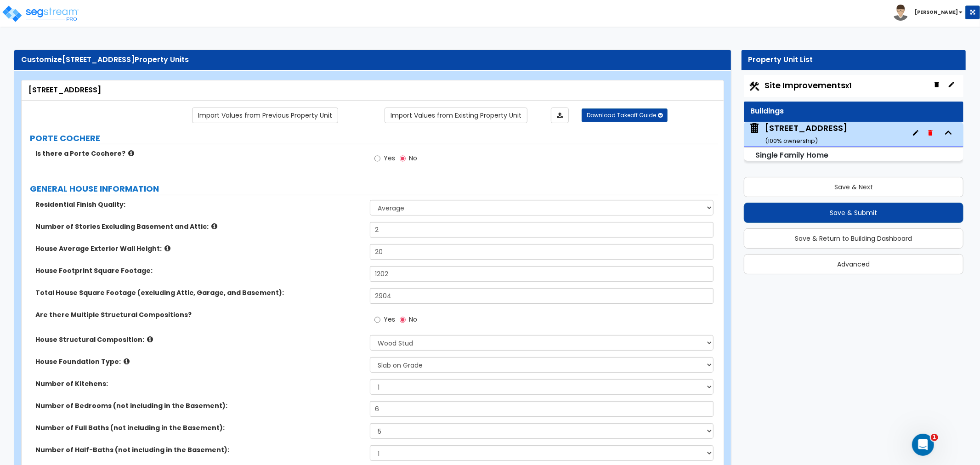
select select "1"
select select "3"
type input "1"
select select "2"
select select "1"
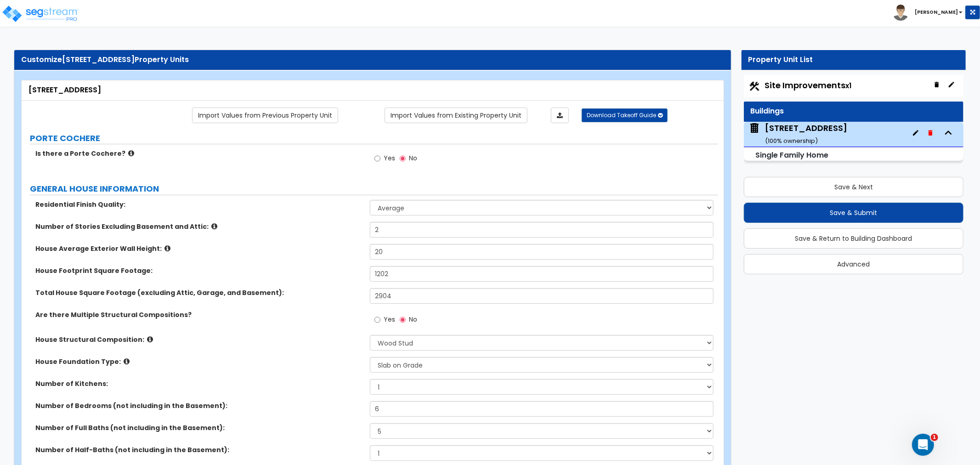
select select "1"
select select "3"
type input "2"
select select "2"
select select "1"
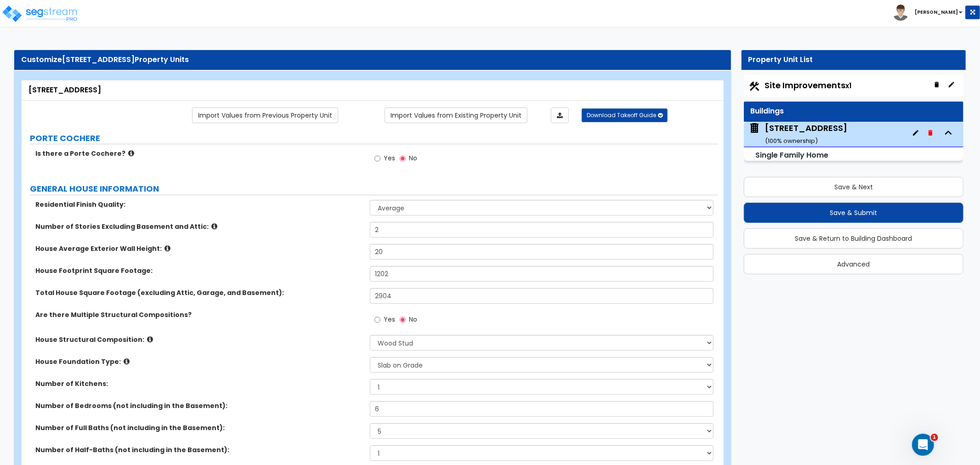
select select "2"
type input "1"
select select "1"
select select "2"
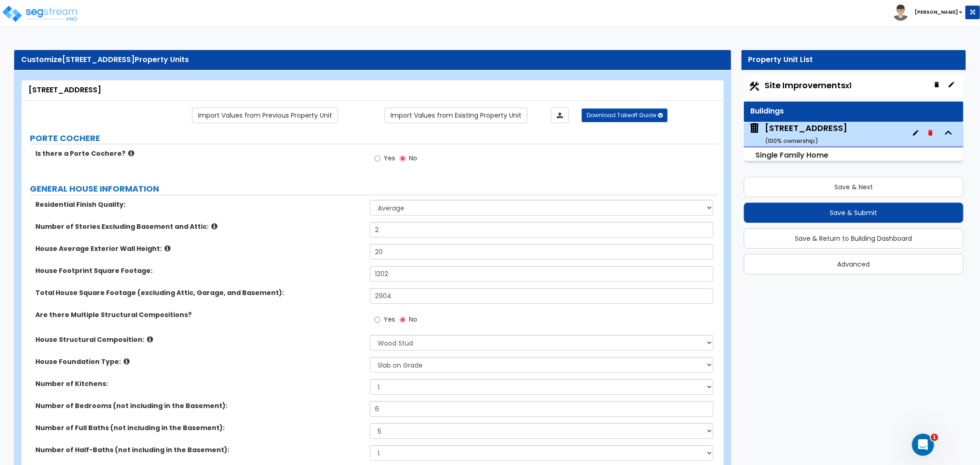
select select "3"
select select "2"
select select "1"
select select "2"
select select "3"
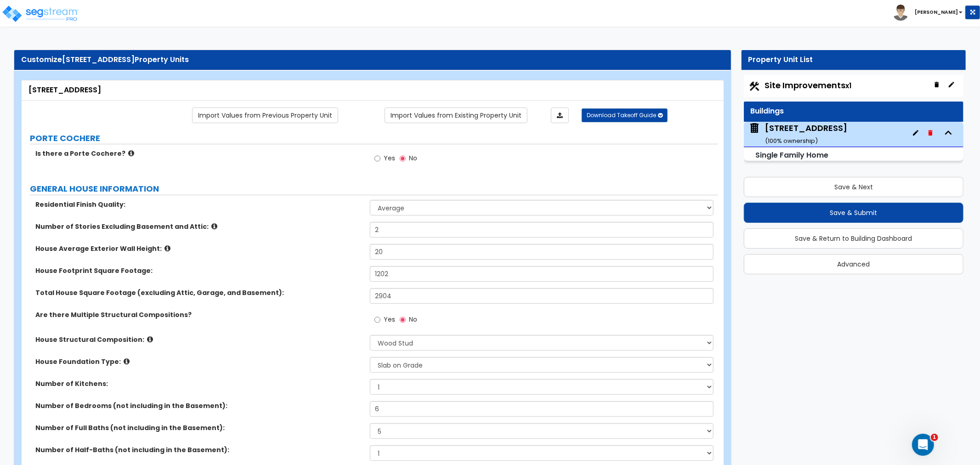
select select "2"
select select "3"
select select "1"
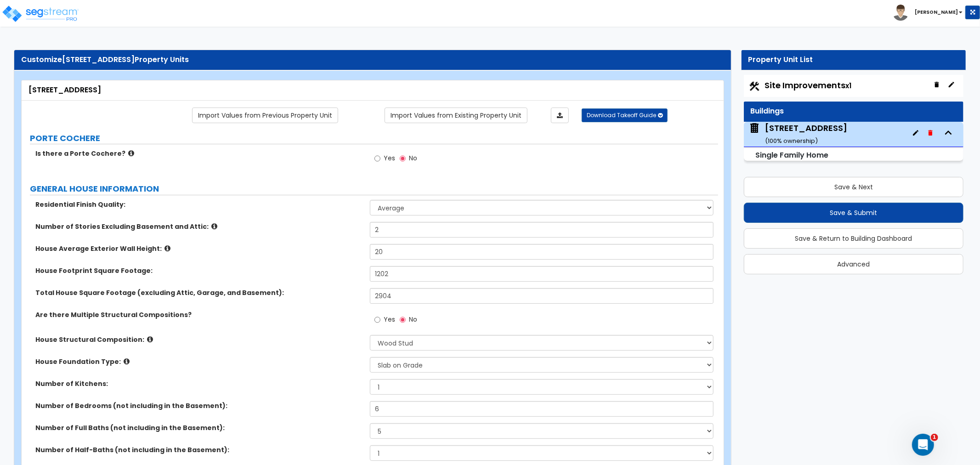
radio input "true"
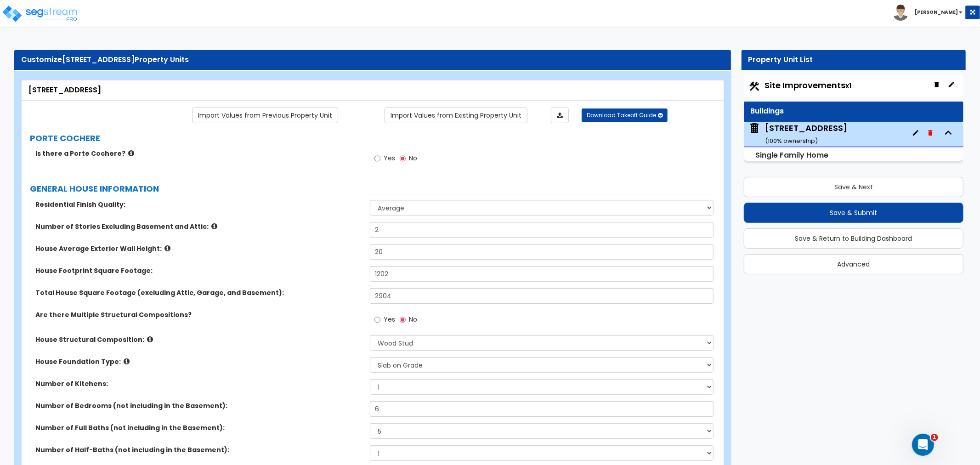
select select "1"
type input "1"
select select "2"
radio input "true"
select select "1"
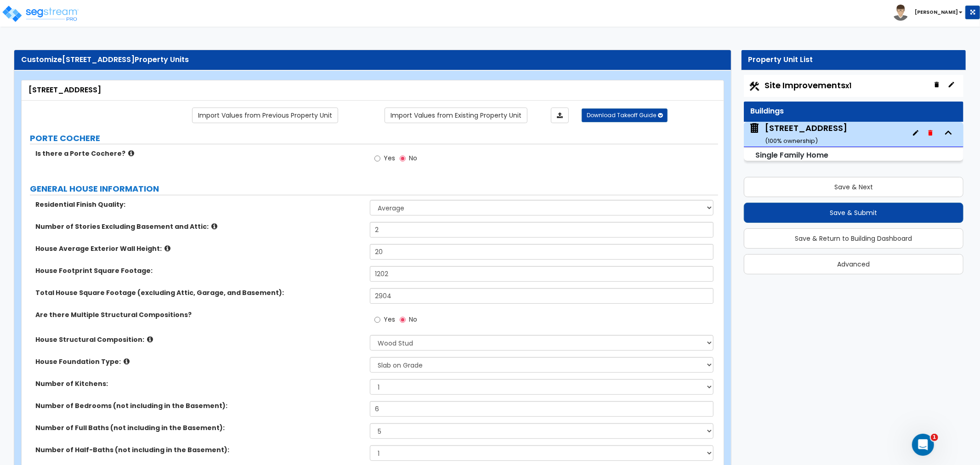
radio input "true"
type input "8"
select select "1"
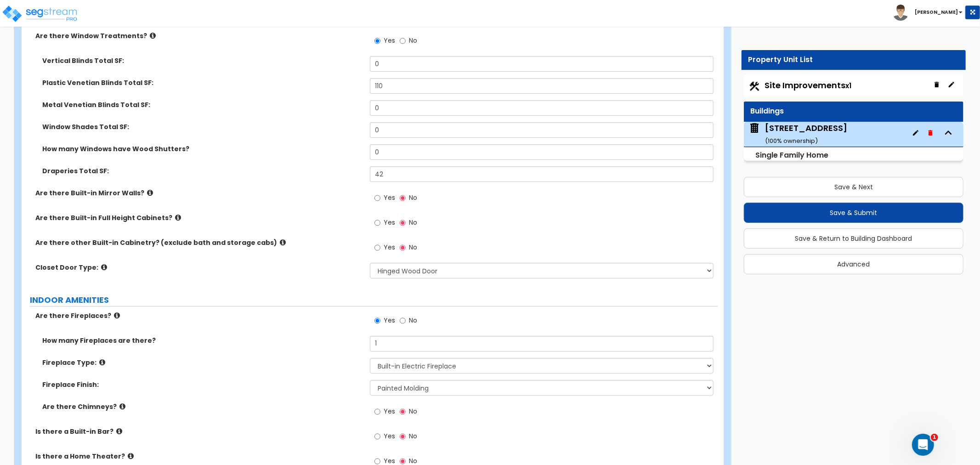
scroll to position [2604, 0]
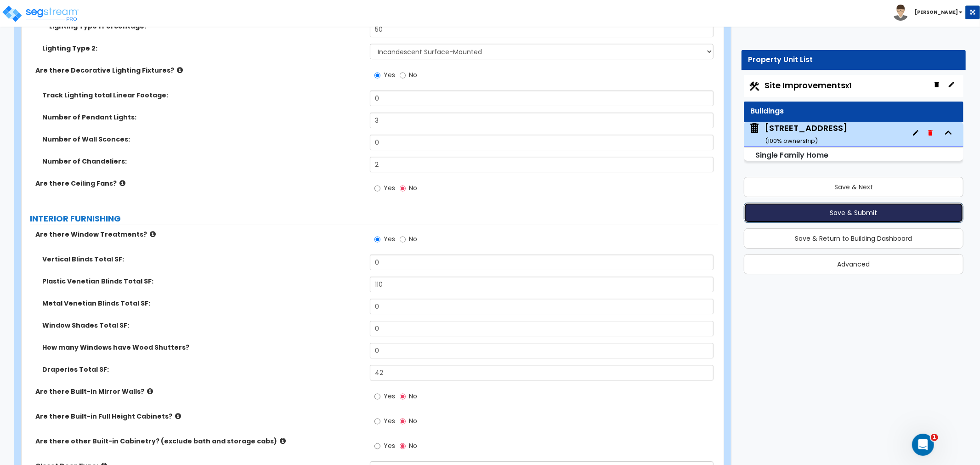
click at [855, 208] on button "Save & Submit" at bounding box center [854, 213] width 220 height 20
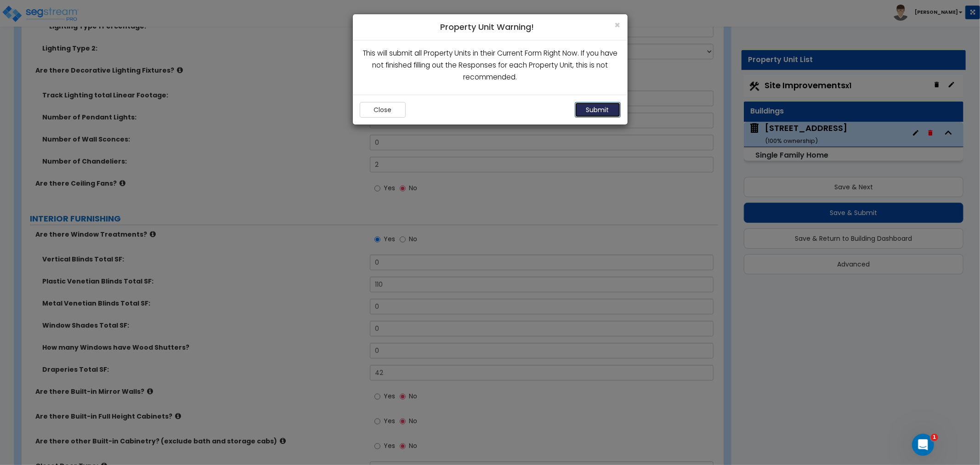
click at [603, 106] on button "Submit" at bounding box center [598, 110] width 46 height 16
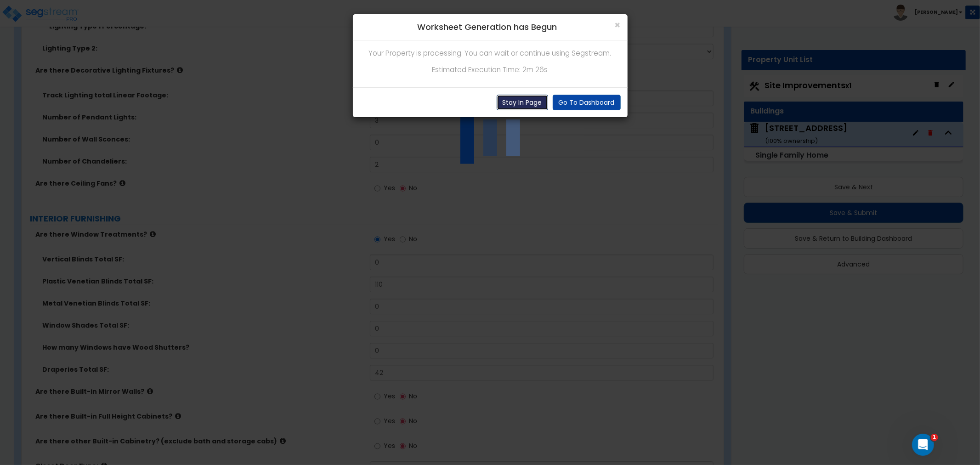
click at [533, 99] on button "Stay In Page" at bounding box center [522, 103] width 51 height 16
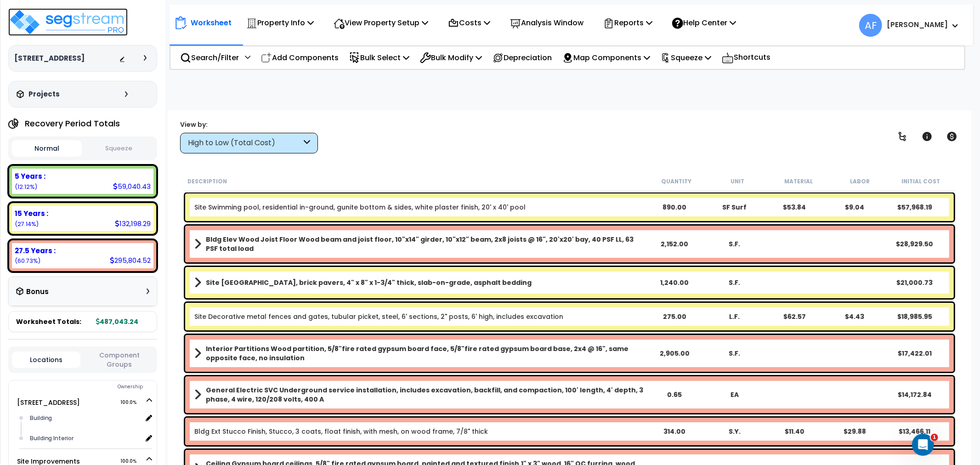
click at [70, 24] on img at bounding box center [67, 22] width 119 height 28
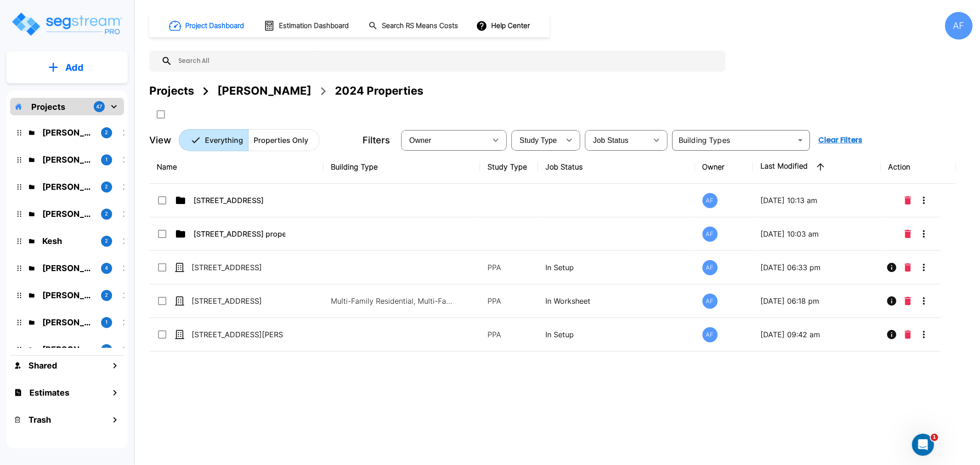
click at [265, 91] on div "[PERSON_NAME]" at bounding box center [264, 91] width 94 height 17
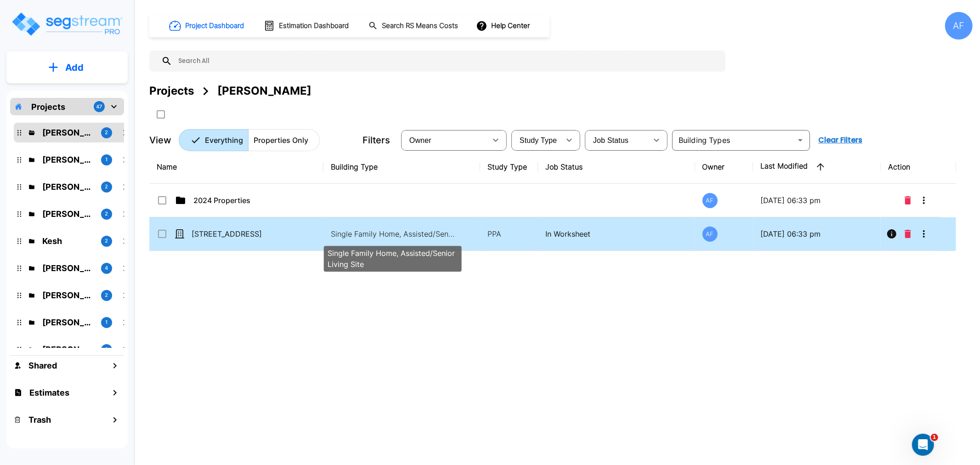
click at [392, 236] on p "Single Family Home, Assisted/Senior Living Site" at bounding box center [393, 233] width 124 height 11
checkbox input "true"
click at [392, 236] on p "Single Family Home, Assisted/Senior Living Site" at bounding box center [393, 233] width 124 height 11
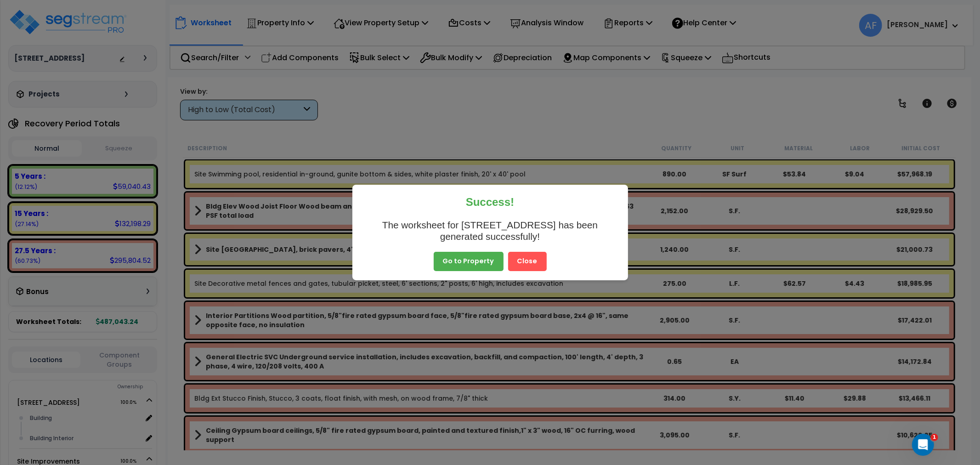
click at [460, 263] on button "Go to Property" at bounding box center [469, 261] width 70 height 19
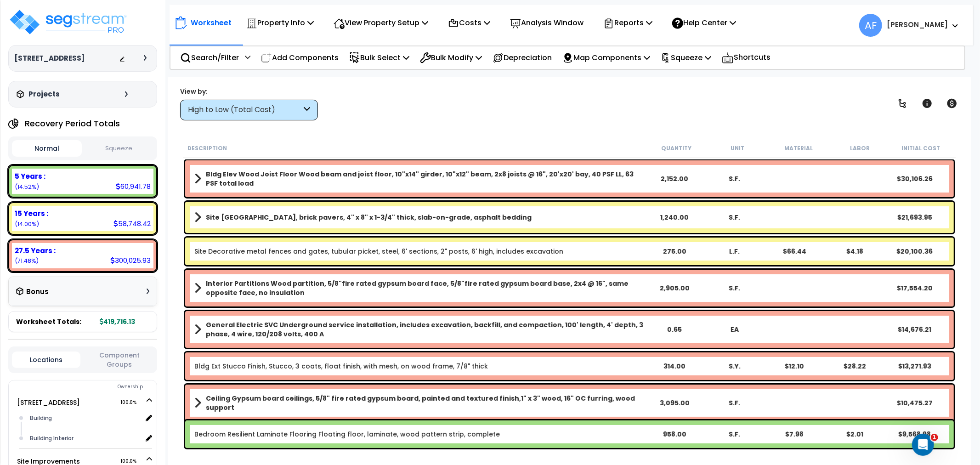
click at [379, 123] on div "Worksheet Property Info Property Setup Add Property Unit Template property Clon…" at bounding box center [570, 309] width 804 height 465
click at [387, 57] on p "Bulk Select" at bounding box center [379, 57] width 60 height 12
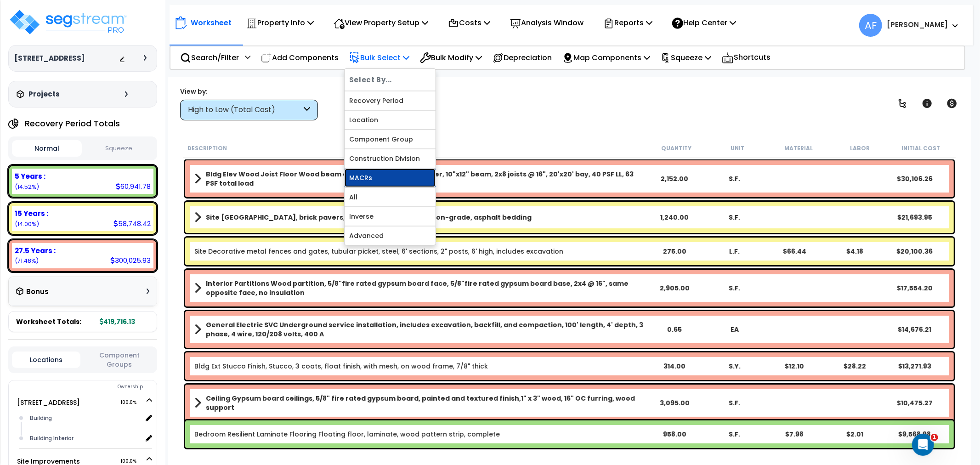
click at [373, 177] on link "MACRs" at bounding box center [390, 178] width 91 height 18
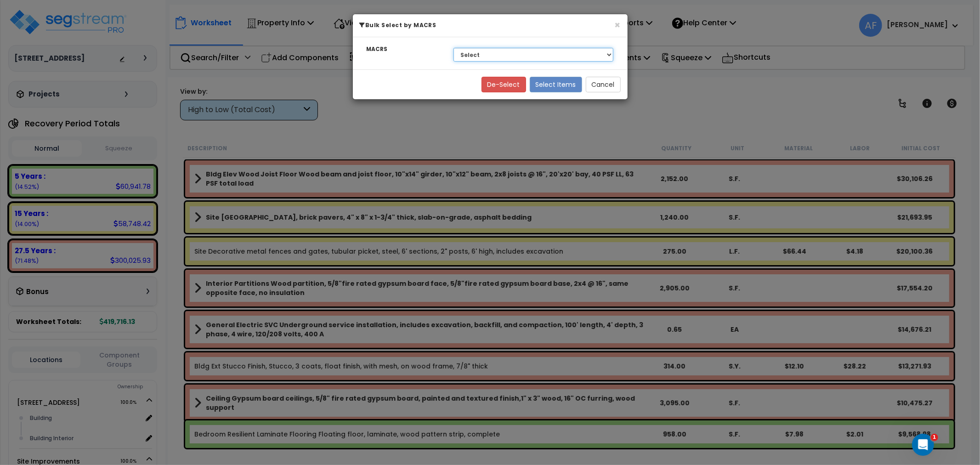
click at [504, 52] on select "Select 27.5 Years - NA - Long-Life Property 5 Years - 00.12 - Information Syste…" at bounding box center [534, 55] width 160 height 14
select select "3669"
click at [454, 48] on select "Select 27.5 Years - NA - Long-Life Property 5 Years - 00.12 - Information Syste…" at bounding box center [534, 55] width 160 height 14
click at [554, 85] on button "Select Items" at bounding box center [556, 85] width 52 height 16
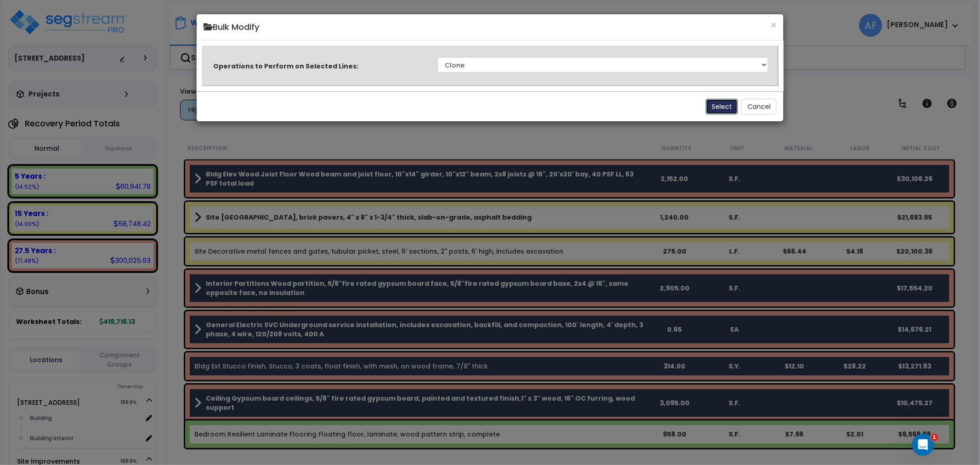
click at [719, 105] on button "Select" at bounding box center [722, 107] width 32 height 16
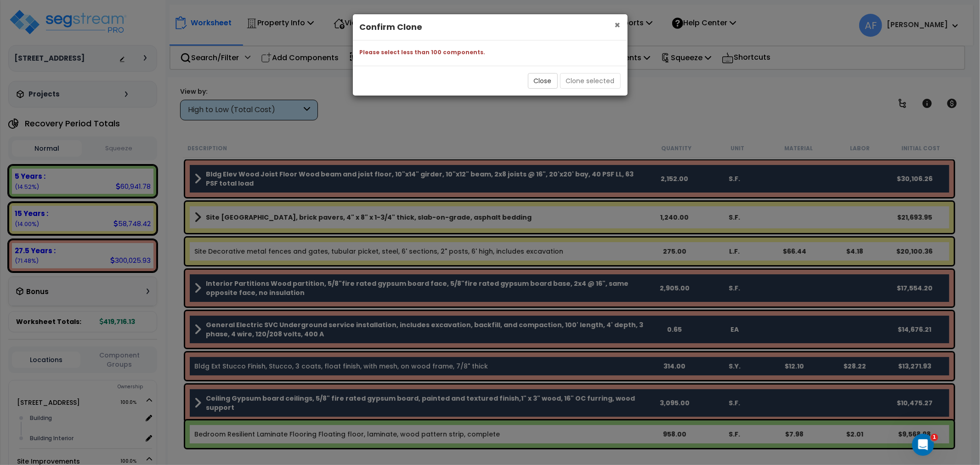
click at [617, 27] on span "×" at bounding box center [618, 24] width 6 height 13
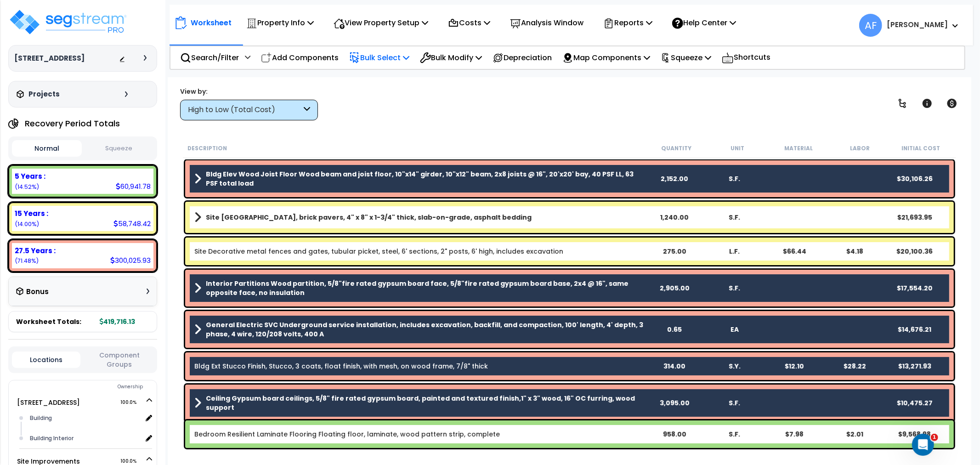
click at [405, 58] on p "Bulk Select" at bounding box center [379, 57] width 60 height 12
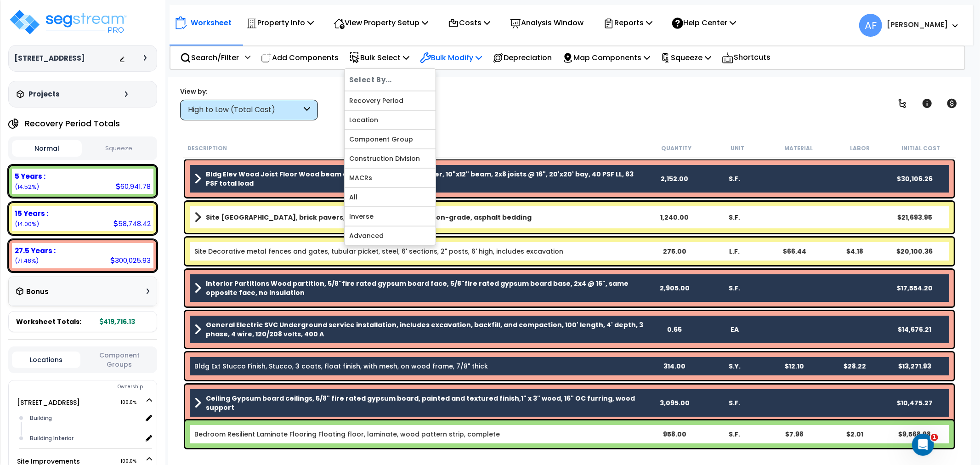
click at [465, 61] on p "Bulk Modify" at bounding box center [451, 57] width 62 height 12
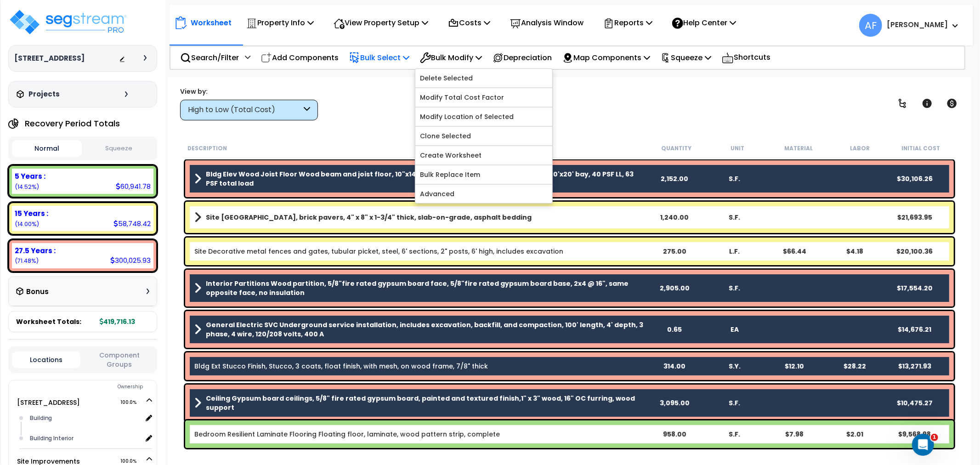
click at [402, 52] on p "Bulk Select" at bounding box center [379, 57] width 60 height 12
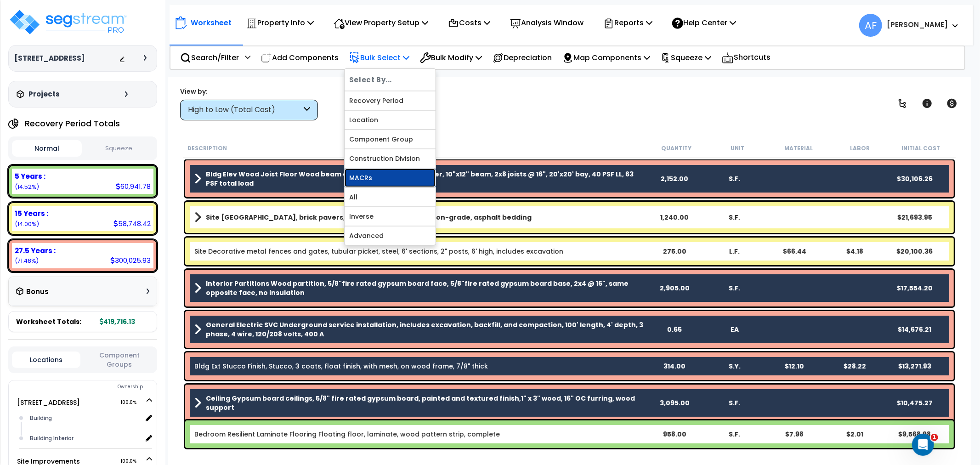
click at [385, 179] on link "MACRs" at bounding box center [390, 178] width 91 height 18
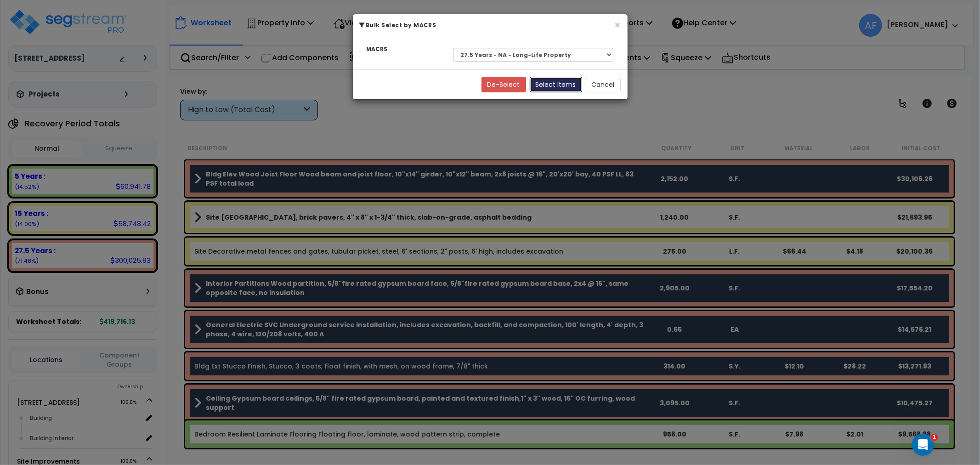
click at [575, 85] on button "Select Items" at bounding box center [556, 85] width 52 height 16
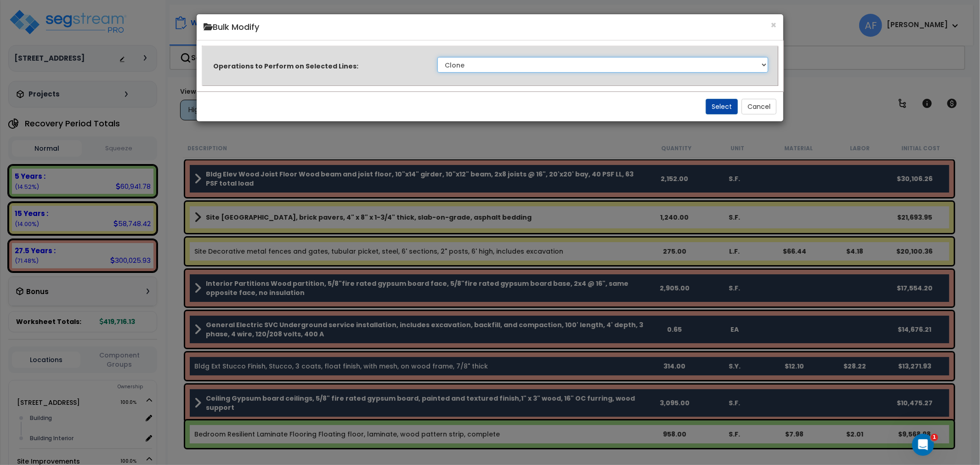
click at [553, 63] on select "Clone Delete Delete Zero Quantities Modify Component Group Modify Recovery Peri…" at bounding box center [602, 65] width 331 height 16
select select "modifyTotalCostFactor"
click at [437, 57] on select "Clone Delete Delete Zero Quantities Modify Component Group Modify Recovery Peri…" at bounding box center [602, 65] width 331 height 16
click at [721, 106] on button "Select" at bounding box center [722, 107] width 32 height 16
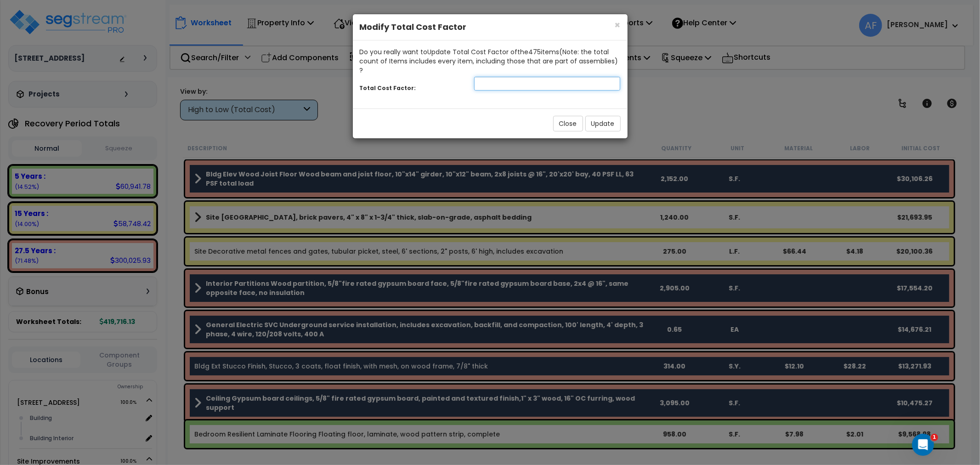
click at [506, 77] on input "number" at bounding box center [547, 84] width 147 height 14
type input "0.7"
click at [598, 116] on button "Update" at bounding box center [602, 124] width 35 height 16
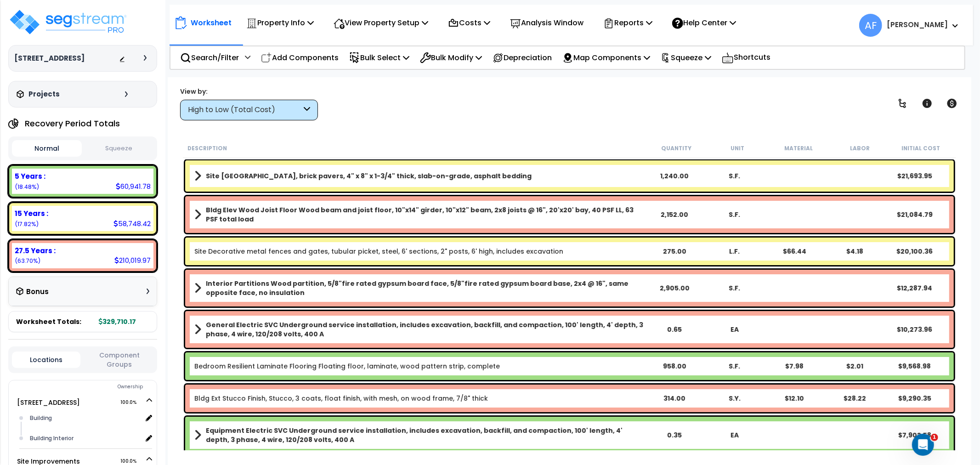
click at [471, 102] on div "View by: High to Low (Total Cost) High to Low (Total Cost)" at bounding box center [569, 103] width 785 height 34
click at [392, 61] on p "Bulk Select" at bounding box center [379, 57] width 60 height 12
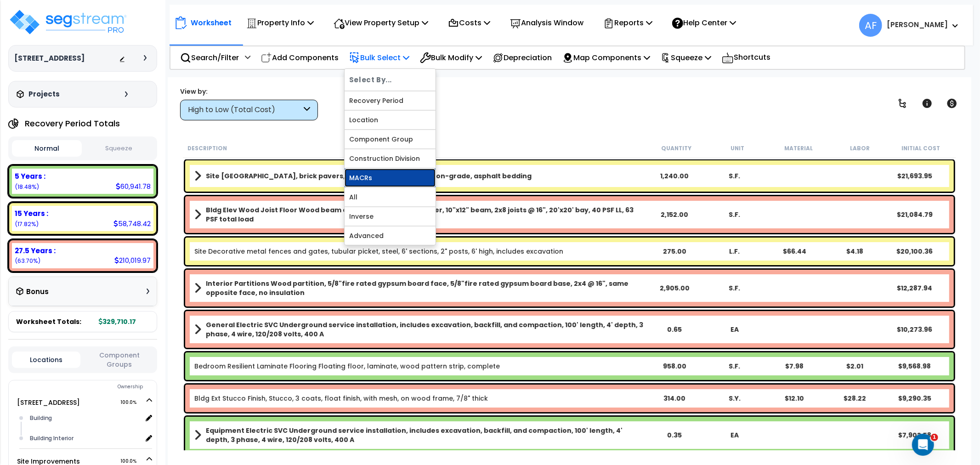
click at [368, 176] on link "MACRs" at bounding box center [390, 178] width 91 height 18
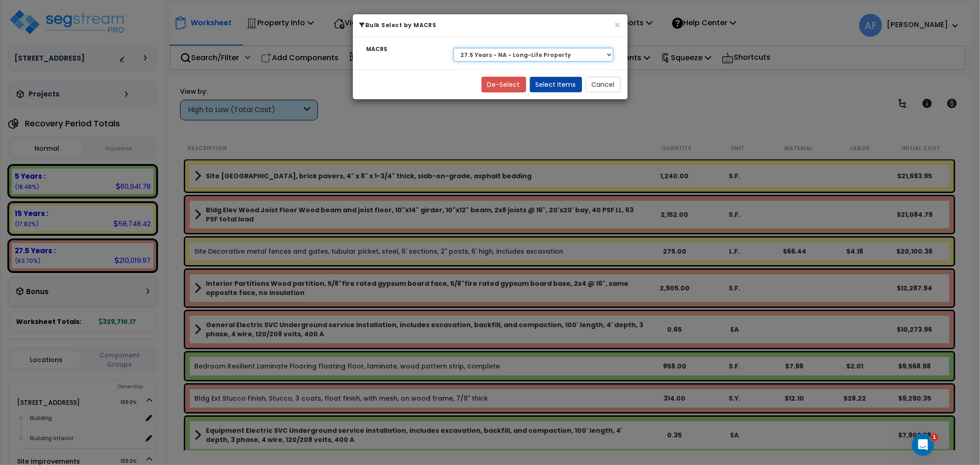
click at [519, 53] on select "Select 27.5 Years - NA - Long-Life Property 5 Years - 00.12 - Information Syste…" at bounding box center [534, 55] width 160 height 14
select select "3668"
click at [454, 48] on select "Select 27.5 Years - NA - Long-Life Property 5 Years - 00.12 - Information Syste…" at bounding box center [534, 55] width 160 height 14
click at [563, 84] on button "Select Items" at bounding box center [556, 85] width 52 height 16
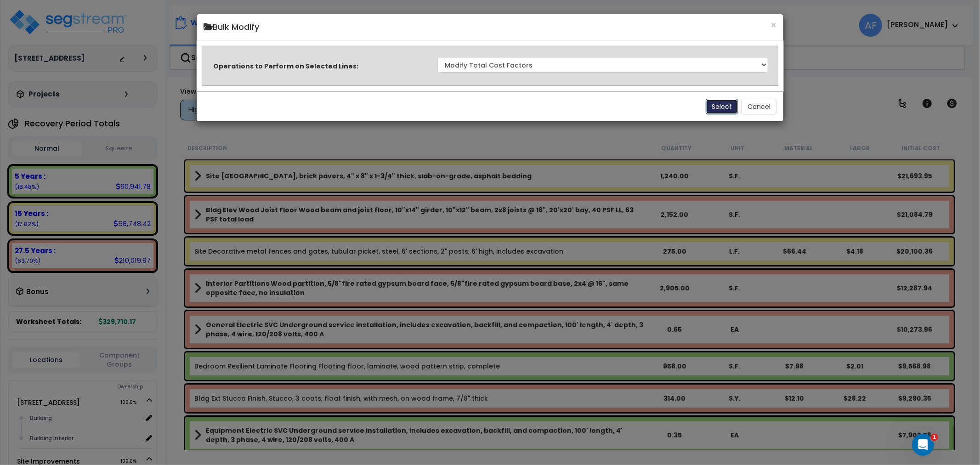
click at [718, 102] on button "Select" at bounding box center [722, 107] width 32 height 16
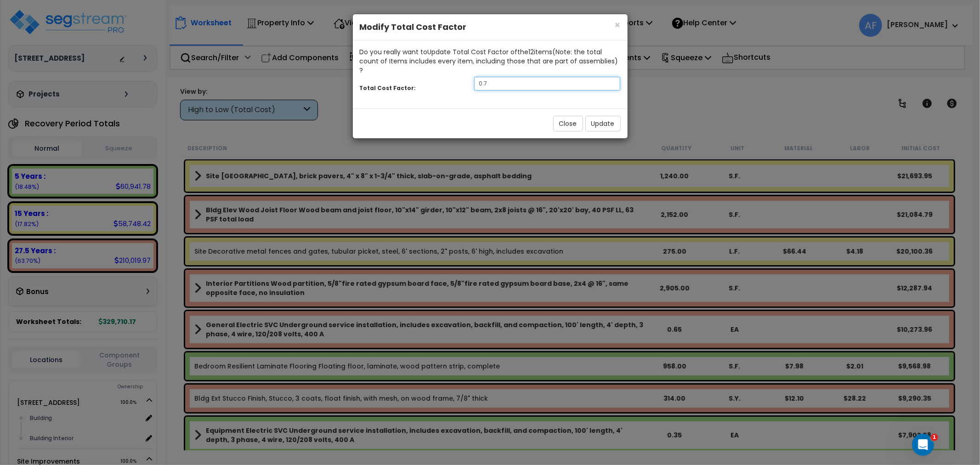
click at [521, 77] on input "0.7" at bounding box center [547, 84] width 147 height 14
type input "0.95"
click at [590, 116] on button "Update" at bounding box center [602, 124] width 35 height 16
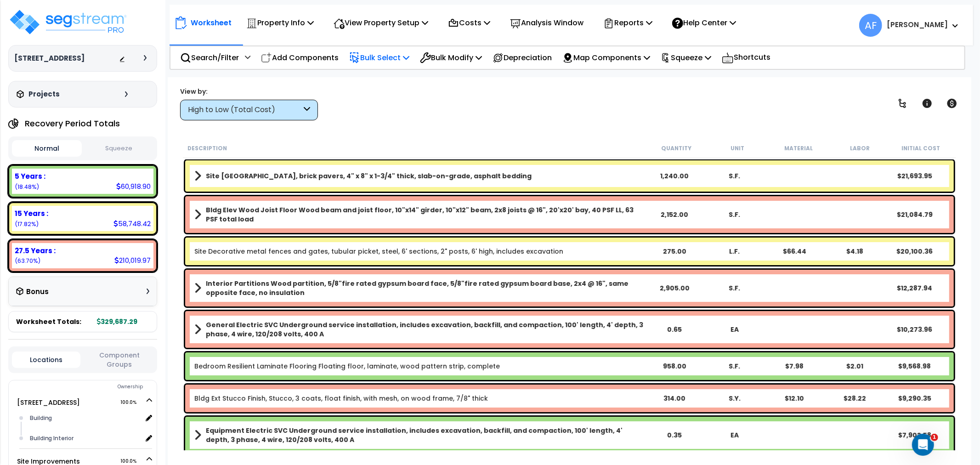
click at [394, 58] on p "Bulk Select" at bounding box center [379, 57] width 60 height 12
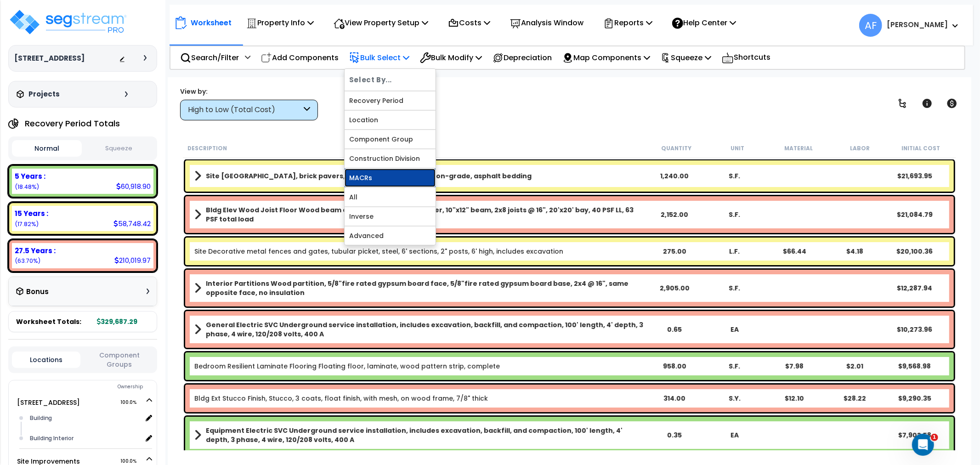
click at [373, 177] on link "MACRs" at bounding box center [390, 178] width 91 height 18
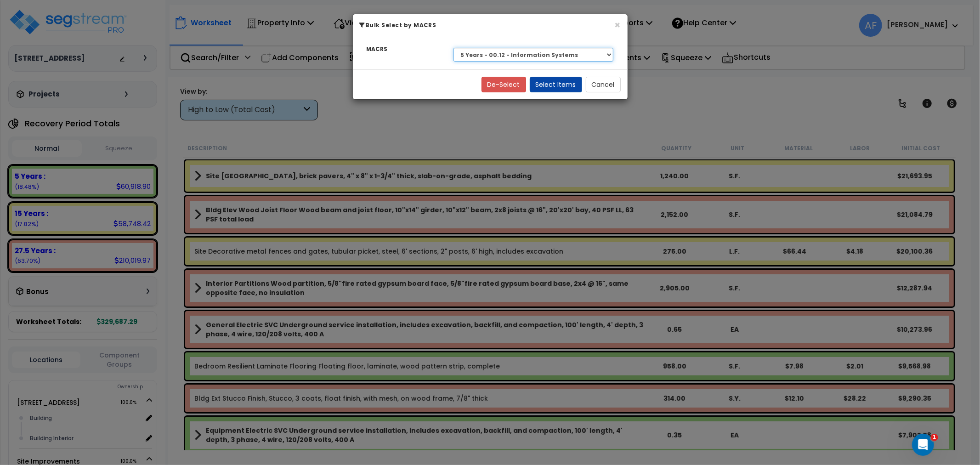
click at [518, 52] on select "Select 27.5 Years - NA - Long-Life Property 5 Years - 00.12 - Information Syste…" at bounding box center [534, 55] width 160 height 14
click at [454, 48] on select "Select 27.5 Years - NA - Long-Life Property 5 Years - 00.12 - Information Syste…" at bounding box center [534, 55] width 160 height 14
click at [550, 90] on button "Select Items" at bounding box center [556, 85] width 52 height 16
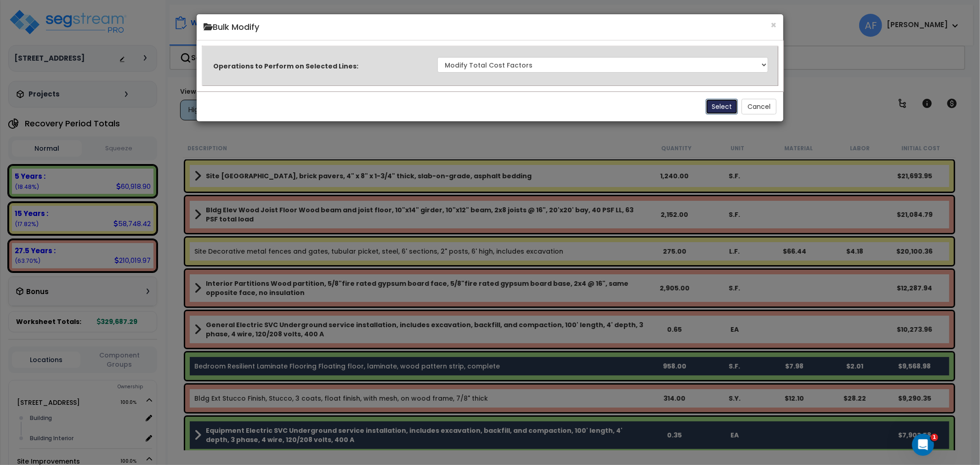
click at [715, 108] on button "Select" at bounding box center [722, 107] width 32 height 16
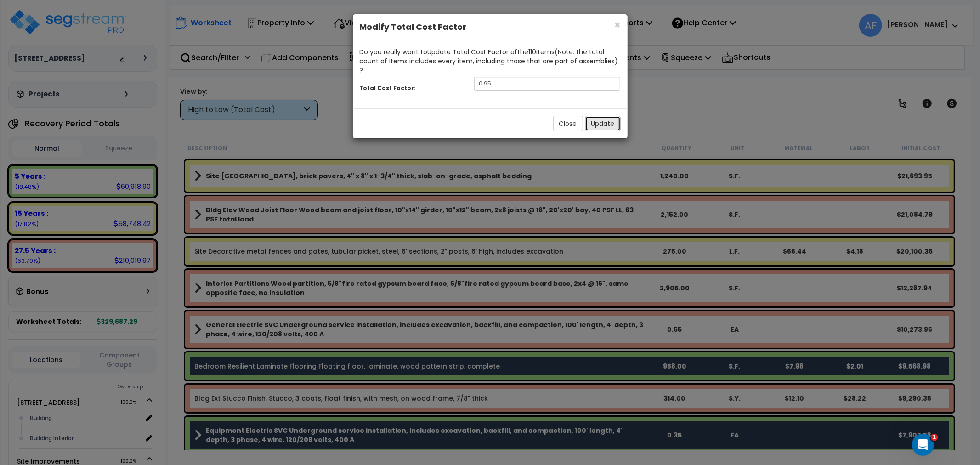
click at [607, 116] on button "Update" at bounding box center [602, 124] width 35 height 16
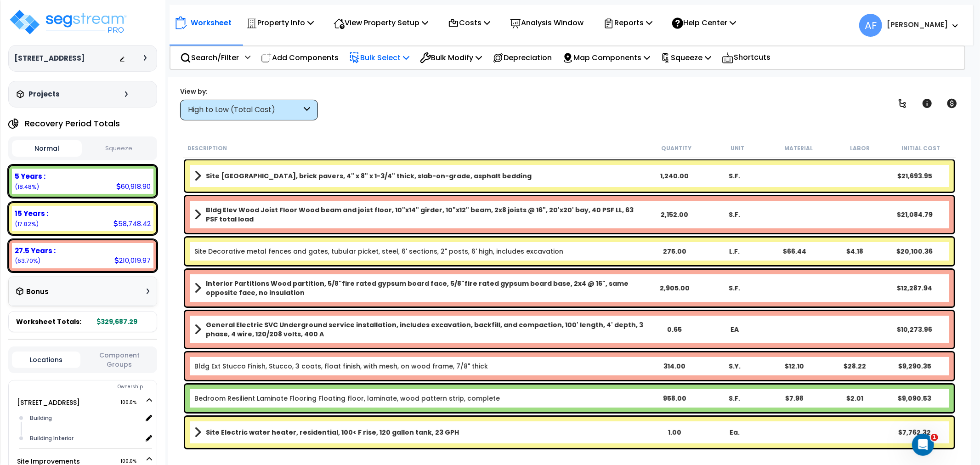
click at [398, 54] on p "Bulk Select" at bounding box center [379, 57] width 60 height 12
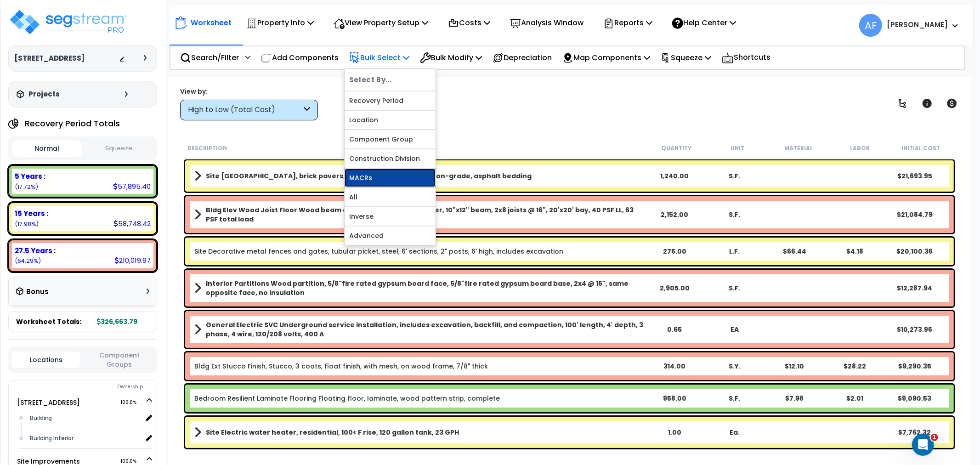
click at [370, 176] on link "MACRs" at bounding box center [390, 178] width 91 height 18
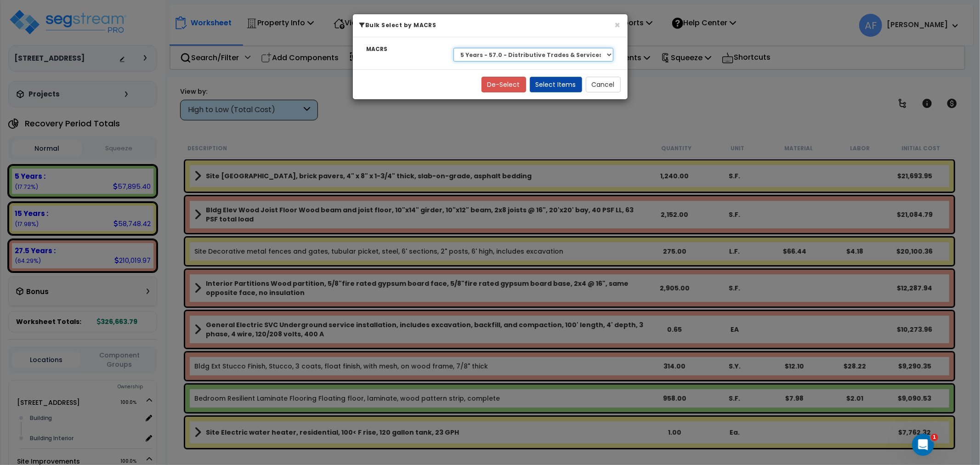
click at [511, 52] on select "Select 27.5 Years - NA - Long-Life Property 5 Years - 00.12 - Information Syste…" at bounding box center [534, 55] width 160 height 14
select select "3666"
click at [454, 48] on select "Select 27.5 Years - NA - Long-Life Property 5 Years - 00.12 - Information Syste…" at bounding box center [534, 55] width 160 height 14
click at [561, 80] on button "Select Items" at bounding box center [556, 85] width 52 height 16
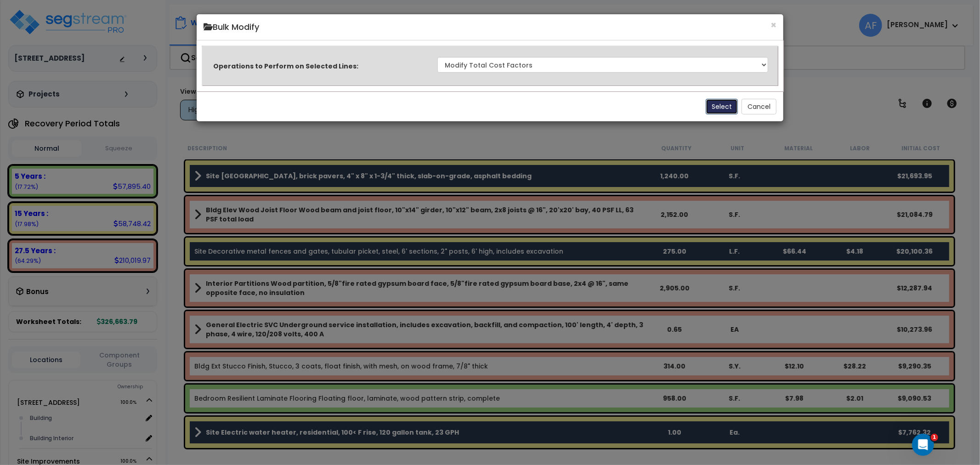
click at [719, 104] on button "Select" at bounding box center [722, 107] width 32 height 16
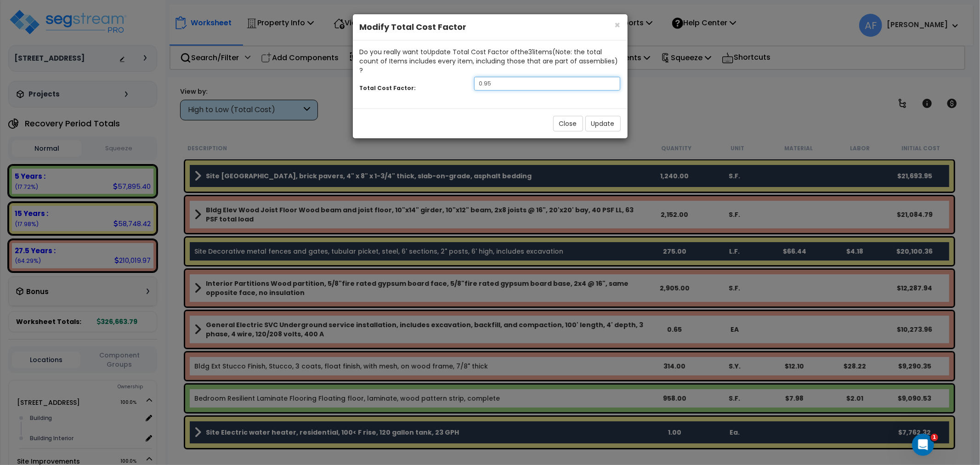
click at [521, 77] on input "0.95" at bounding box center [547, 84] width 147 height 14
type input "0.9"
click at [607, 116] on button "Update" at bounding box center [602, 124] width 35 height 16
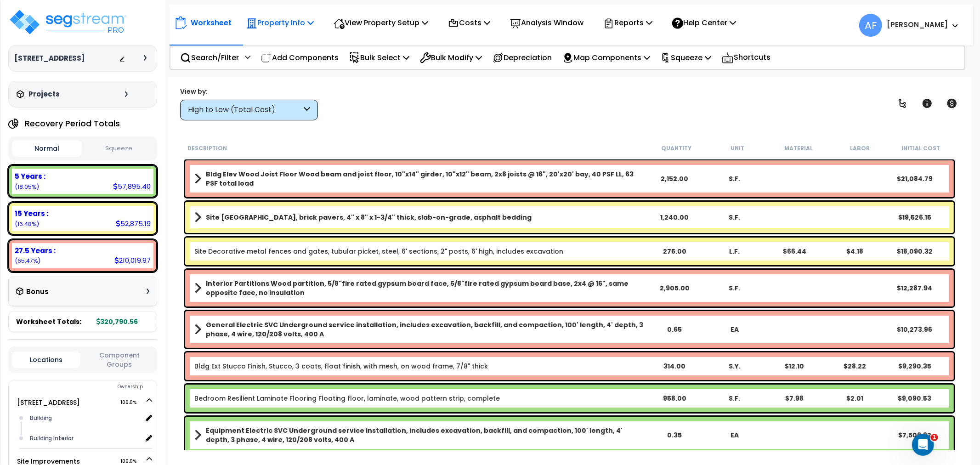
click at [295, 23] on p "Property Info" at bounding box center [280, 23] width 68 height 12
click at [285, 38] on link "Property Setup" at bounding box center [287, 43] width 91 height 18
click at [378, 19] on p "View Property Setup" at bounding box center [381, 23] width 95 height 12
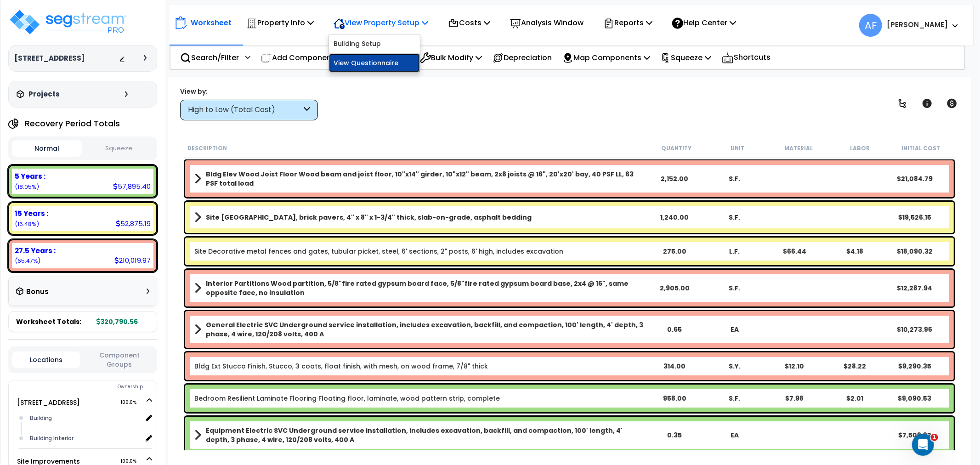
click at [368, 61] on link "View Questionnaire" at bounding box center [374, 63] width 91 height 18
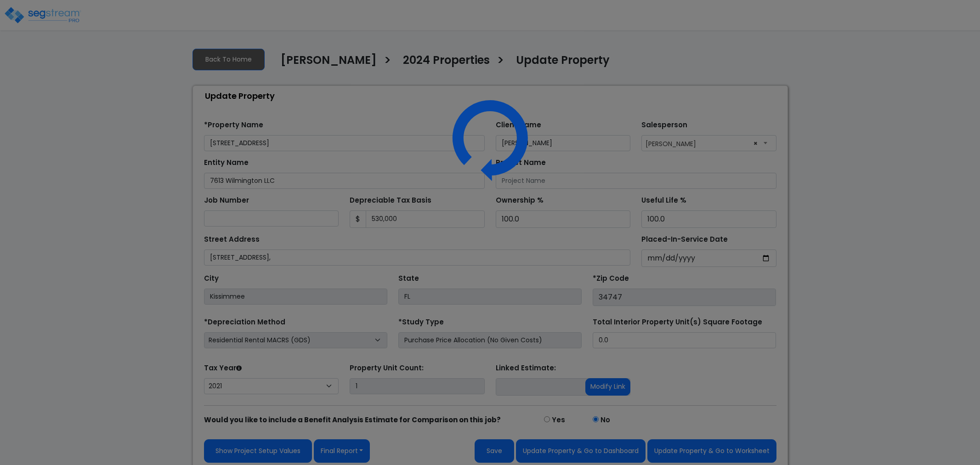
select select "2021"
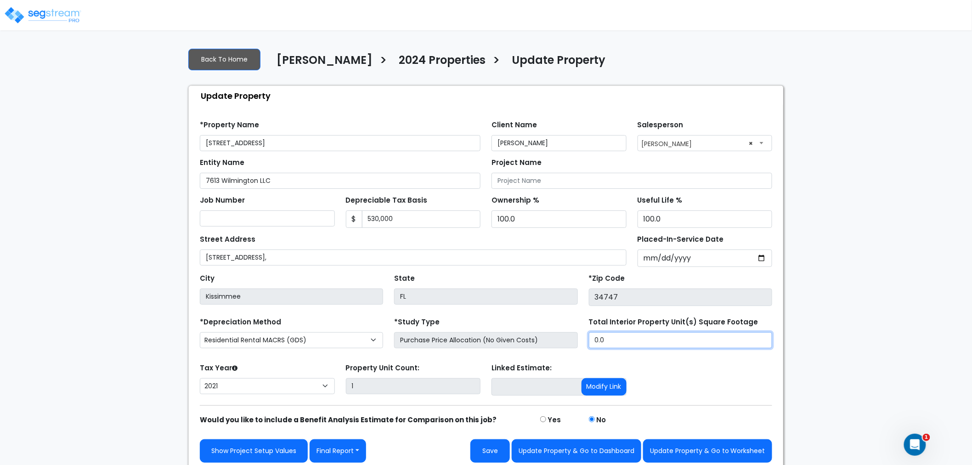
drag, startPoint x: 619, startPoint y: 335, endPoint x: 572, endPoint y: 341, distance: 47.1
click at [571, 339] on div "*Depreciation Method Commercial MACRS (GDS) Residential Rental MACRS (GDS) Comm…" at bounding box center [486, 333] width 584 height 37
type input "2,904"
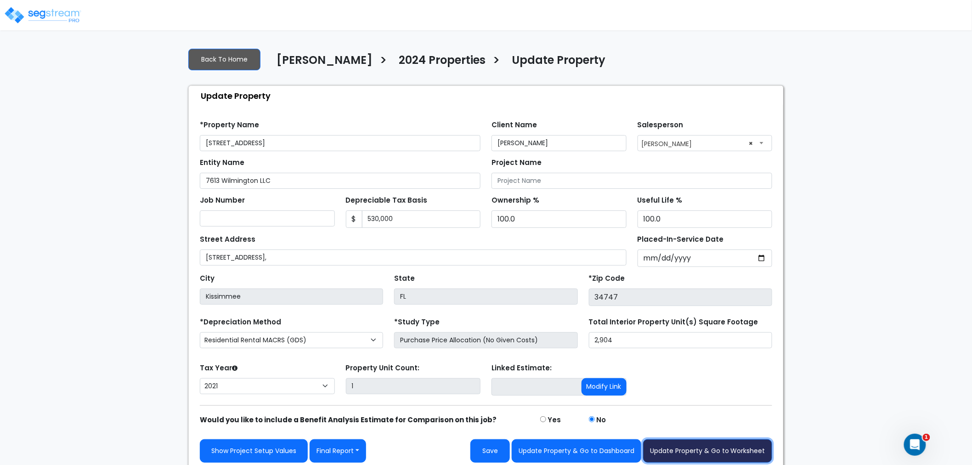
click at [688, 454] on button "Update Property & Go to Worksheet" at bounding box center [707, 450] width 129 height 23
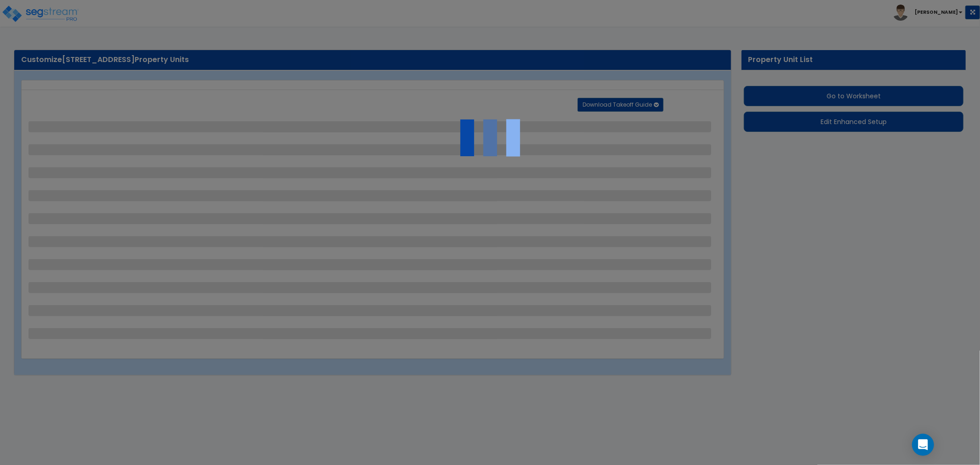
select select "2"
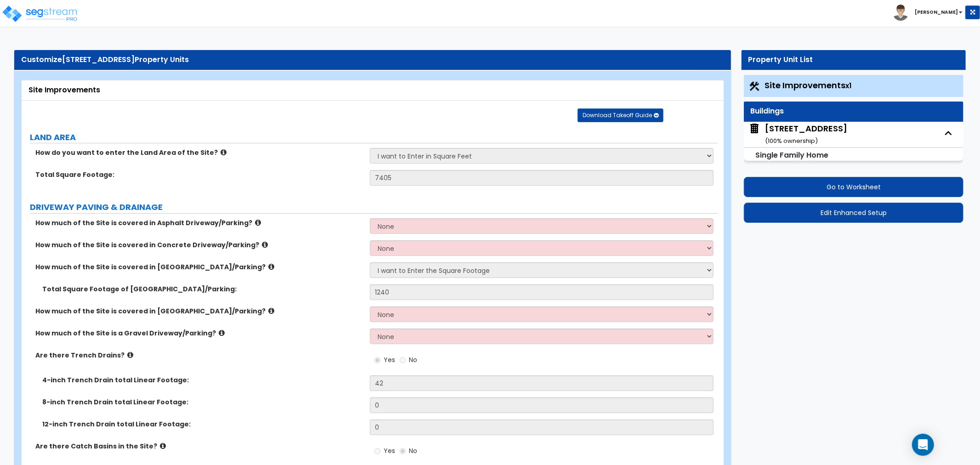
click at [804, 135] on div "[STREET_ADDRESS] ( 100 % ownership)" at bounding box center [806, 134] width 82 height 23
select select "1"
select select "7"
select select "3"
select select "5"
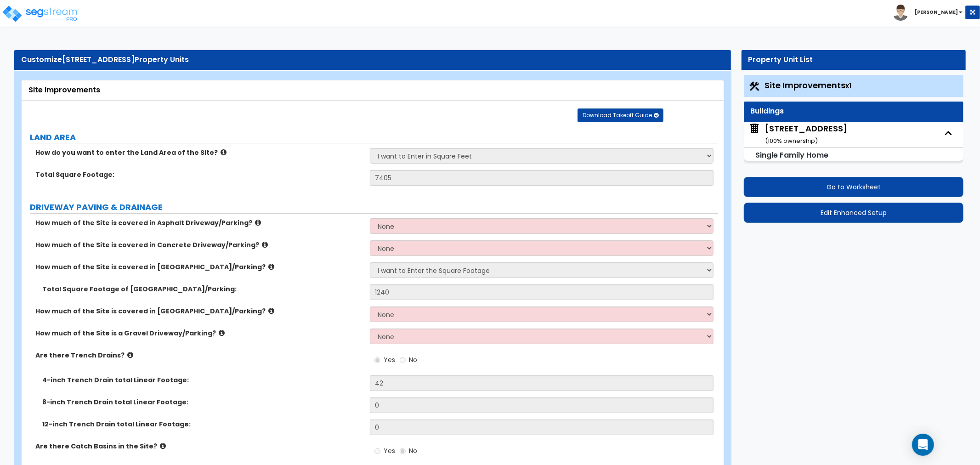
select select "1"
select select "7"
select select "1"
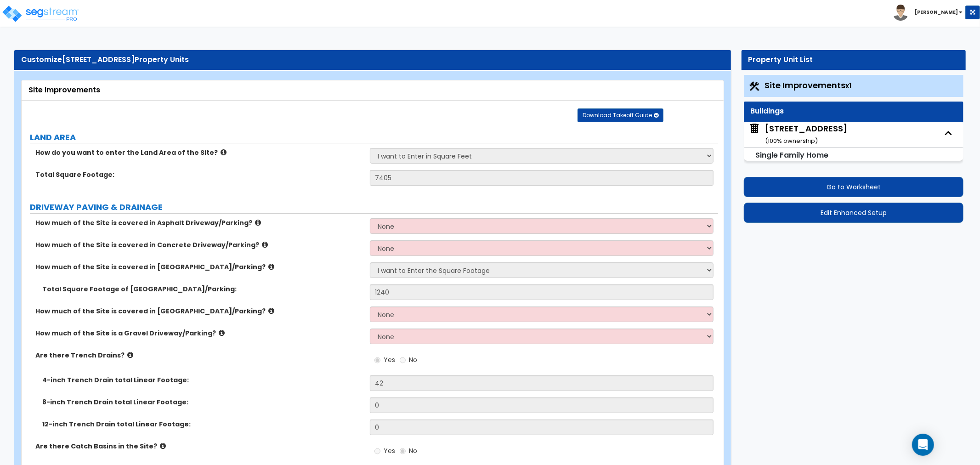
select select "2"
select select "1"
select select "4"
select select "1"
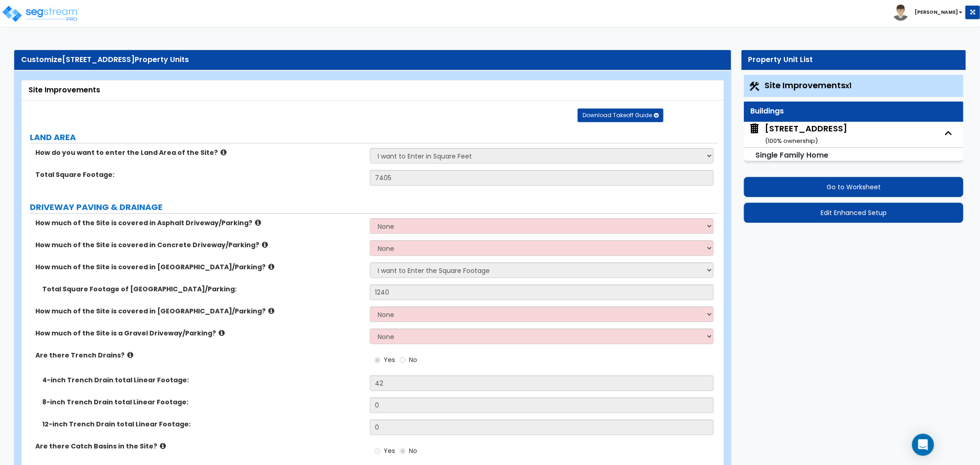
select select "2"
select select "1"
select select "5"
select select "1"
select select "5"
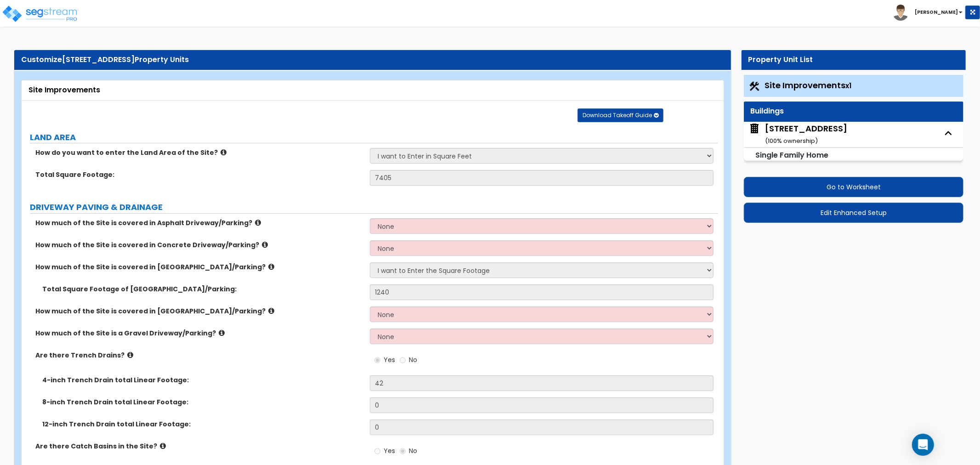
select select "1"
select select "3"
select select "1"
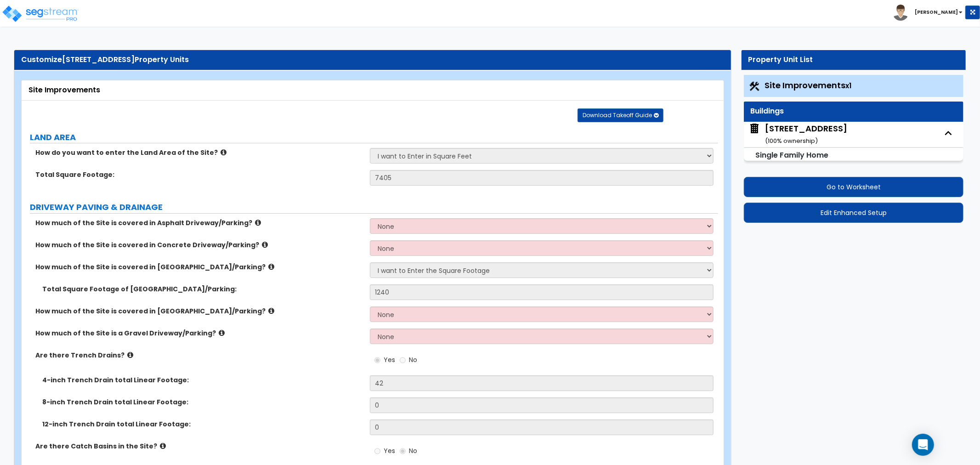
select select "2"
select select "6"
select select "3"
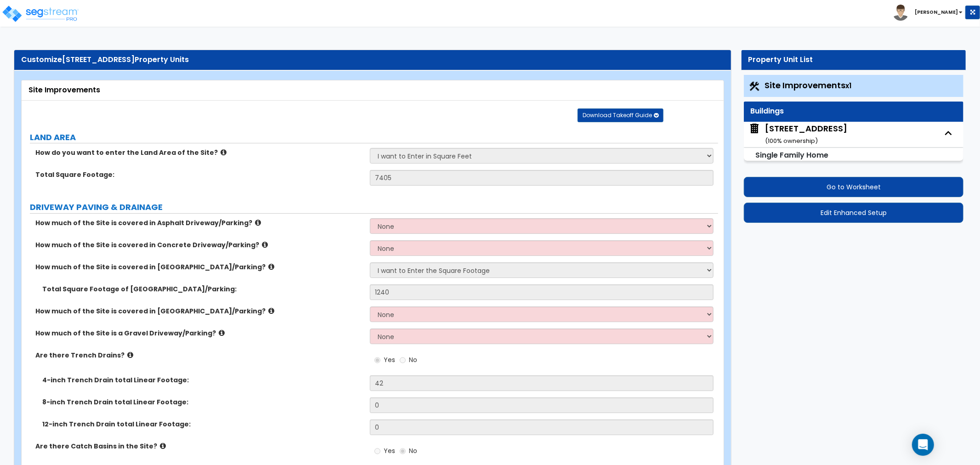
select select "1"
select select "4"
select select "2"
select select "3"
select select "2"
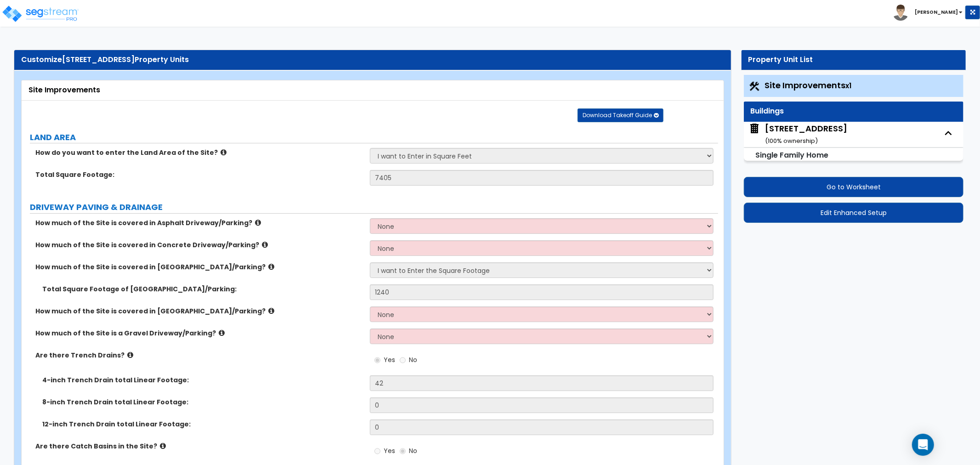
select select "1"
select select "2"
select select "3"
select select "2"
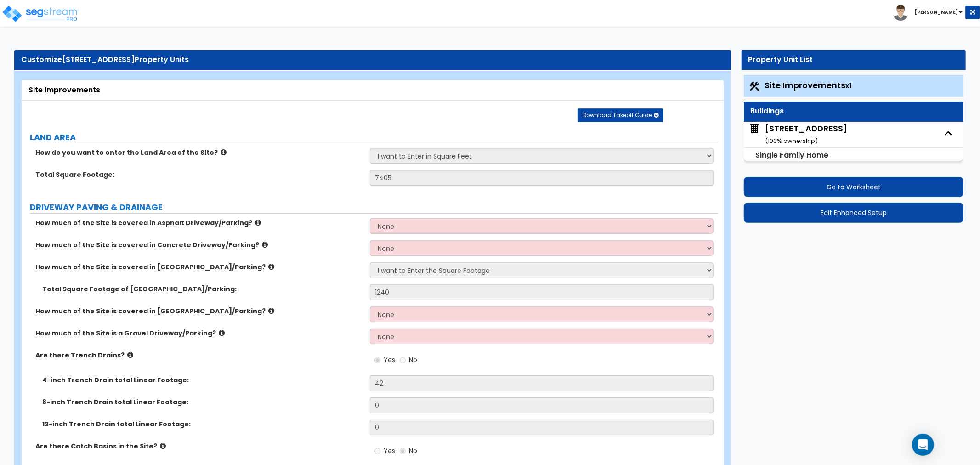
select select "3"
select select "2"
select select "1"
select select "2"
select select "1"
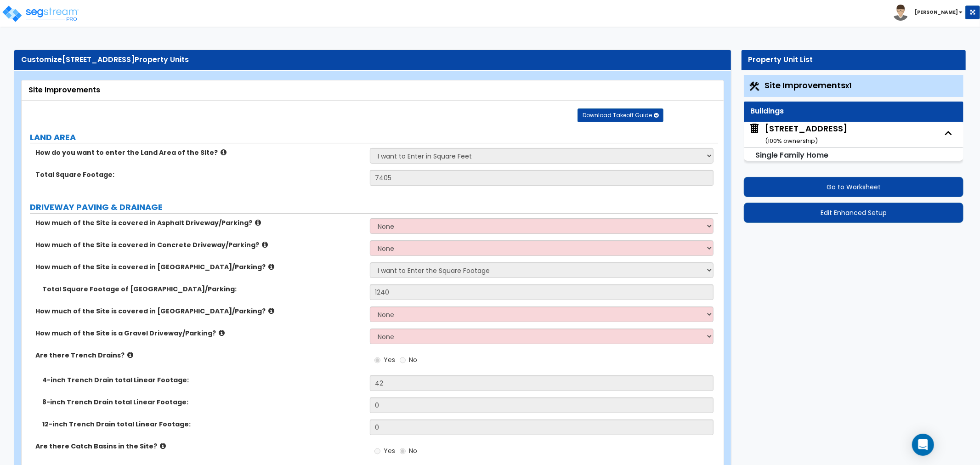
select select "3"
select select "2"
select select "1"
select select "2"
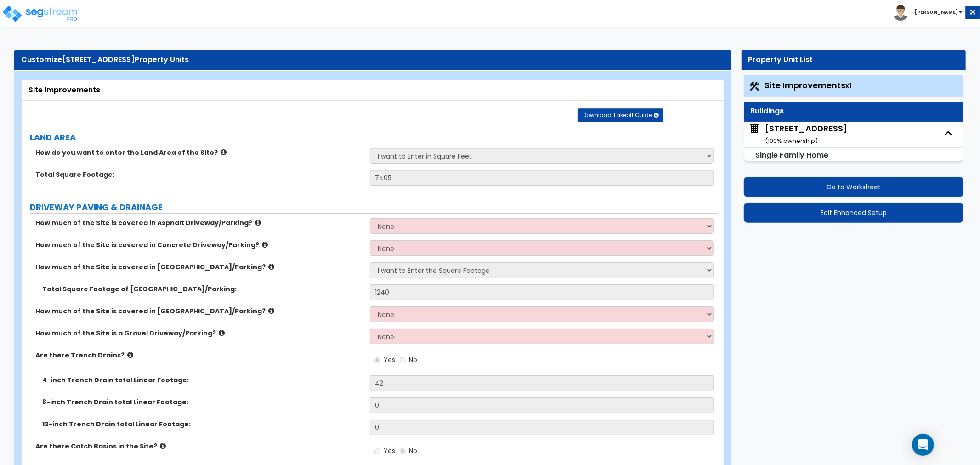
select select "3"
select select "2"
select select "1"
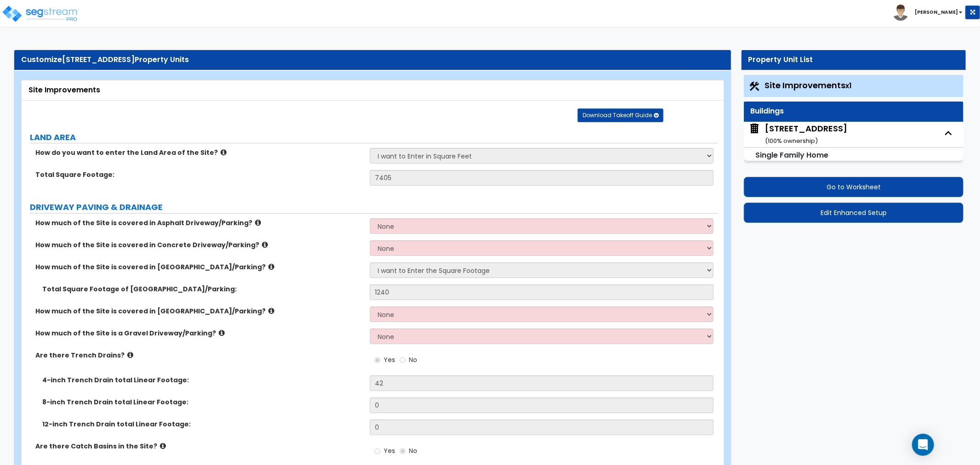
select select "2"
select select "3"
select select "2"
select select "1"
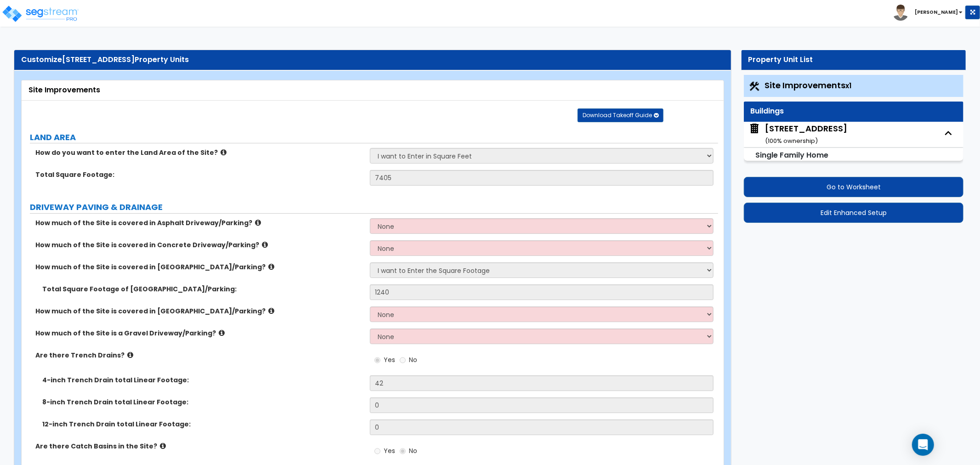
select select "2"
select select "1"
select select "2"
select select "1"
select select "2"
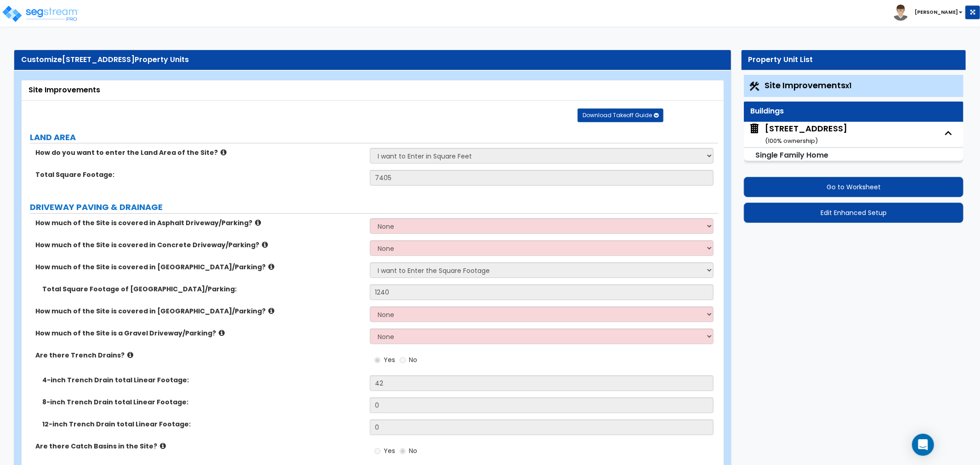
select select "1"
select select "2"
select select "1"
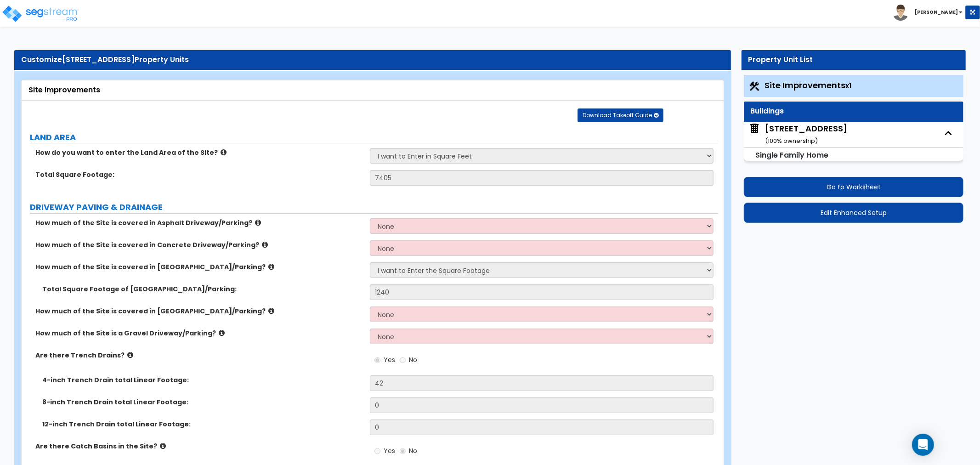
select select "2"
select select "1"
select select "2"
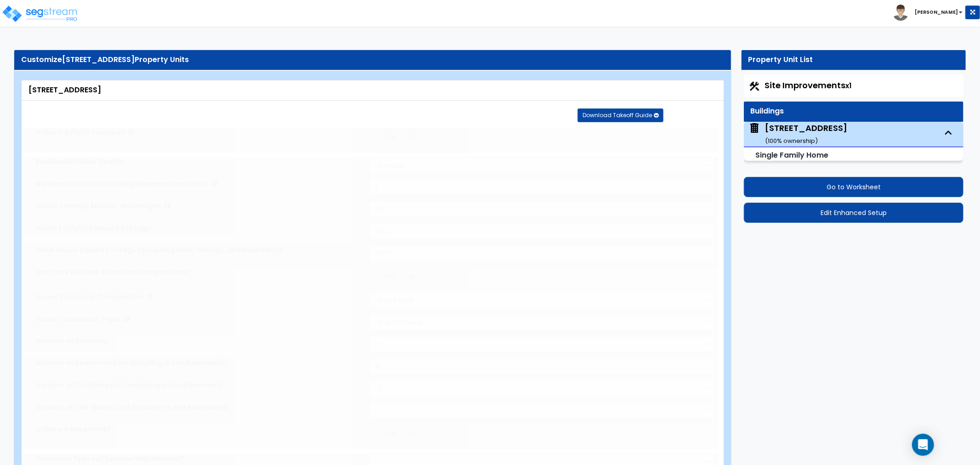
type input "2"
radio input "true"
select select "1"
select select "2"
type input "1"
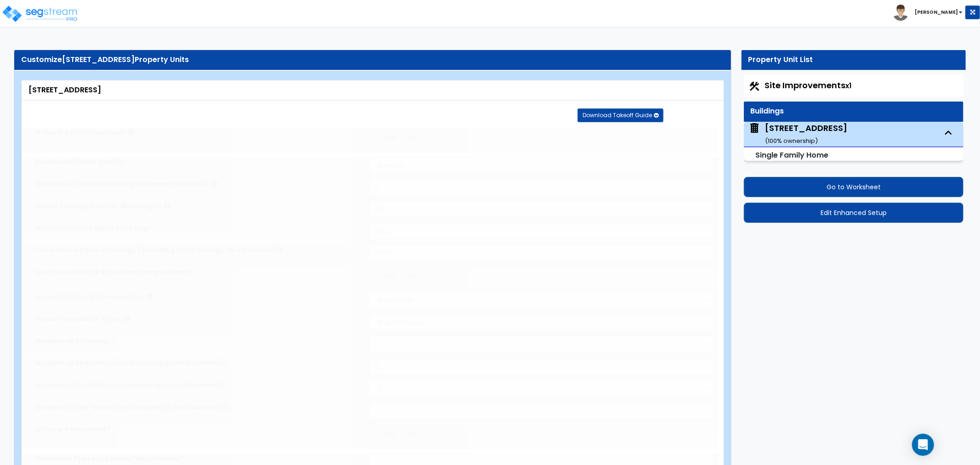
select select "2"
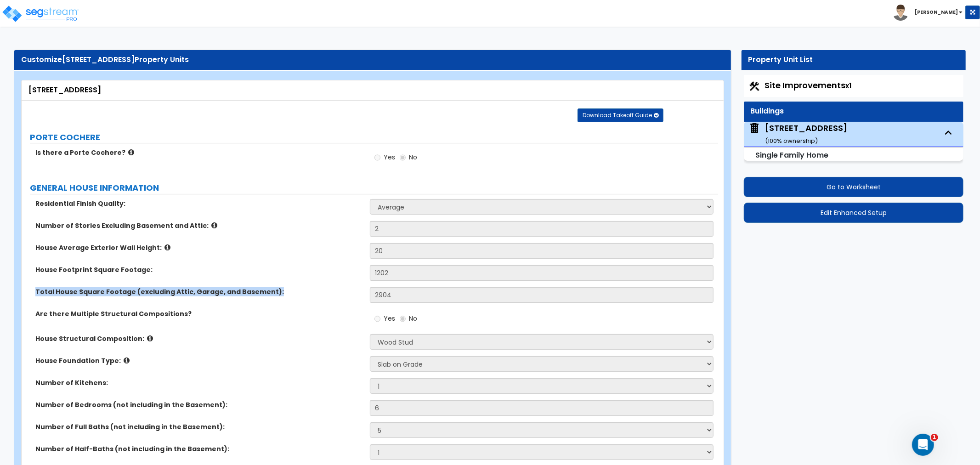
click at [409, 293] on div "Total House Square Footage (excluding Attic, Garage, and Basement): 2904" at bounding box center [370, 298] width 697 height 22
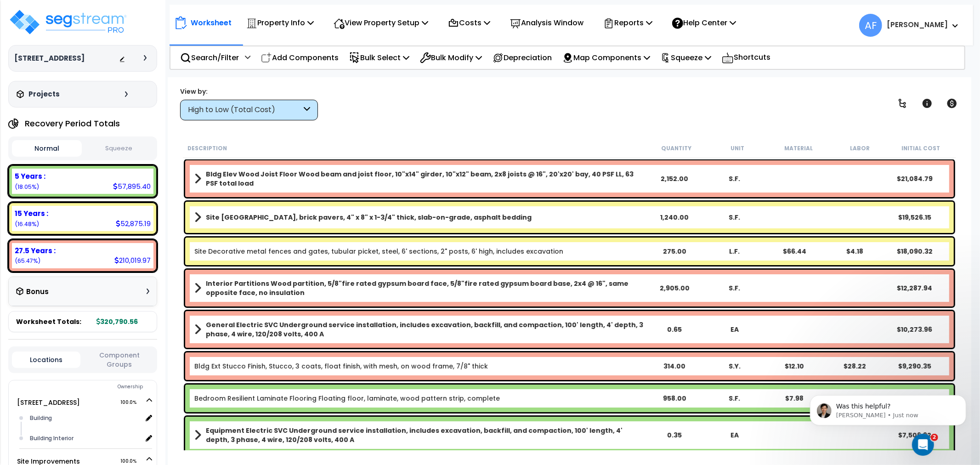
click at [369, 112] on div "View by: High to Low (Total Cost) High to Low (Total Cost)" at bounding box center [569, 103] width 785 height 34
click at [308, 111] on icon at bounding box center [307, 110] width 6 height 11
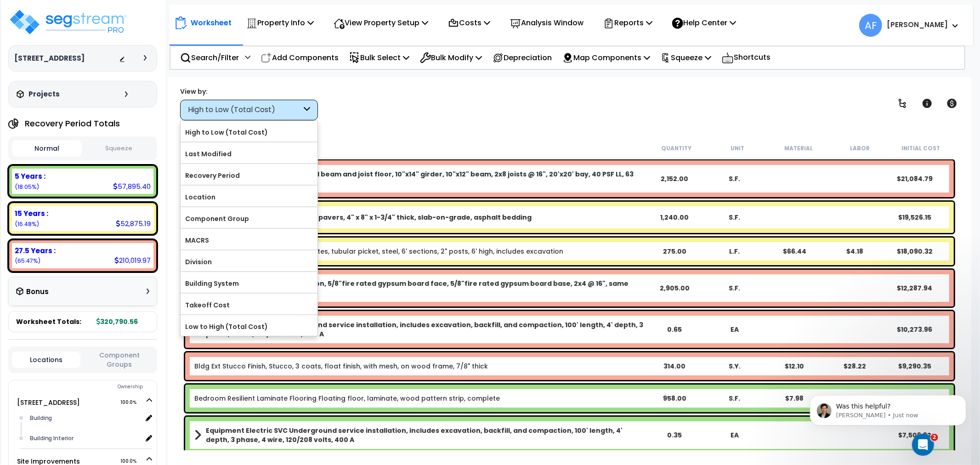
click at [360, 138] on div "Worksheet Property Info Property Setup Add Property Unit Template property Clon…" at bounding box center [570, 309] width 804 height 465
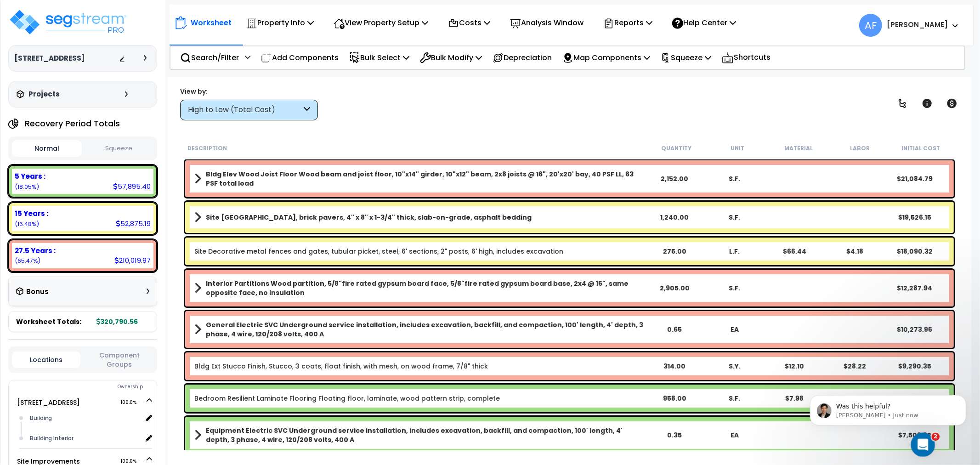
click at [919, 444] on icon "Open Intercom Messenger" at bounding box center [921, 443] width 15 height 15
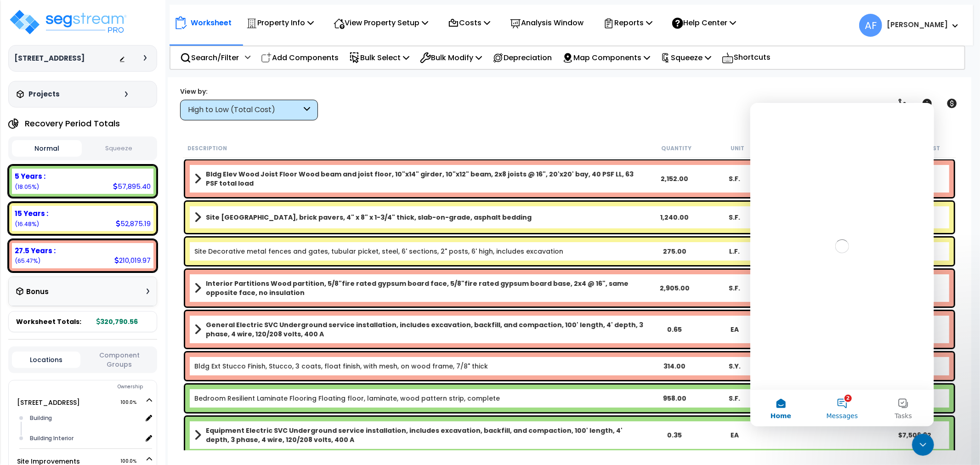
click at [845, 407] on button "2 Messages" at bounding box center [841, 407] width 61 height 37
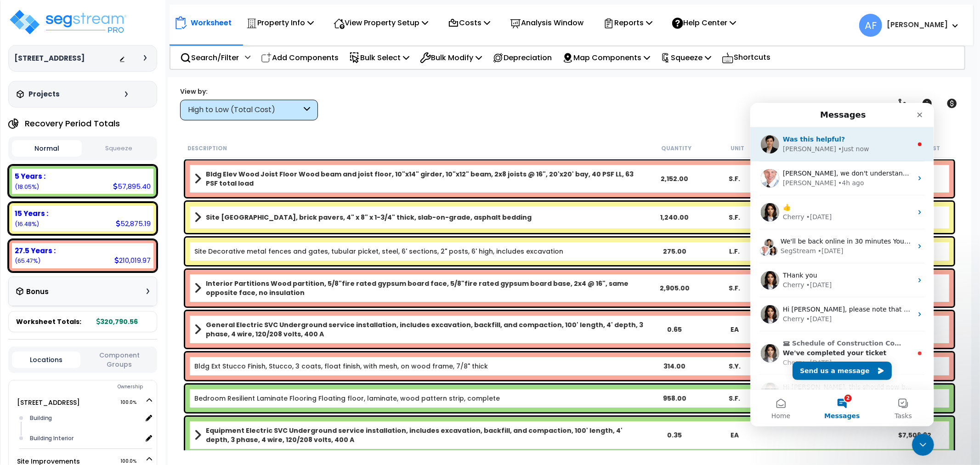
click at [838, 146] on div "• Just now" at bounding box center [853, 149] width 31 height 10
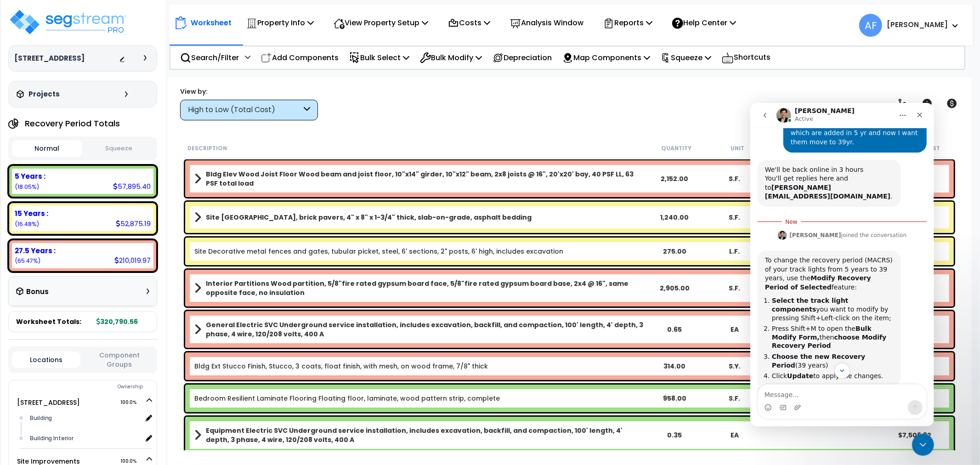
scroll to position [187, 0]
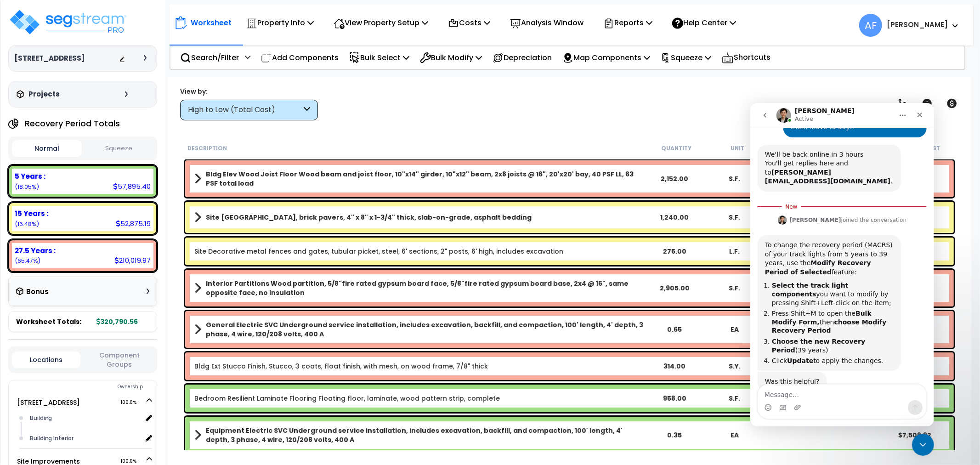
click at [395, 180] on b "Bldg Elev Wood Joist Floor Wood beam and joist floor, 10"x14" girder, 10"x12" b…" at bounding box center [425, 179] width 439 height 18
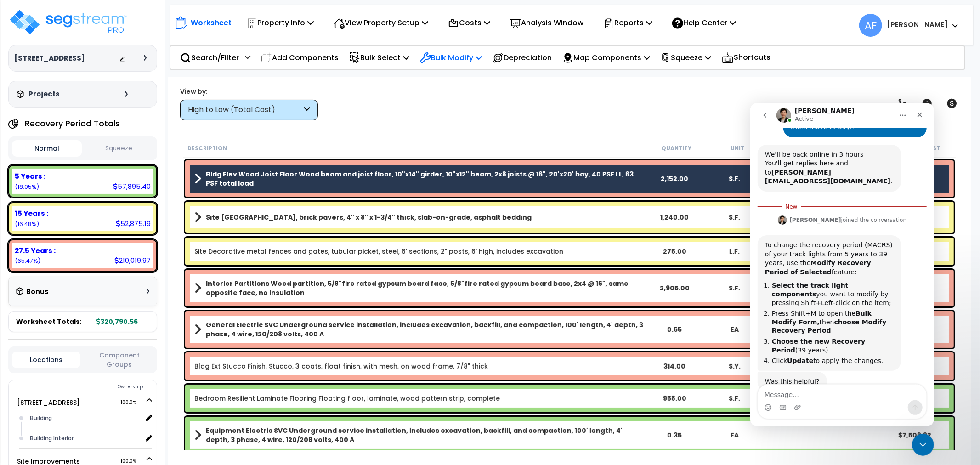
click at [471, 55] on p "Bulk Modify" at bounding box center [451, 57] width 62 height 12
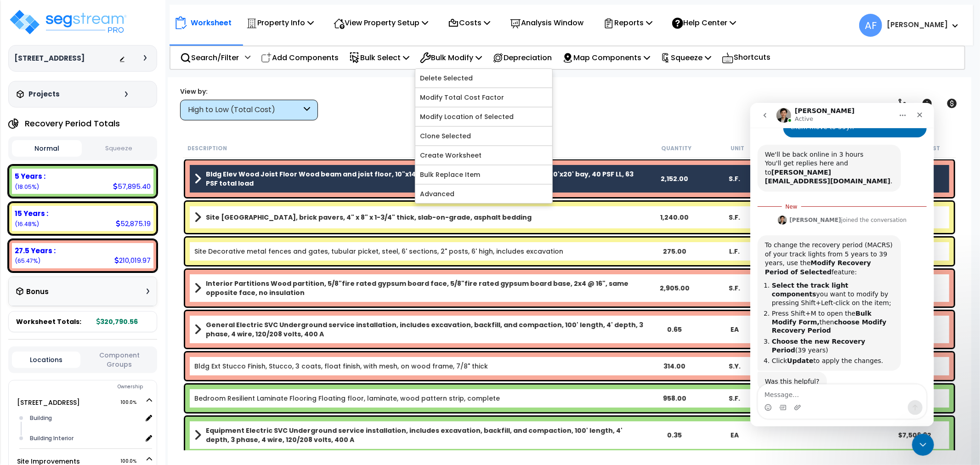
click at [630, 136] on div "Worksheet Property Info Property Setup Add Property Unit Template property Clon…" at bounding box center [570, 309] width 804 height 465
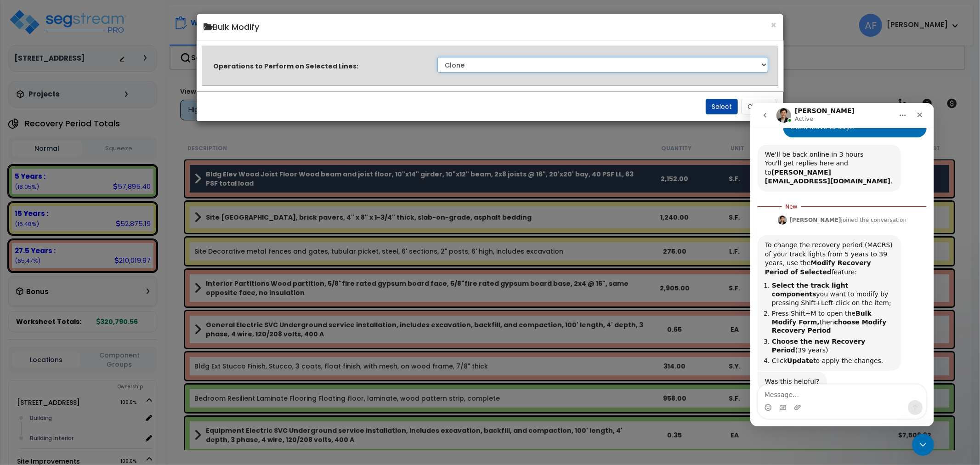
click at [532, 57] on select "Clone Delete Delete Zero Quantities Modify Component Group Modify Recovery Peri…" at bounding box center [602, 65] width 331 height 16
click at [772, 25] on button "×" at bounding box center [774, 25] width 6 height 10
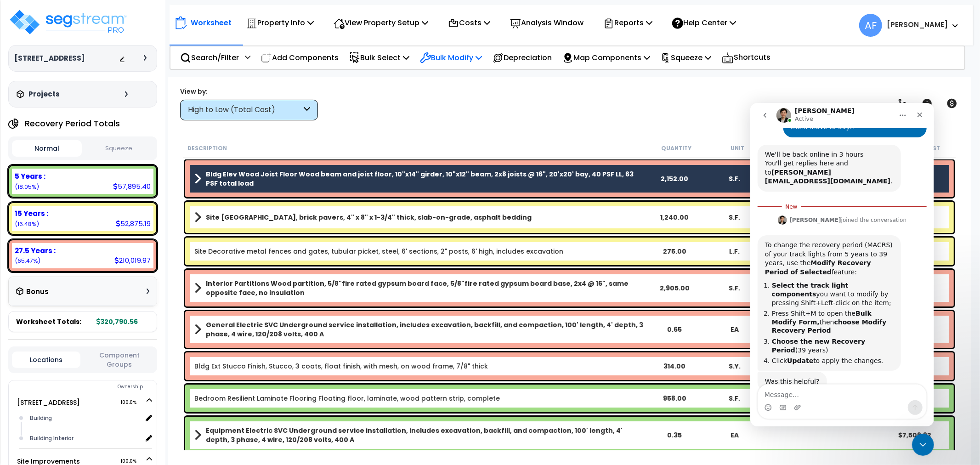
click at [473, 54] on p "Bulk Modify" at bounding box center [451, 57] width 62 height 12
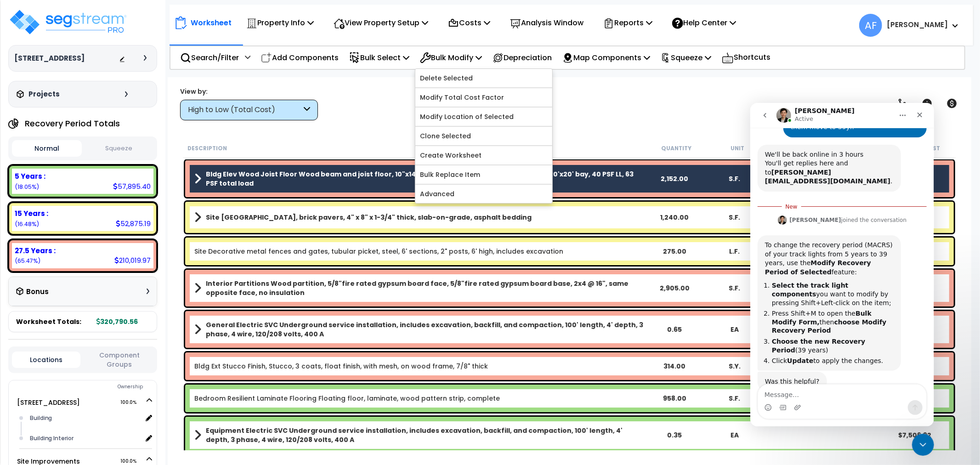
click at [613, 107] on div "View by: High to Low (Total Cost) High to Low (Total Cost)" at bounding box center [569, 103] width 785 height 34
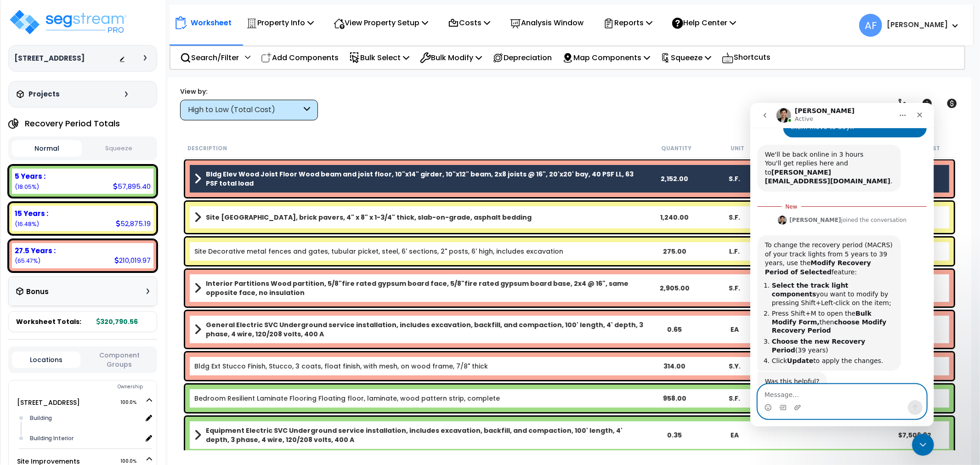
click at [801, 396] on textarea "Message…" at bounding box center [842, 392] width 168 height 16
type textarea "Thanks"
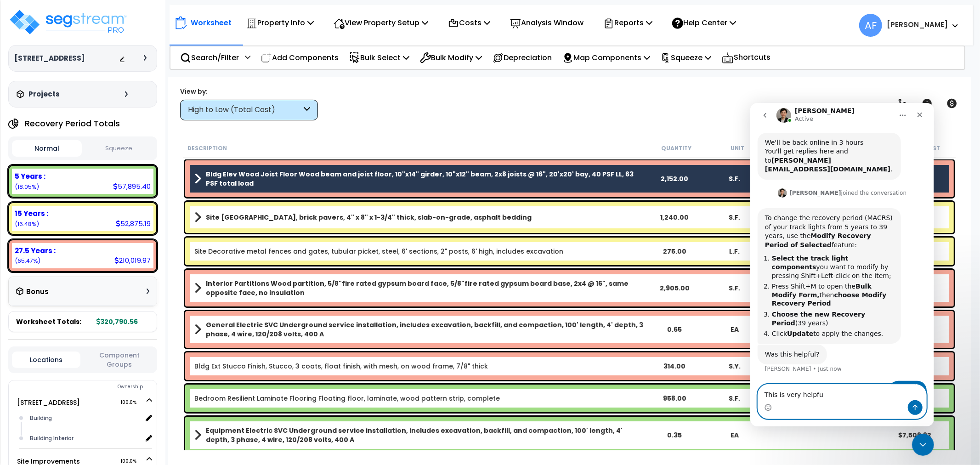
type textarea "This is very helpful"
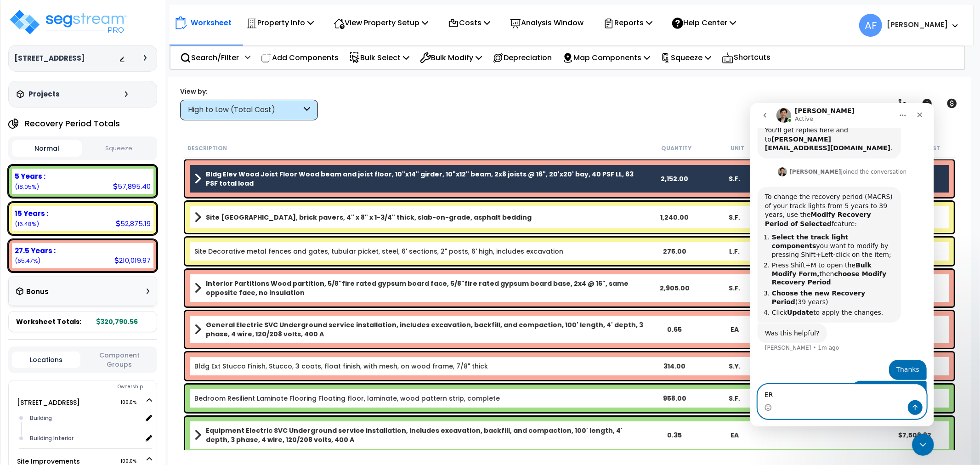
type textarea "E"
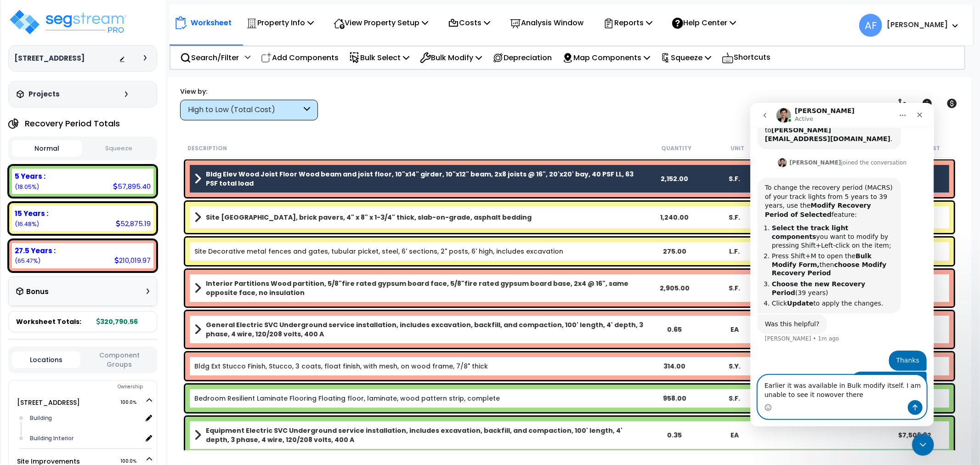
click at [802, 396] on textarea "Earlier it was available in Bulk modify itself. I am unable to see it nowover t…" at bounding box center [842, 387] width 168 height 25
type textarea "Earlier it was available in Bulk modify itself. I am unable to see it now over …"
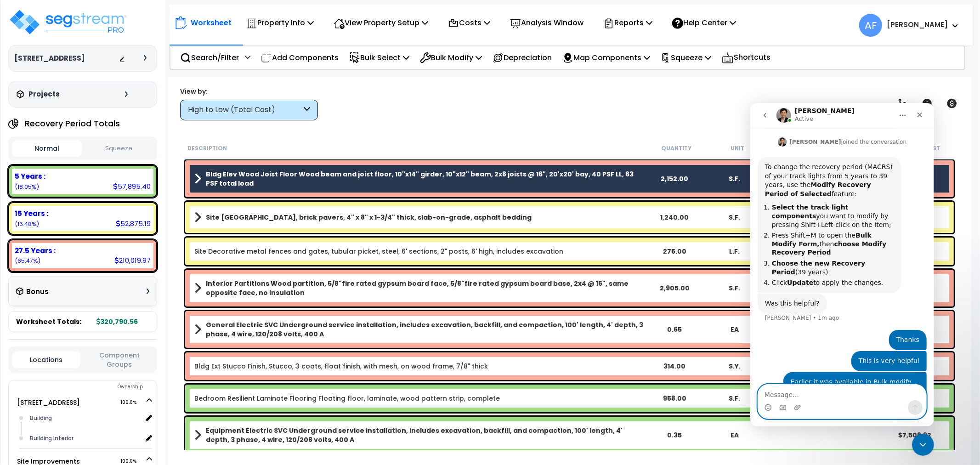
scroll to position [286, 0]
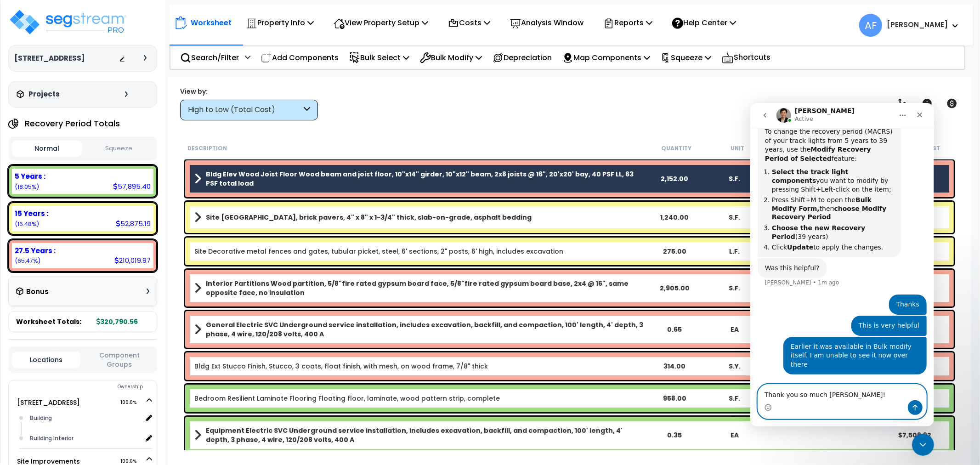
type textarea "Thank you so much [PERSON_NAME]!!"
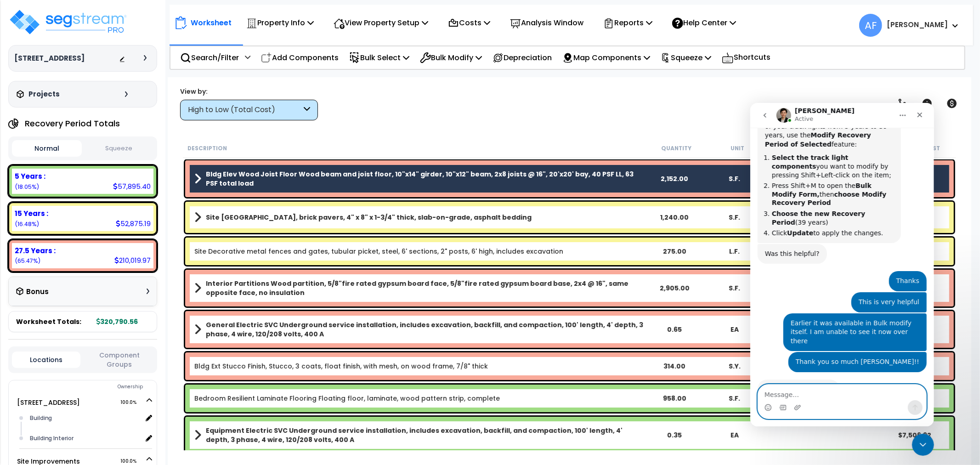
scroll to position [299, 0]
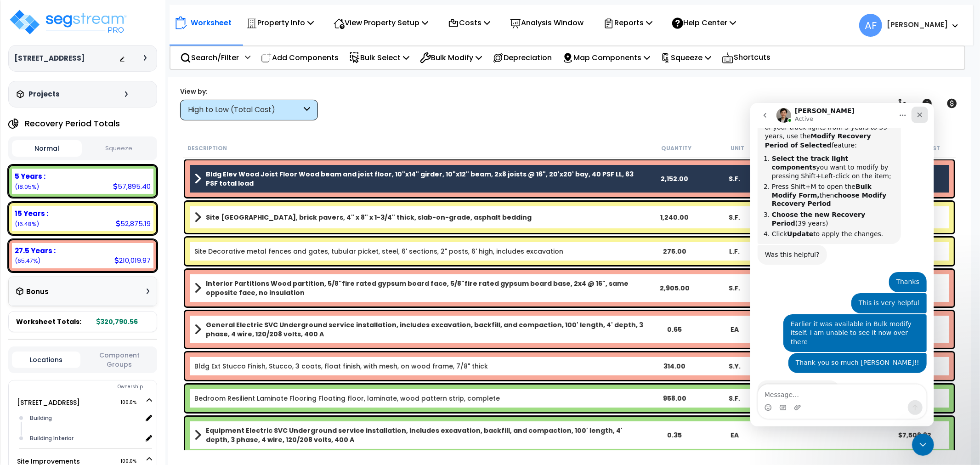
click at [918, 117] on icon "Close" at bounding box center [919, 114] width 7 height 7
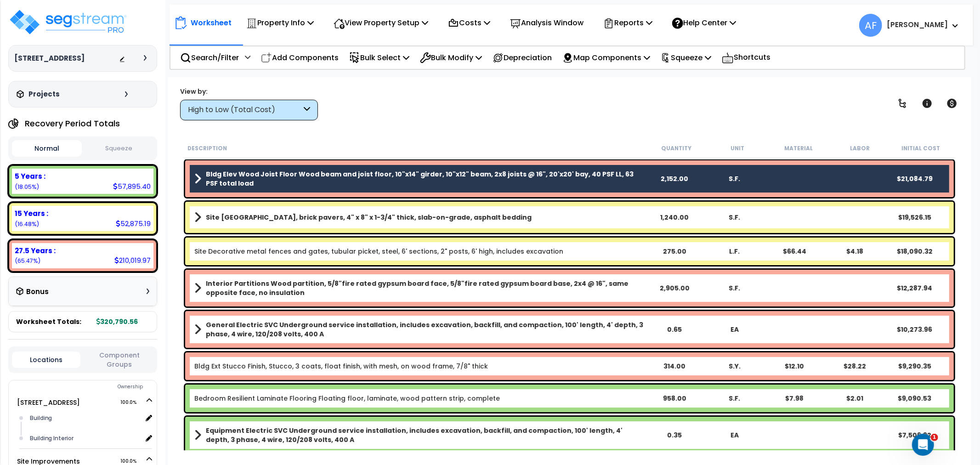
scroll to position [299, 0]
click at [414, 142] on div "Description Quantity Unit Material Labor Initial Cost" at bounding box center [569, 148] width 773 height 19
drag, startPoint x: 414, startPoint y: 142, endPoint x: 367, endPoint y: 129, distance: 49.6
click at [415, 142] on div "Description Quantity Unit Material Labor Initial Cost" at bounding box center [569, 148] width 773 height 19
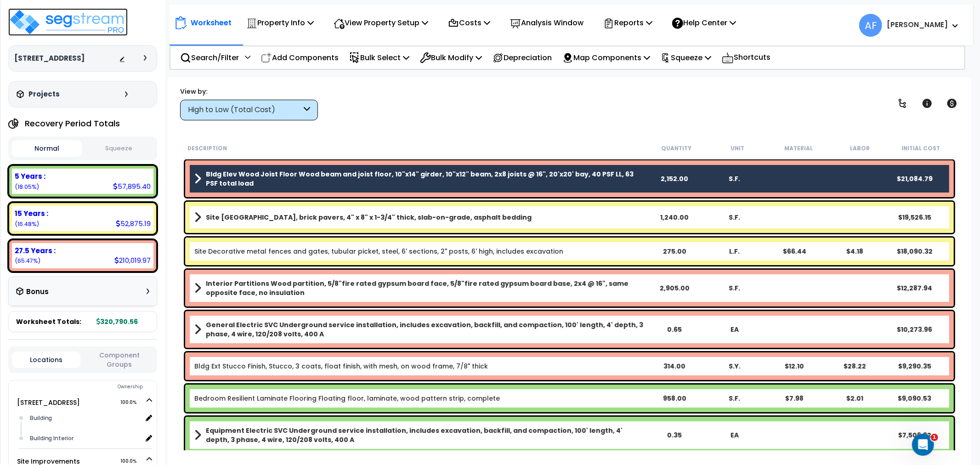
click at [108, 22] on img at bounding box center [67, 22] width 119 height 28
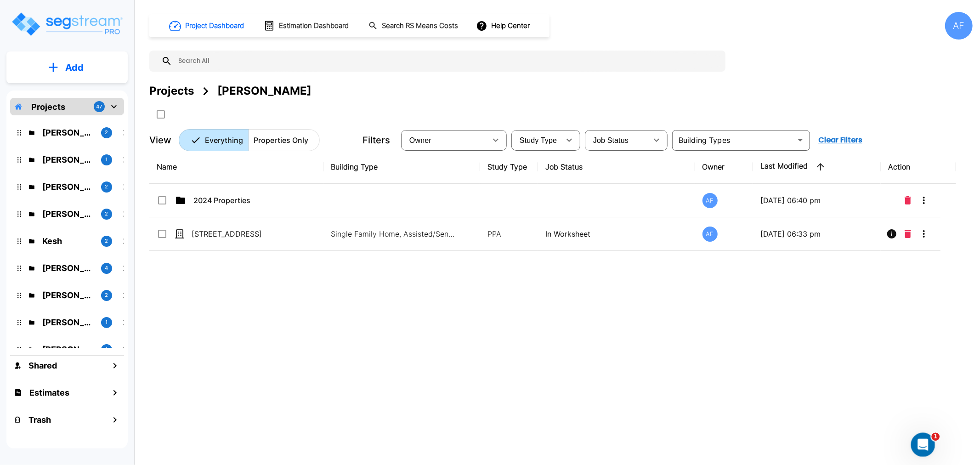
click at [924, 435] on div "Open Intercom Messenger" at bounding box center [922, 443] width 30 height 30
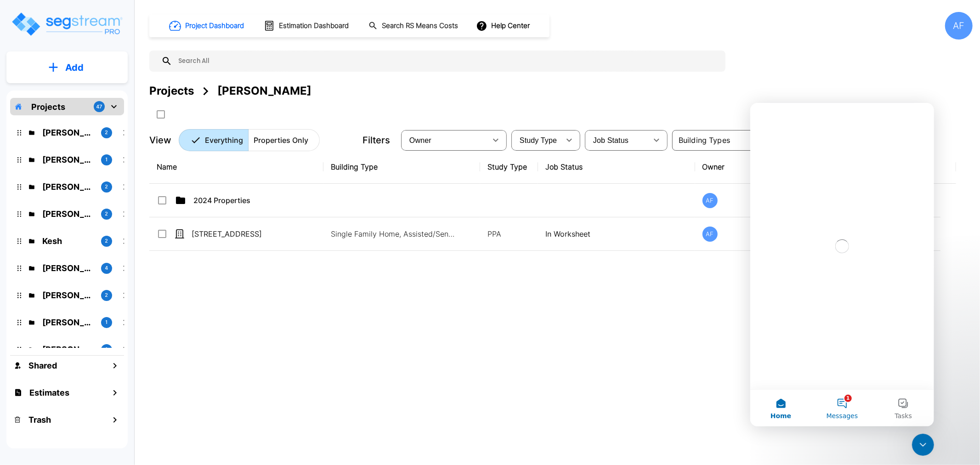
click at [838, 416] on span "Messages" at bounding box center [842, 415] width 32 height 6
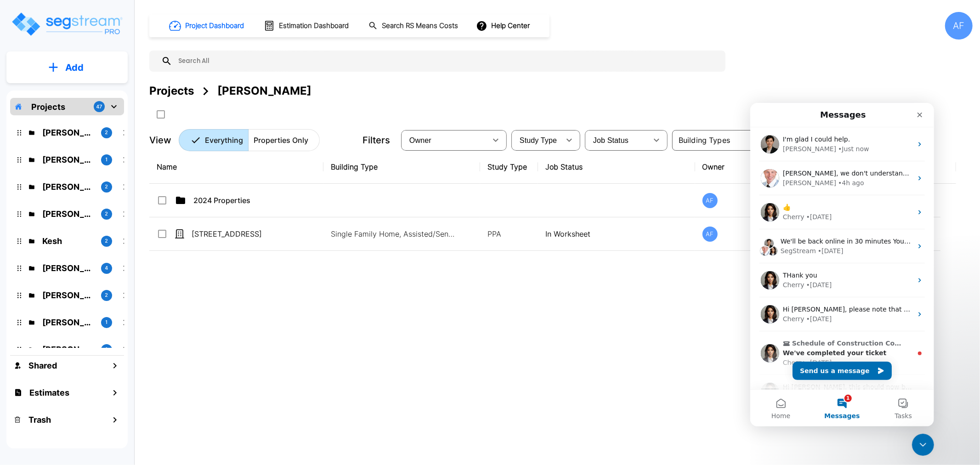
click at [713, 315] on div "Name Building Type Study Type Job Status Owner Last Modified Action 2024 Proper…" at bounding box center [552, 294] width 807 height 288
click at [922, 110] on div "Close" at bounding box center [919, 114] width 17 height 17
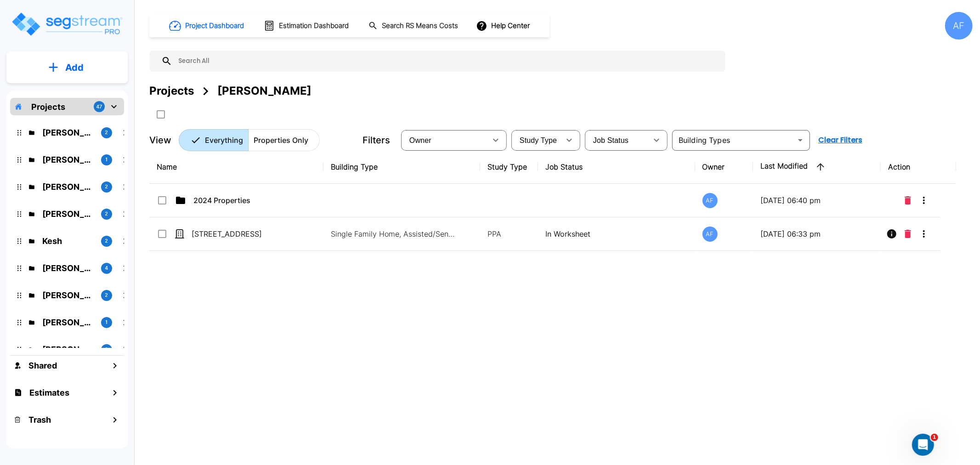
click at [701, 341] on div "Name Building Type Study Type Job Status Owner Last Modified Action 2024 Proper…" at bounding box center [552, 294] width 807 height 288
click at [455, 343] on div "Name Building Type Study Type Job Status Owner Last Modified Action 2024 Proper…" at bounding box center [552, 294] width 807 height 288
click at [279, 309] on div "Name Building Type Study Type Job Status Owner Last Modified Action 2024 Proper…" at bounding box center [552, 294] width 807 height 288
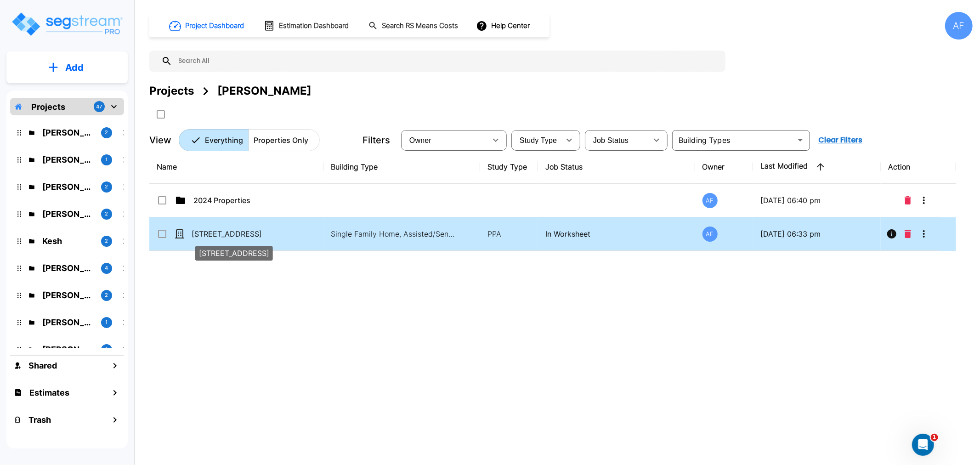
click at [224, 231] on p "[STREET_ADDRESS]" at bounding box center [238, 233] width 92 height 11
checkbox input "true"
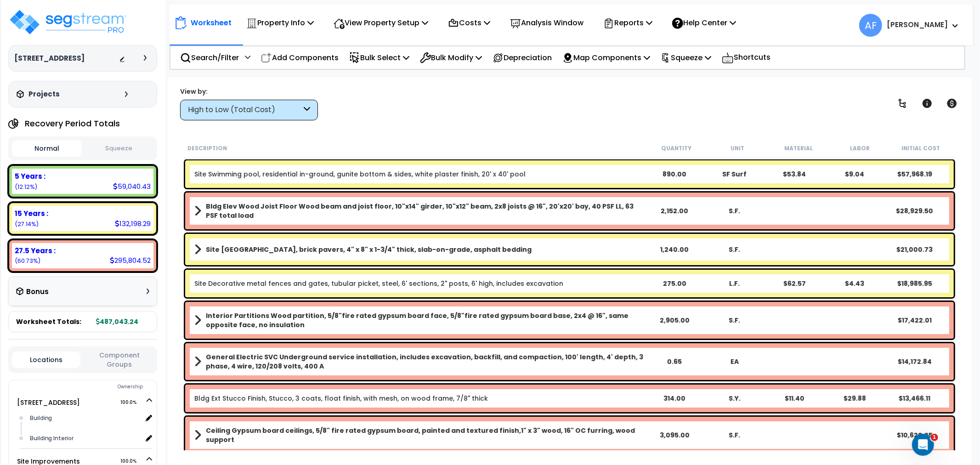
click at [263, 107] on div "High to Low (Total Cost)" at bounding box center [245, 110] width 114 height 11
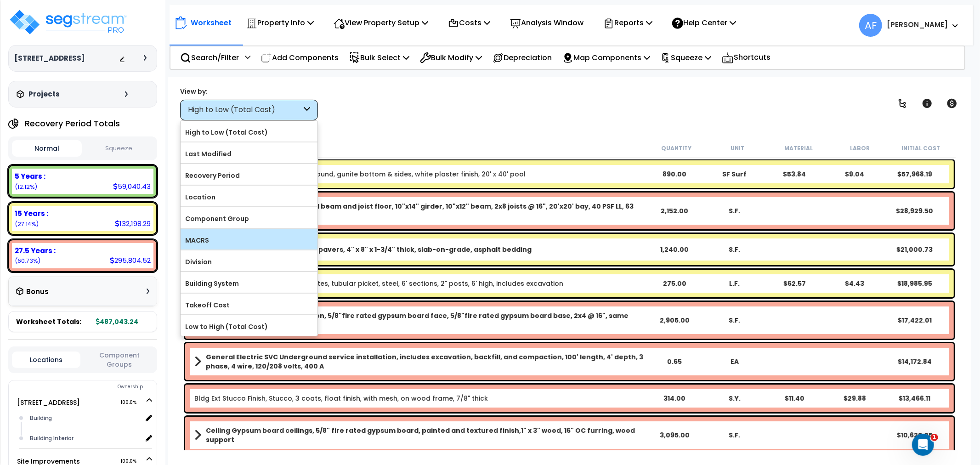
click at [238, 238] on label "MACRS" at bounding box center [249, 240] width 137 height 14
click at [0, 0] on input "MACRS" at bounding box center [0, 0] width 0 height 0
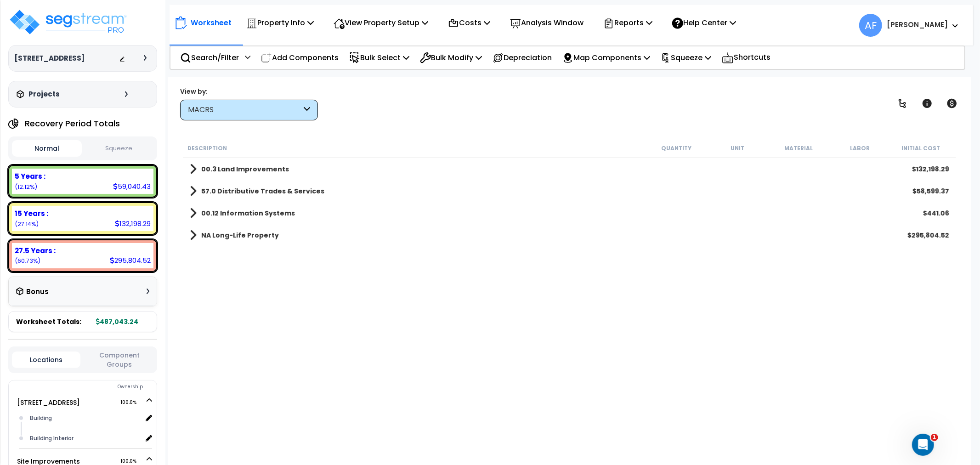
click at [194, 170] on span at bounding box center [193, 169] width 7 height 13
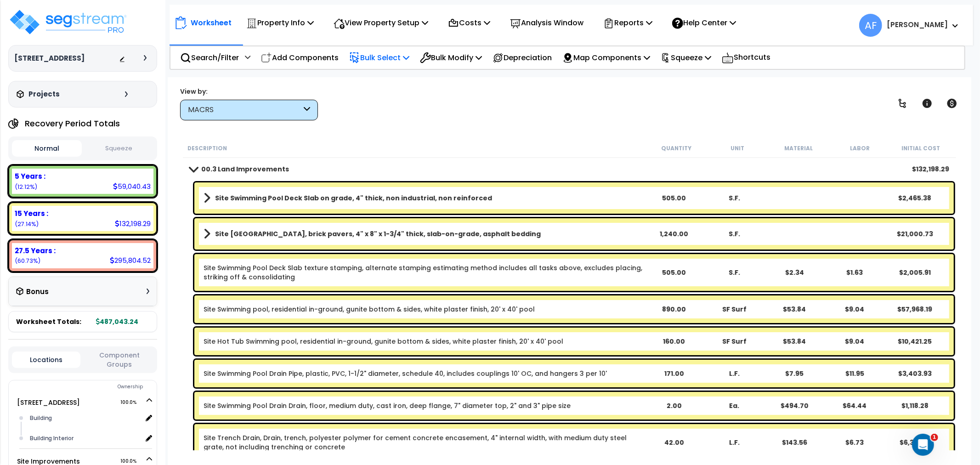
click at [401, 56] on p "Bulk Select" at bounding box center [379, 57] width 60 height 12
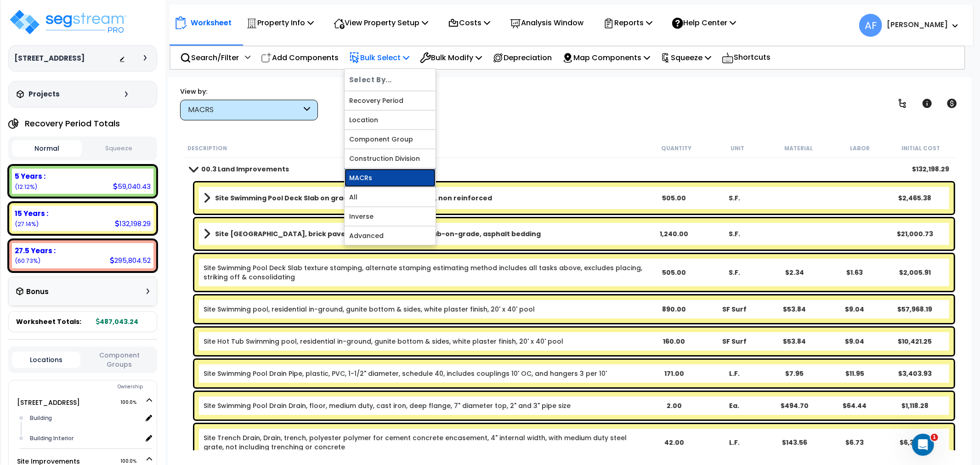
click at [374, 176] on link "MACRs" at bounding box center [390, 178] width 91 height 18
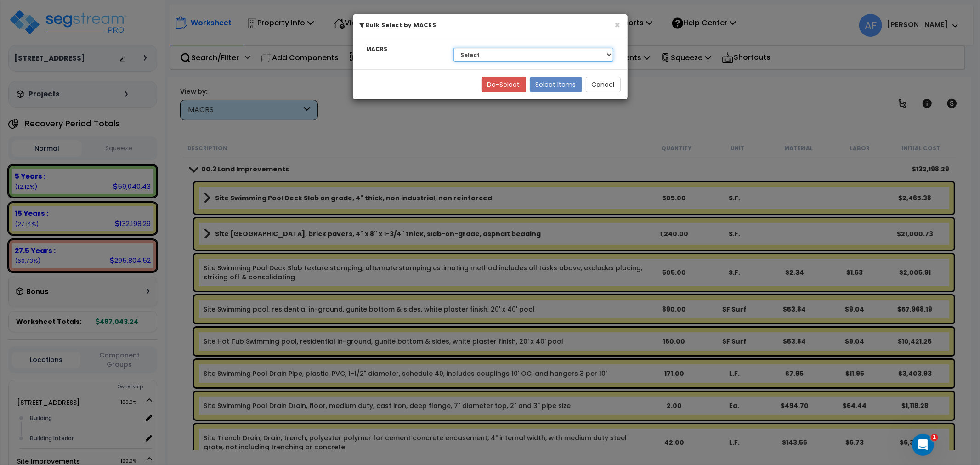
click at [494, 50] on select "Select 27.5 Years - NA - Long-Life Property 5 Years - 00.12 - Information Syste…" at bounding box center [534, 55] width 160 height 14
select select "3669"
click at [454, 48] on select "Select 27.5 Years - NA - Long-Life Property 5 Years - 00.12 - Information Syste…" at bounding box center [534, 55] width 160 height 14
click at [564, 82] on button "Select Items" at bounding box center [556, 85] width 52 height 16
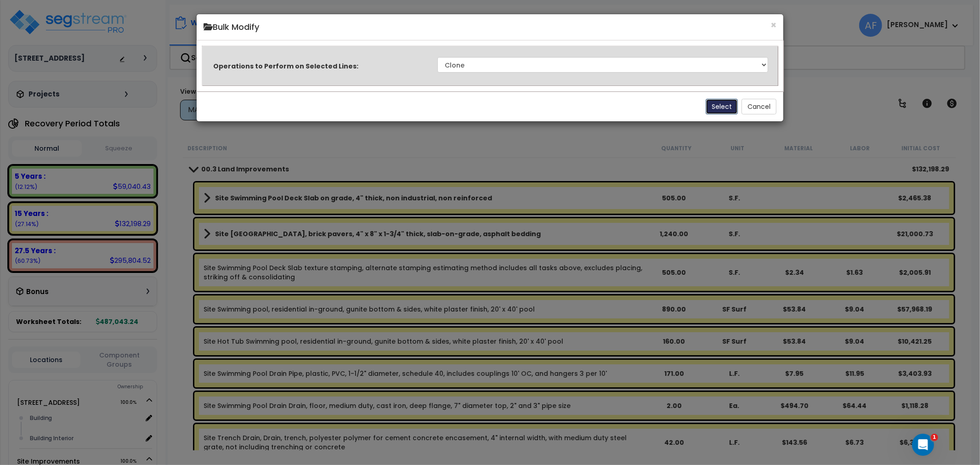
click at [729, 108] on button "Select" at bounding box center [722, 107] width 32 height 16
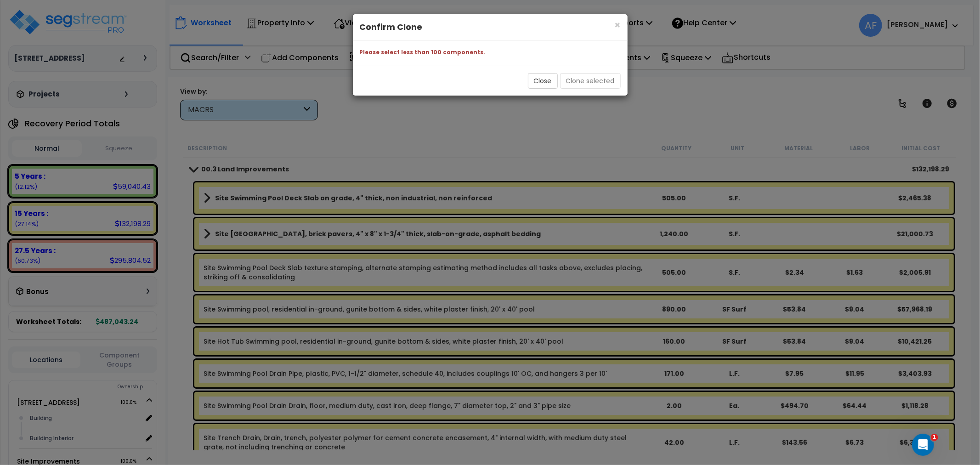
click at [623, 19] on div "× Close Confirm Clone" at bounding box center [490, 27] width 275 height 26
click at [612, 27] on h4 "Confirm Clone" at bounding box center [490, 27] width 261 height 12
click at [615, 24] on span "×" at bounding box center [618, 24] width 6 height 13
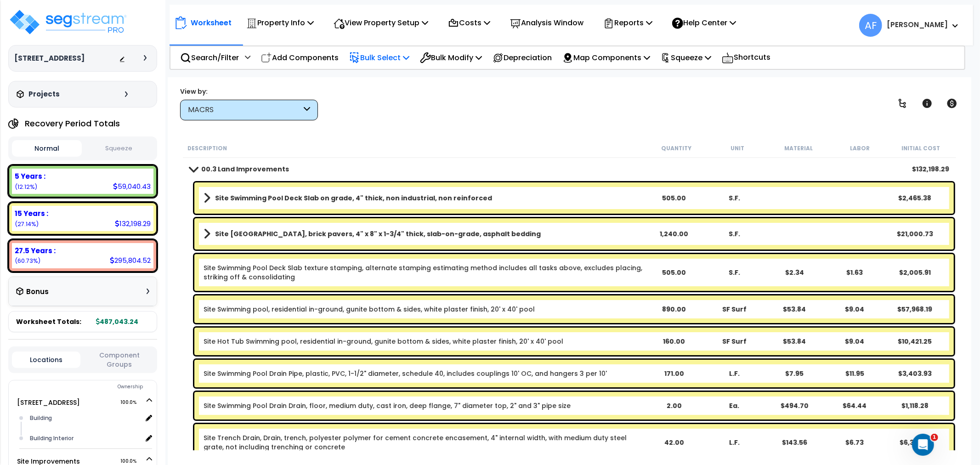
click at [398, 59] on p "Bulk Select" at bounding box center [379, 57] width 60 height 12
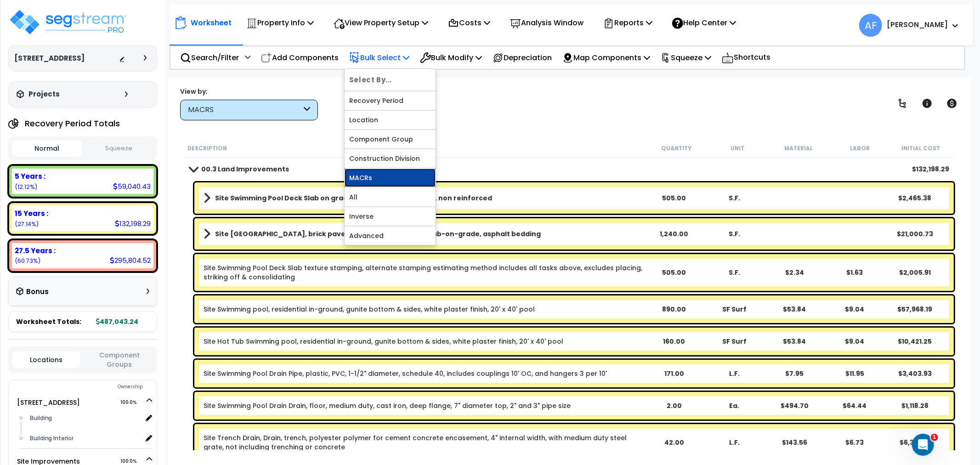
click at [369, 182] on link "MACRs" at bounding box center [390, 178] width 91 height 18
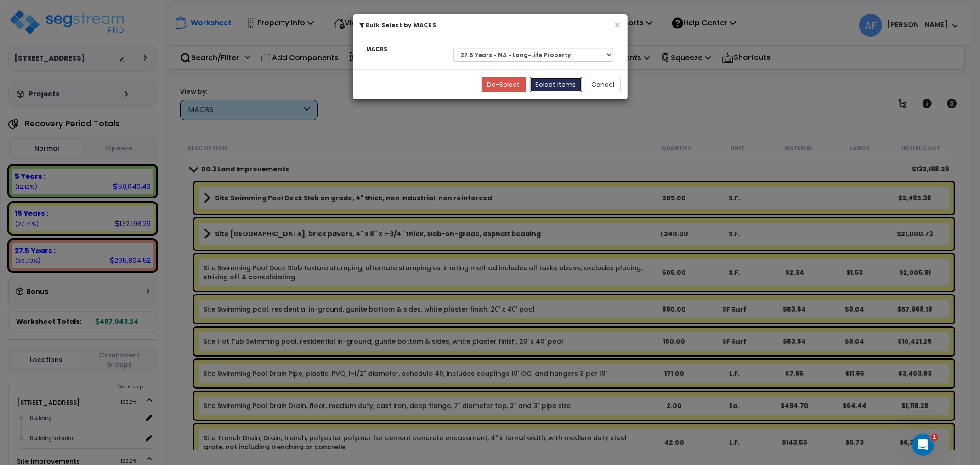
click at [559, 79] on button "Select Items" at bounding box center [556, 85] width 52 height 16
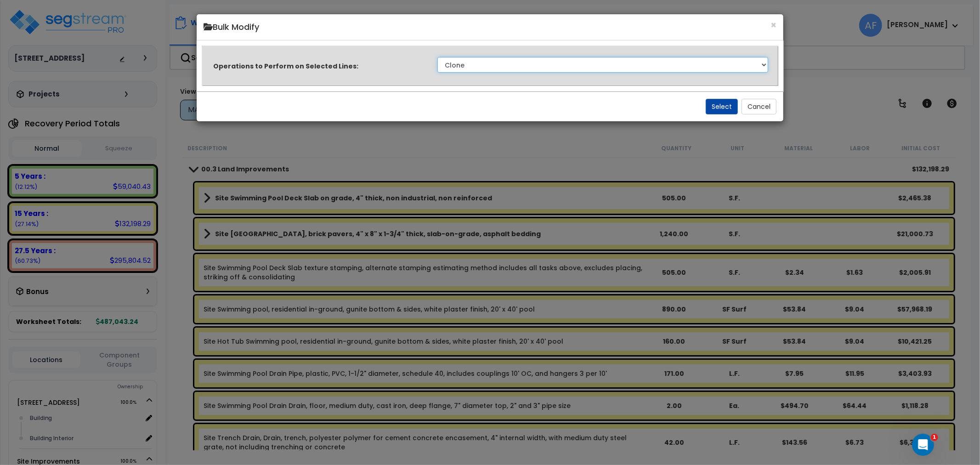
click at [492, 62] on select "Clone Delete Delete Zero Quantities Modify Component Group Modify Recovery Peri…" at bounding box center [602, 65] width 331 height 16
select select "modifyTotalCostFactor"
click at [437, 57] on select "Clone Delete Delete Zero Quantities Modify Component Group Modify Recovery Peri…" at bounding box center [602, 65] width 331 height 16
click at [710, 107] on button "Select" at bounding box center [722, 107] width 32 height 16
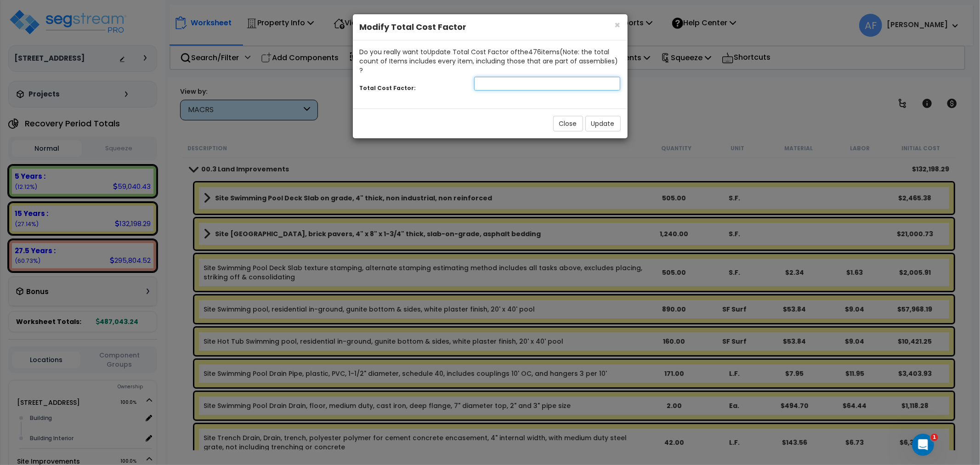
click at [516, 77] on input "number" at bounding box center [547, 84] width 147 height 14
type input "0.7"
click at [602, 117] on button "Update" at bounding box center [602, 124] width 35 height 16
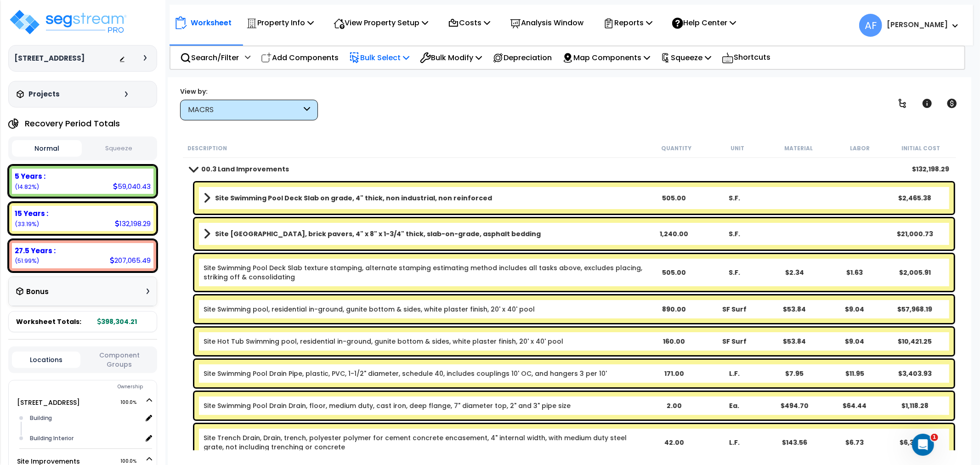
click at [396, 56] on p "Bulk Select" at bounding box center [379, 57] width 60 height 12
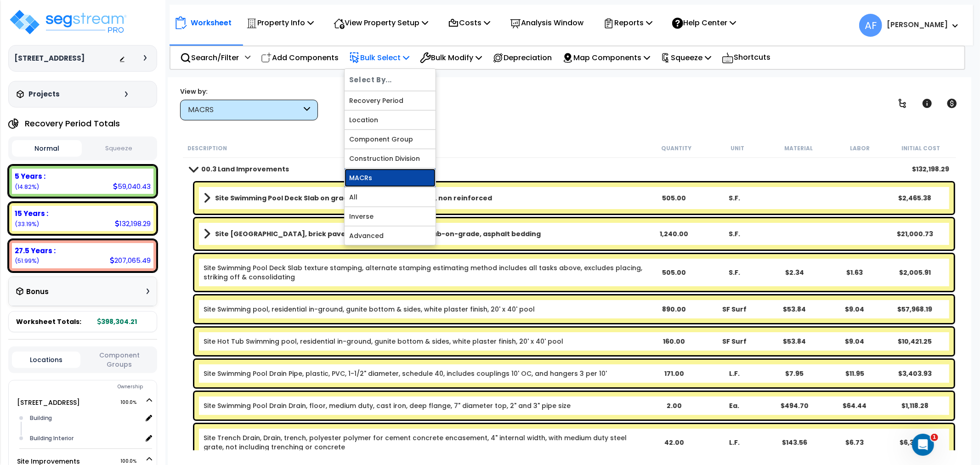
click at [385, 180] on link "MACRs" at bounding box center [390, 178] width 91 height 18
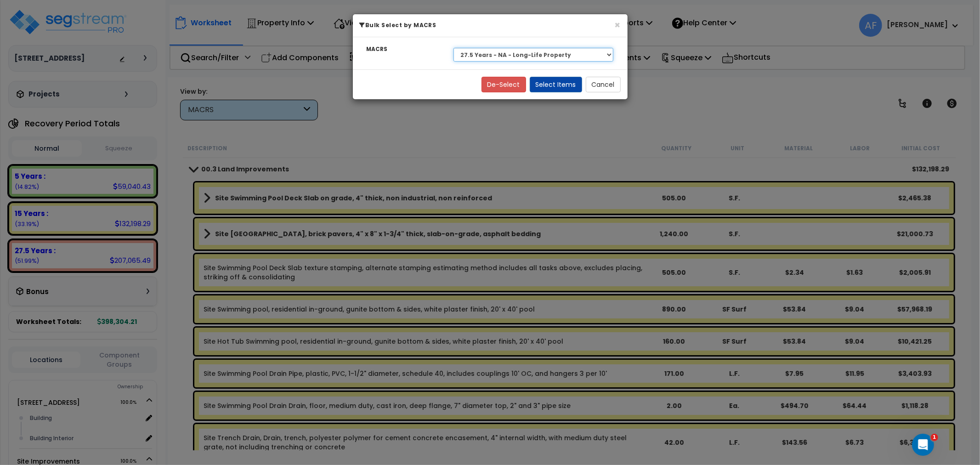
click at [512, 51] on select "Select 27.5 Years - NA - Long-Life Property 5 Years - 00.12 - Information Syste…" at bounding box center [534, 55] width 160 height 14
select select "3668"
click at [454, 48] on select "Select 27.5 Years - NA - Long-Life Property 5 Years - 00.12 - Information Syste…" at bounding box center [534, 55] width 160 height 14
click at [556, 86] on button "Select Items" at bounding box center [556, 85] width 52 height 16
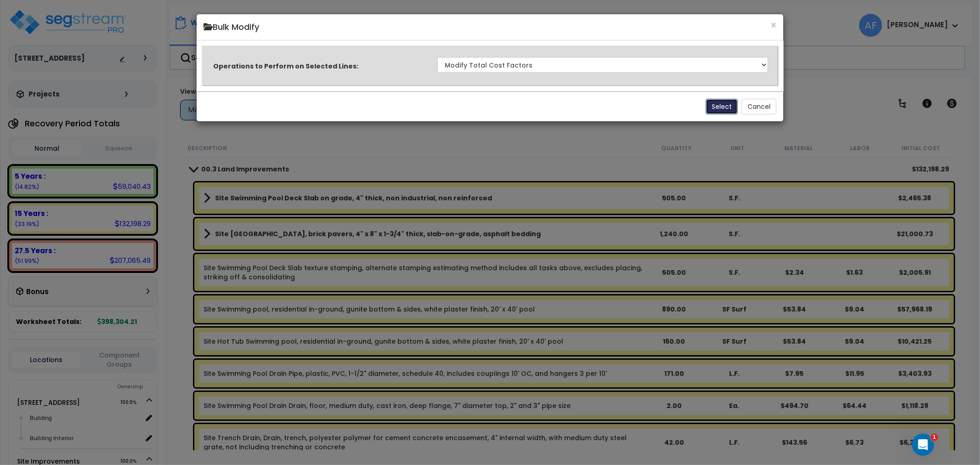
click at [713, 102] on button "Select" at bounding box center [722, 107] width 32 height 16
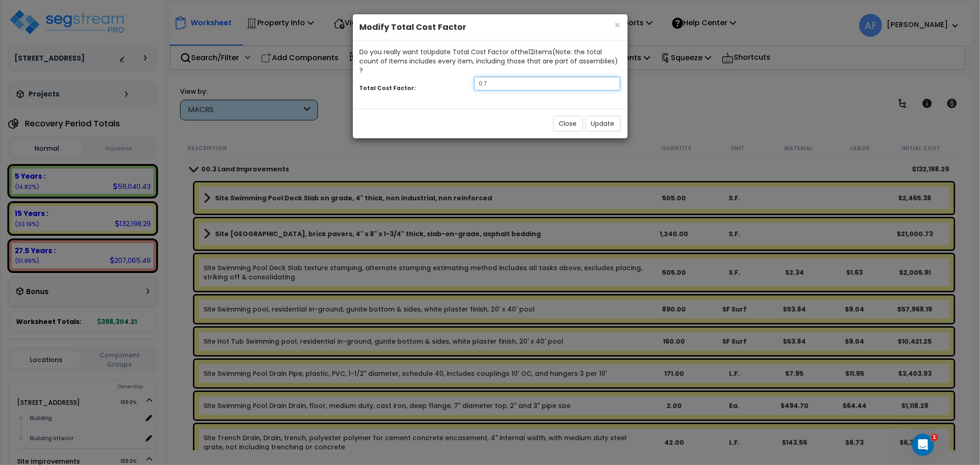
click at [533, 78] on input "0.7" at bounding box center [547, 84] width 147 height 14
type input "0.95"
click at [607, 120] on button "Update" at bounding box center [602, 124] width 35 height 16
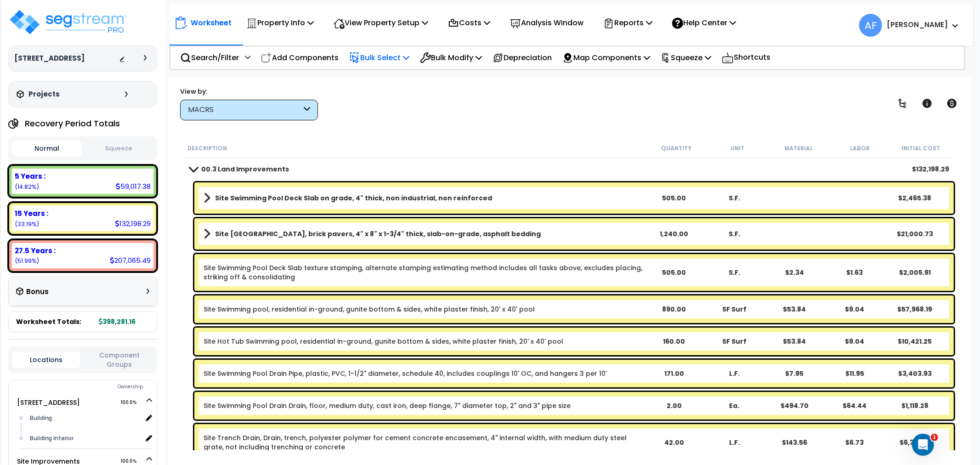
click at [397, 57] on p "Bulk Select" at bounding box center [379, 57] width 60 height 12
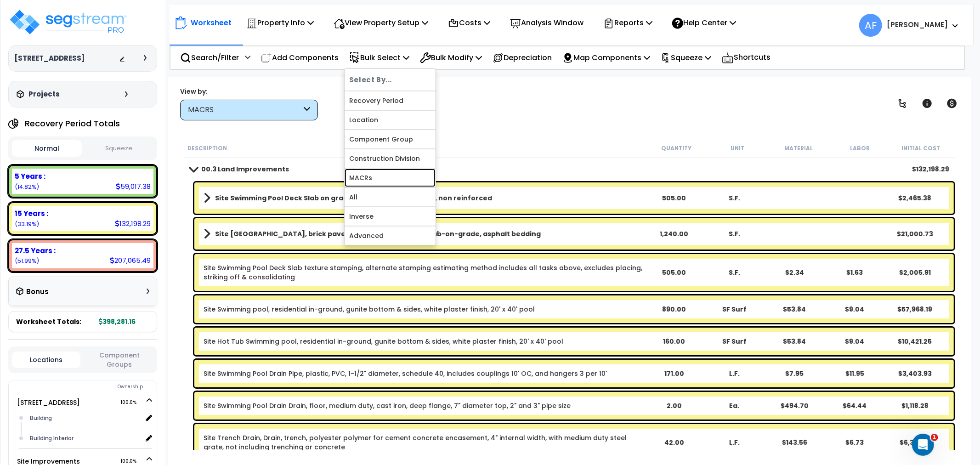
click at [376, 178] on link "MACRs" at bounding box center [390, 178] width 91 height 18
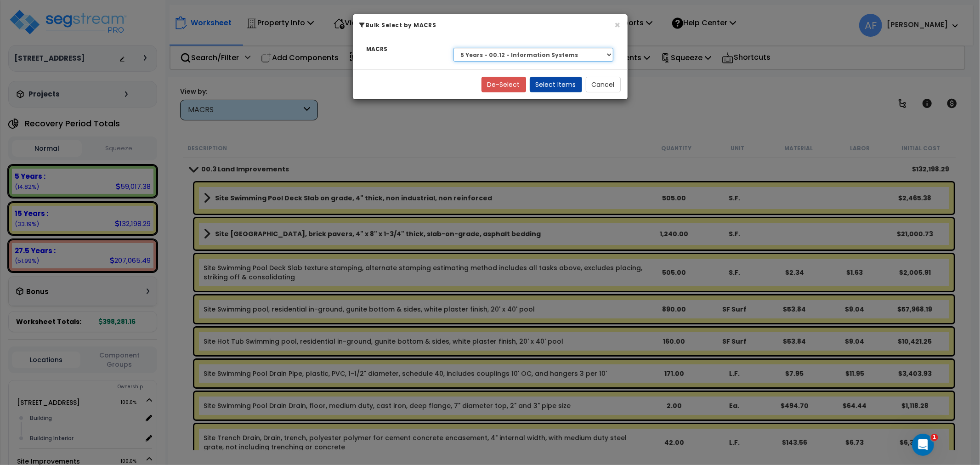
click at [555, 57] on select "Select 27.5 Years - NA - Long-Life Property 5 Years - 00.12 - Information Syste…" at bounding box center [534, 55] width 160 height 14
click at [454, 48] on select "Select 27.5 Years - NA - Long-Life Property 5 Years - 00.12 - Information Syste…" at bounding box center [534, 55] width 160 height 14
click at [552, 84] on button "Select Items" at bounding box center [556, 85] width 52 height 16
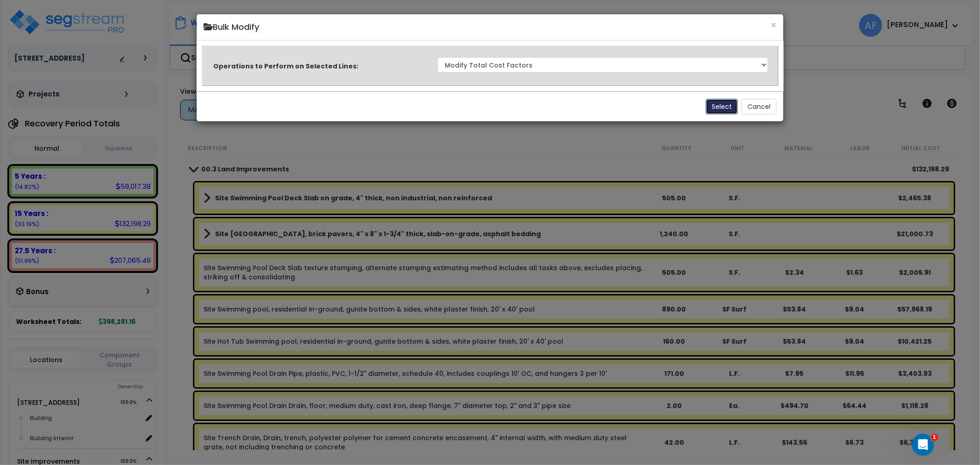
click at [715, 102] on button "Select" at bounding box center [722, 107] width 32 height 16
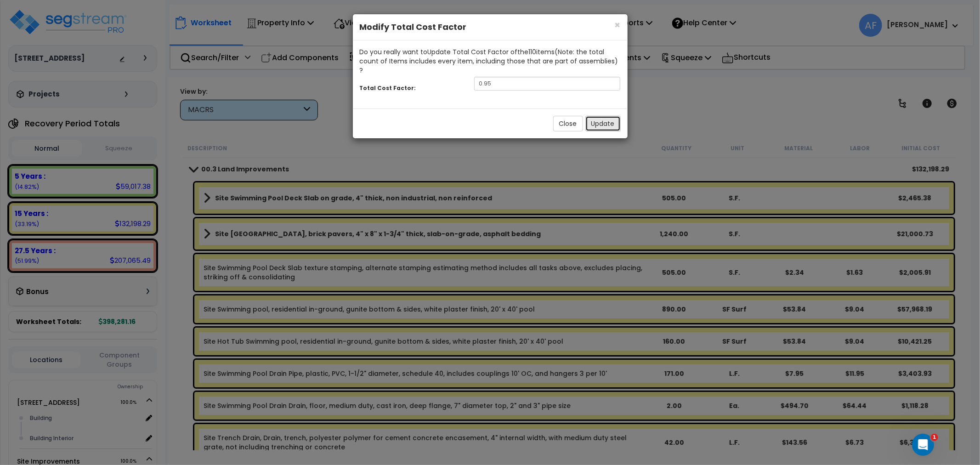
click at [606, 116] on button "Update" at bounding box center [602, 124] width 35 height 16
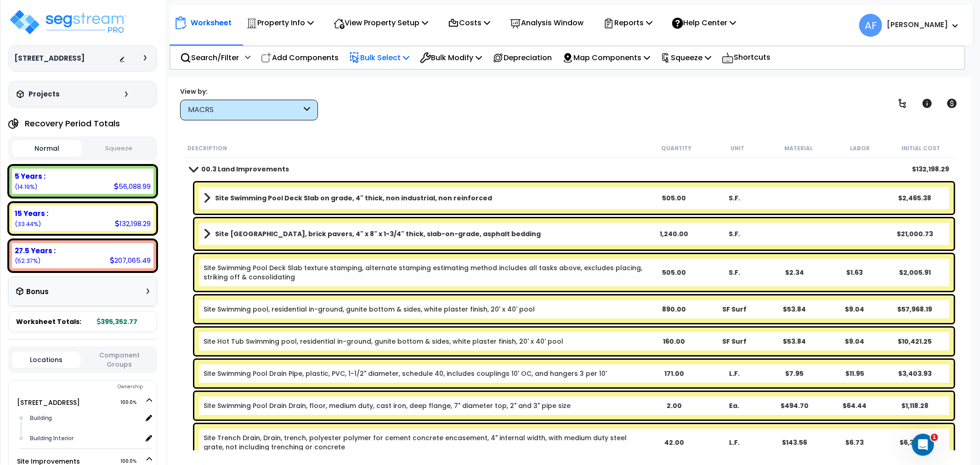
click at [409, 57] on icon at bounding box center [406, 57] width 6 height 7
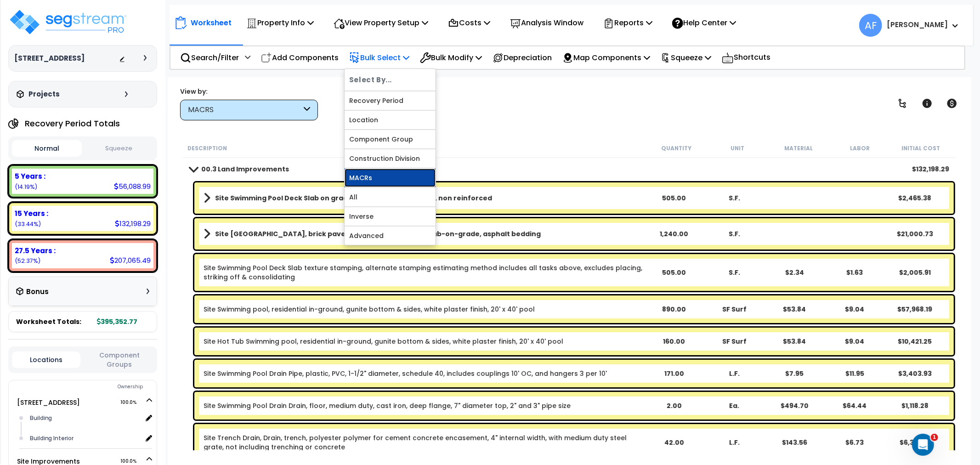
click at [382, 173] on link "MACRs" at bounding box center [390, 178] width 91 height 18
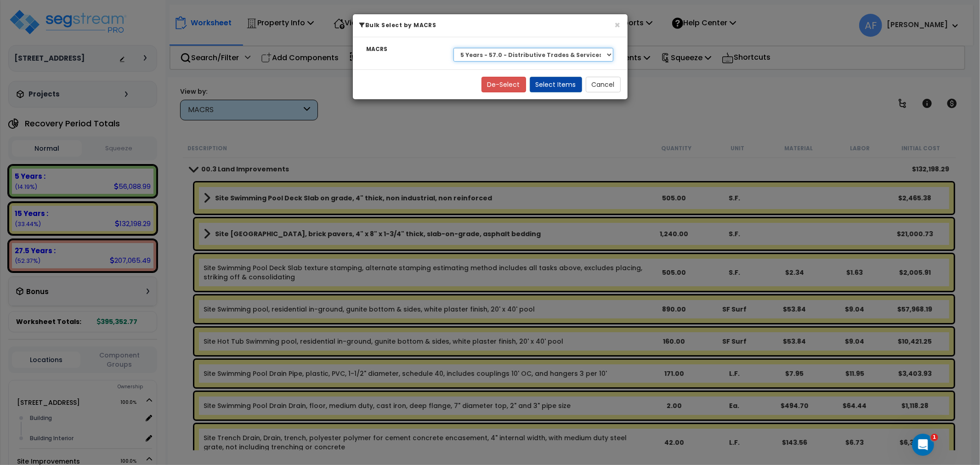
click at [584, 53] on select "Select 27.5 Years - NA - Long-Life Property 5 Years - 00.12 - Information Syste…" at bounding box center [534, 55] width 160 height 14
select select "3666"
click at [454, 48] on select "Select 27.5 Years - NA - Long-Life Property 5 Years - 00.12 - Information Syste…" at bounding box center [534, 55] width 160 height 14
click at [563, 88] on button "Select Items" at bounding box center [556, 85] width 52 height 16
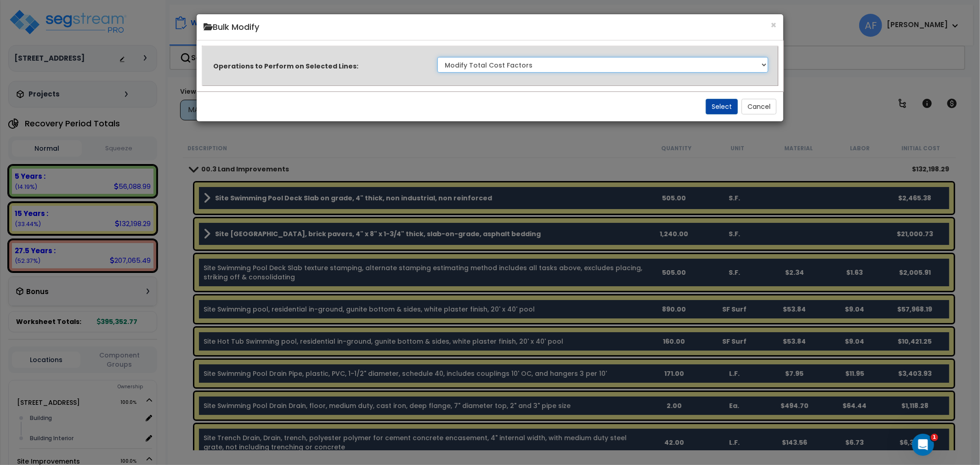
click at [501, 68] on select "Clone Delete Delete Zero Quantities Modify Component Group Modify Recovery Peri…" at bounding box center [602, 65] width 331 height 16
click at [812, 94] on div "× Bulk Modify Operations to Perform on Selected Lines: Clone Delete Delete Zero…" at bounding box center [490, 232] width 980 height 465
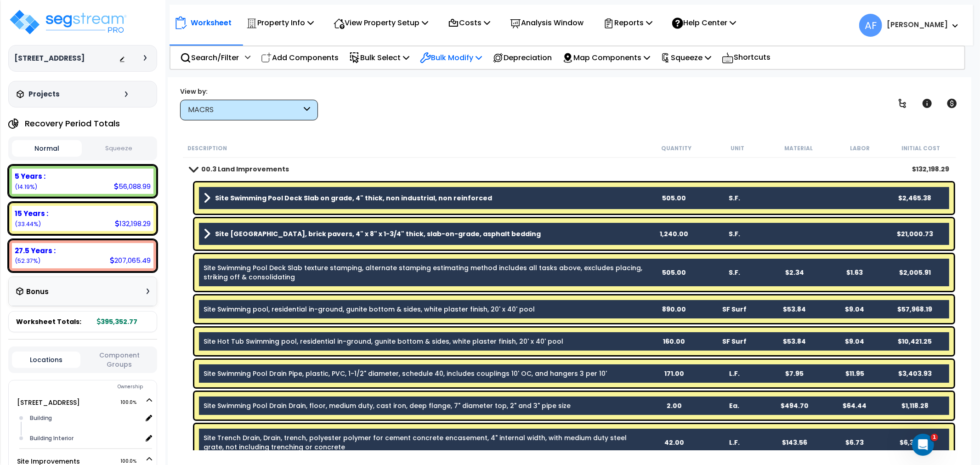
click at [468, 57] on p "Bulk Modify" at bounding box center [451, 57] width 62 height 12
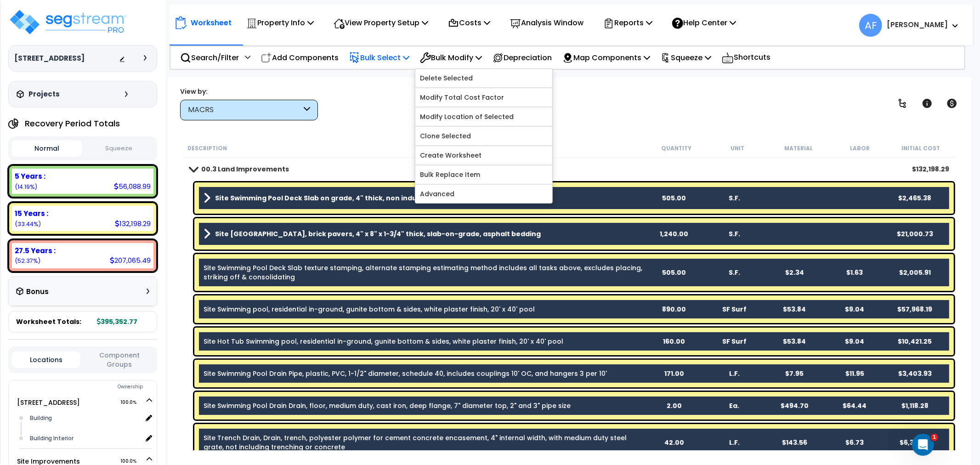
click at [388, 57] on p "Bulk Select" at bounding box center [379, 57] width 60 height 12
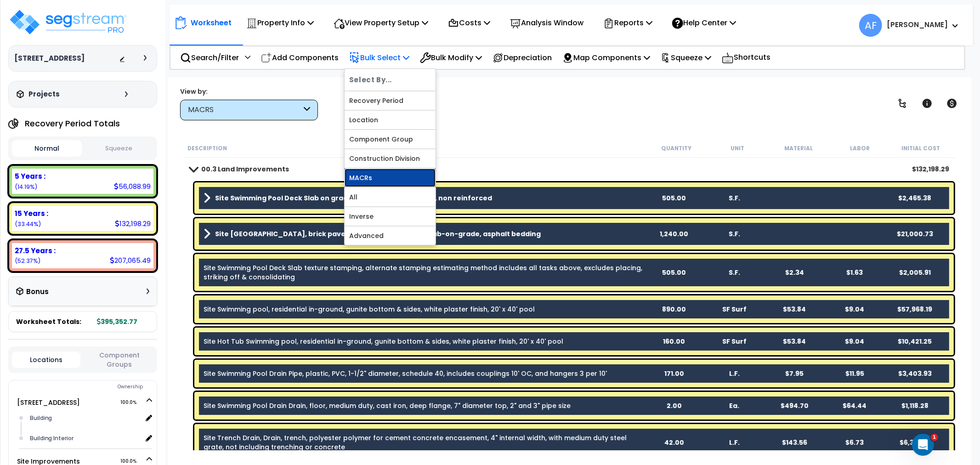
click at [366, 176] on link "MACRs" at bounding box center [390, 178] width 91 height 18
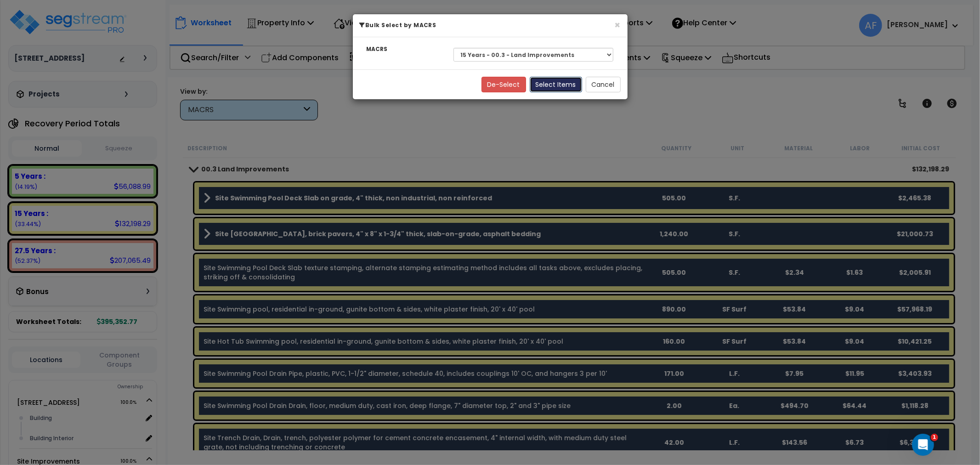
click at [559, 85] on button "Select Items" at bounding box center [556, 85] width 52 height 16
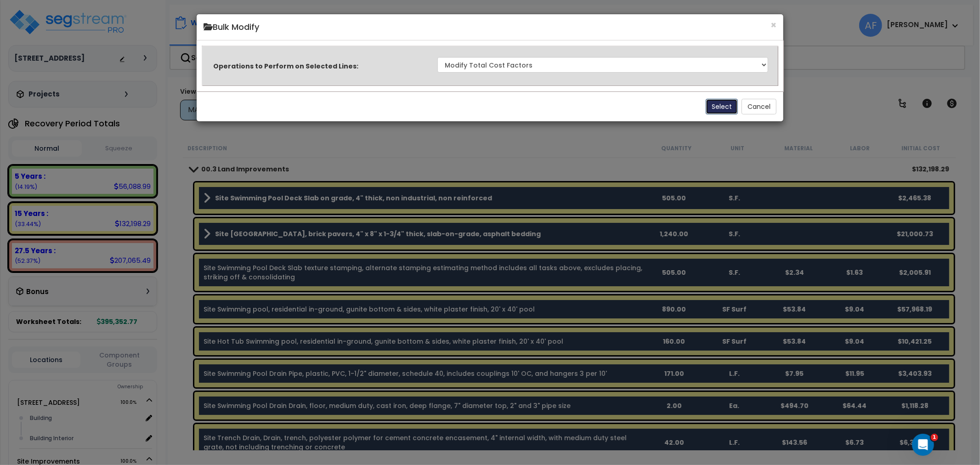
click at [724, 106] on button "Select" at bounding box center [722, 107] width 32 height 16
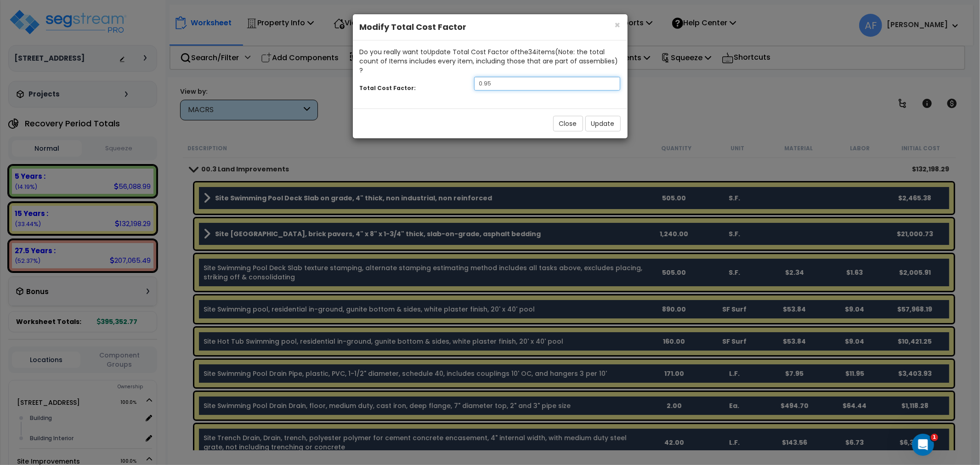
click at [498, 77] on input "0.95" at bounding box center [547, 84] width 147 height 14
type input "0.9"
click at [599, 116] on button "Update" at bounding box center [602, 124] width 35 height 16
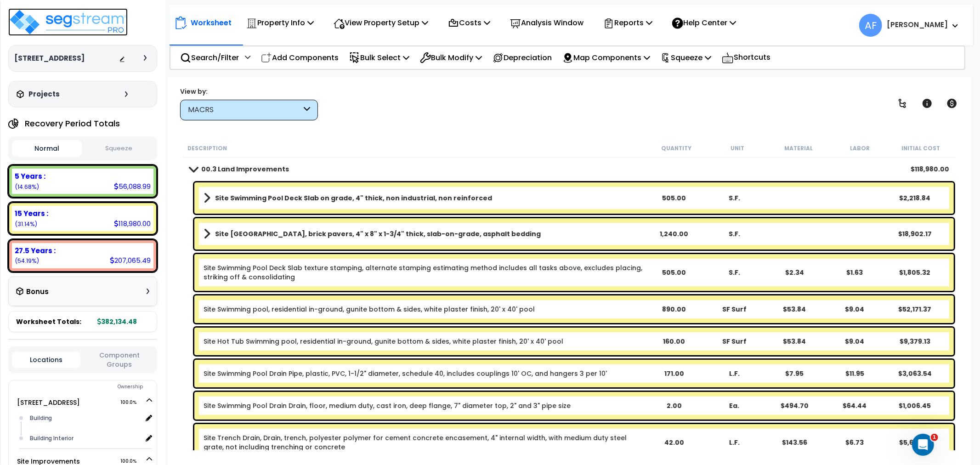
click at [91, 21] on img at bounding box center [67, 22] width 119 height 28
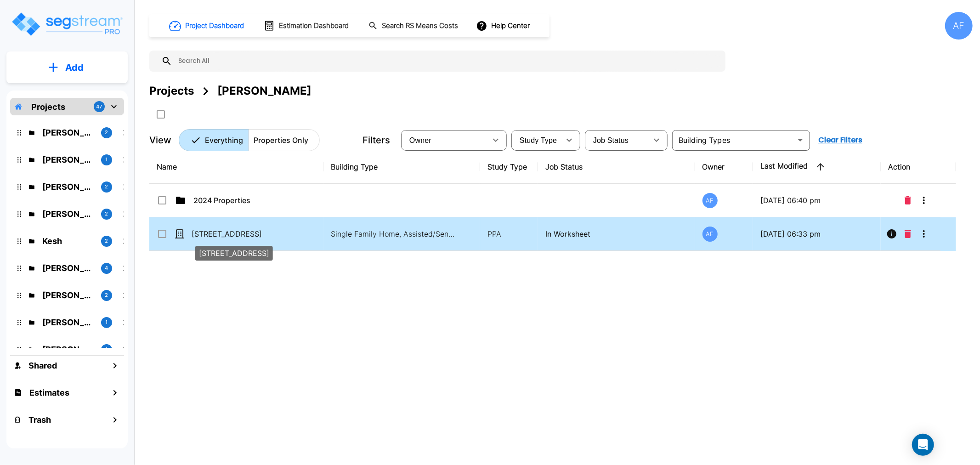
click at [215, 235] on p "[STREET_ADDRESS]" at bounding box center [238, 233] width 92 height 11
checkbox input "true"
click at [215, 235] on p "[STREET_ADDRESS]" at bounding box center [238, 233] width 92 height 11
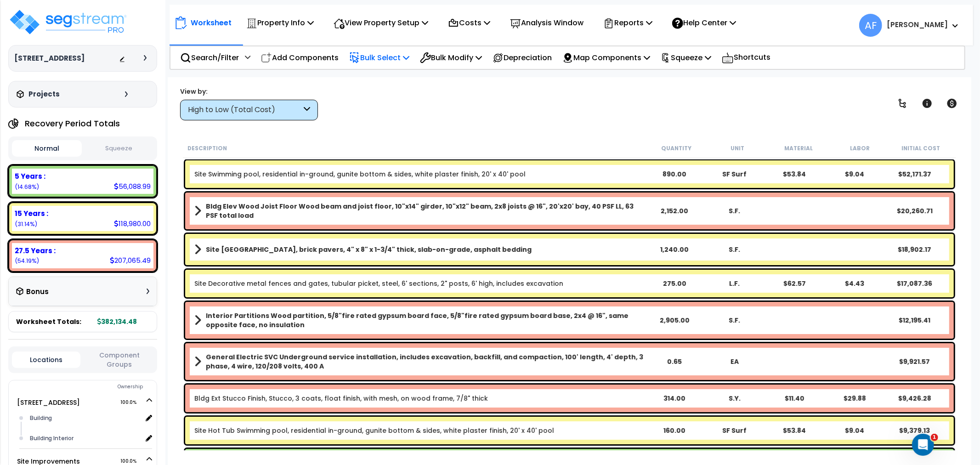
click at [407, 58] on p "Bulk Select" at bounding box center [379, 57] width 60 height 12
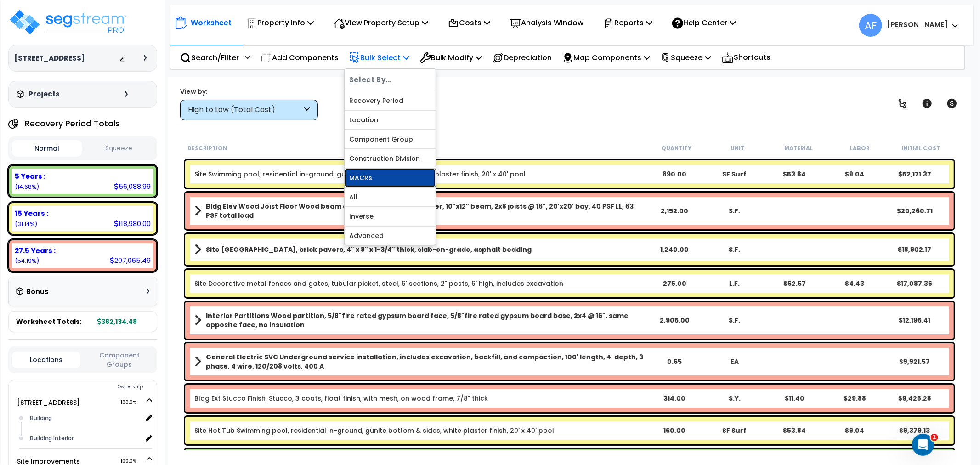
click at [369, 180] on link "MACRs" at bounding box center [390, 178] width 91 height 18
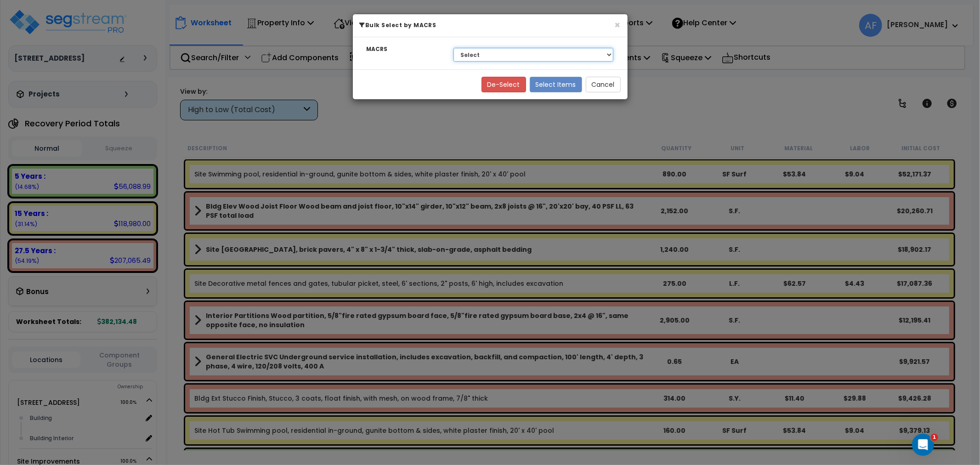
click at [540, 54] on select "Select 27.5 Years - NA - Long-Life Property 5 Years - 00.12 - Information Syste…" at bounding box center [534, 55] width 160 height 14
select select "3669"
click at [454, 48] on select "Select 27.5 Years - NA - Long-Life Property 5 Years - 00.12 - Information Syste…" at bounding box center [534, 55] width 160 height 14
click at [556, 83] on button "Select Items" at bounding box center [556, 85] width 52 height 16
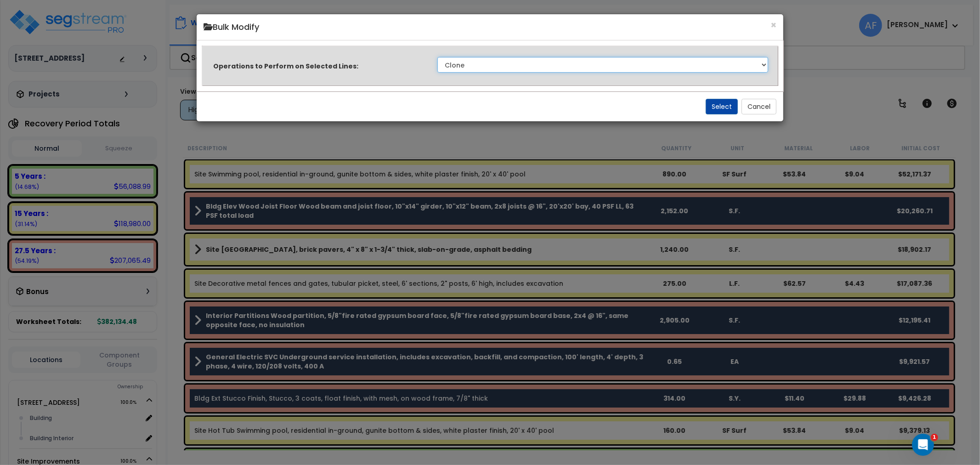
click at [694, 63] on select "Clone Delete Delete Zero Quantities Modify Component Group Modify Recovery Peri…" at bounding box center [602, 65] width 331 height 16
select select "modifyTotalCostFactor"
click at [437, 57] on select "Clone Delete Delete Zero Quantities Modify Component Group Modify Recovery Peri…" at bounding box center [602, 65] width 331 height 16
click at [724, 104] on button "Select" at bounding box center [722, 107] width 32 height 16
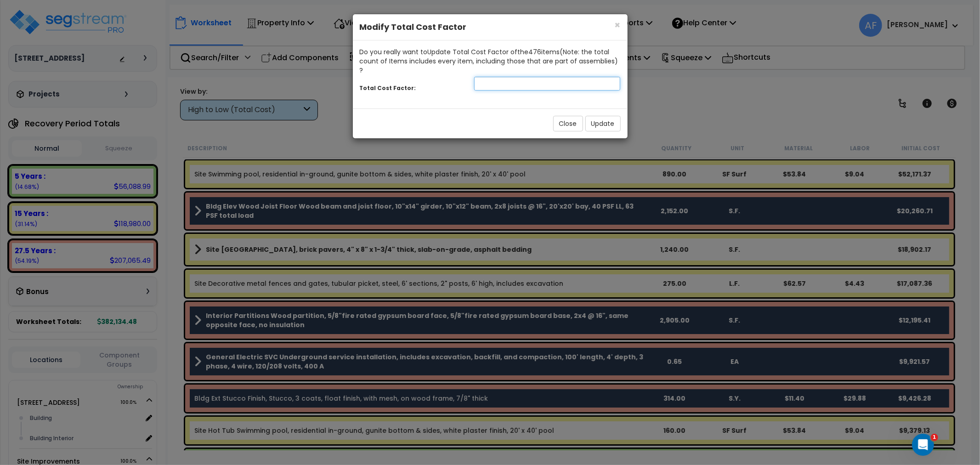
click at [512, 77] on input "number" at bounding box center [547, 84] width 147 height 14
type input "0.85"
click at [598, 116] on button "Update" at bounding box center [602, 124] width 35 height 16
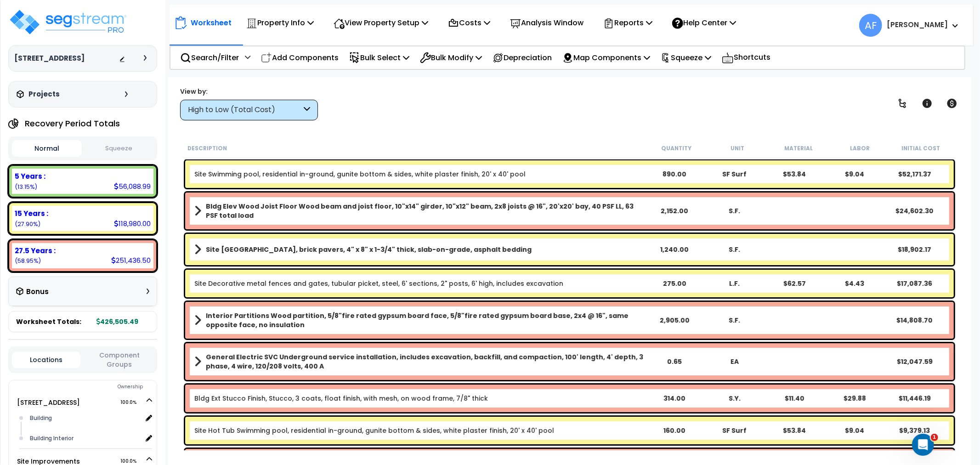
click at [263, 109] on div "High to Low (Total Cost)" at bounding box center [245, 110] width 114 height 11
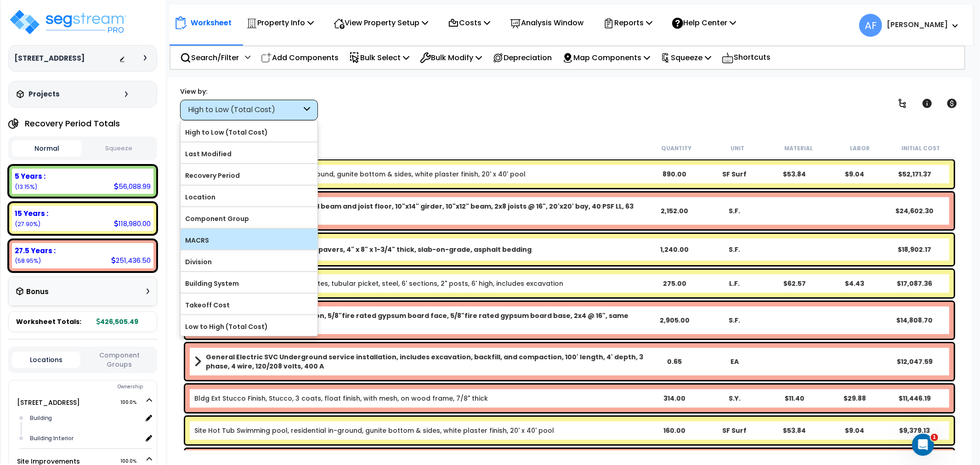
click at [217, 245] on label "MACRS" at bounding box center [249, 240] width 137 height 14
click at [0, 0] on input "MACRS" at bounding box center [0, 0] width 0 height 0
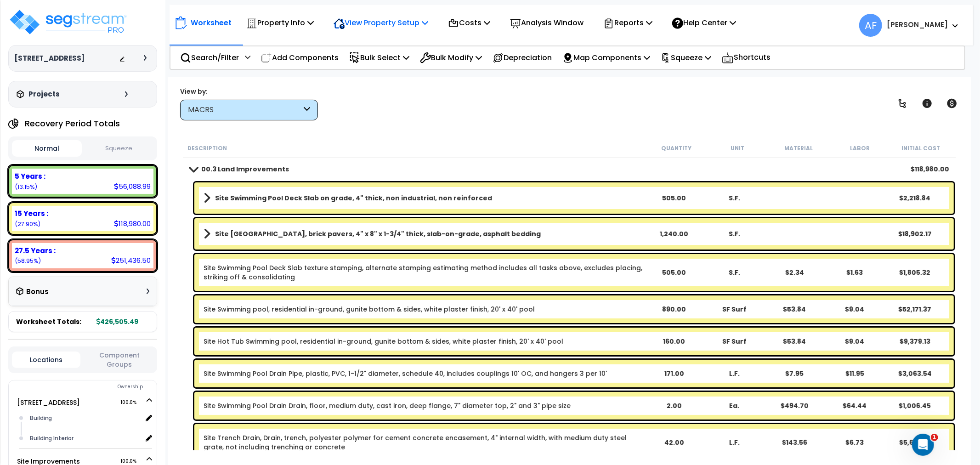
click at [410, 27] on p "View Property Setup" at bounding box center [381, 23] width 95 height 12
click at [383, 61] on link "View Questionnaire" at bounding box center [374, 63] width 91 height 18
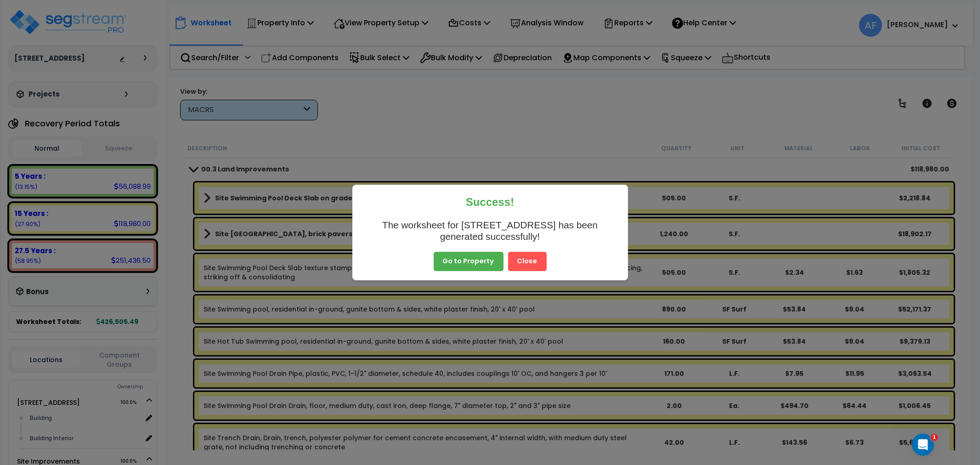
click at [520, 264] on button "Close" at bounding box center [527, 261] width 39 height 19
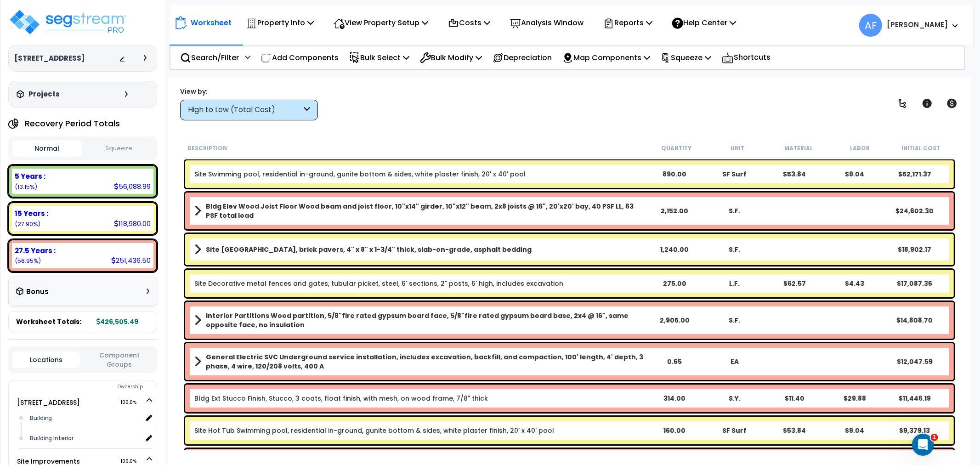
drag, startPoint x: 271, startPoint y: 96, endPoint x: 273, endPoint y: 104, distance: 8.0
click at [271, 96] on div "View by: High to Low (Total Cost) High to Low (Total Cost)" at bounding box center [249, 104] width 138 height 34
click at [273, 105] on div "High to Low (Total Cost)" at bounding box center [245, 110] width 114 height 11
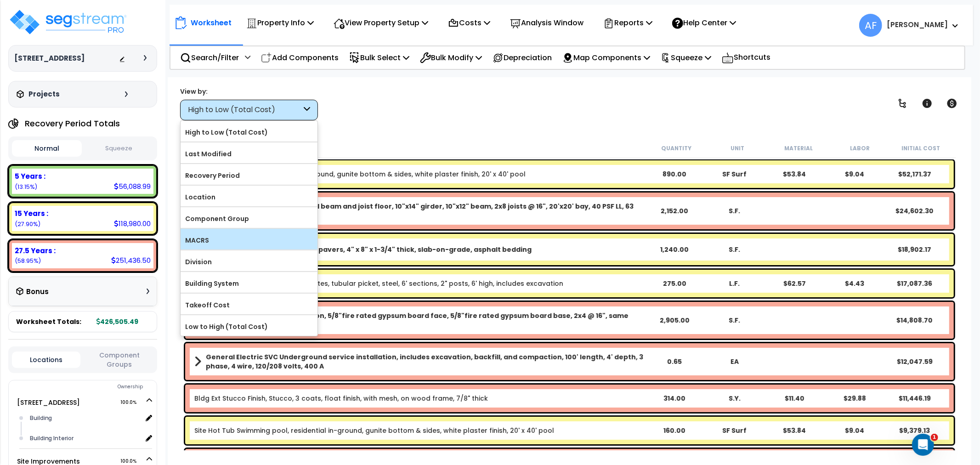
click at [226, 241] on label "MACRS" at bounding box center [249, 240] width 137 height 14
click at [0, 0] on input "MACRS" at bounding box center [0, 0] width 0 height 0
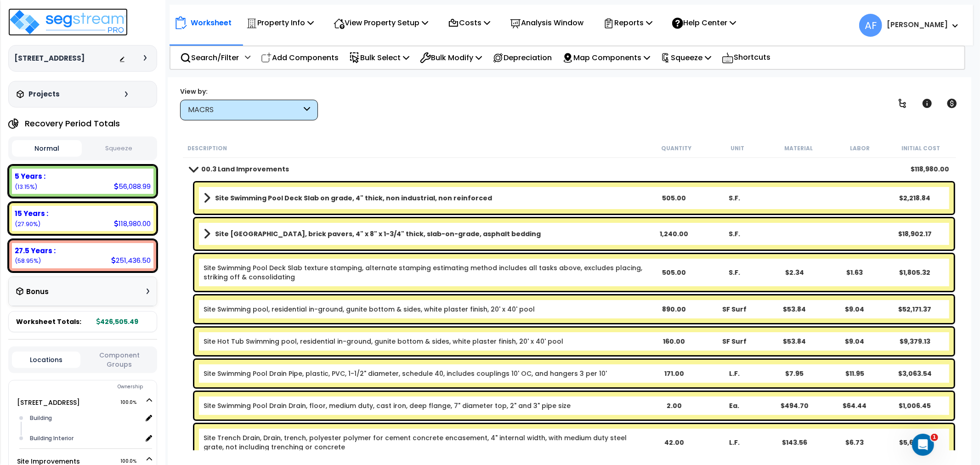
drag, startPoint x: 111, startPoint y: 23, endPoint x: 143, endPoint y: 53, distance: 43.2
click at [111, 23] on img at bounding box center [67, 22] width 119 height 28
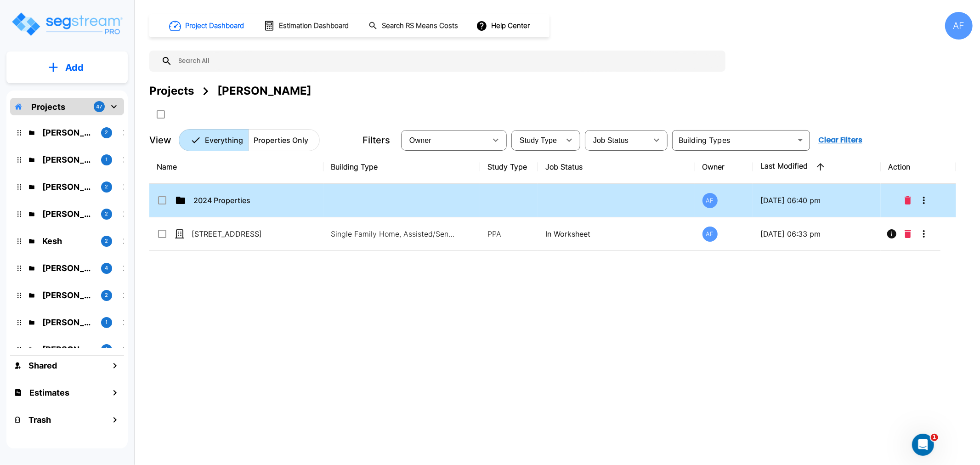
click at [215, 197] on p "2024 Properties" at bounding box center [239, 200] width 92 height 11
checkbox input "true"
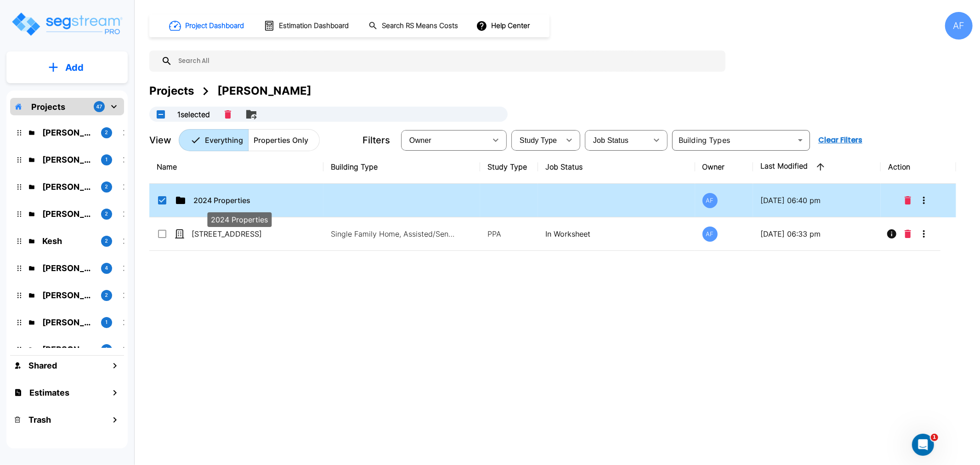
click at [215, 197] on p "2024 Properties" at bounding box center [239, 200] width 92 height 11
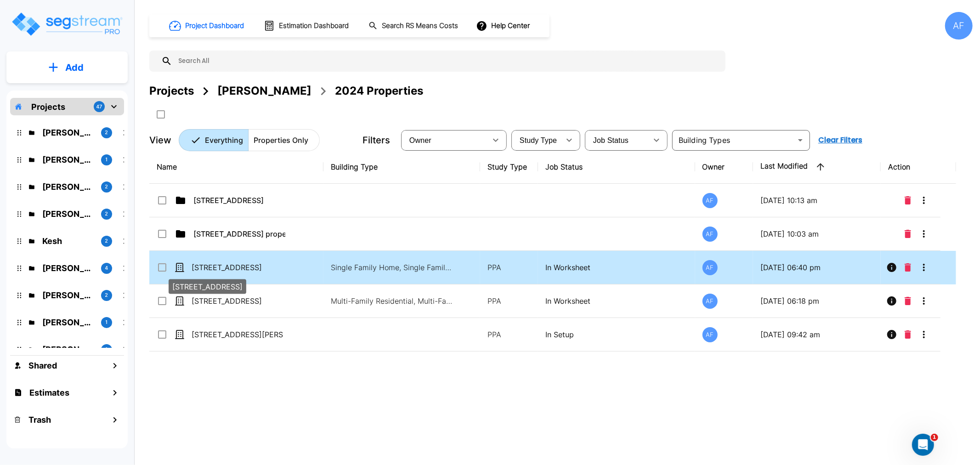
click at [227, 267] on p "[STREET_ADDRESS]" at bounding box center [238, 267] width 92 height 11
checkbox input "true"
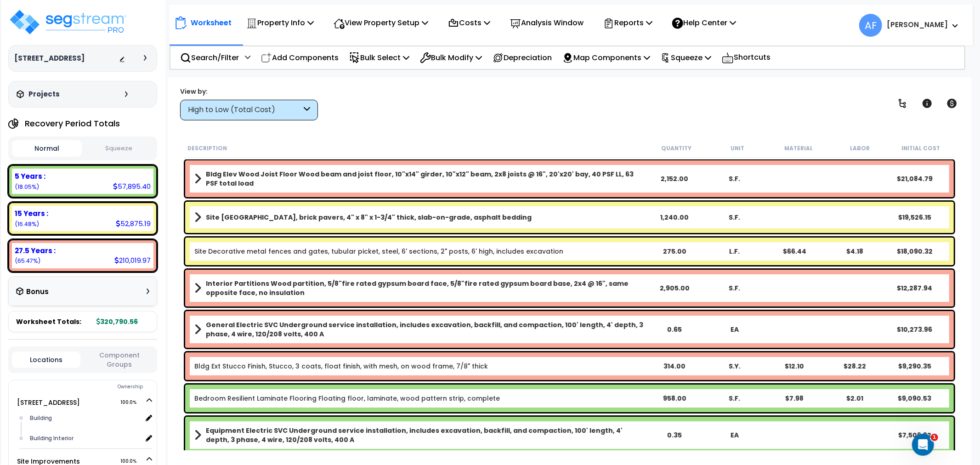
click at [265, 107] on div "High to Low (Total Cost)" at bounding box center [245, 110] width 114 height 11
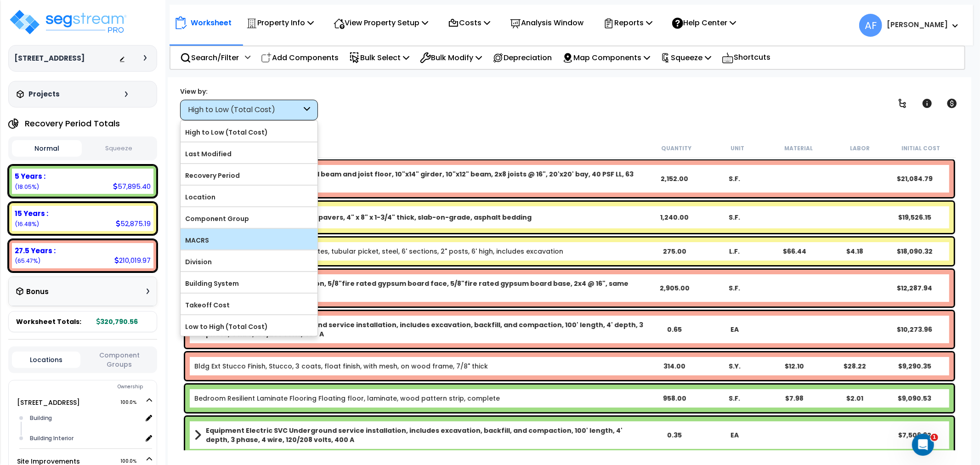
click at [213, 244] on label "MACRS" at bounding box center [249, 240] width 137 height 14
click at [0, 0] on input "MACRS" at bounding box center [0, 0] width 0 height 0
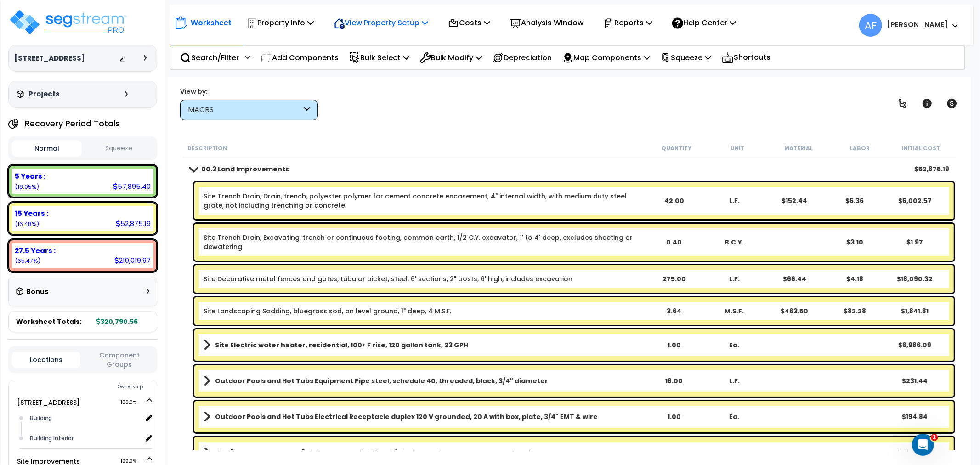
click at [386, 21] on p "View Property Setup" at bounding box center [381, 23] width 95 height 12
click at [369, 58] on link "View Questionnaire" at bounding box center [374, 63] width 91 height 18
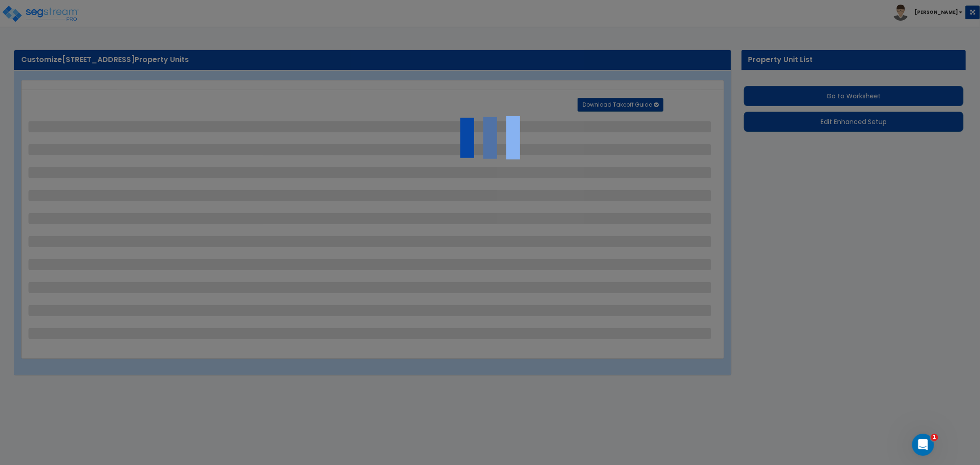
select select "2"
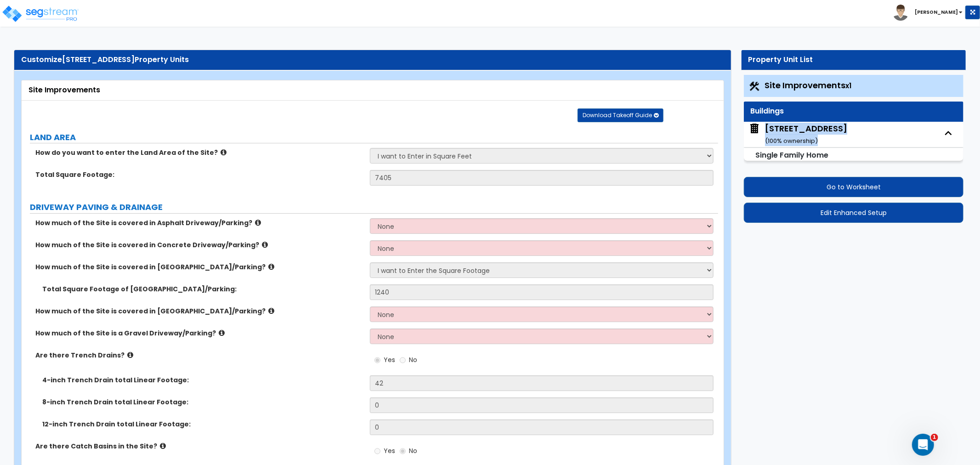
drag, startPoint x: 763, startPoint y: 126, endPoint x: 939, endPoint y: 132, distance: 175.6
click at [939, 132] on div "[STREET_ADDRESS] ( 100 % ownership)" at bounding box center [854, 134] width 220 height 25
copy div "[STREET_ADDRESS] ( 100 % ownership)"
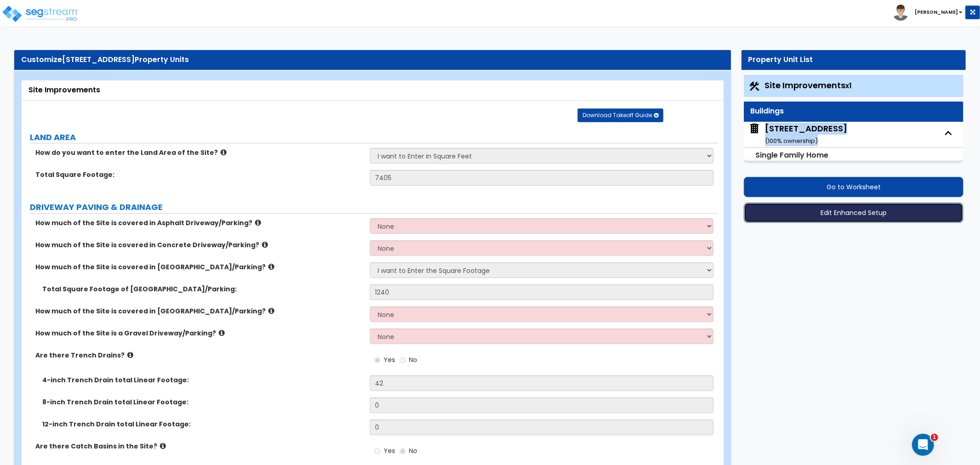
click at [840, 215] on button "Edit Enhanced Setup" at bounding box center [854, 213] width 220 height 20
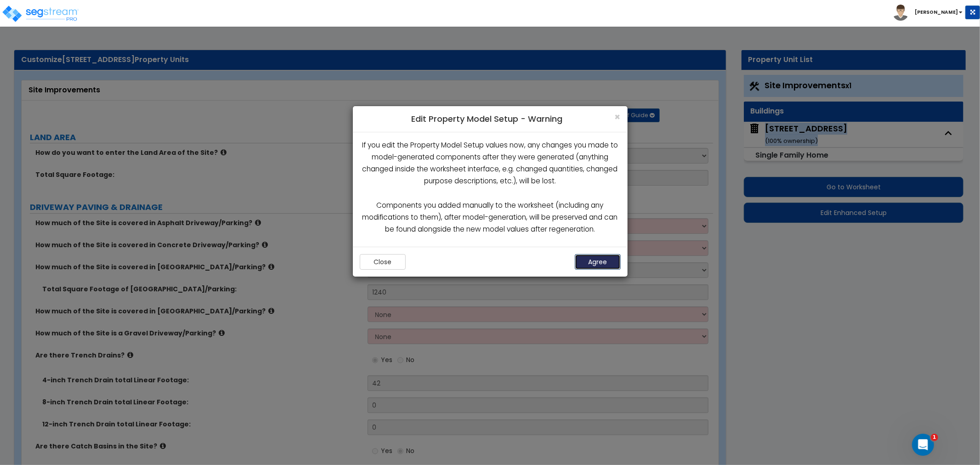
click at [607, 261] on button "Agree" at bounding box center [598, 262] width 46 height 16
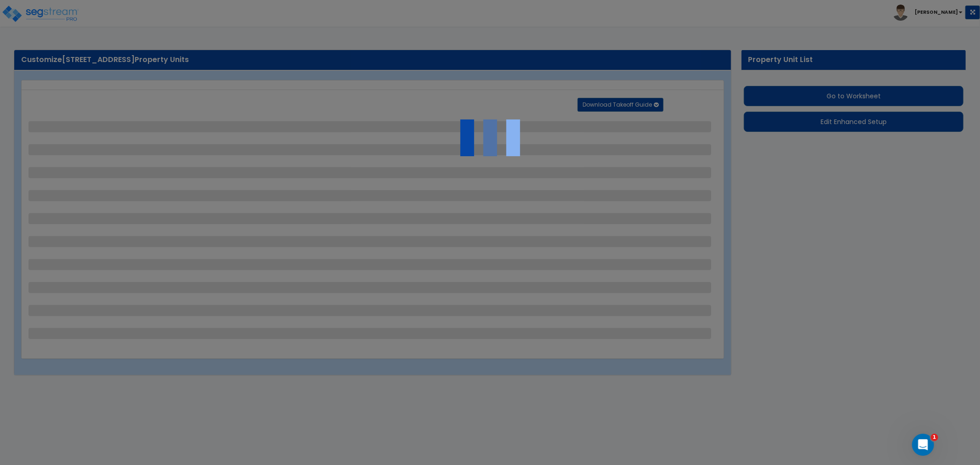
select select "2"
select select "1"
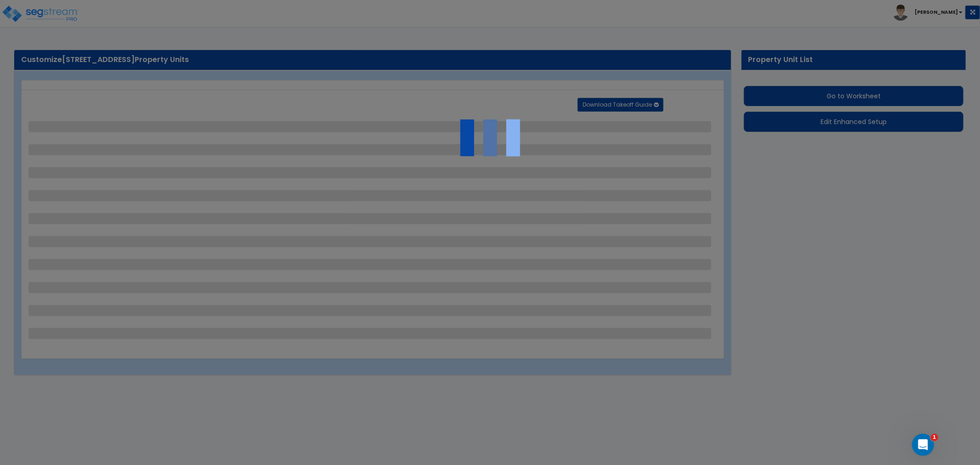
select select "2"
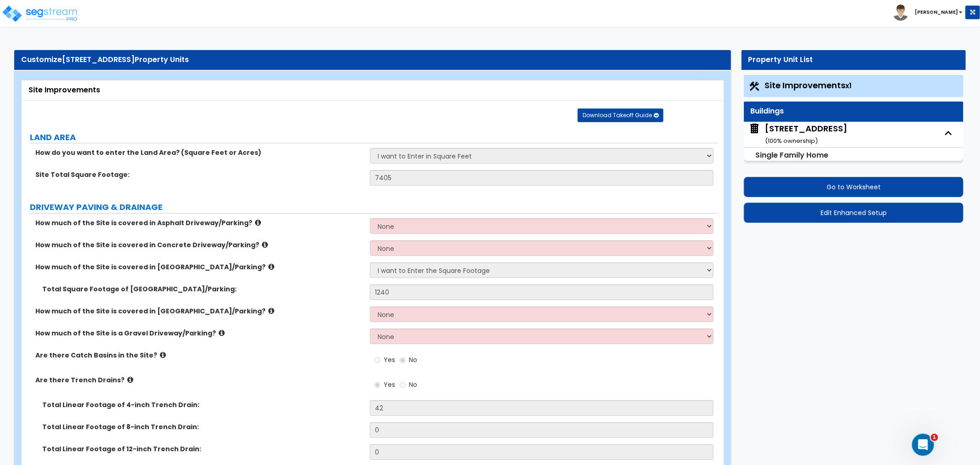
click at [797, 78] on div "Site Improvements x1" at bounding box center [854, 86] width 220 height 22
click at [795, 88] on span "Site Improvements x1" at bounding box center [808, 84] width 87 height 11
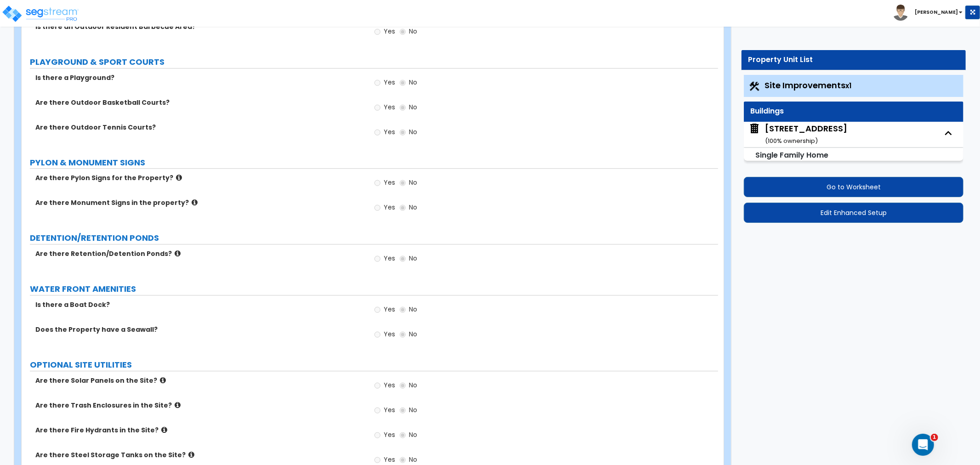
scroll to position [2349, 0]
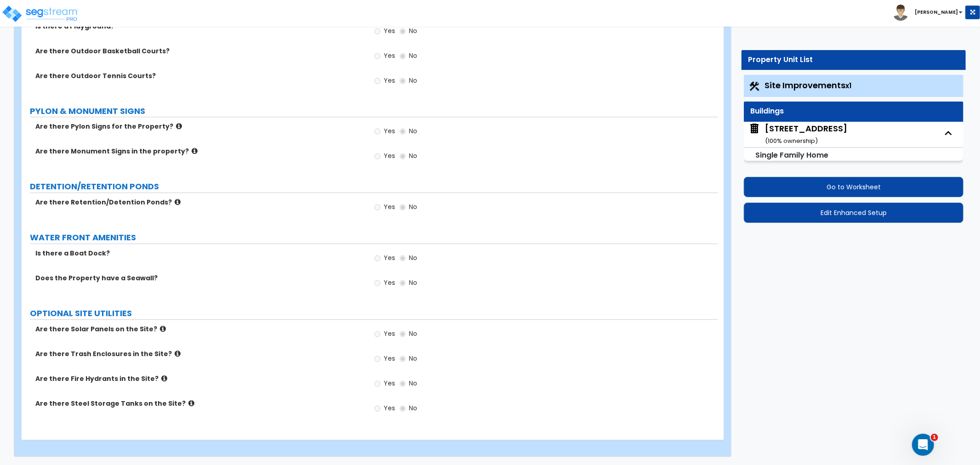
click at [791, 136] on div "7613 Wilmington Loop ( 100 % ownership)" at bounding box center [806, 134] width 82 height 23
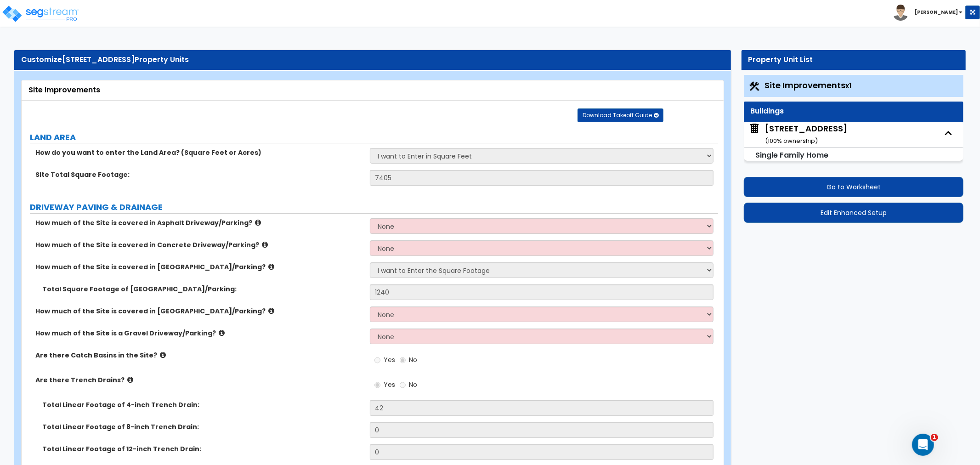
select select "1"
select select "7"
select select "3"
select select "5"
select select "1"
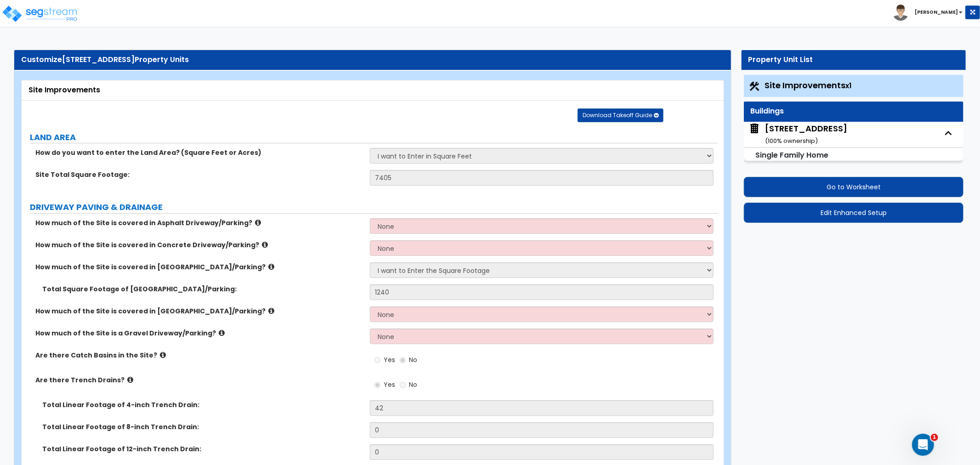
select select "1"
select select "7"
select select "1"
select select "2"
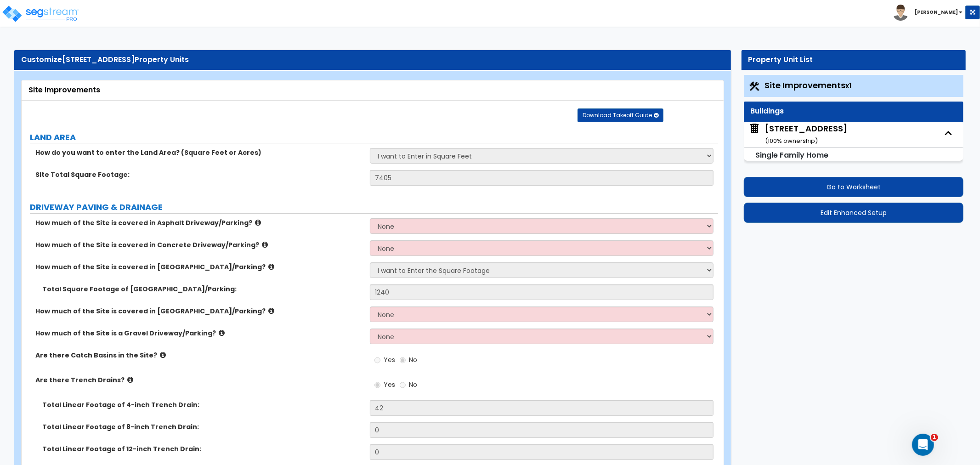
select select "1"
select select "4"
select select "1"
select select "2"
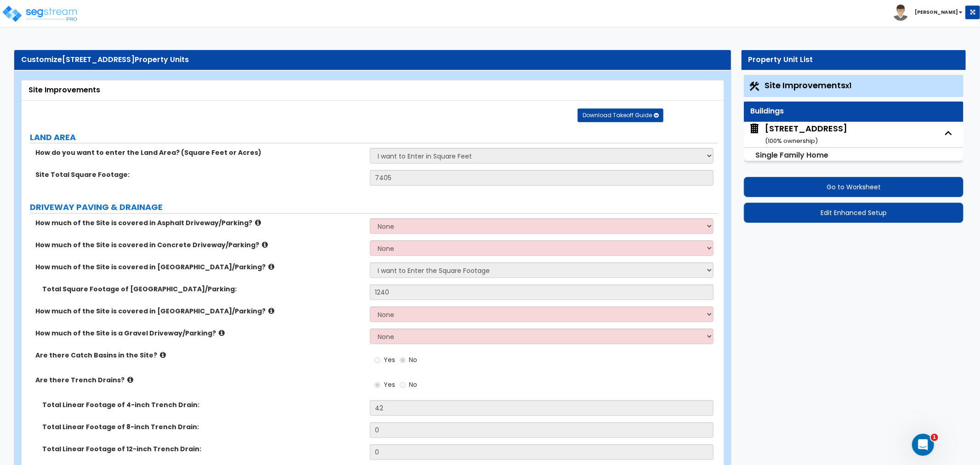
select select "1"
select select "5"
select select "1"
select select "2"
select select "5"
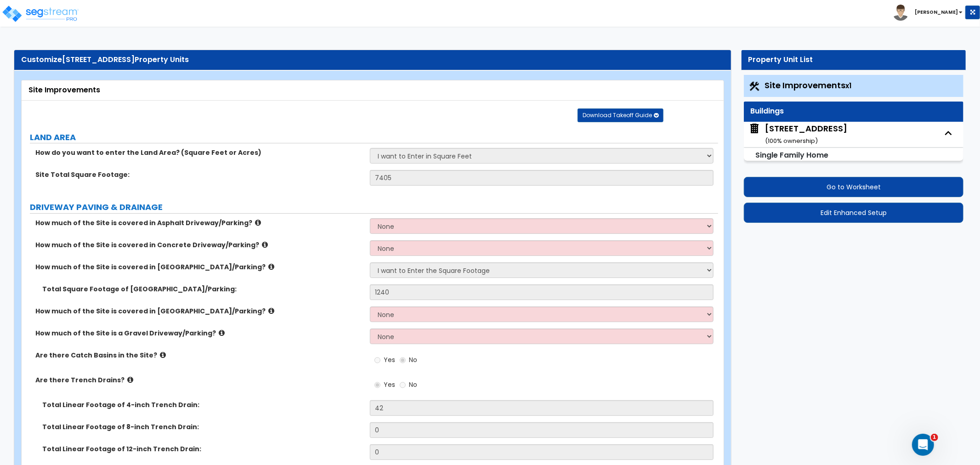
select select "1"
select select "3"
select select "1"
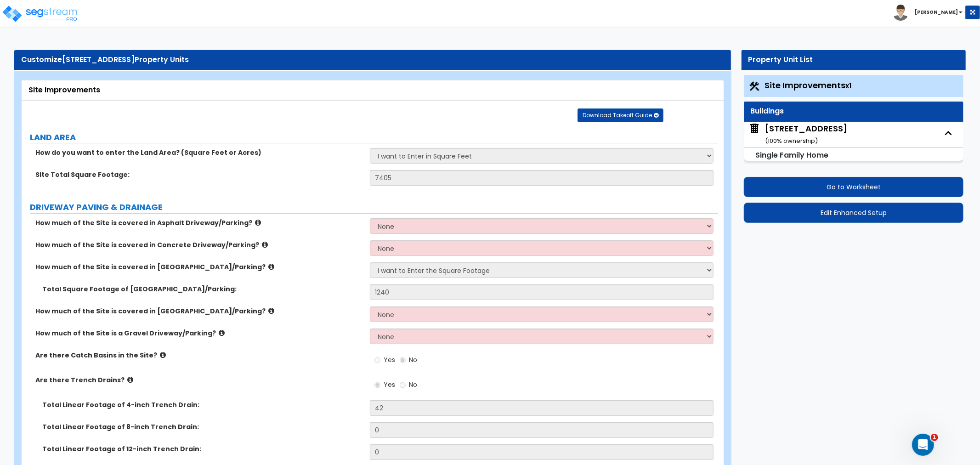
select select "2"
select select "6"
select select "3"
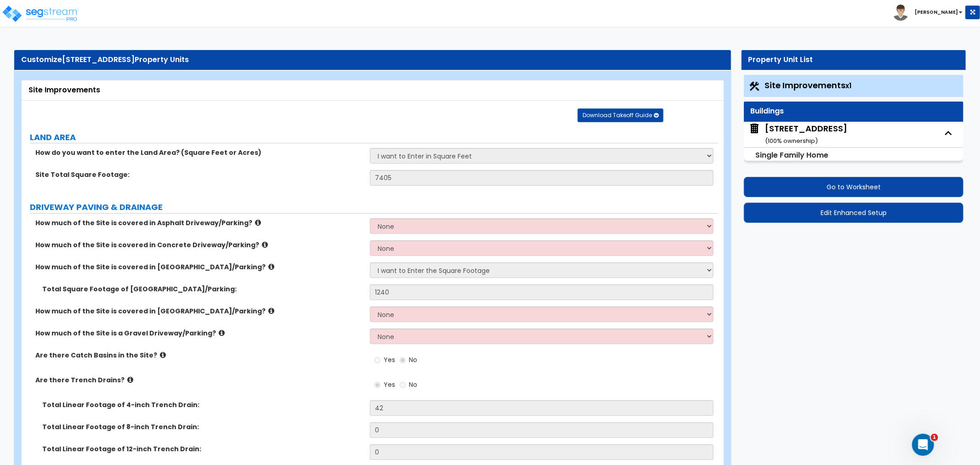
select select "1"
select select "4"
select select "2"
select select "3"
select select "2"
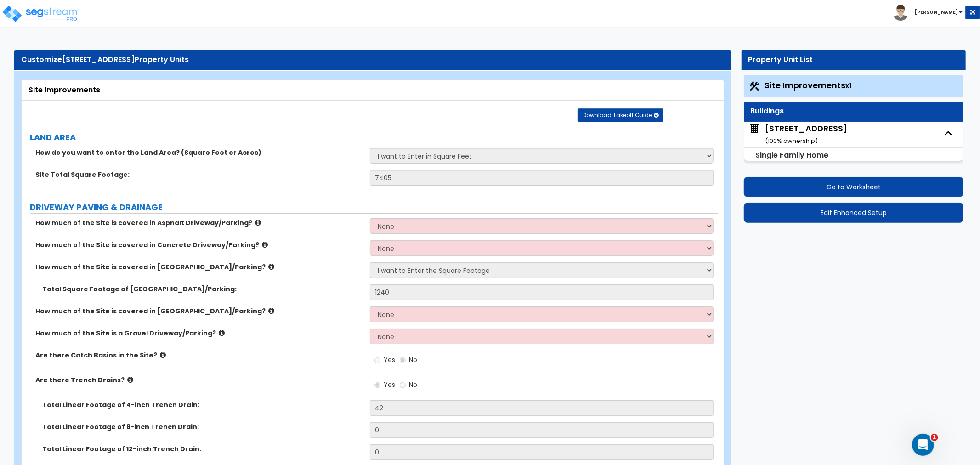
select select "1"
select select "2"
select select "3"
select select "2"
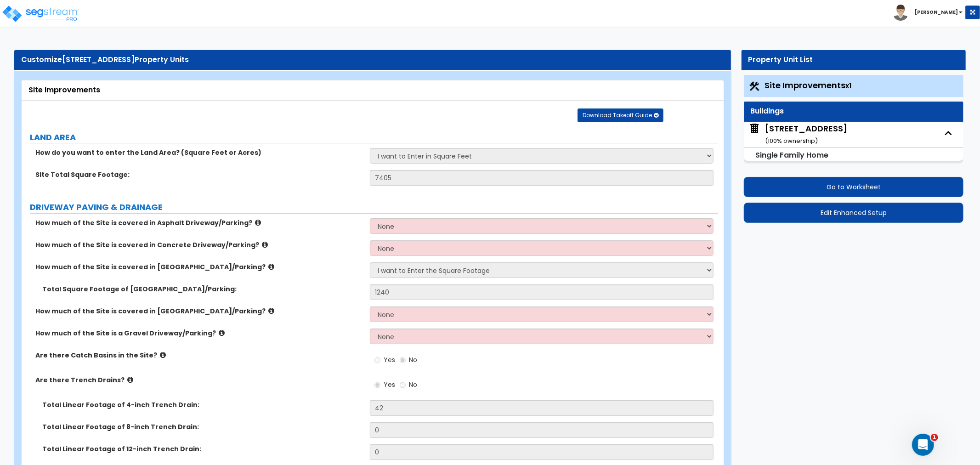
select select "3"
select select "2"
select select "1"
select select "2"
select select "1"
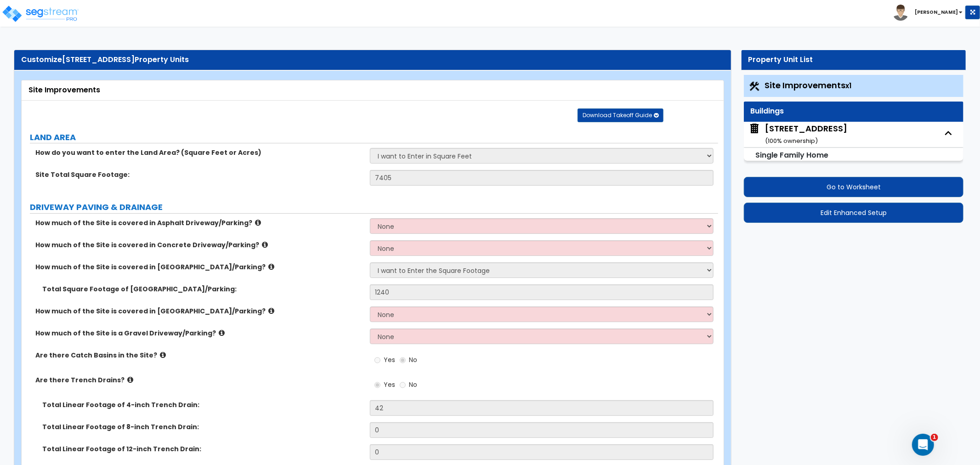
select select "3"
select select "2"
select select "1"
select select "2"
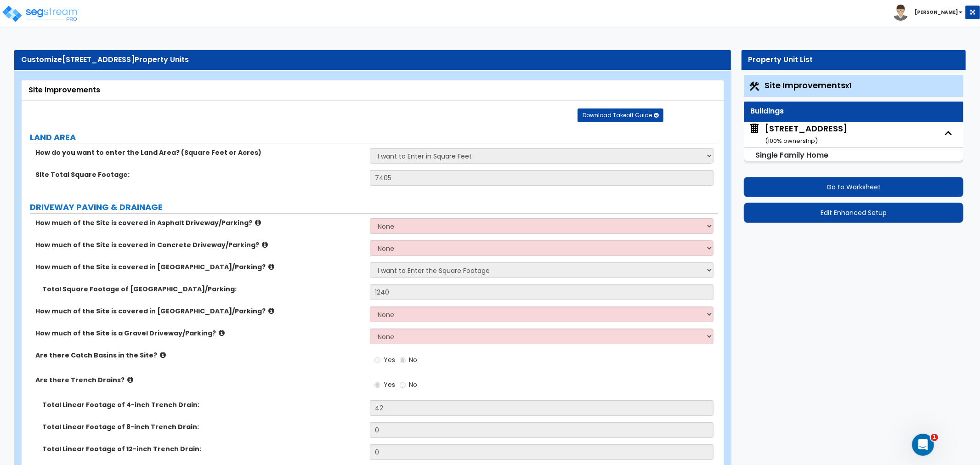
select select "3"
select select "2"
select select "1"
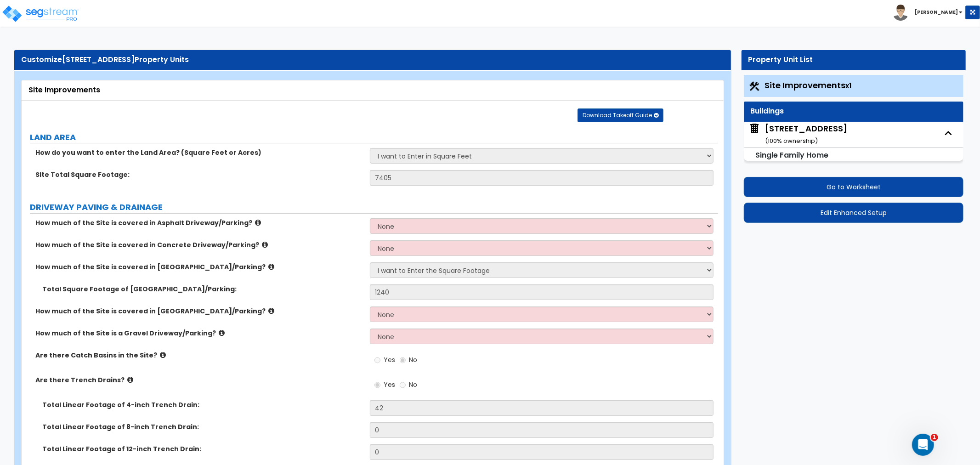
select select "2"
select select "3"
select select "2"
select select "1"
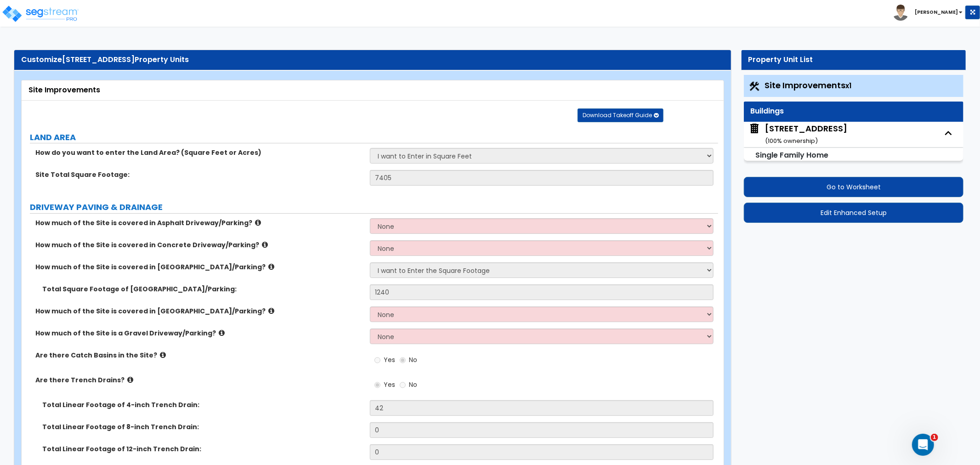
select select "2"
select select "1"
select select "2"
select select "1"
select select "2"
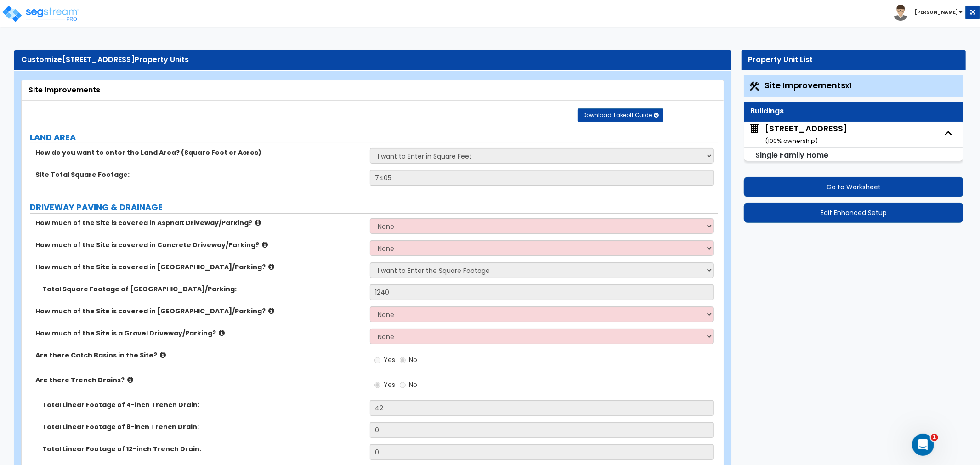
select select "1"
select select "2"
select select "1"
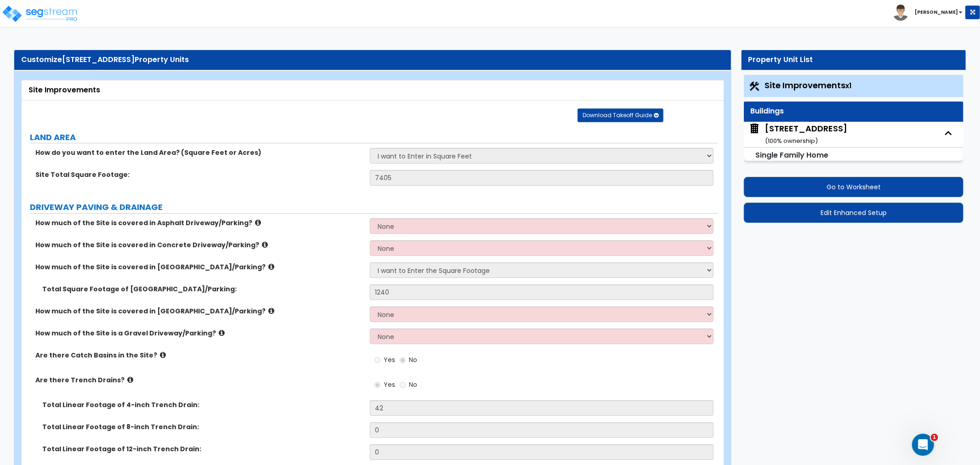
select select "2"
select select "1"
select select "2"
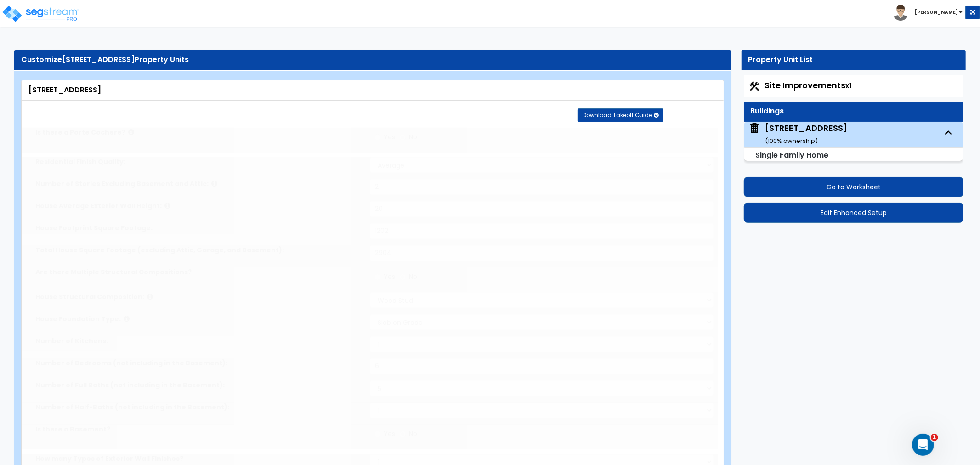
radio input "true"
select select "1"
select select "2"
type input "1"
select select "2"
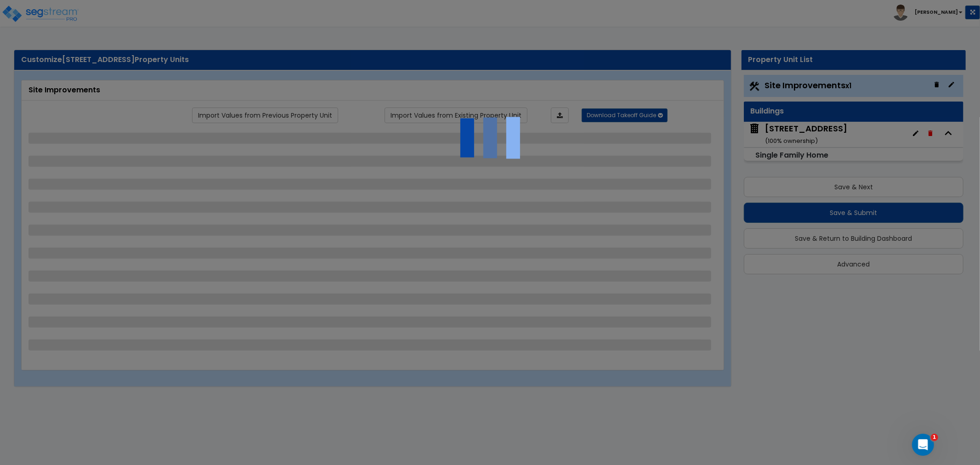
select select "2"
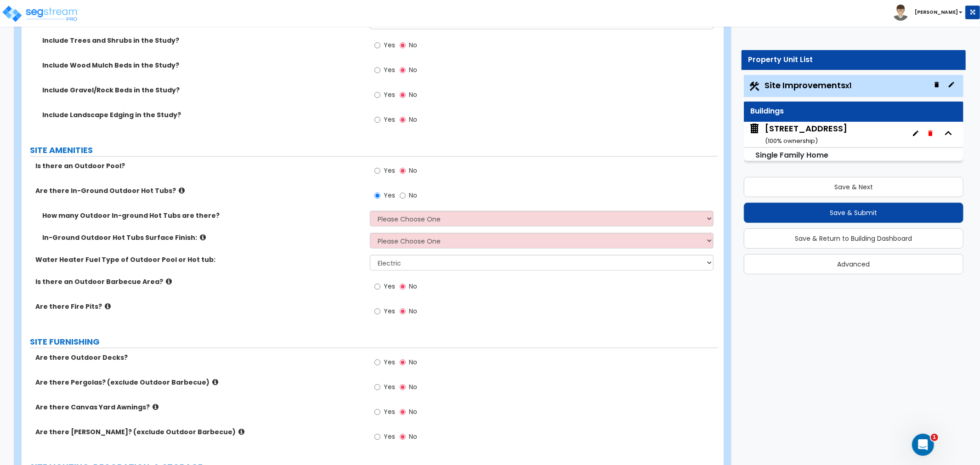
scroll to position [868, 0]
click at [377, 168] on input "Yes" at bounding box center [378, 169] width 6 height 10
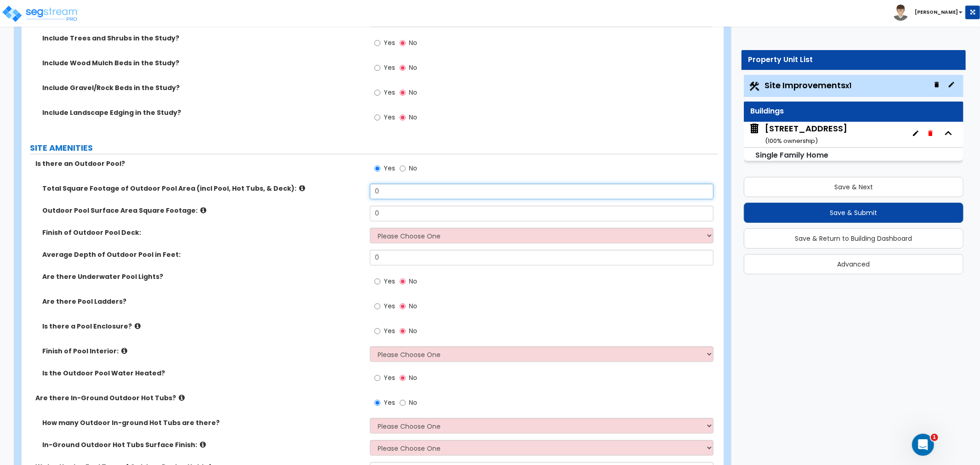
drag, startPoint x: 390, startPoint y: 191, endPoint x: 329, endPoint y: 196, distance: 60.4
click at [329, 196] on div "Total Square Footage of Outdoor Pool Area (incl Pool, Hot Tubs, & Deck): 0" at bounding box center [370, 195] width 697 height 22
click at [403, 167] on input "No" at bounding box center [403, 169] width 6 height 10
radio input "false"
radio input "true"
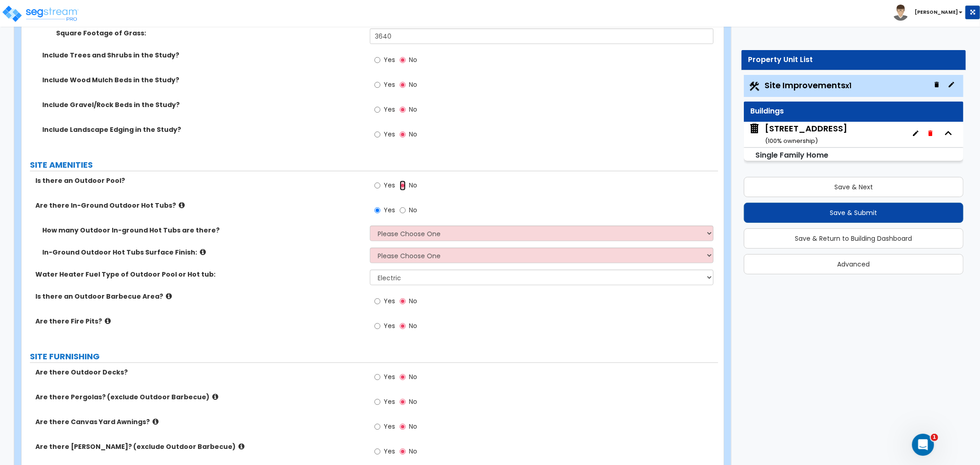
scroll to position [848, 0]
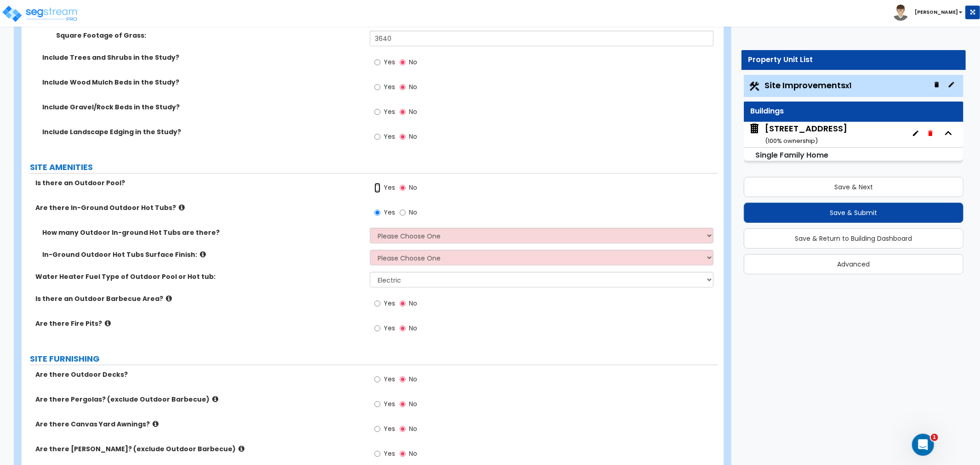
click at [378, 184] on input "Yes" at bounding box center [378, 188] width 6 height 10
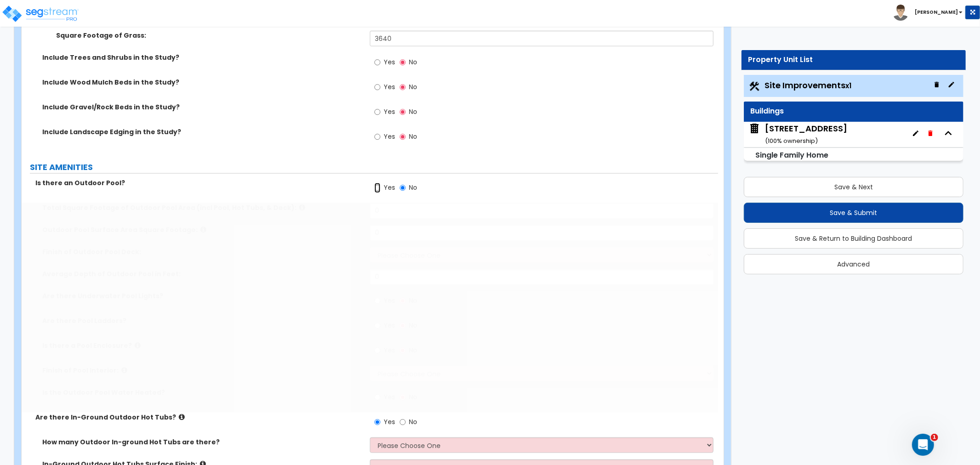
radio input "true"
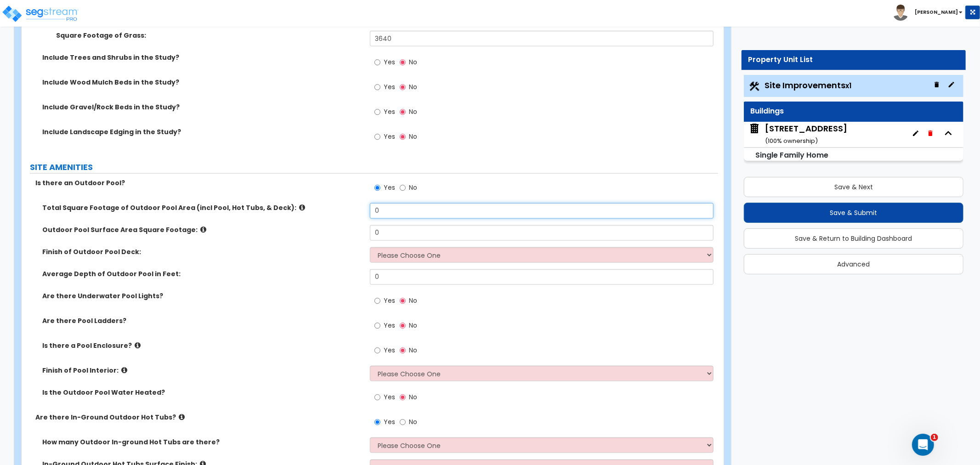
drag, startPoint x: 383, startPoint y: 210, endPoint x: 341, endPoint y: 214, distance: 41.5
click at [341, 214] on div "Total Square Footage of Outdoor Pool Area (incl Pool, Hot Tubs, & Deck): 0" at bounding box center [370, 214] width 697 height 22
click at [299, 205] on icon at bounding box center [302, 207] width 6 height 7
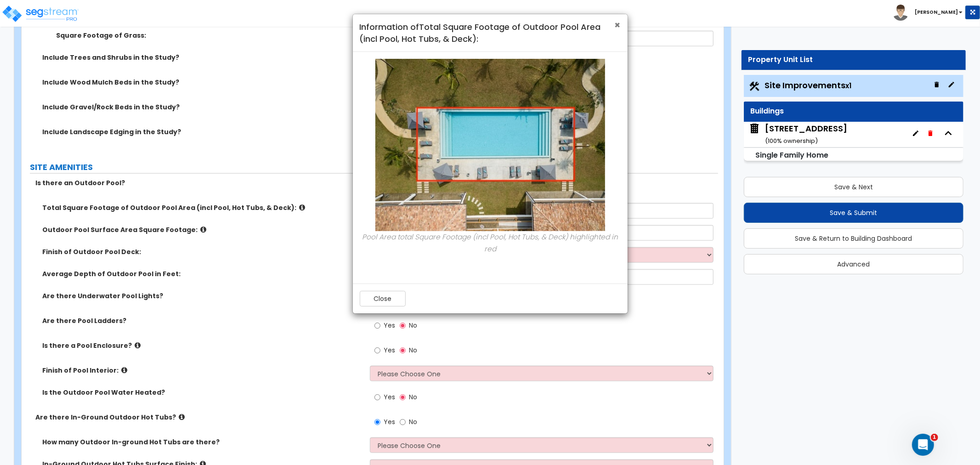
click at [617, 21] on span "×" at bounding box center [618, 24] width 6 height 13
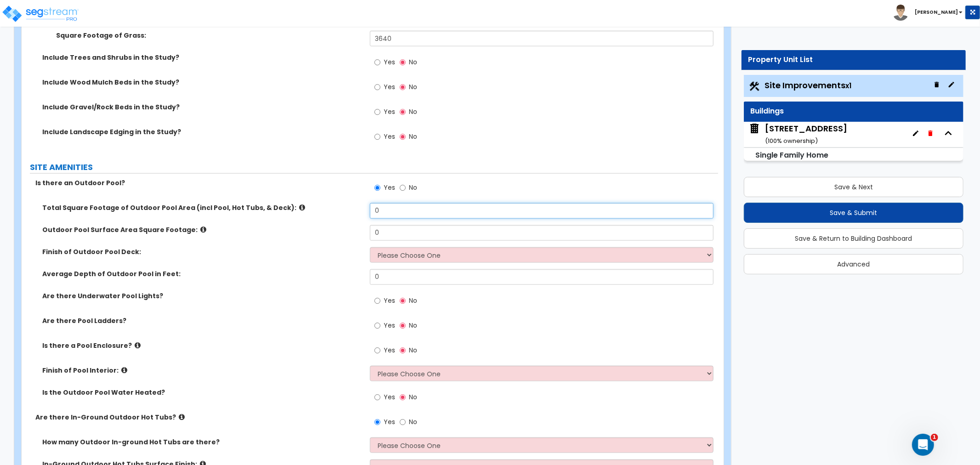
drag, startPoint x: 386, startPoint y: 205, endPoint x: 360, endPoint y: 208, distance: 26.3
click at [360, 208] on div "Total Square Footage of Outdoor Pool Area (incl Pool, Hot Tubs, & Deck): 0" at bounding box center [370, 214] width 697 height 22
type input "823"
drag, startPoint x: 403, startPoint y: 233, endPoint x: 297, endPoint y: 235, distance: 106.2
click at [297, 235] on div "Outdoor Pool Surface Area Square Footage: 0" at bounding box center [370, 236] width 697 height 22
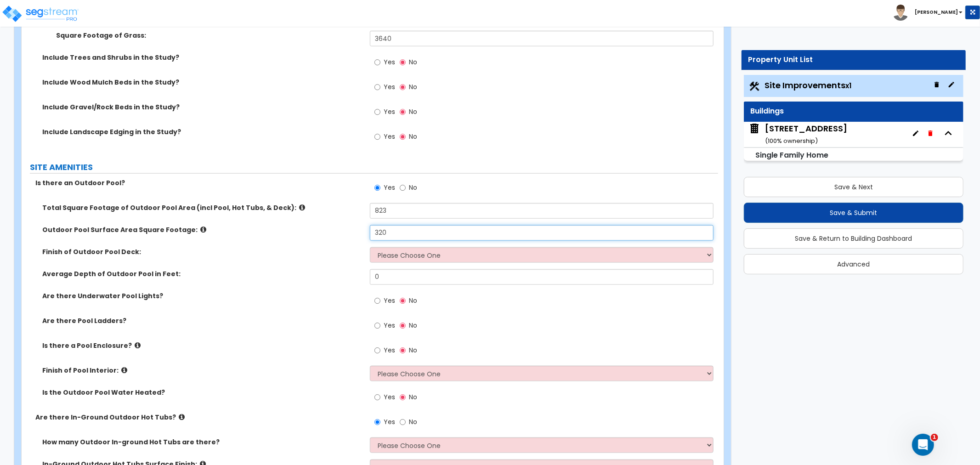
type input "320"
click at [410, 252] on select "Please Choose One Bare Concrete Stamped Concrete Brick Pavers Stone Pavers Wood…" at bounding box center [542, 255] width 344 height 16
select select "2"
click at [370, 247] on select "Please Choose One Bare Concrete Stamped Concrete Brick Pavers Stone Pavers Wood…" at bounding box center [542, 255] width 344 height 16
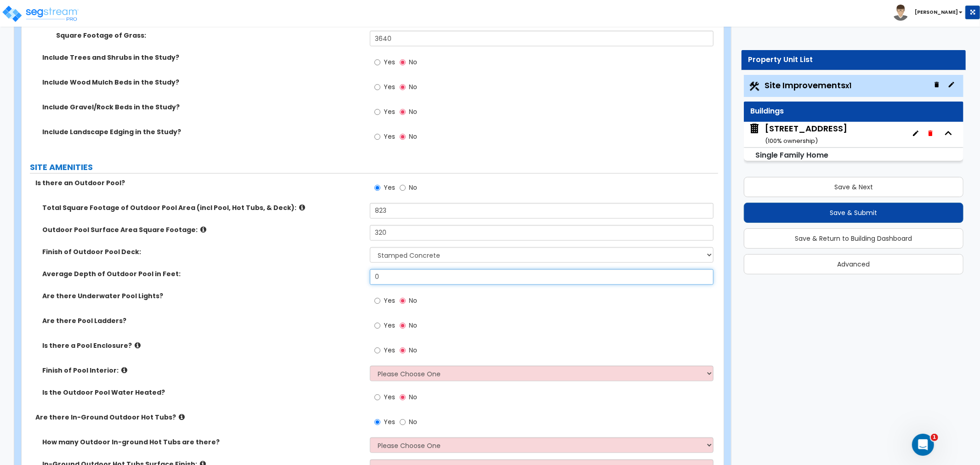
drag, startPoint x: 399, startPoint y: 274, endPoint x: 308, endPoint y: 280, distance: 91.2
click at [308, 280] on div "Average Depth of Outdoor Pool in Feet: 0" at bounding box center [370, 280] width 697 height 22
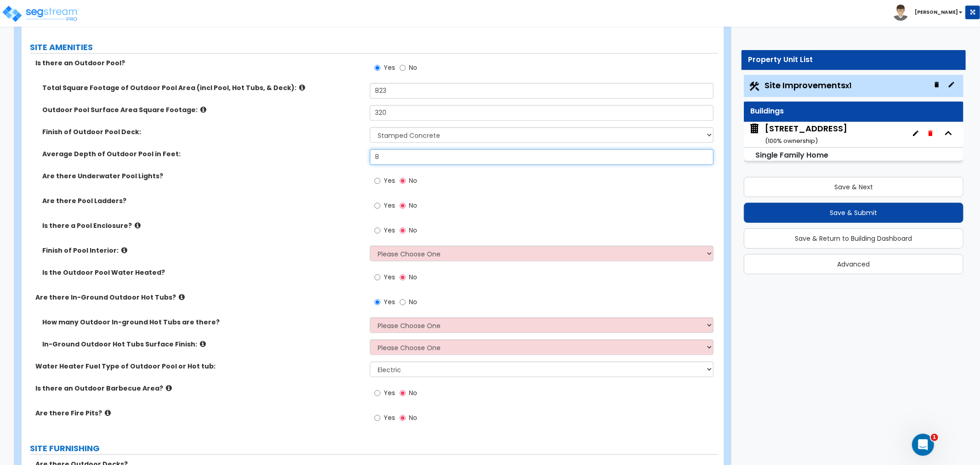
scroll to position [950, 0]
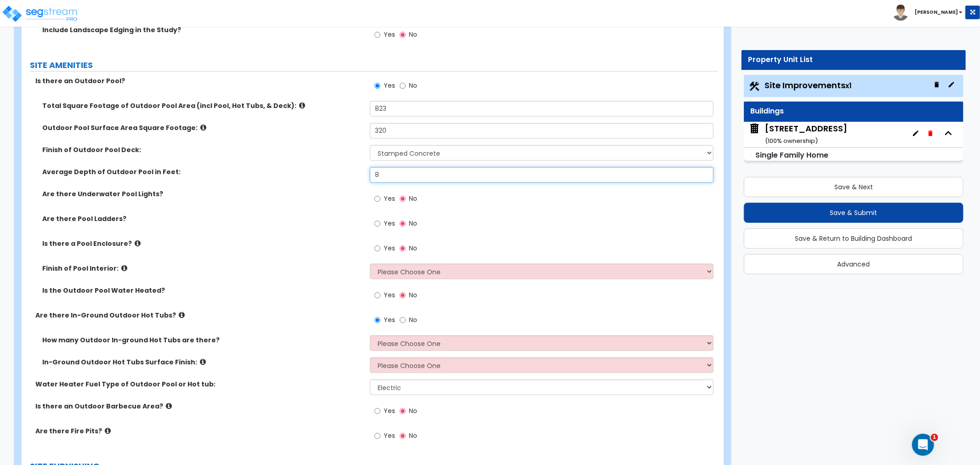
type input "8"
click at [434, 266] on select "Please Choose One Tile Plaster Vinyl" at bounding box center [542, 272] width 344 height 16
select select "2"
click at [370, 264] on select "Please Choose One Tile Plaster Vinyl" at bounding box center [542, 272] width 344 height 16
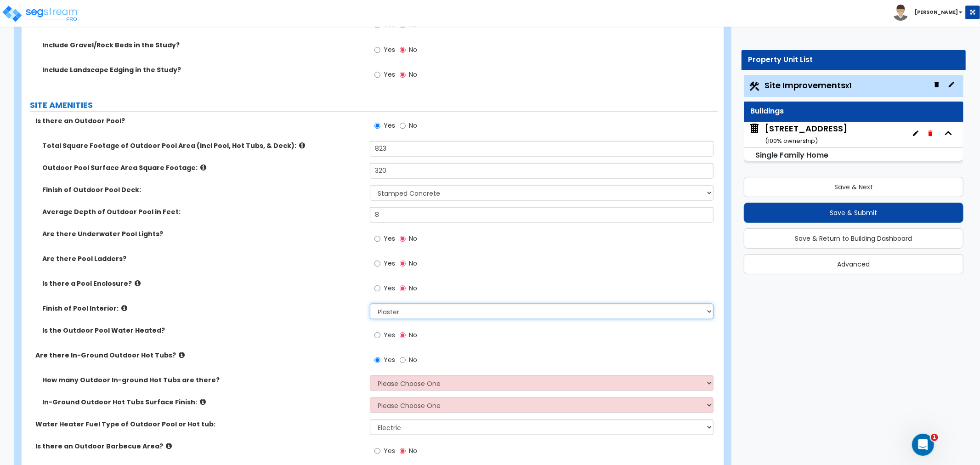
scroll to position [919, 0]
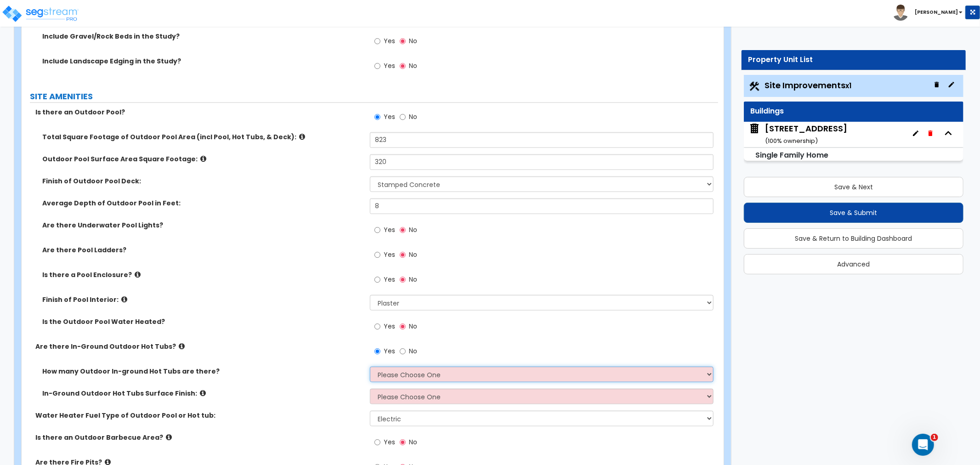
click at [417, 375] on select "Please Choose One 1 2 3 4" at bounding box center [542, 375] width 344 height 16
select select "1"
click at [370, 367] on select "Please Choose One 1 2 3 4" at bounding box center [542, 375] width 344 height 16
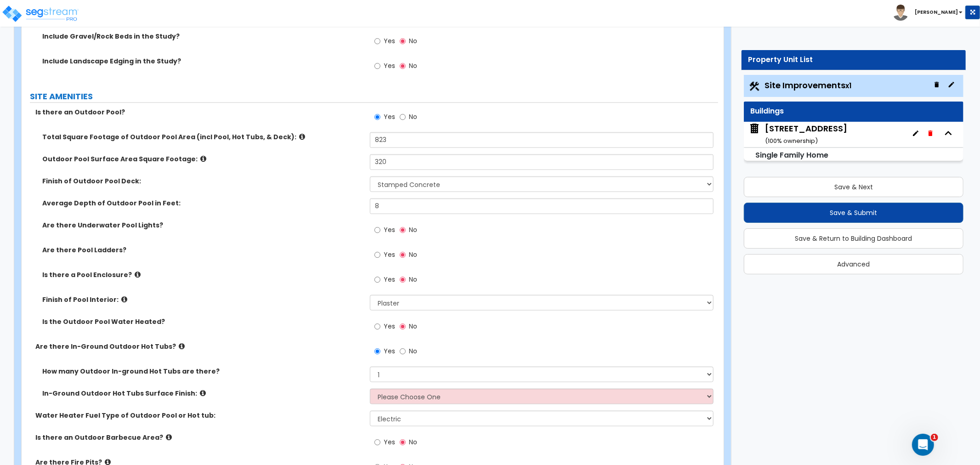
click at [388, 404] on div "In-Ground Outdoor Hot Tubs Surface Finish: Please Choose One Tile Plaster" at bounding box center [370, 400] width 697 height 22
click at [389, 398] on select "Please Choose One Tile Plaster" at bounding box center [542, 397] width 344 height 16
drag, startPoint x: 319, startPoint y: 419, endPoint x: 328, endPoint y: 419, distance: 8.3
click at [320, 419] on label "Water Heater Fuel Type of Outdoor Pool or Hot tub:" at bounding box center [199, 415] width 328 height 9
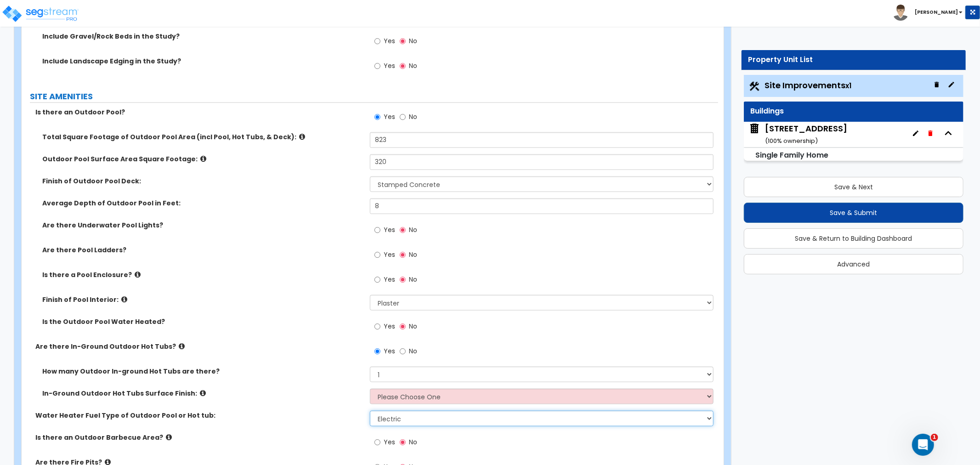
click at [412, 420] on select "Please Choose One Gas Electric" at bounding box center [542, 419] width 344 height 16
select select "1"
click at [370, 411] on select "Please Choose One Gas Electric" at bounding box center [542, 419] width 344 height 16
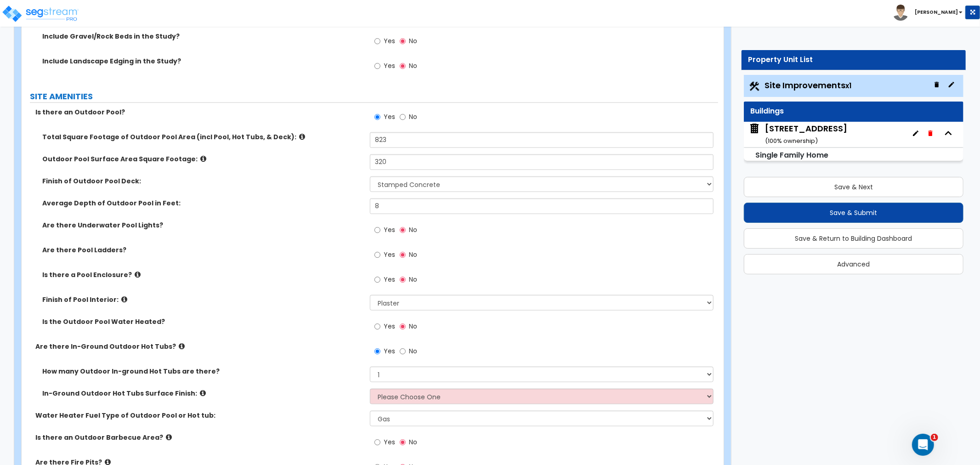
click at [318, 405] on div "In-Ground Outdoor Hot Tubs Surface Finish: Please Choose One Tile Plaster" at bounding box center [370, 400] width 697 height 22
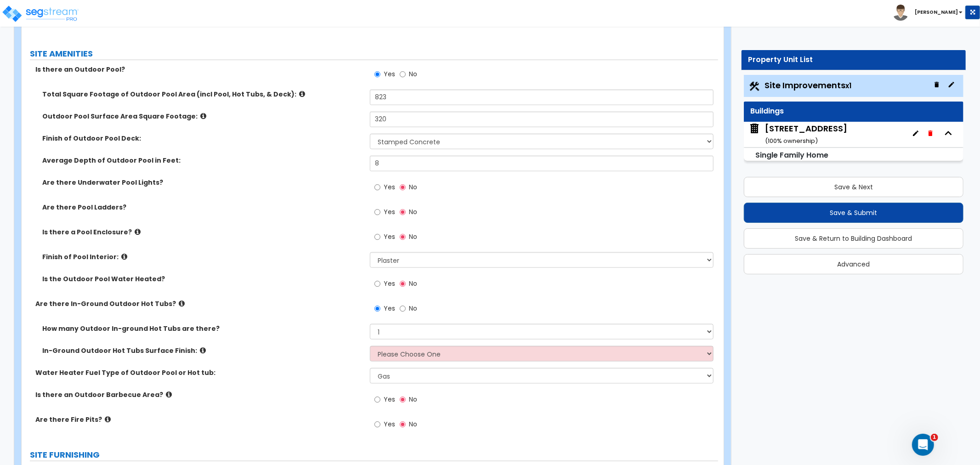
scroll to position [1021, 0]
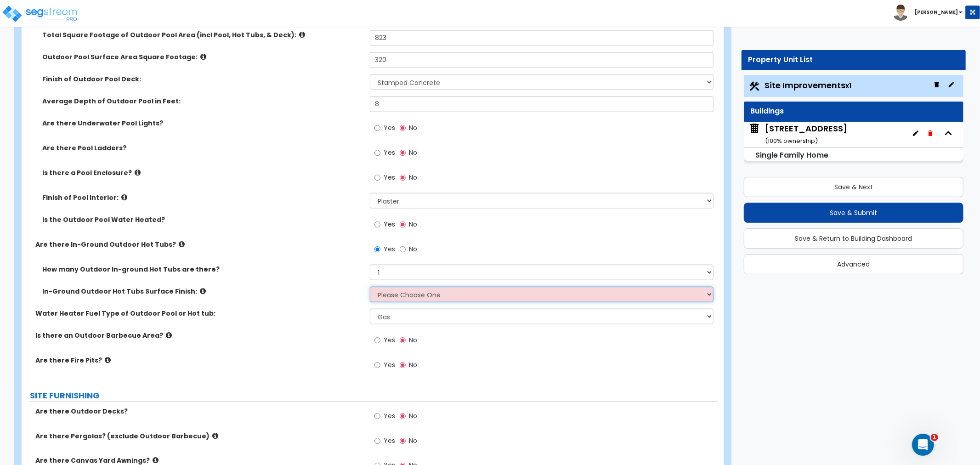
click at [408, 291] on select "Please Choose One Tile Plaster" at bounding box center [542, 295] width 344 height 16
select select "2"
click at [370, 287] on select "Please Choose One Tile Plaster" at bounding box center [542, 295] width 344 height 16
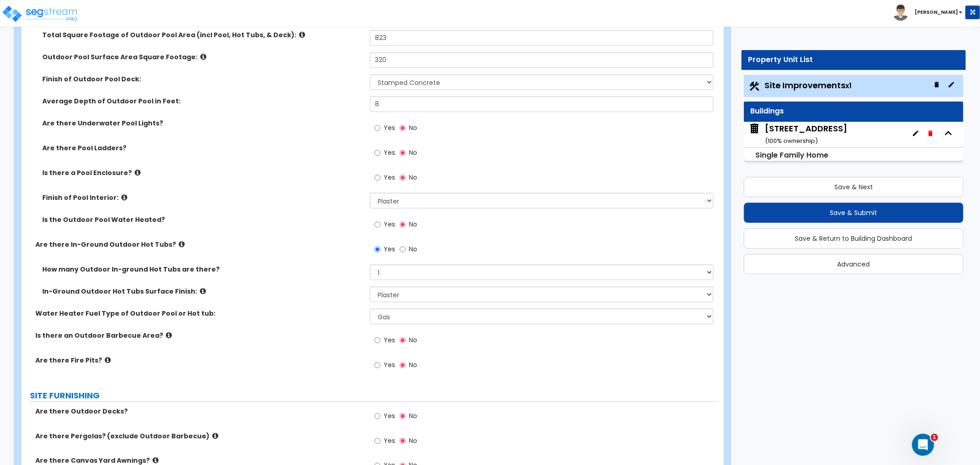
click at [291, 320] on div "Water Heater Fuel Type of Outdoor Pool or Hot tub: Please Choose One Gas Electr…" at bounding box center [370, 320] width 697 height 22
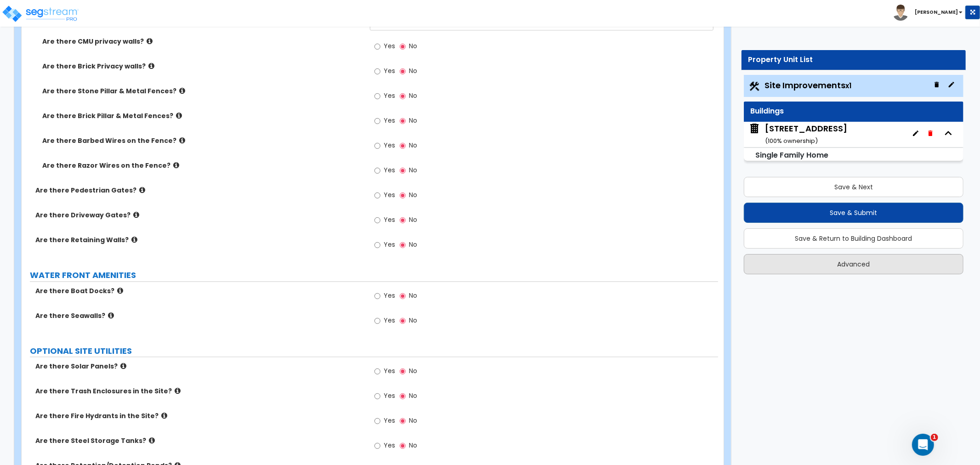
scroll to position [1721, 0]
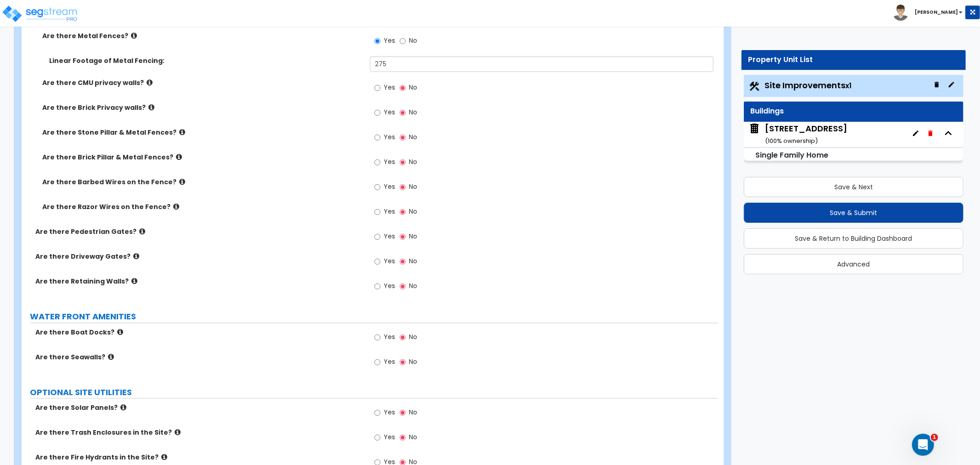
click at [831, 133] on div "[STREET_ADDRESS] ( 100 % ownership)" at bounding box center [806, 134] width 82 height 23
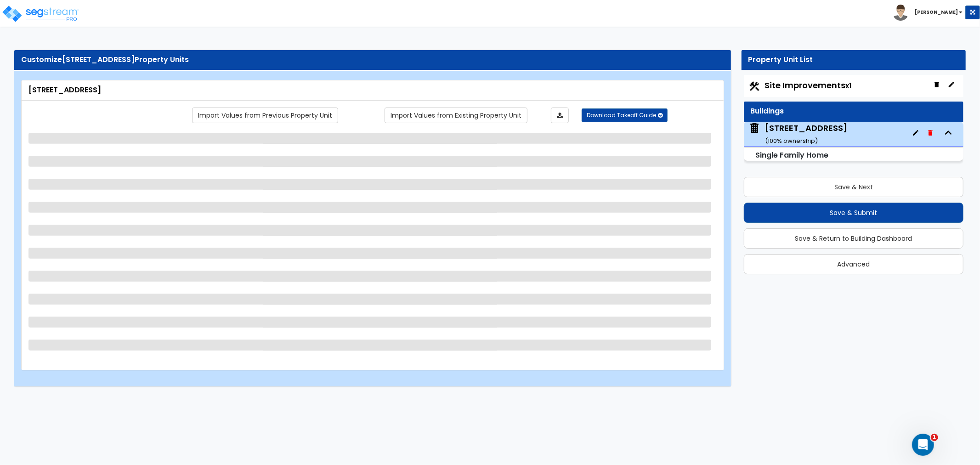
select select "1"
select select "7"
select select "3"
select select "5"
select select "1"
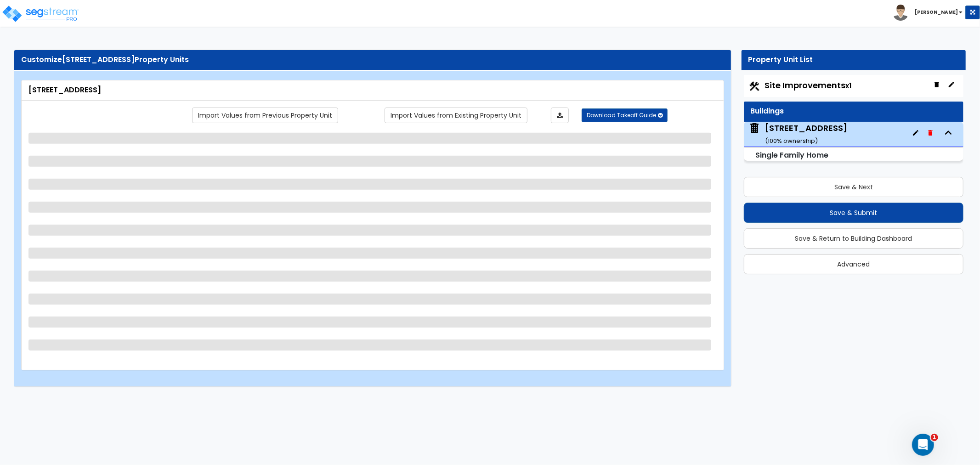
select select "1"
select select "7"
select select "1"
select select "2"
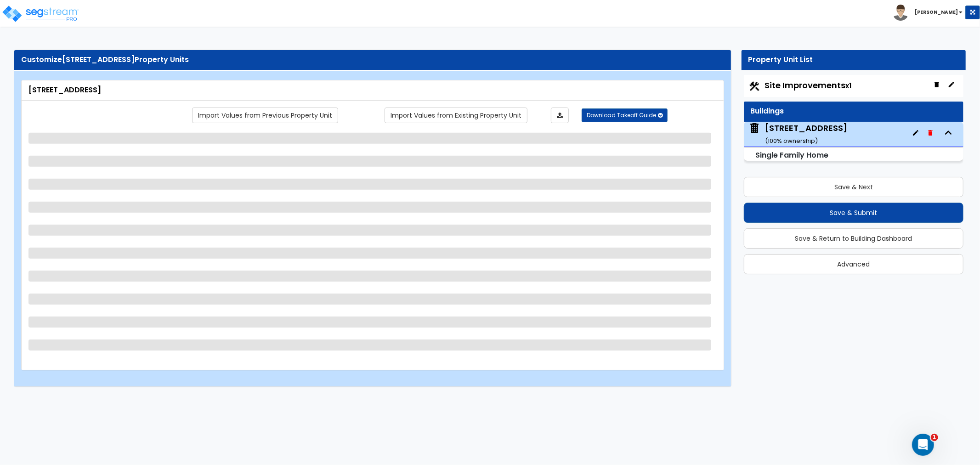
select select "1"
select select "4"
select select "1"
select select "2"
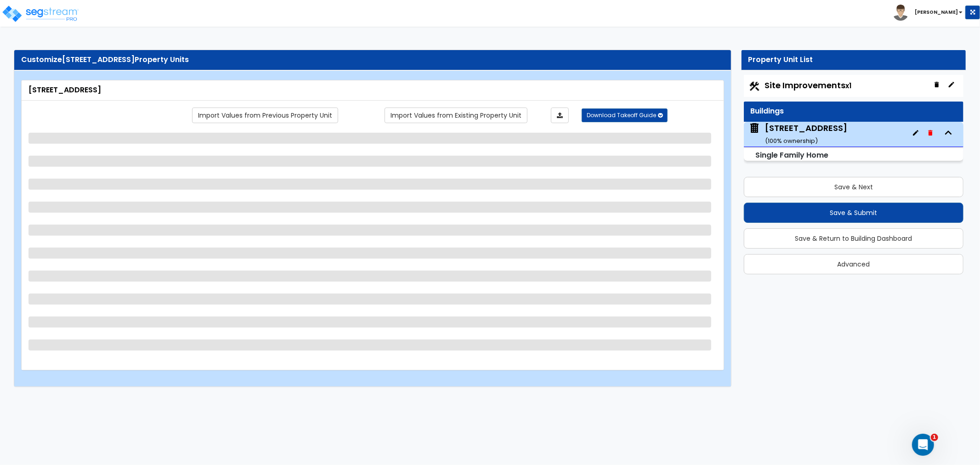
select select "1"
select select "5"
select select "1"
select select "5"
select select "1"
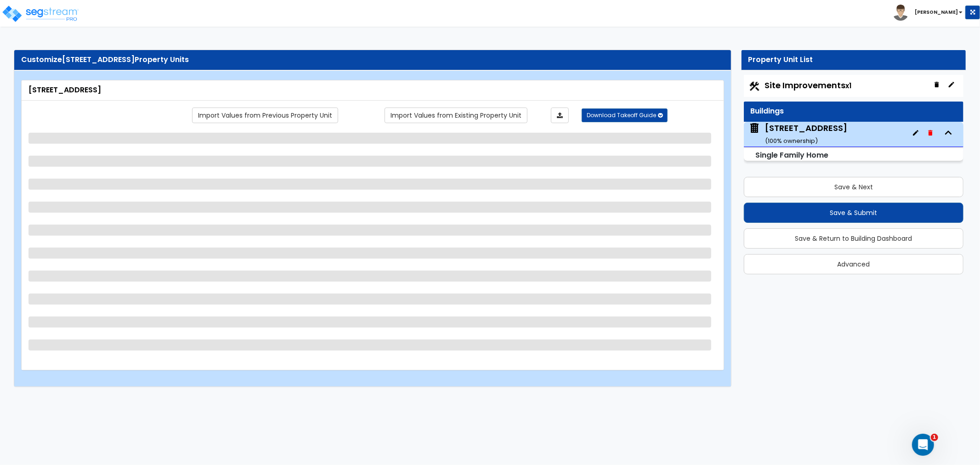
select select "1"
select select "3"
select select "1"
select select "2"
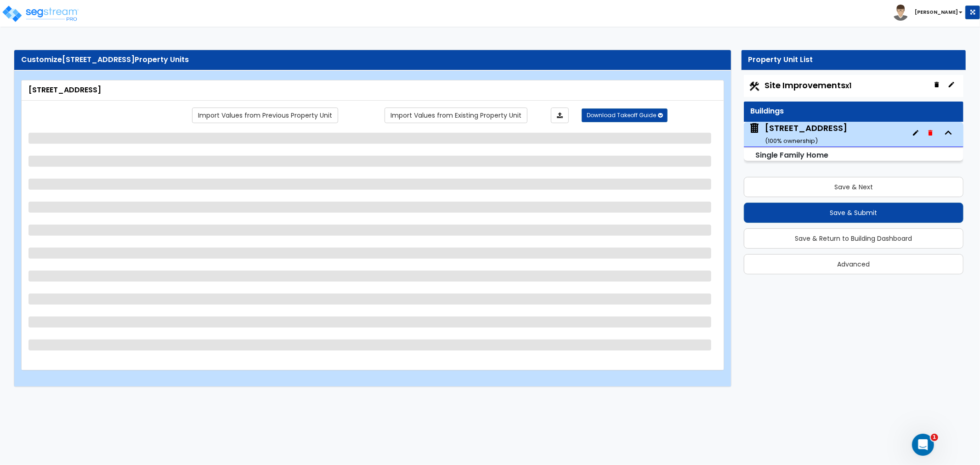
select select "2"
select select "6"
select select "3"
select select "1"
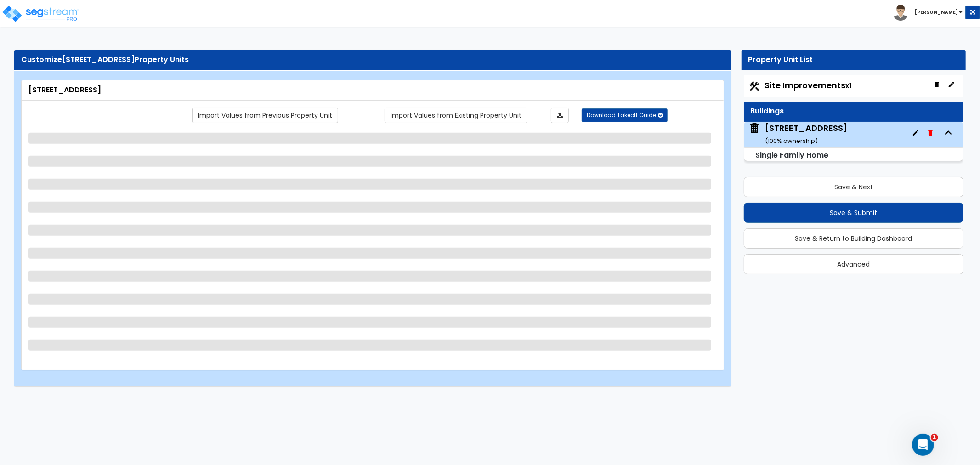
select select "4"
select select "2"
select select "3"
select select "2"
select select "1"
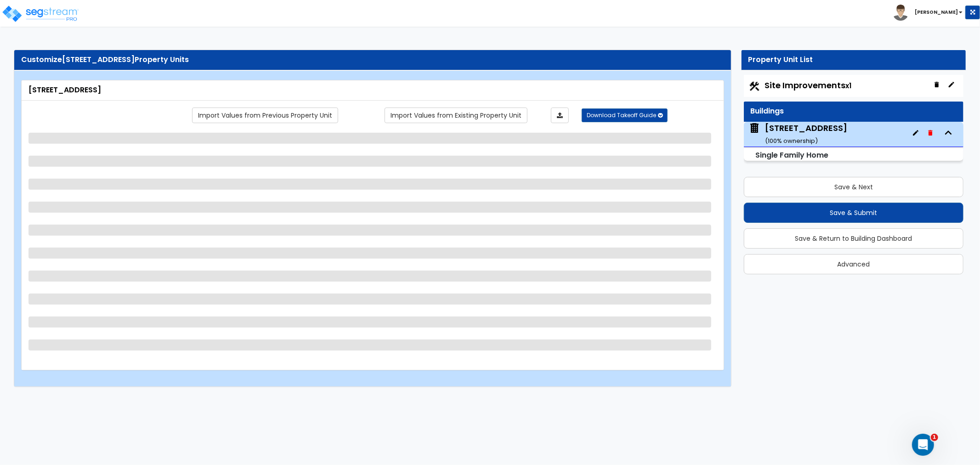
select select "1"
select select "2"
select select "3"
select select "2"
select select "3"
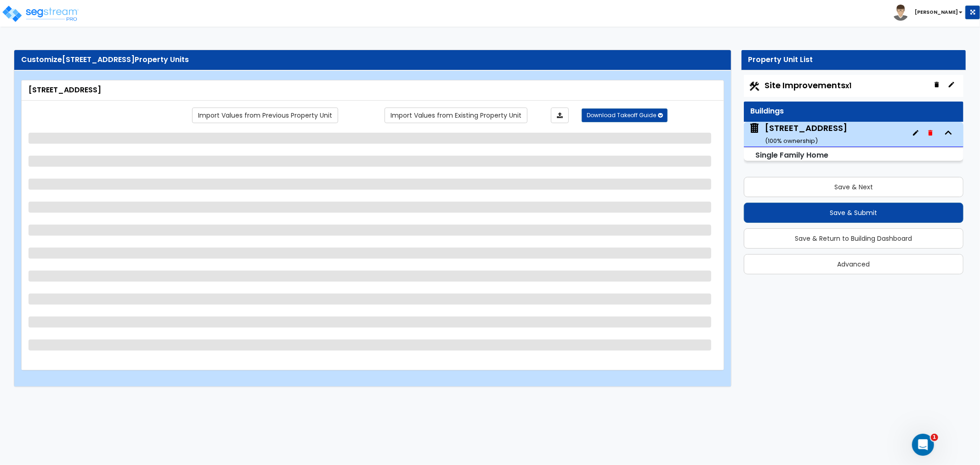
select select "2"
select select "1"
select select "2"
select select "1"
select select "3"
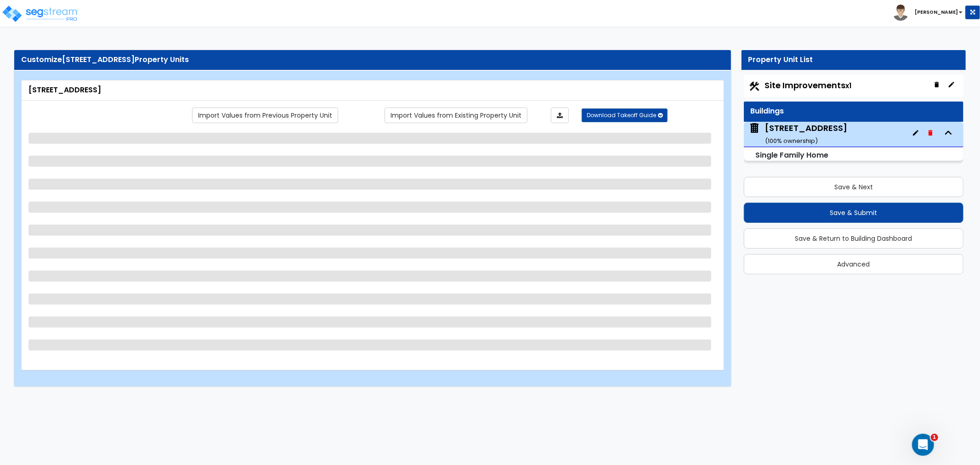
select select "2"
select select "1"
select select "2"
select select "3"
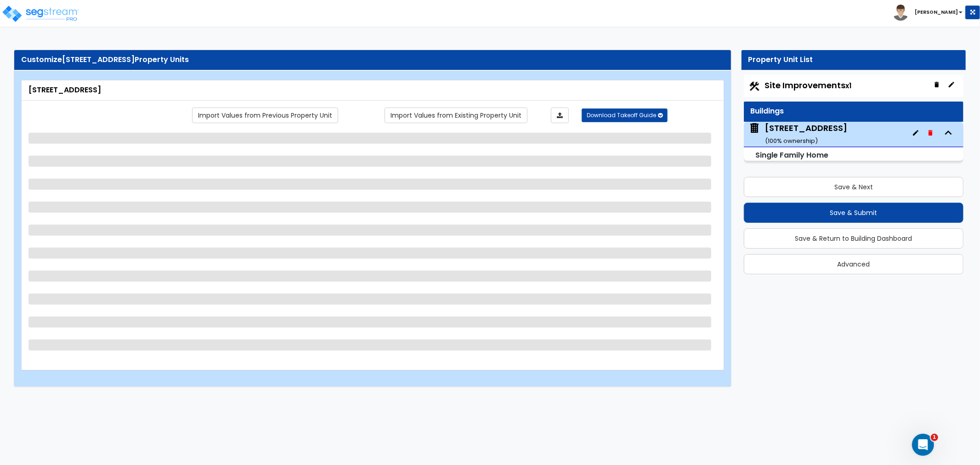
select select "3"
select select "2"
select select "1"
select select "2"
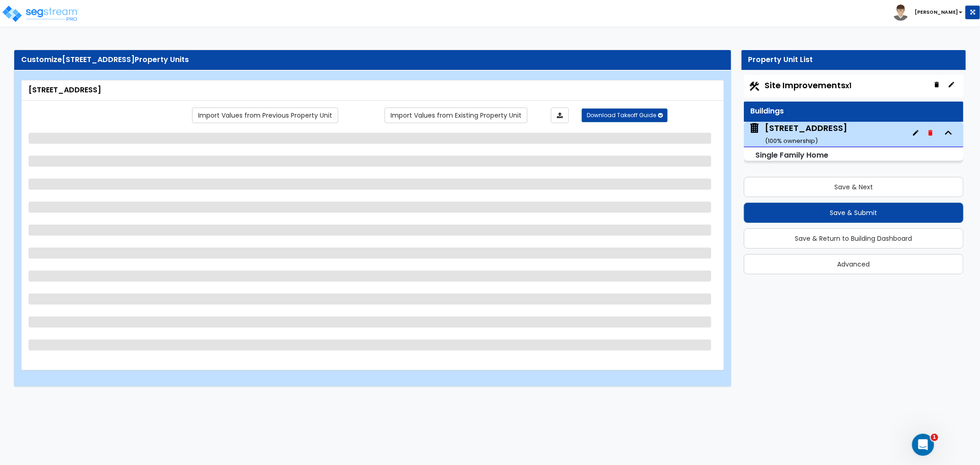
select select "3"
select select "2"
select select "1"
select select "2"
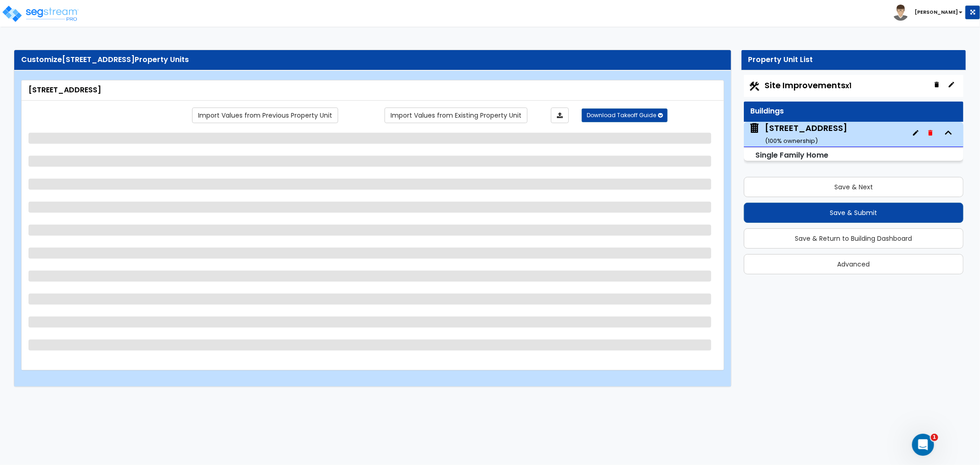
select select "1"
select select "2"
select select "1"
select select "2"
select select "1"
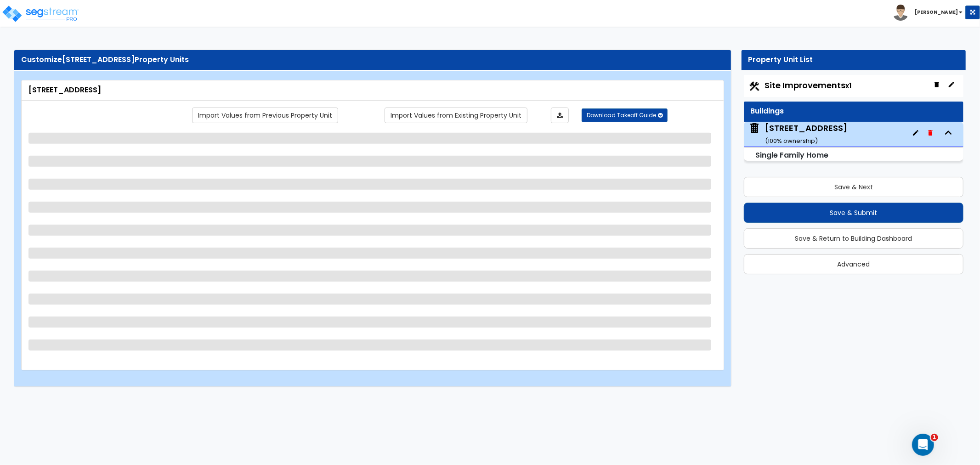
select select "1"
select select "2"
select select "1"
select select "2"
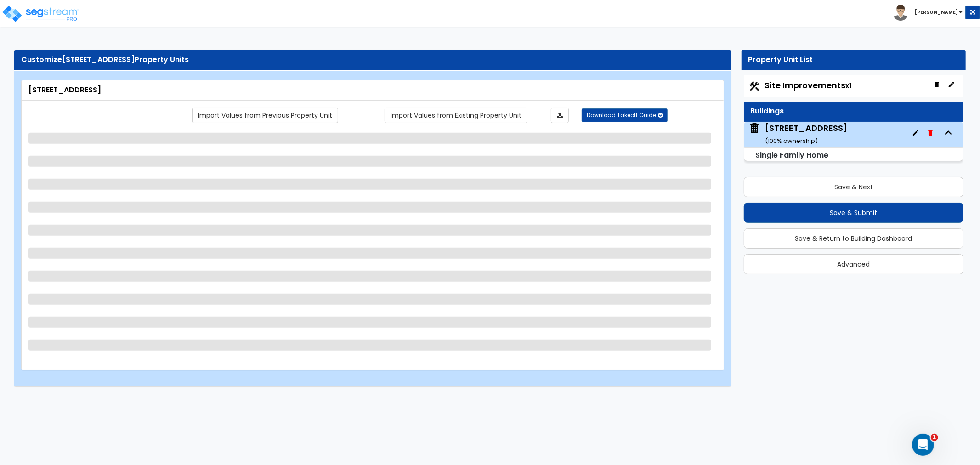
select select "1"
select select "2"
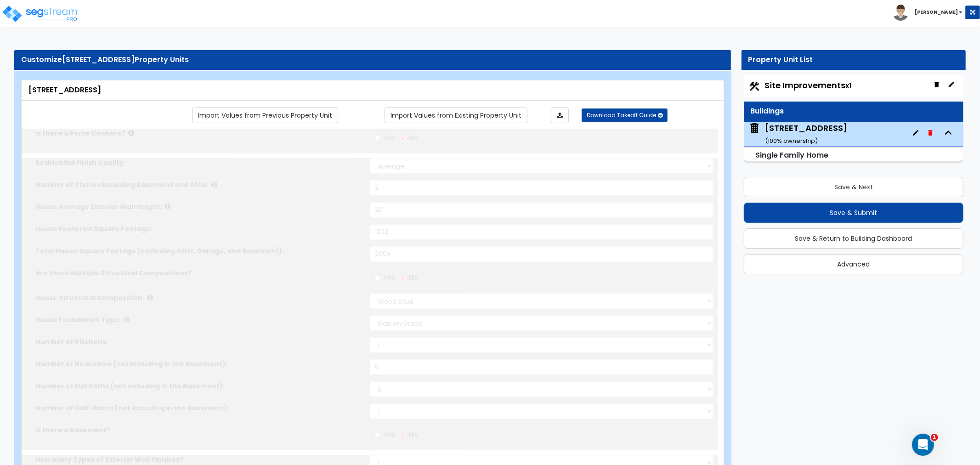
type input "2"
radio input "true"
select select "1"
select select "2"
type input "1"
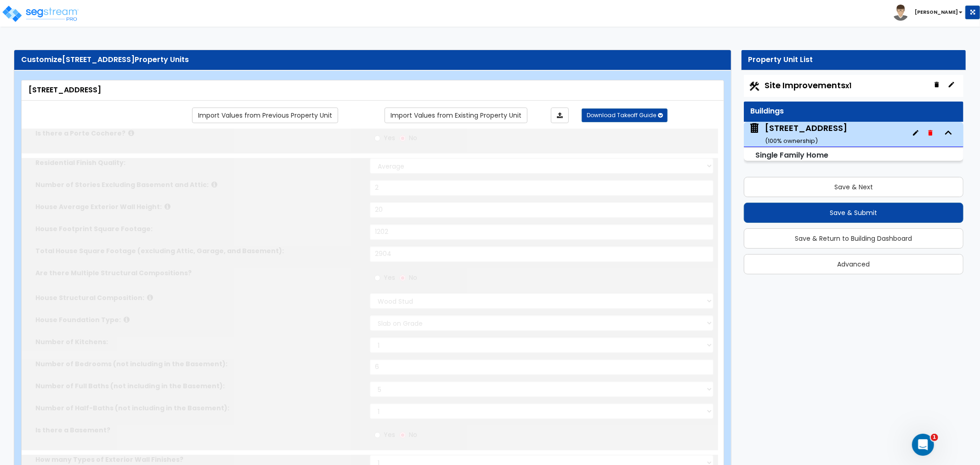
select select "2"
click at [793, 129] on div "[STREET_ADDRESS] ( 100 % ownership)" at bounding box center [806, 133] width 82 height 23
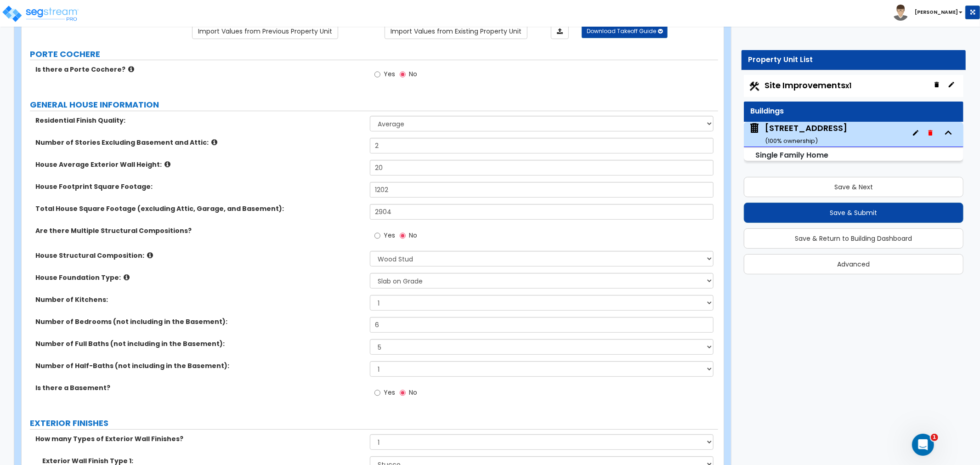
scroll to position [102, 0]
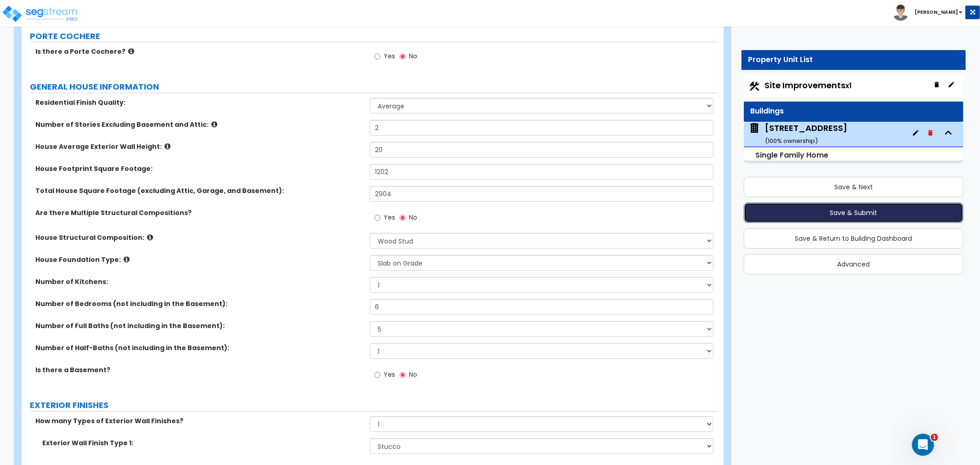
click at [852, 214] on button "Save & Submit" at bounding box center [854, 213] width 220 height 20
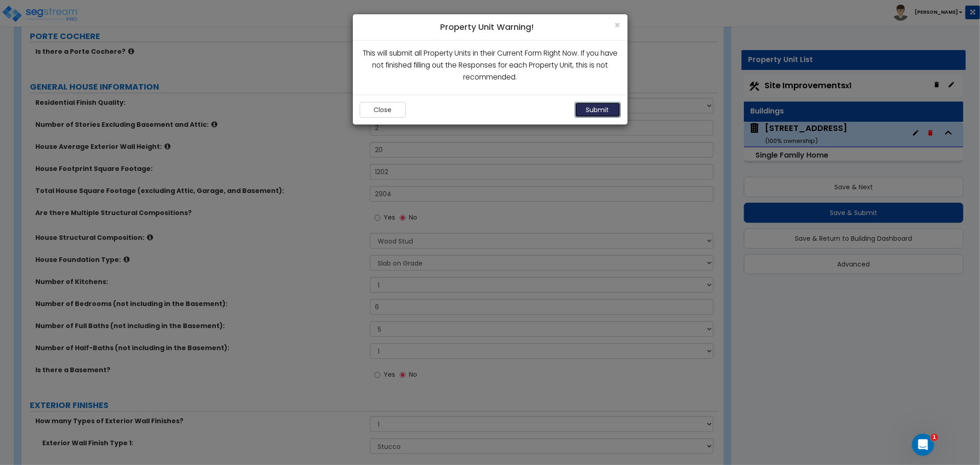
click at [598, 107] on button "Submit" at bounding box center [598, 110] width 46 height 16
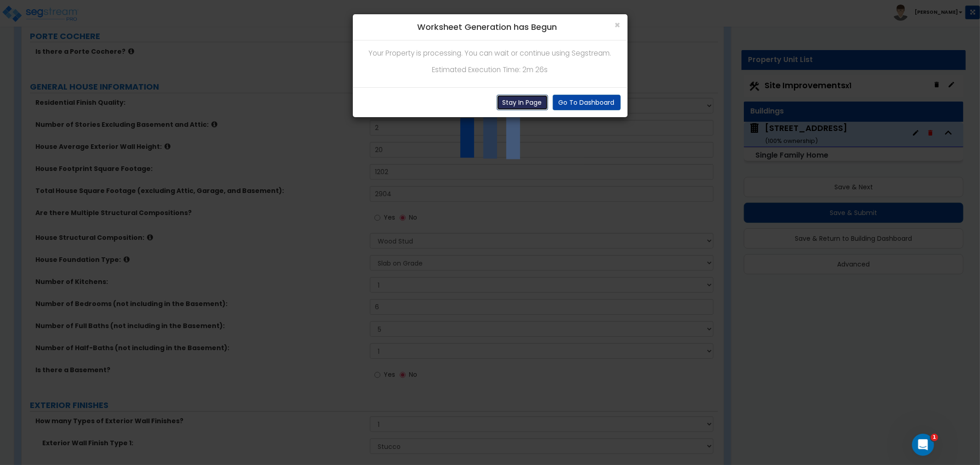
click at [510, 102] on button "Stay In Page" at bounding box center [522, 103] width 51 height 16
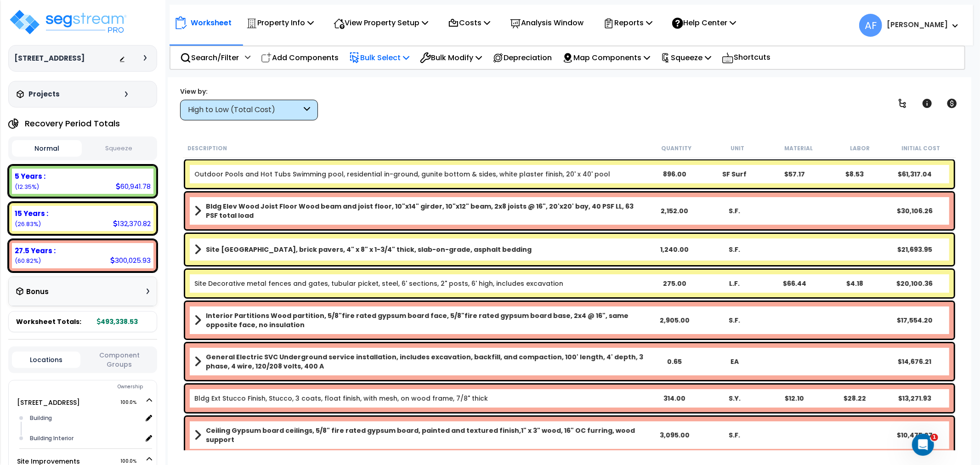
click at [400, 53] on p "Bulk Select" at bounding box center [379, 57] width 60 height 12
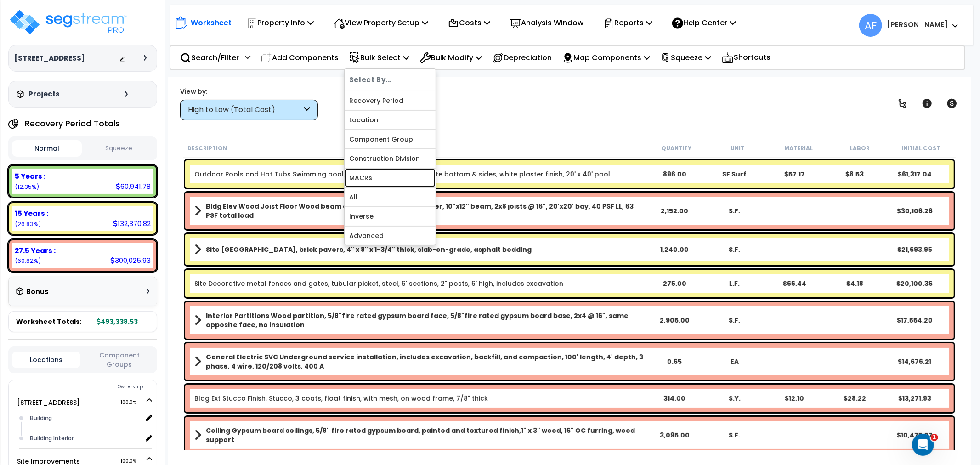
click at [380, 172] on link "MACRs" at bounding box center [390, 178] width 91 height 18
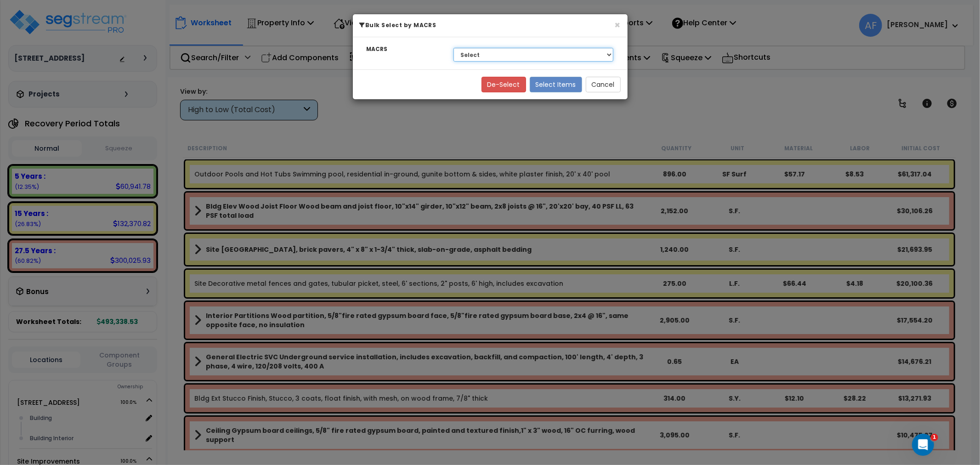
click at [490, 60] on select "Select 27.5 Years - NA - Long-Life Property 5 Years - 00.12 - Information Syste…" at bounding box center [534, 55] width 160 height 14
select select "3669"
click at [454, 48] on select "Select 27.5 Years - NA - Long-Life Property 5 Years - 00.12 - Information Syste…" at bounding box center [534, 55] width 160 height 14
click at [568, 81] on button "Select Items" at bounding box center [556, 85] width 52 height 16
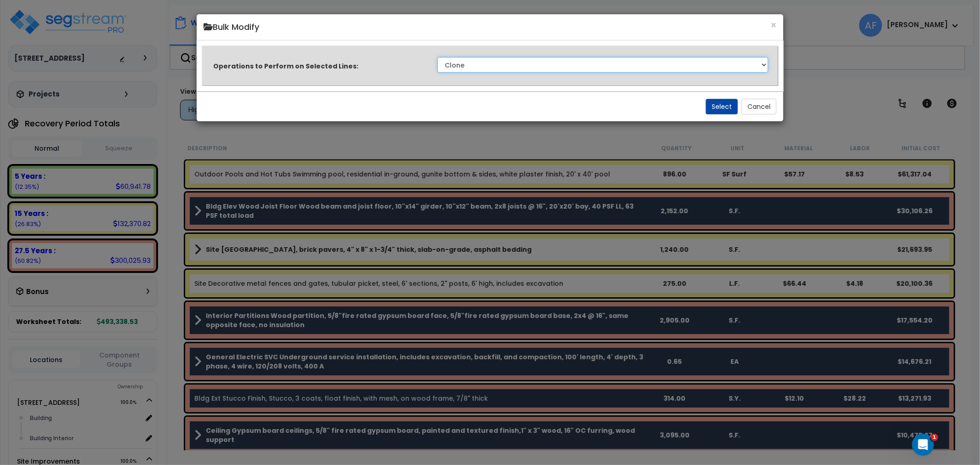
click at [651, 70] on select "Clone Delete Delete Zero Quantities Modify Component Group Modify Recovery Peri…" at bounding box center [602, 65] width 331 height 16
select select "modifyTotalCostFactor"
click at [437, 57] on select "Clone Delete Delete Zero Quantities Modify Component Group Modify Recovery Peri…" at bounding box center [602, 65] width 331 height 16
click at [723, 108] on button "Select" at bounding box center [722, 107] width 32 height 16
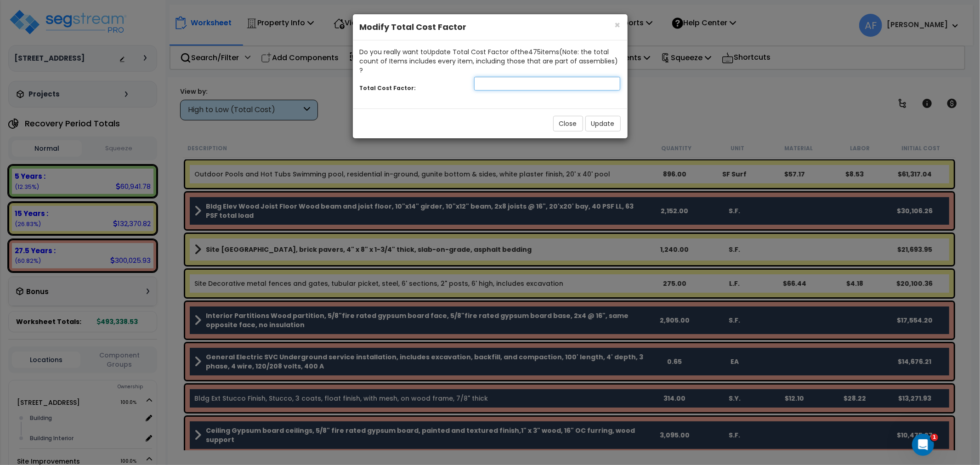
click at [512, 77] on input "number" at bounding box center [547, 84] width 147 height 14
type input "0.9"
click at [612, 116] on button "Update" at bounding box center [602, 124] width 35 height 16
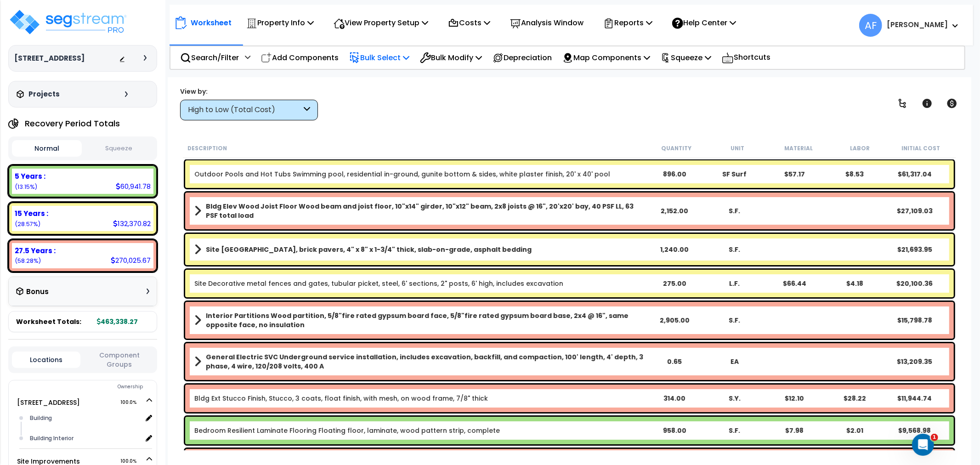
click at [387, 56] on p "Bulk Select" at bounding box center [379, 57] width 60 height 12
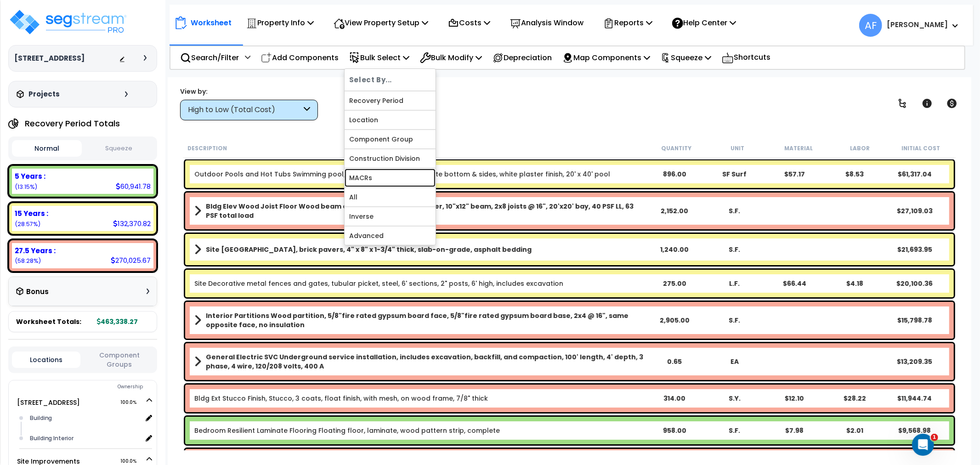
click at [379, 182] on link "MACRs" at bounding box center [390, 178] width 91 height 18
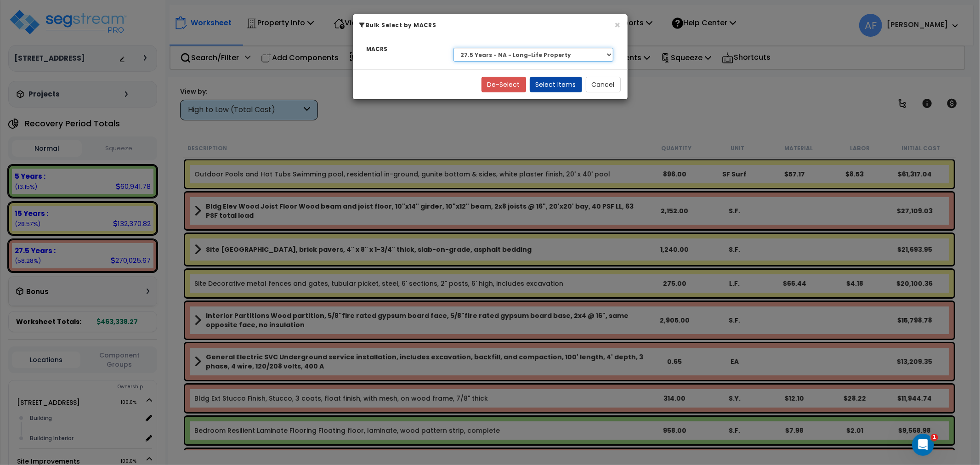
drag, startPoint x: 493, startPoint y: 53, endPoint x: 496, endPoint y: 60, distance: 7.6
click at [493, 53] on select "Select 27.5 Years - NA - Long-Life Property 5 Years - 00.12 - Information Syste…" at bounding box center [534, 55] width 160 height 14
click at [454, 48] on select "Select 27.5 Years - NA - Long-Life Property 5 Years - 00.12 - Information Syste…" at bounding box center [534, 55] width 160 height 14
click at [552, 83] on button "Select Items" at bounding box center [556, 85] width 52 height 16
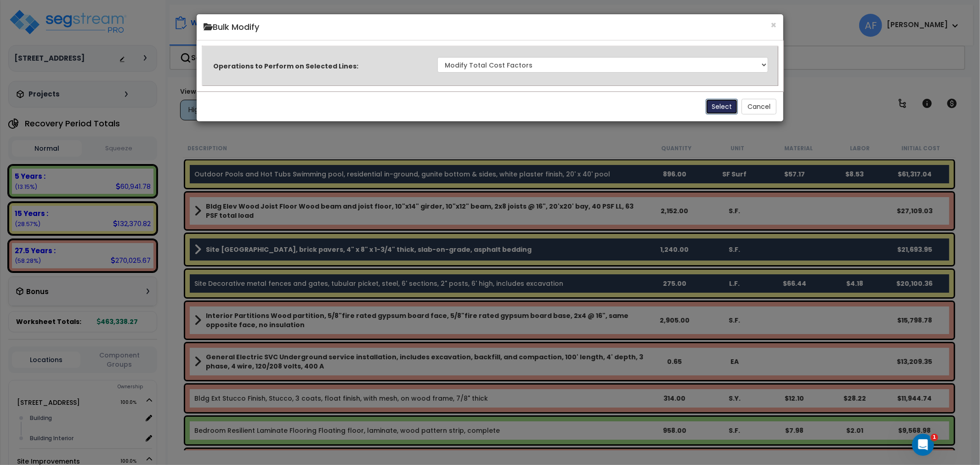
click at [729, 104] on button "Select" at bounding box center [722, 107] width 32 height 16
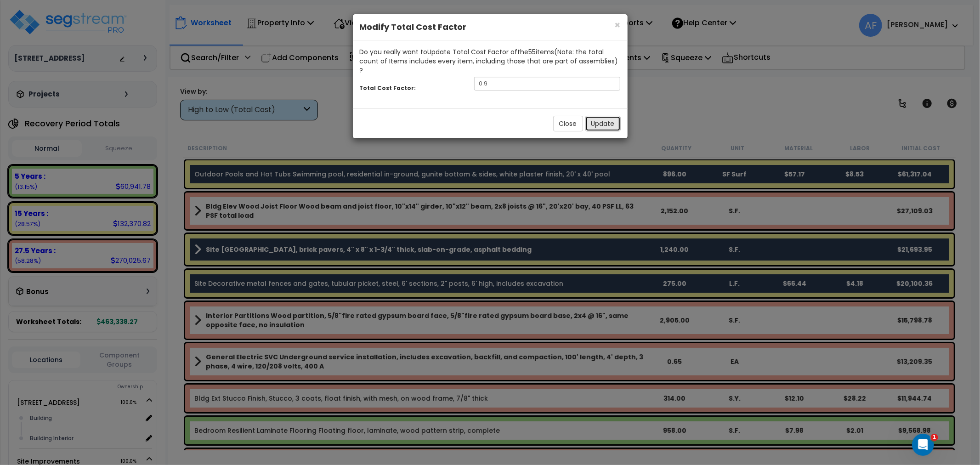
click at [608, 119] on button "Update" at bounding box center [602, 124] width 35 height 16
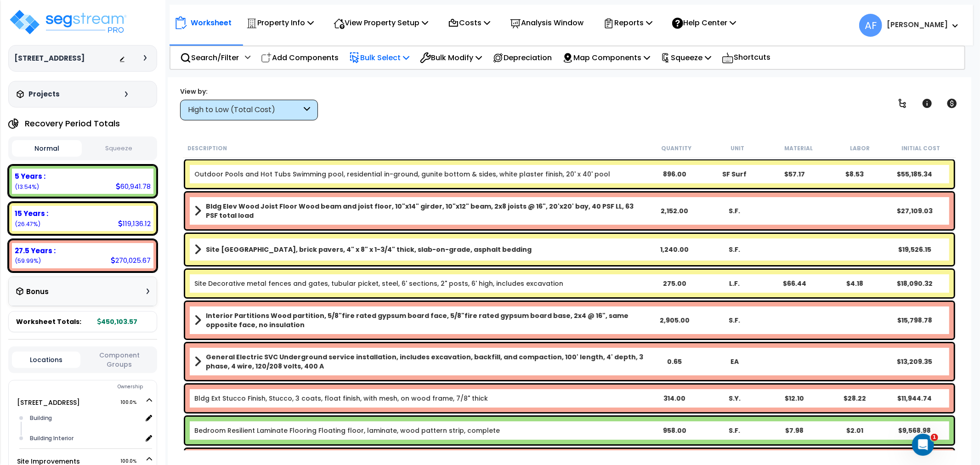
click at [402, 53] on p "Bulk Select" at bounding box center [379, 57] width 60 height 12
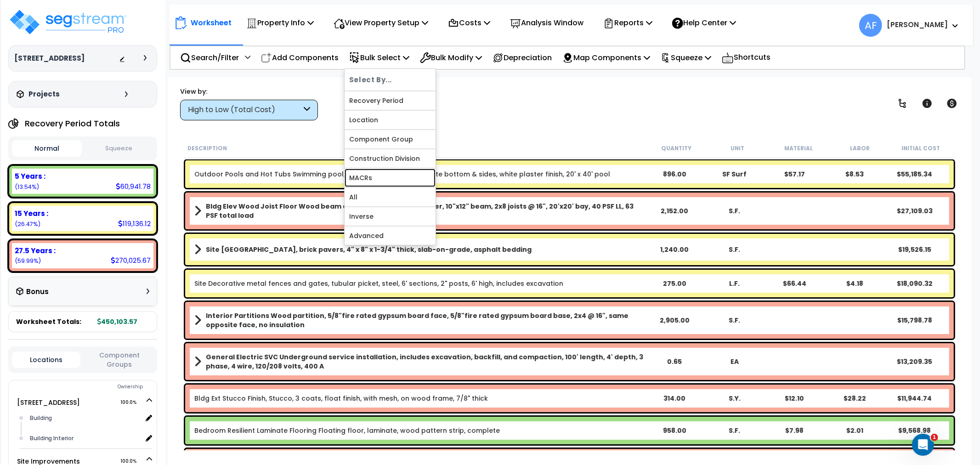
drag, startPoint x: 366, startPoint y: 175, endPoint x: 451, endPoint y: 63, distance: 140.0
click at [368, 175] on link "MACRs" at bounding box center [390, 178] width 91 height 18
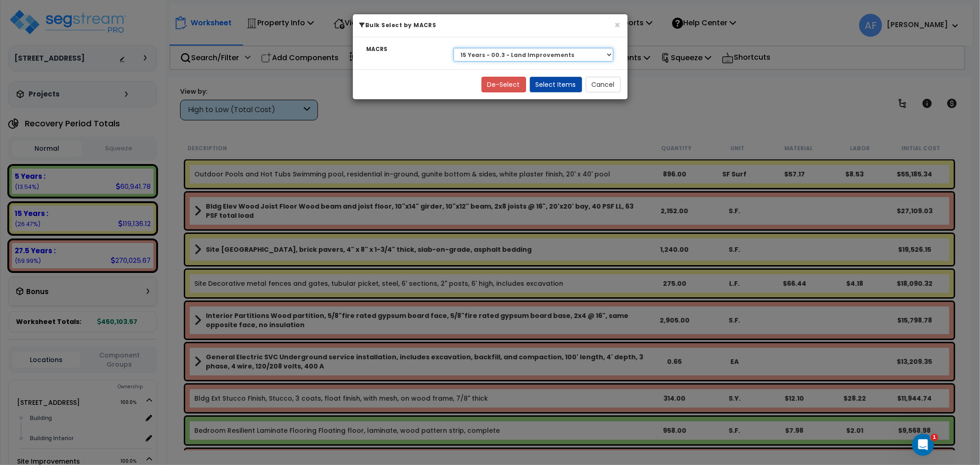
drag, startPoint x: 485, startPoint y: 52, endPoint x: 486, endPoint y: 60, distance: 7.8
click at [485, 52] on select "Select 27.5 Years - NA - Long-Life Property 5 Years - 00.12 - Information Syste…" at bounding box center [534, 55] width 160 height 14
select select "3668"
click at [454, 48] on select "Select 27.5 Years - NA - Long-Life Property 5 Years - 00.12 - Information Syste…" at bounding box center [534, 55] width 160 height 14
click at [552, 79] on button "Select Items" at bounding box center [556, 85] width 52 height 16
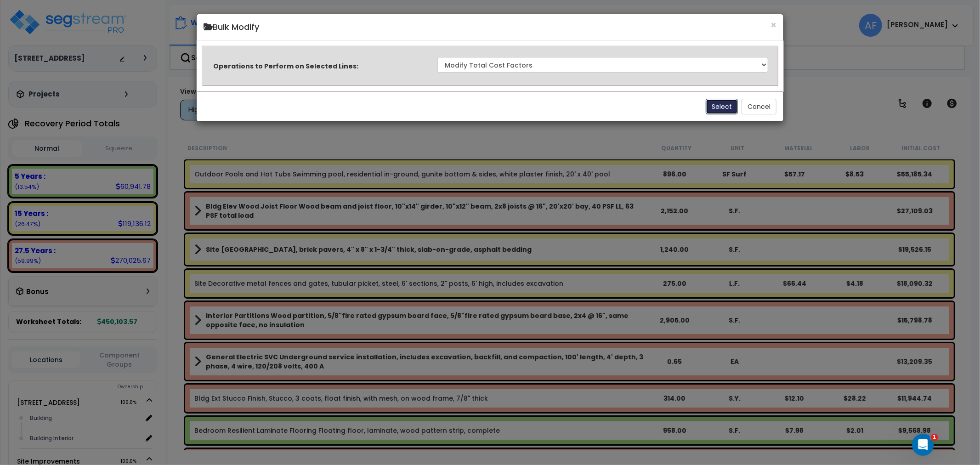
click at [717, 101] on button "Select" at bounding box center [722, 107] width 32 height 16
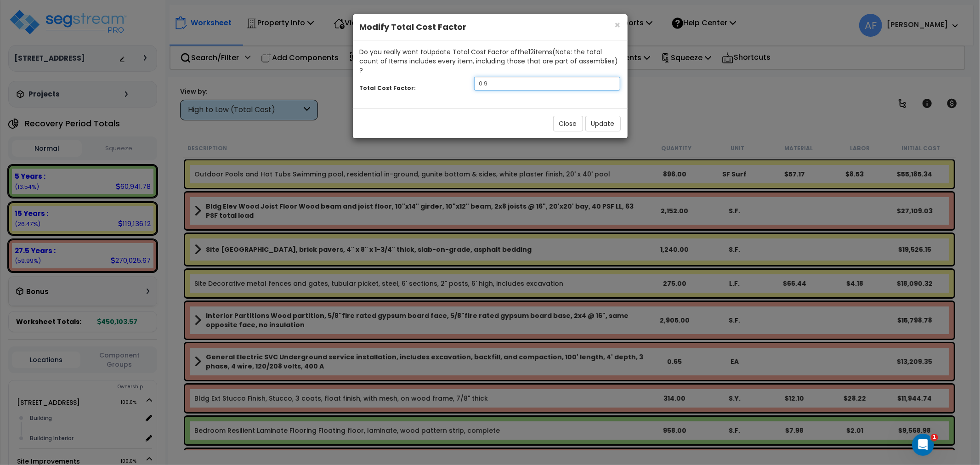
click at [519, 77] on input "0.9" at bounding box center [547, 84] width 147 height 14
type input "0.95"
drag, startPoint x: 607, startPoint y: 117, endPoint x: 610, endPoint y: 112, distance: 6.2
click at [608, 117] on button "Update" at bounding box center [602, 124] width 35 height 16
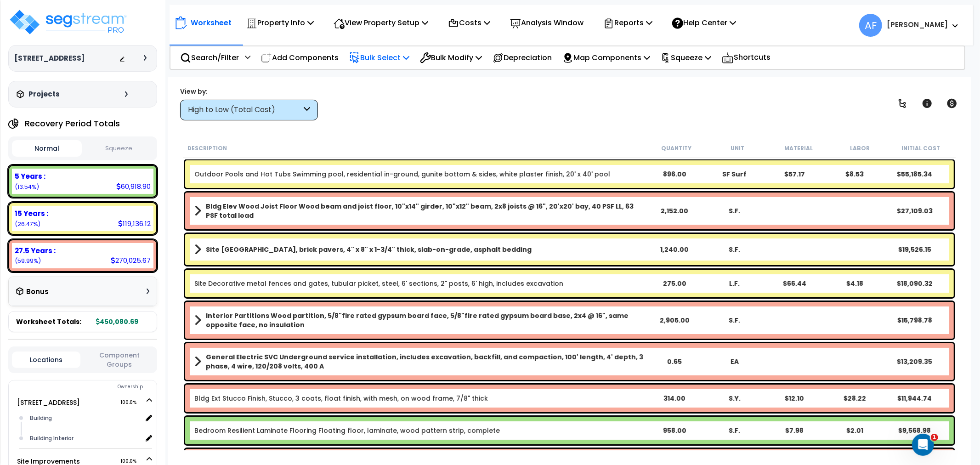
click at [387, 56] on p "Bulk Select" at bounding box center [379, 57] width 60 height 12
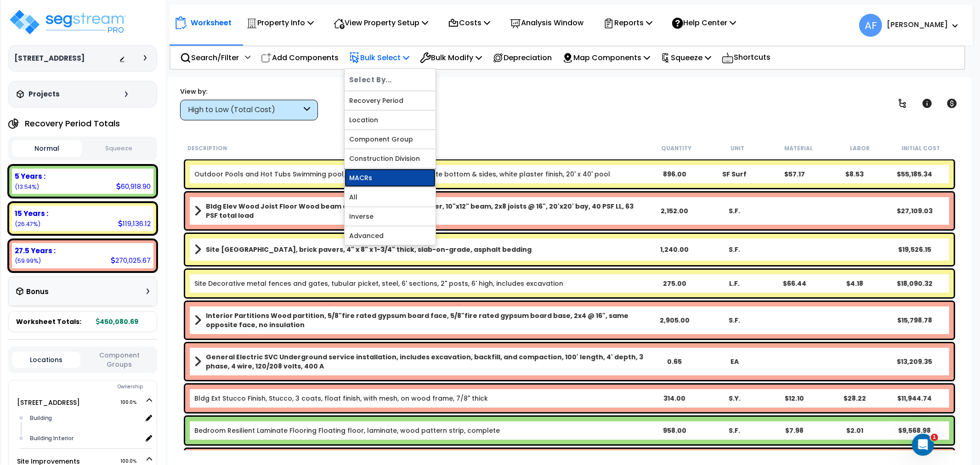
click at [369, 178] on link "MACRs" at bounding box center [390, 178] width 91 height 18
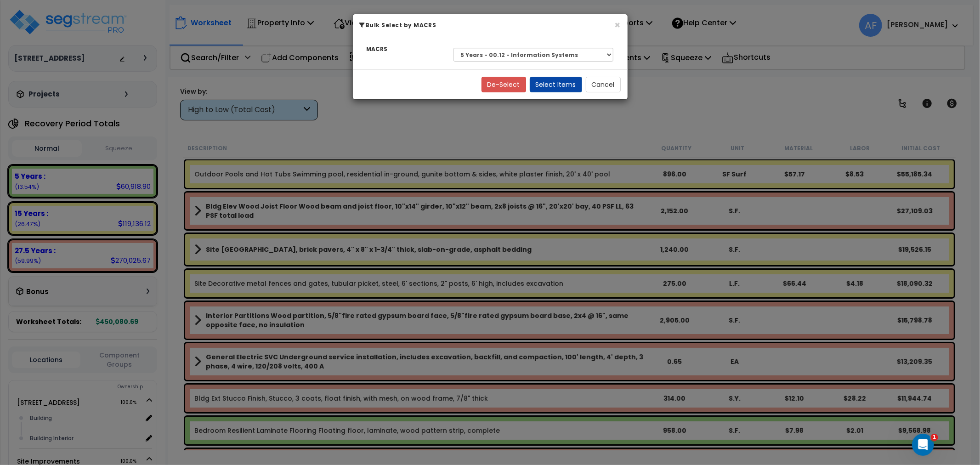
click at [527, 44] on div "Select 27.5 Years - NA - Long-Life Property 5 Years - 00.12 - Information Syste…" at bounding box center [534, 54] width 174 height 21
click at [526, 53] on select "Select 27.5 Years - NA - Long-Life Property 5 Years - 00.12 - Information Syste…" at bounding box center [534, 55] width 160 height 14
select select "3667"
click at [454, 48] on select "Select 27.5 Years - NA - Long-Life Property 5 Years - 00.12 - Information Syste…" at bounding box center [534, 55] width 160 height 14
click at [561, 84] on button "Select Items" at bounding box center [556, 85] width 52 height 16
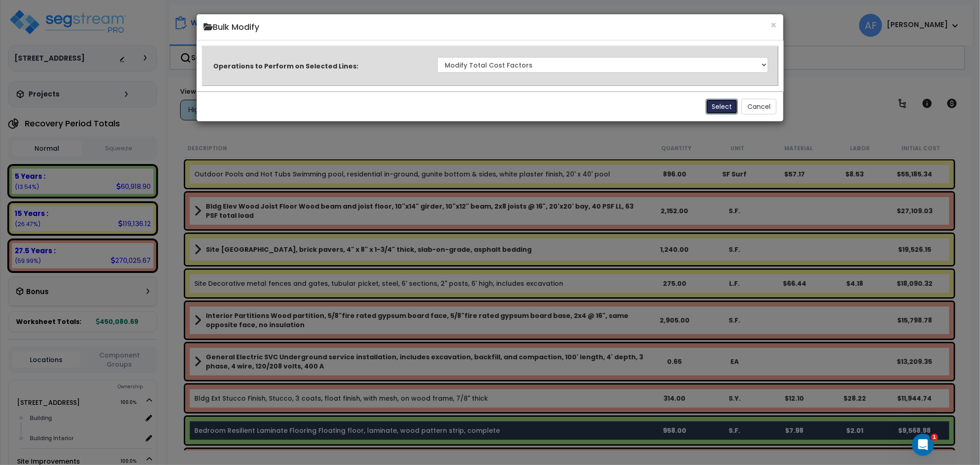
click at [721, 108] on button "Select" at bounding box center [722, 107] width 32 height 16
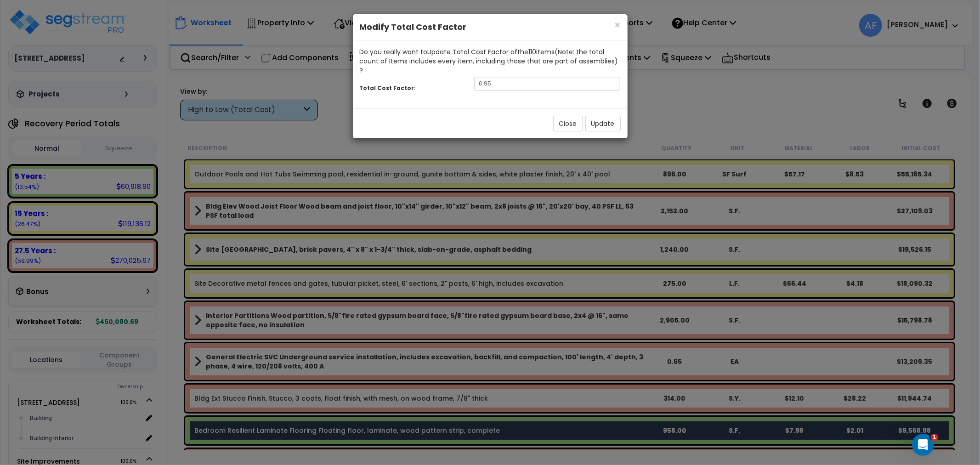
click at [602, 108] on div "Close Update" at bounding box center [490, 123] width 275 height 30
click at [604, 116] on button "Update" at bounding box center [602, 124] width 35 height 16
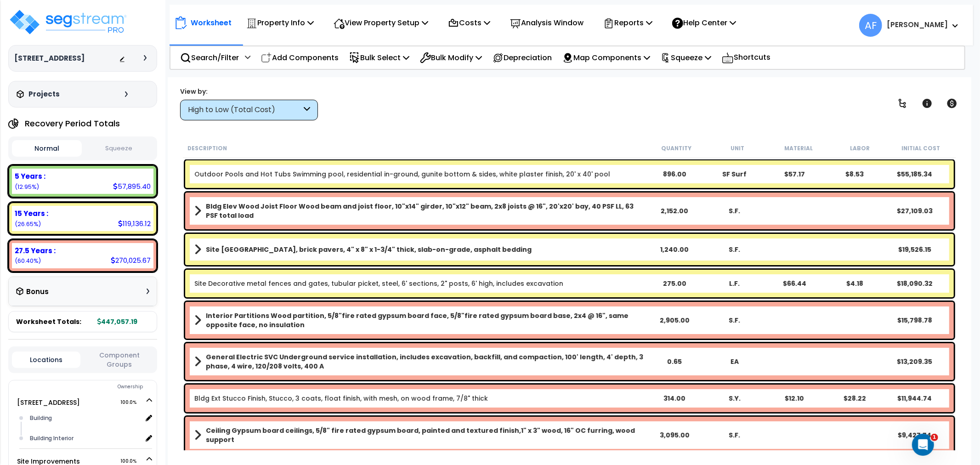
click at [373, 143] on div "Description" at bounding box center [416, 147] width 459 height 9
click at [95, 23] on img at bounding box center [67, 22] width 119 height 28
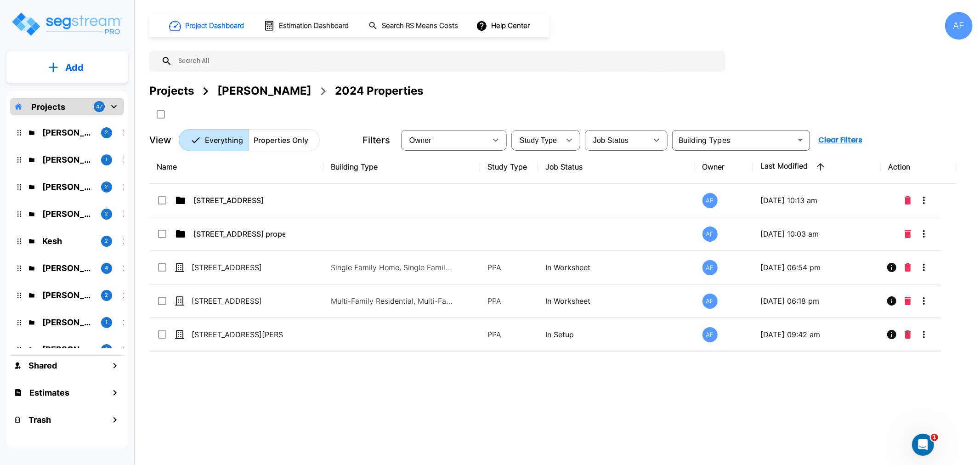
click at [217, 394] on div "Name Building Type Study Type Job Status Owner Last Modified Action [STREET_ADD…" at bounding box center [552, 294] width 807 height 288
